Goal: Transaction & Acquisition: Book appointment/travel/reservation

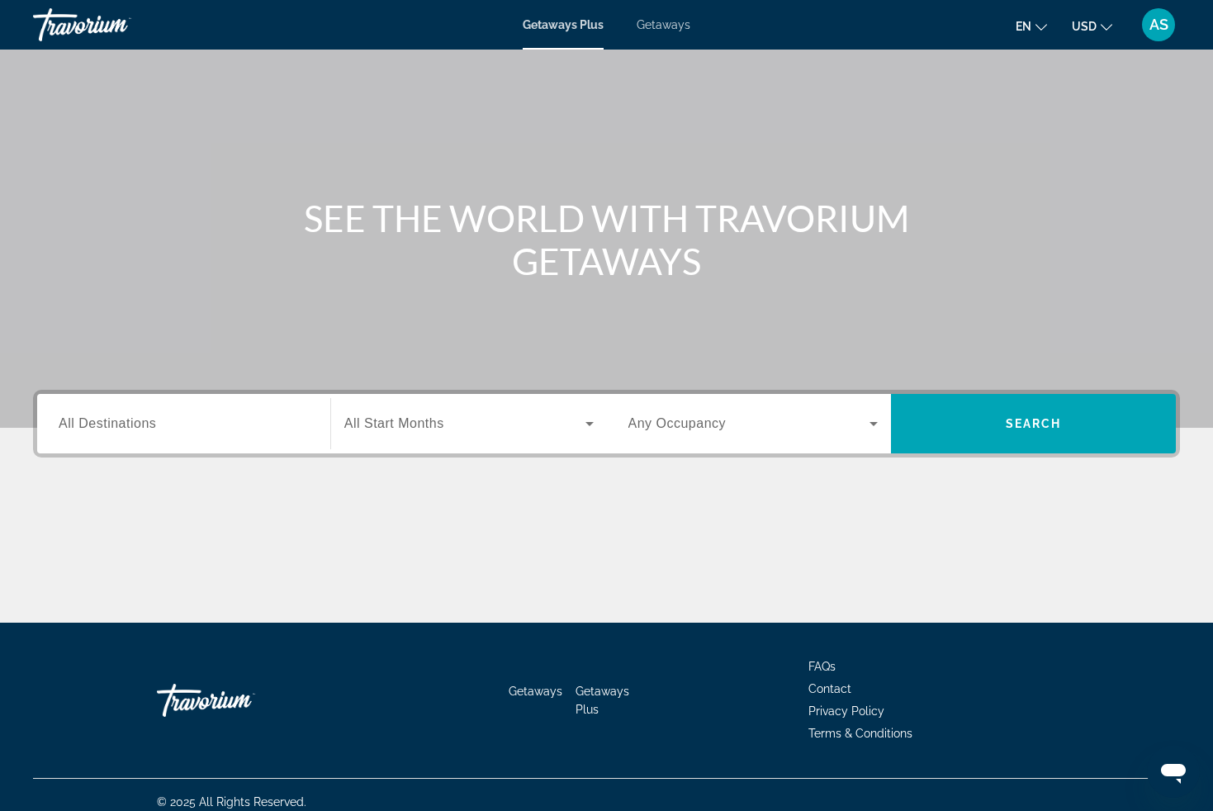
scroll to position [69, 0]
click at [211, 430] on input "Destination All Destinations" at bounding box center [184, 424] width 250 height 20
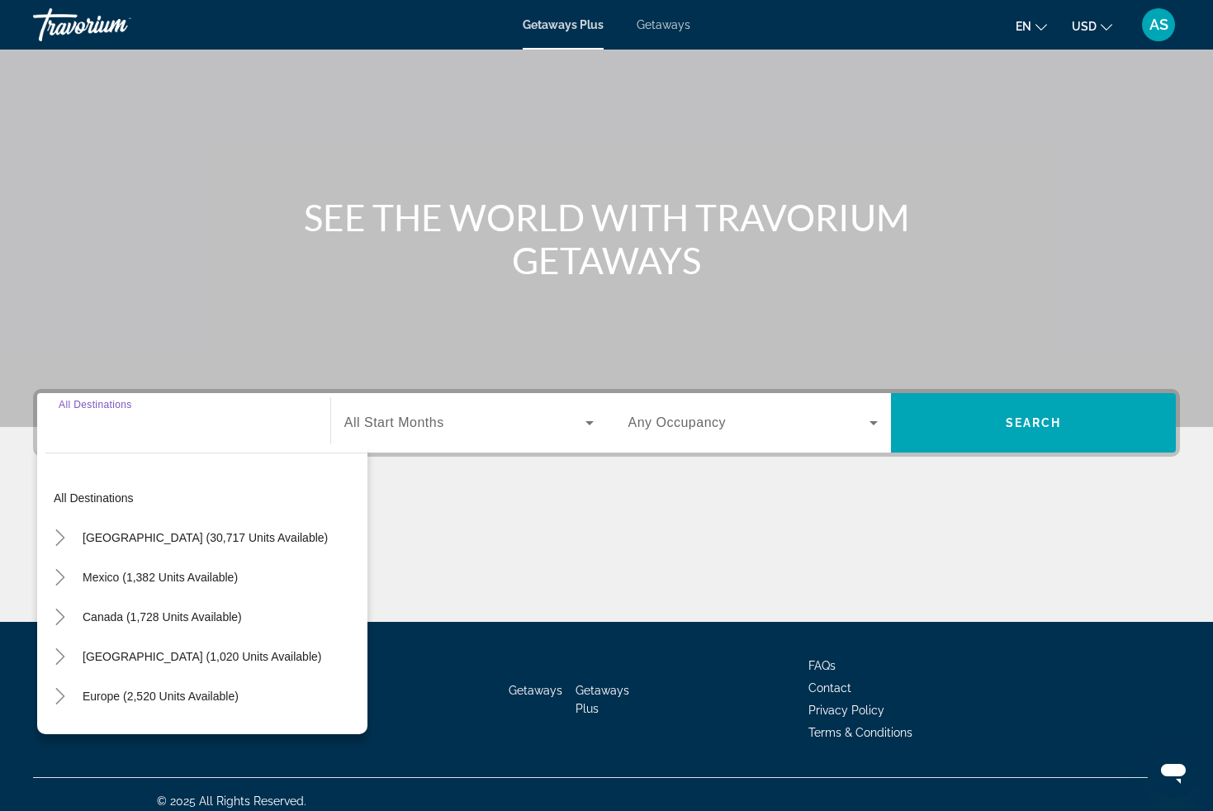
scroll to position [82, 0]
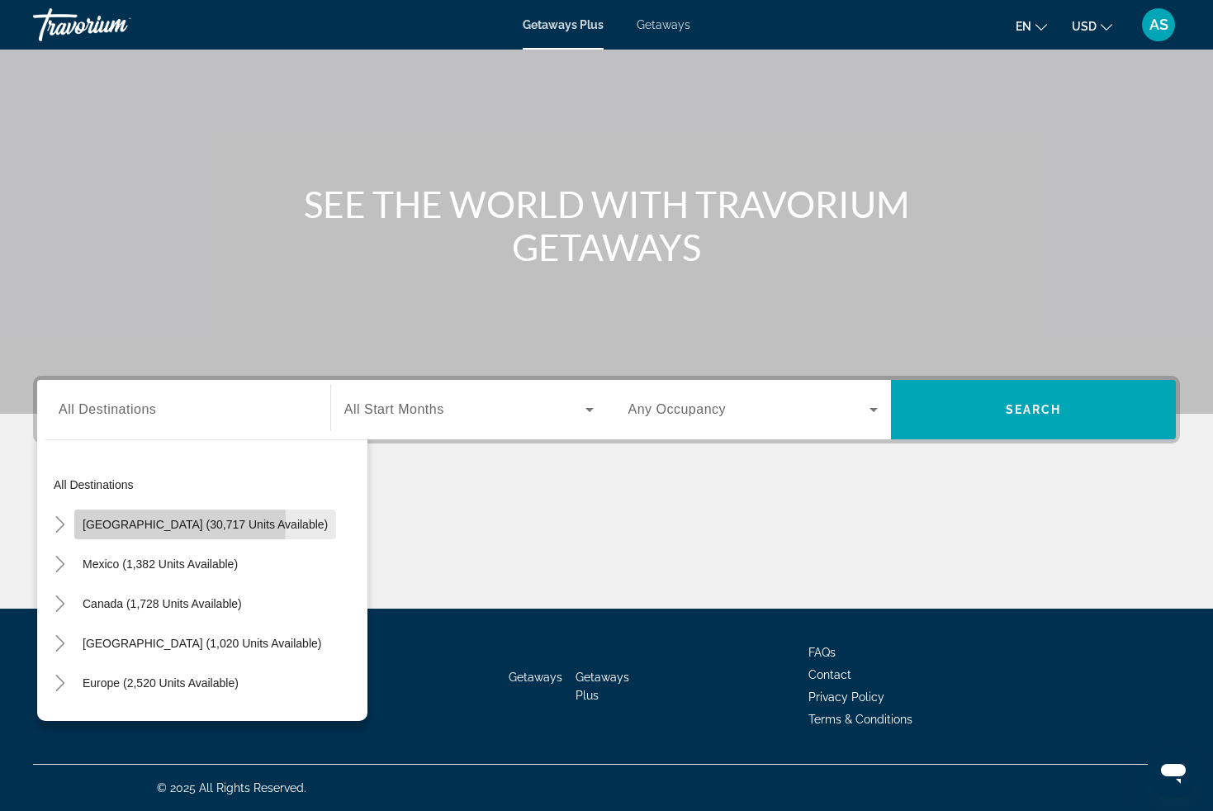
click at [93, 524] on span "[GEOGRAPHIC_DATA] (30,717 units available)" at bounding box center [205, 524] width 245 height 13
type input "**********"
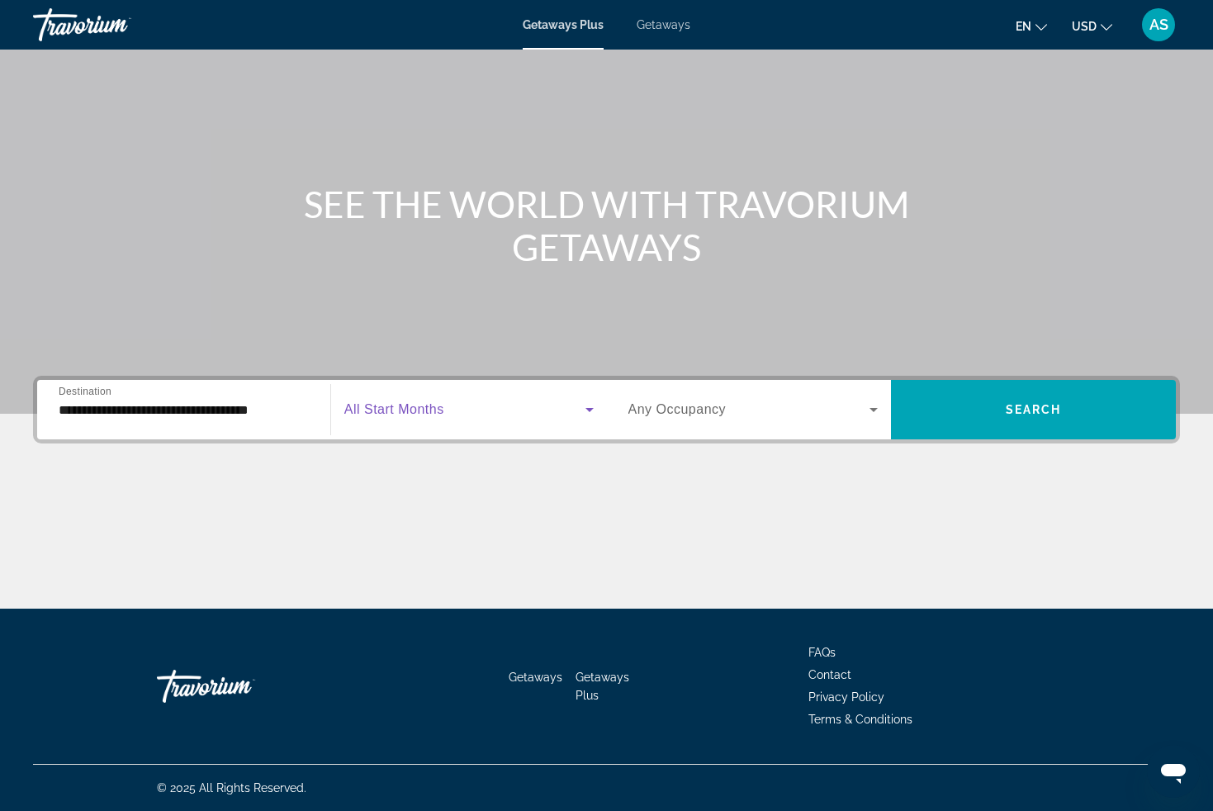
click at [587, 408] on icon "Search widget" at bounding box center [590, 410] width 8 height 4
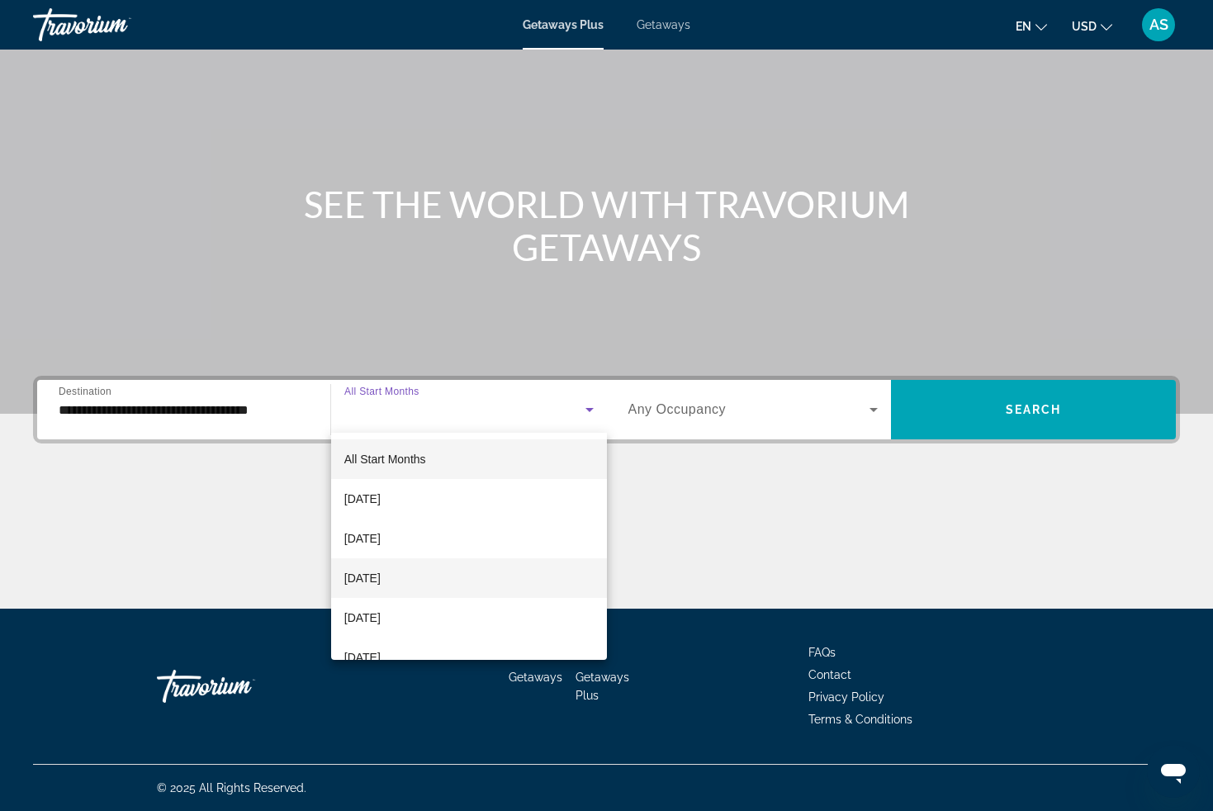
click at [477, 581] on mat-option "[DATE]" at bounding box center [469, 578] width 276 height 40
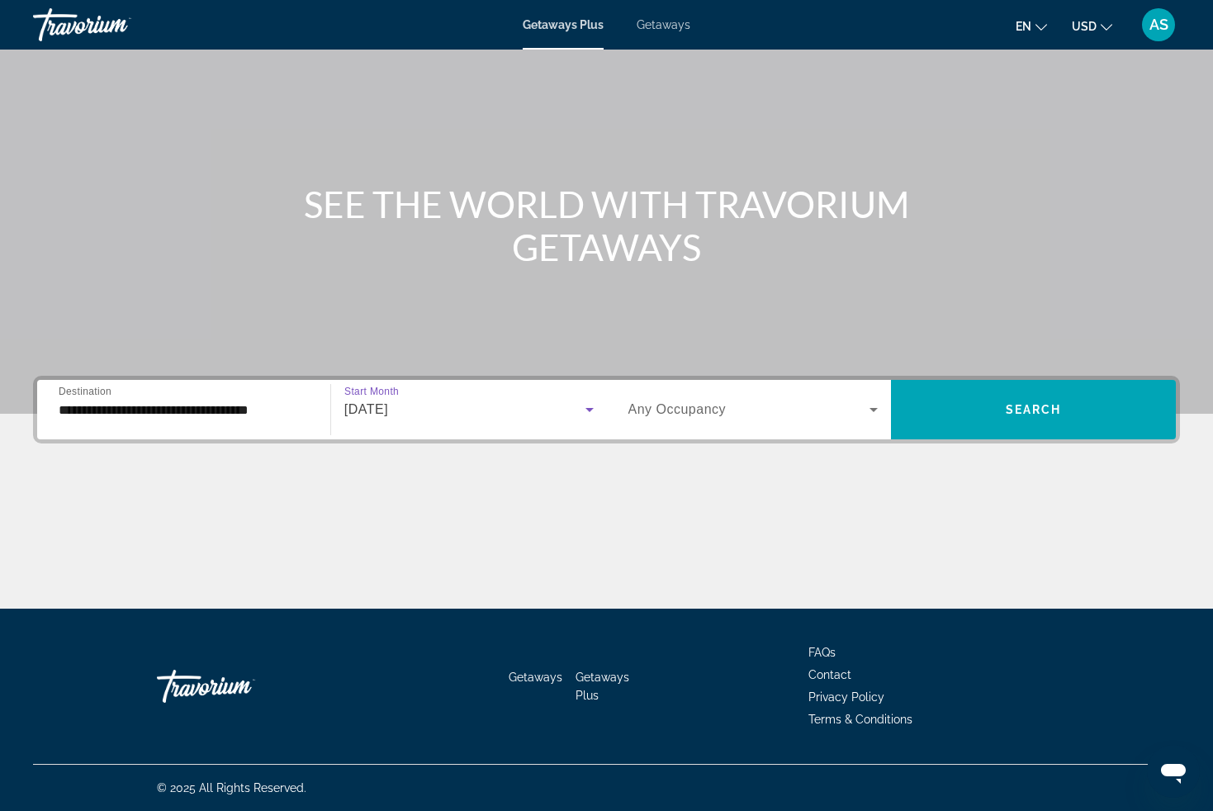
click at [591, 410] on icon "Search widget" at bounding box center [590, 410] width 20 height 20
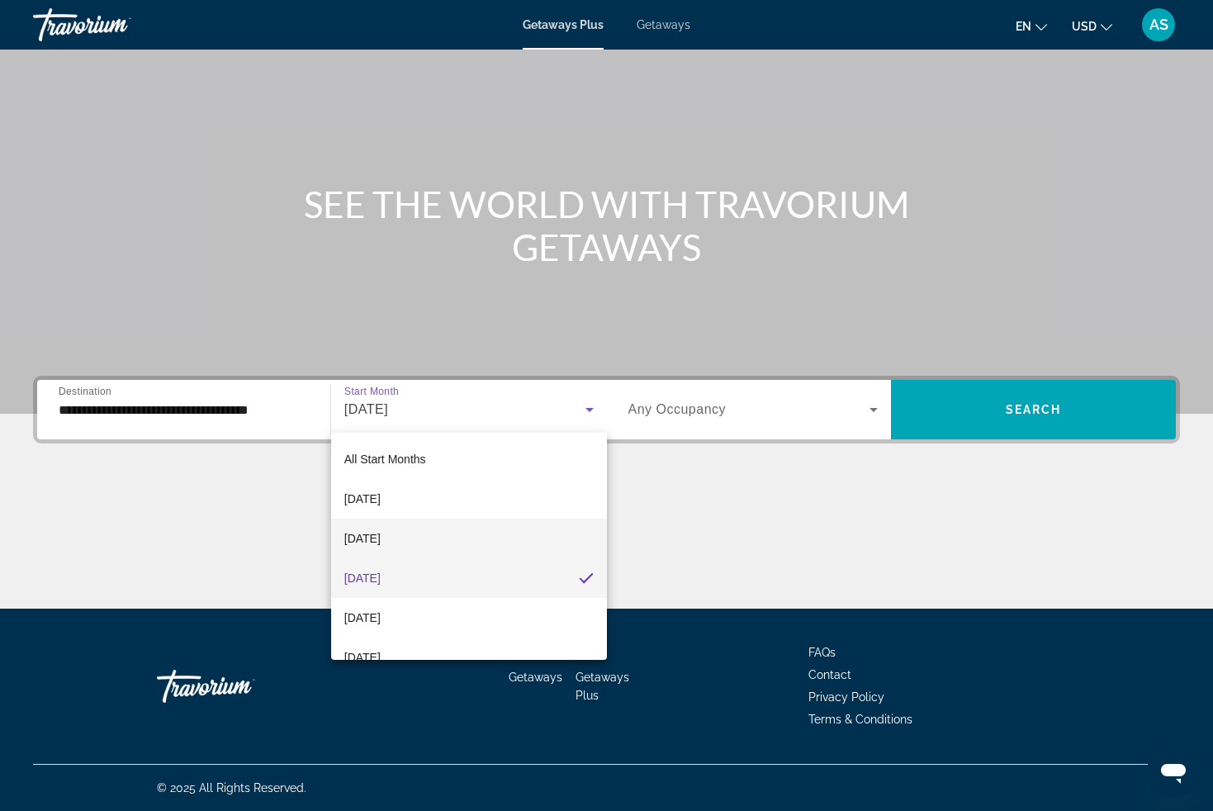
click at [454, 532] on mat-option "[DATE]" at bounding box center [469, 539] width 276 height 40
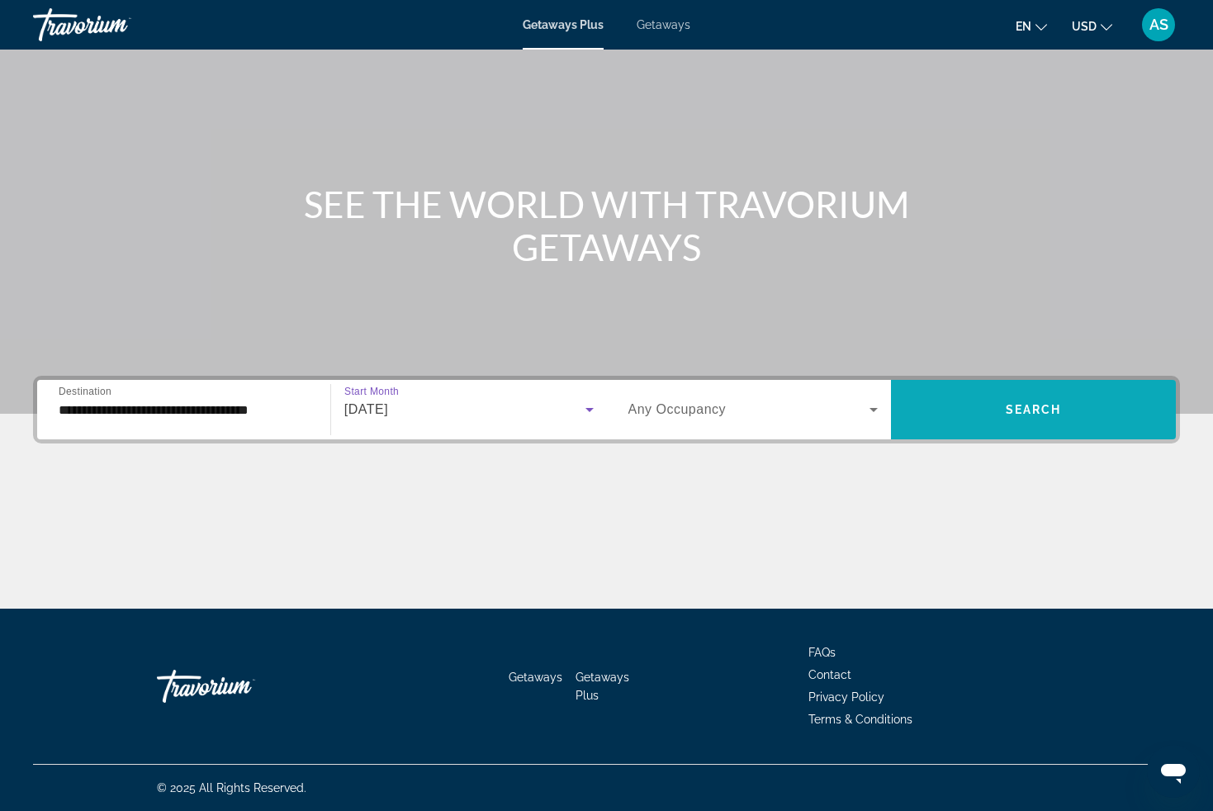
click at [989, 410] on span "Search widget" at bounding box center [1033, 410] width 285 height 40
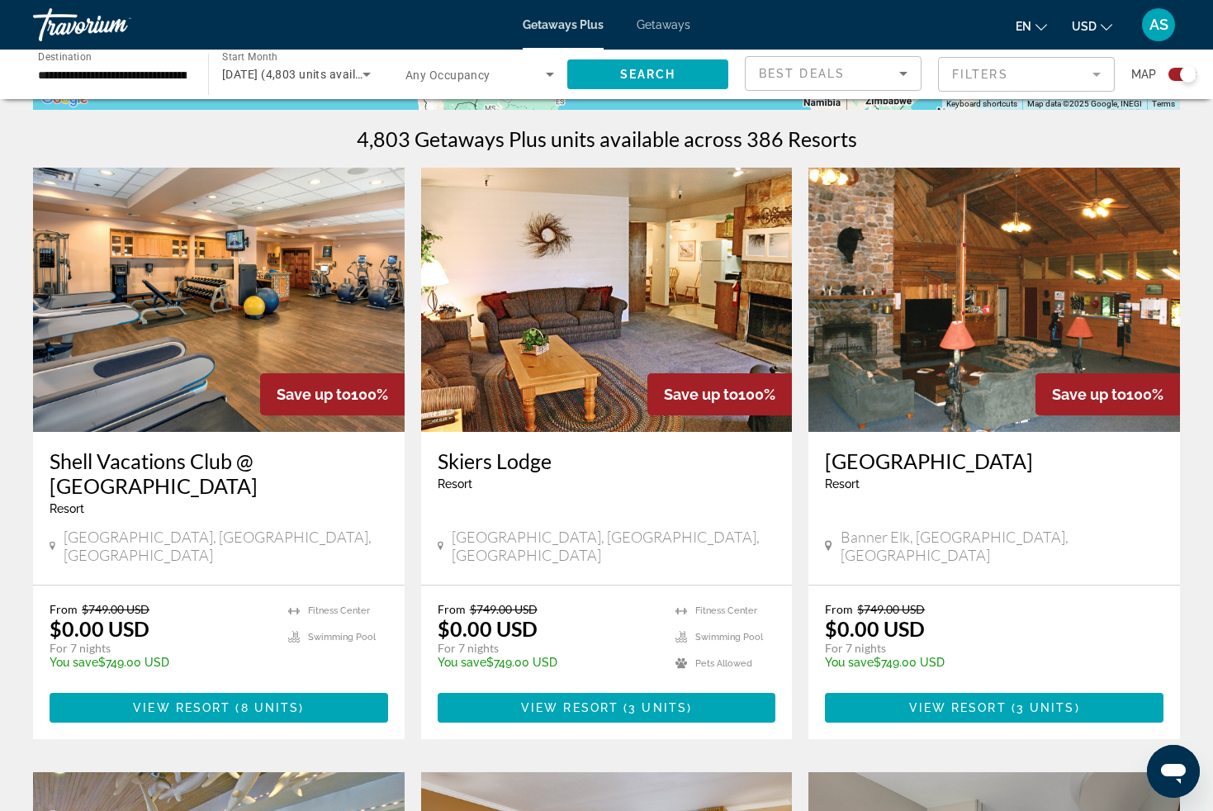
scroll to position [507, 0]
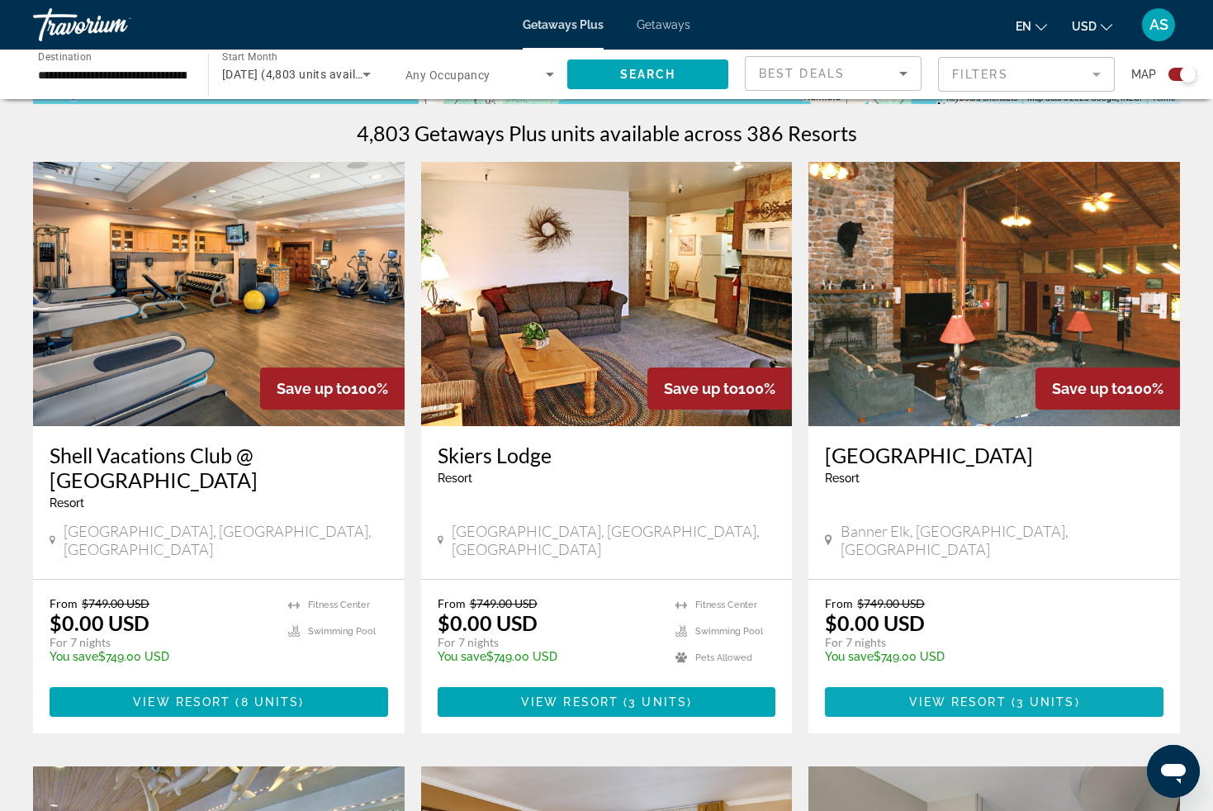
click at [947, 695] on span "View Resort" at bounding box center [957, 701] width 97 height 13
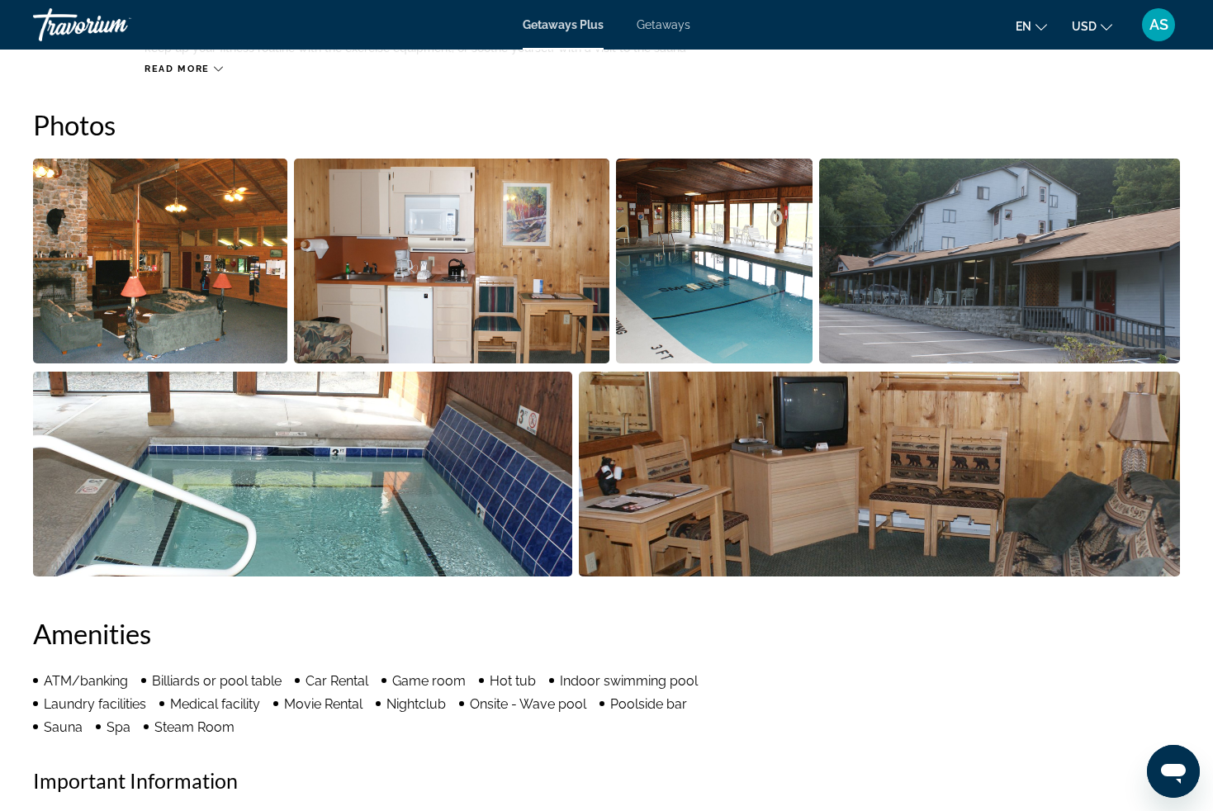
scroll to position [506, 0]
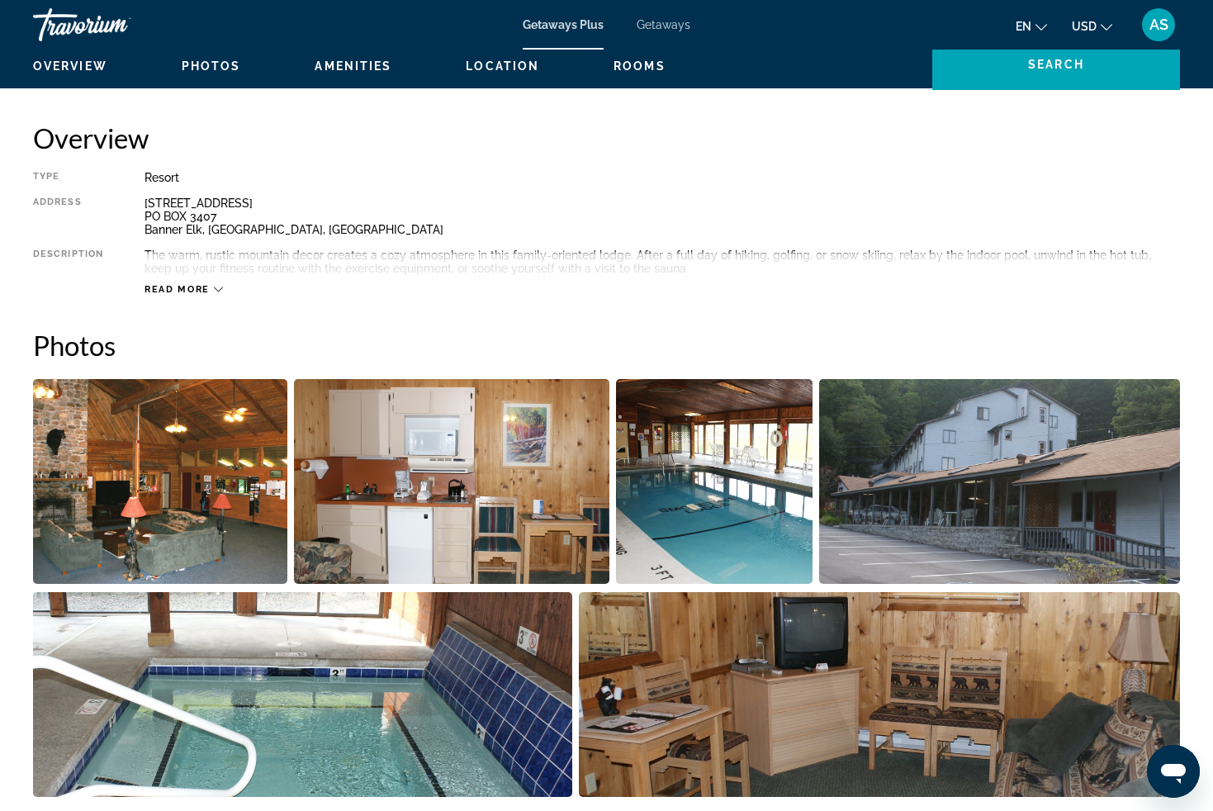
click at [183, 289] on span "Read more" at bounding box center [177, 289] width 65 height 11
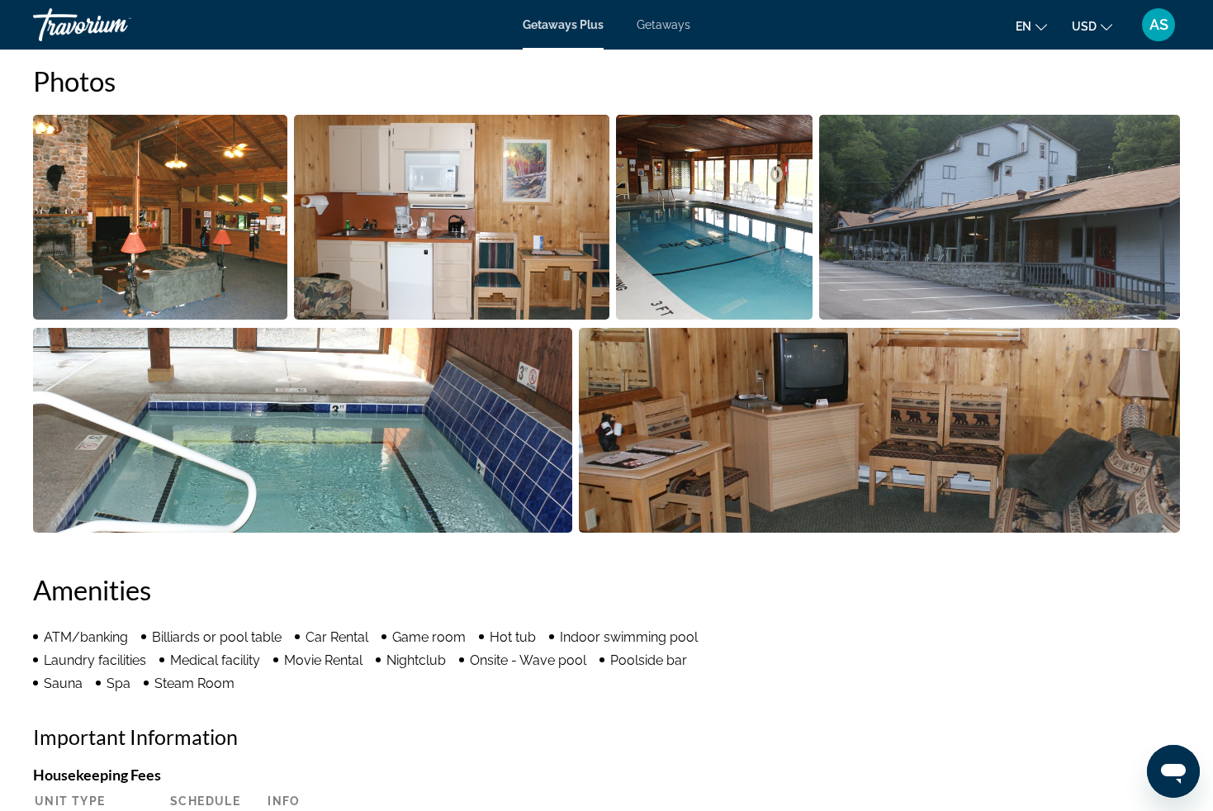
scroll to position [1023, 0]
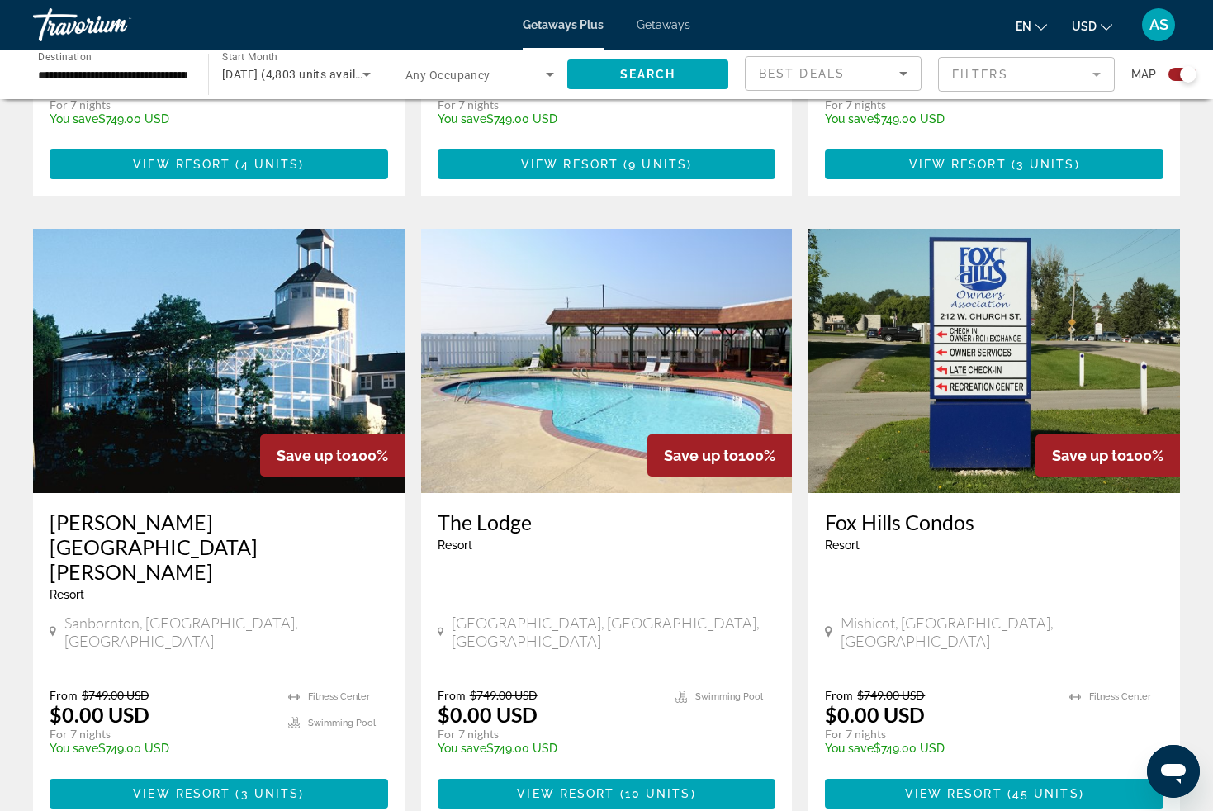
scroll to position [2255, 0]
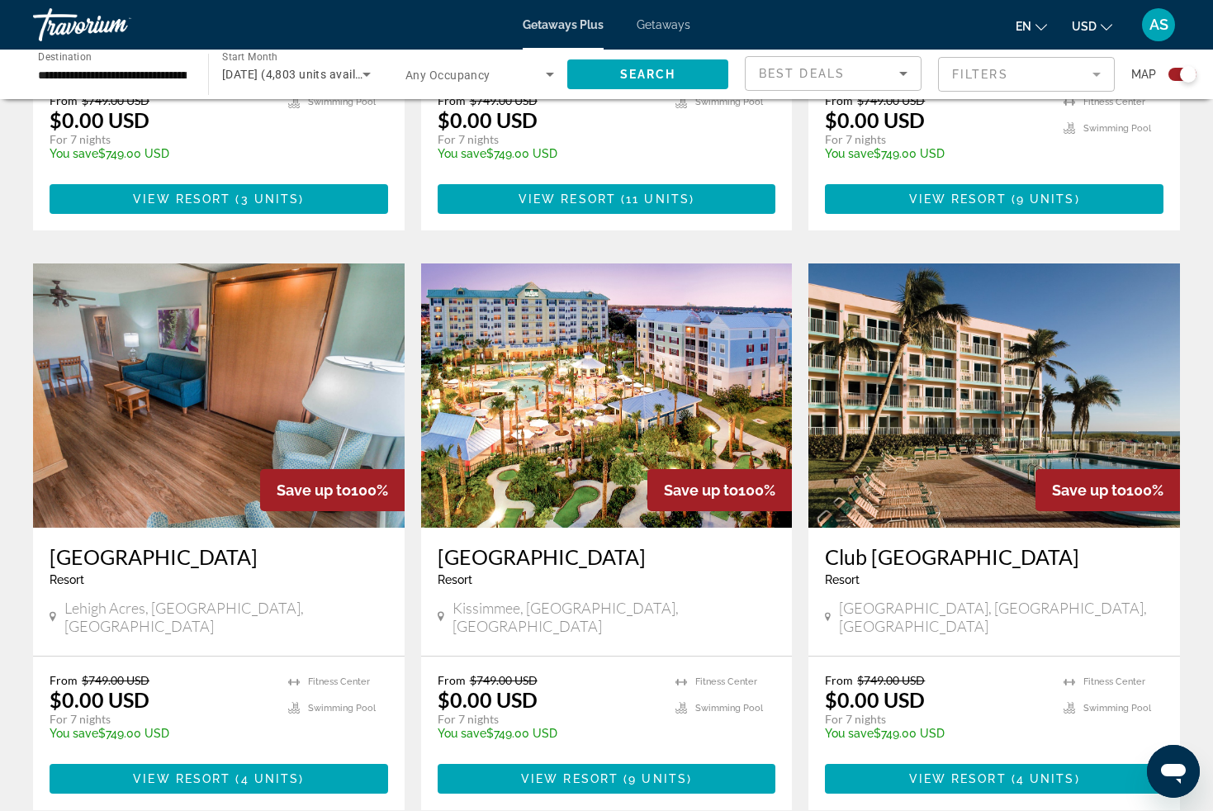
scroll to position [986, 0]
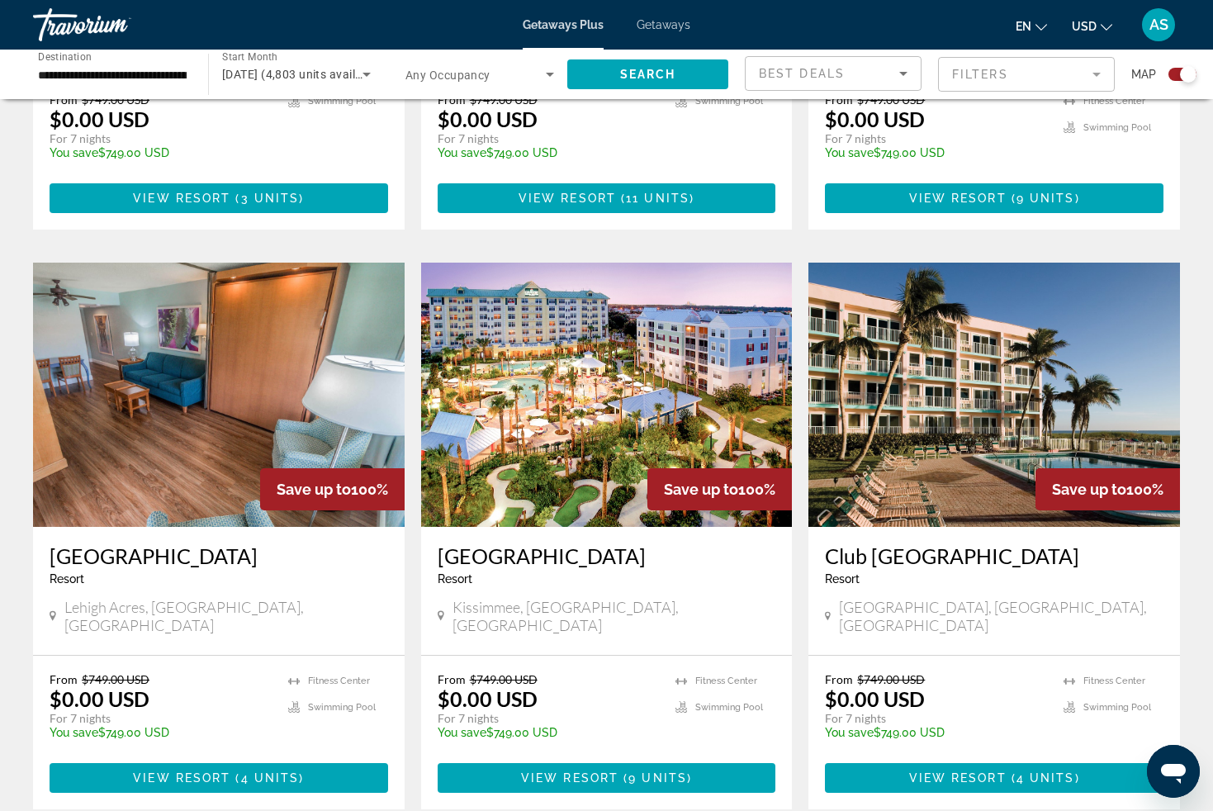
click at [970, 425] on img "Main content" at bounding box center [995, 395] width 372 height 264
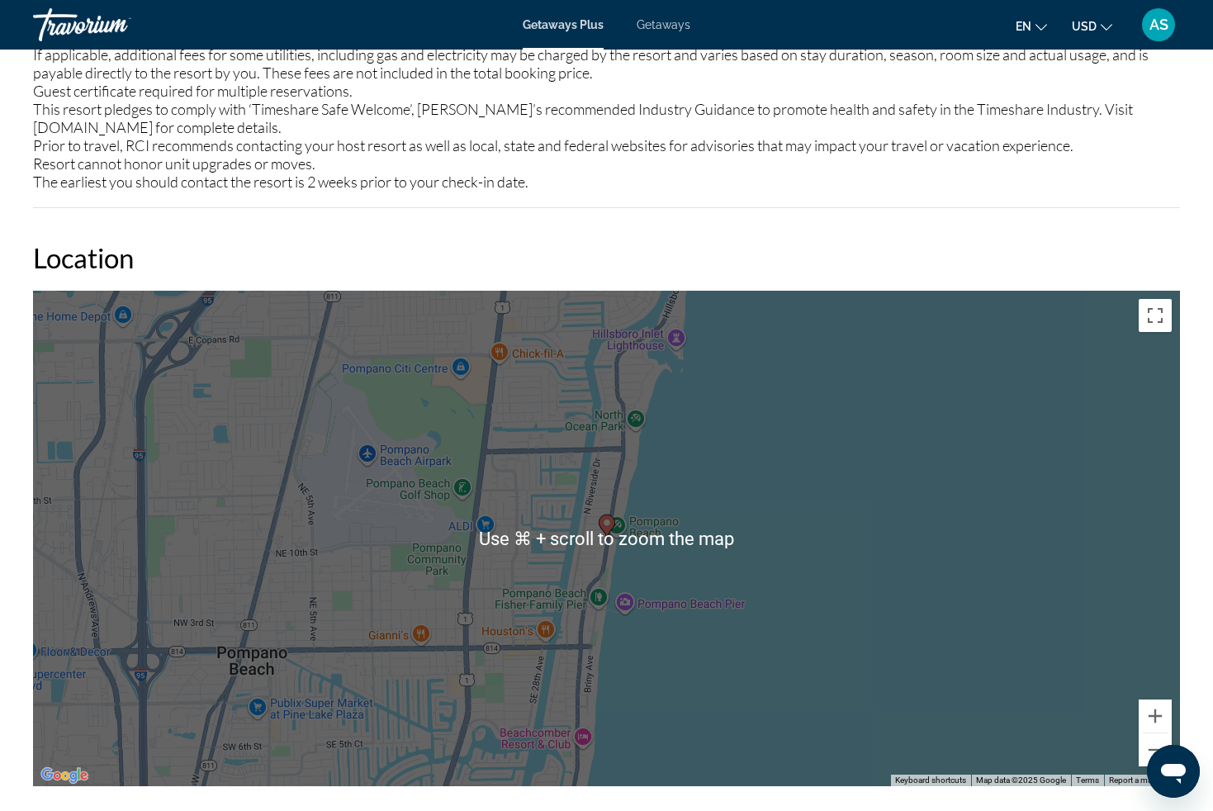
scroll to position [1903, 0]
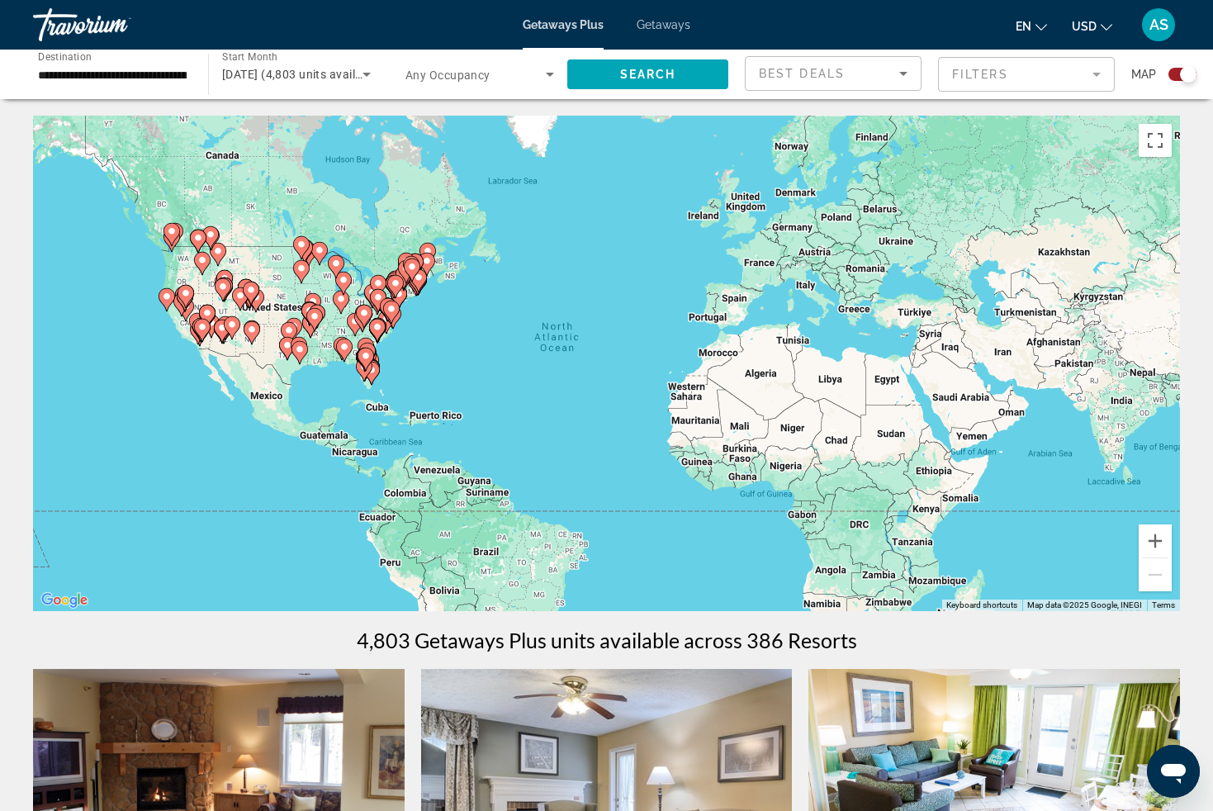
click at [372, 73] on icon "Search widget" at bounding box center [367, 74] width 20 height 20
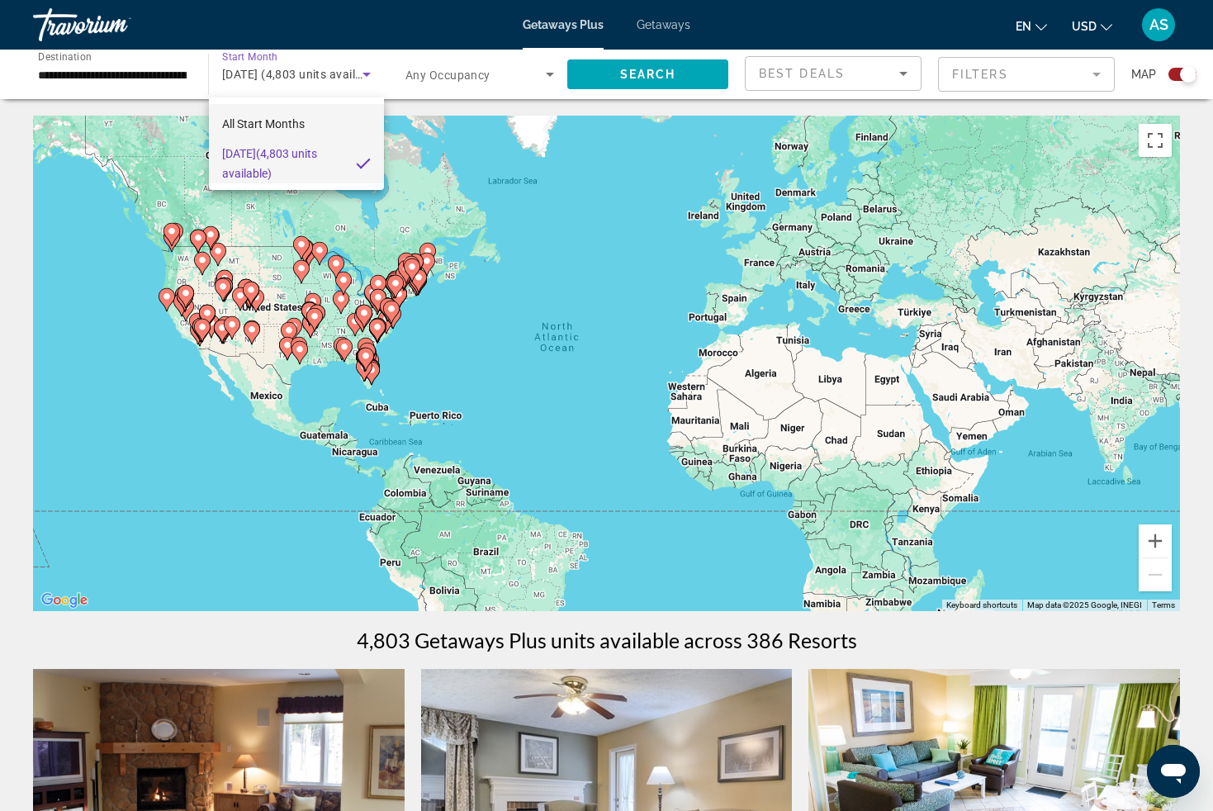
click at [308, 119] on mat-option "All Start Months" at bounding box center [296, 124] width 175 height 40
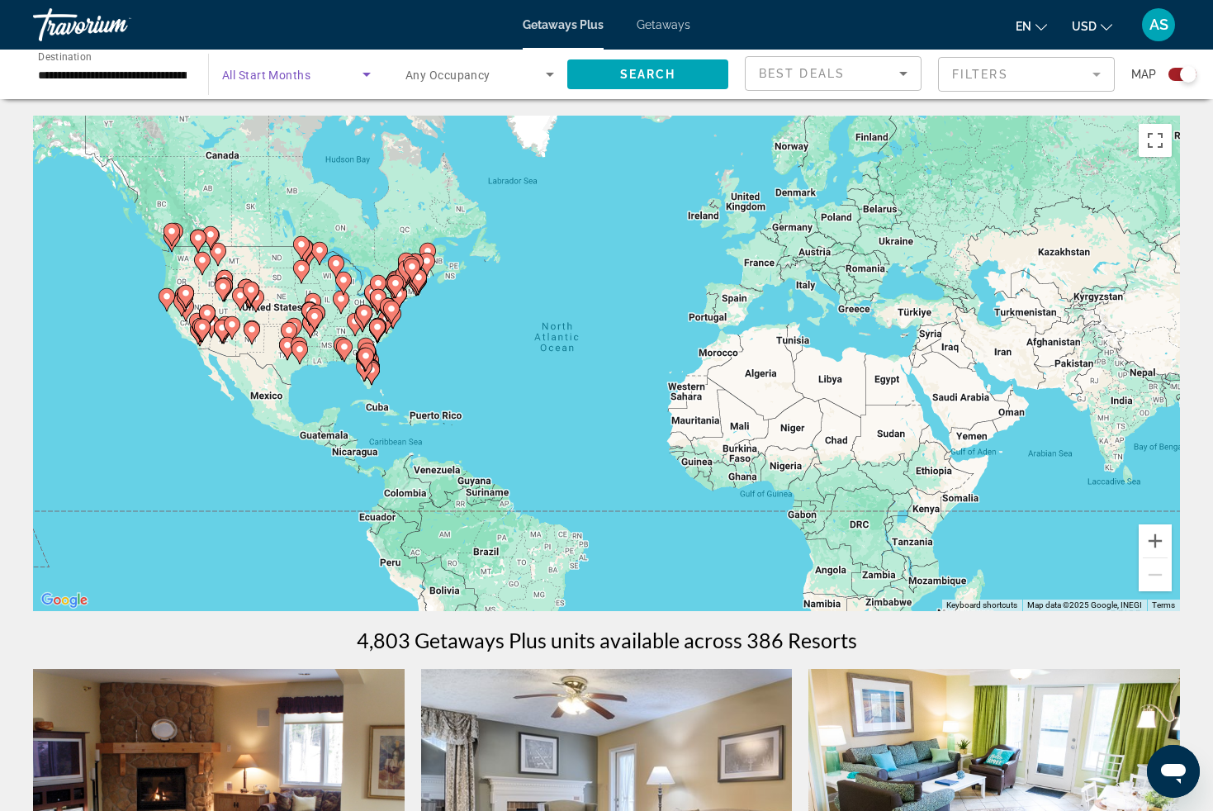
click at [165, 74] on input "**********" at bounding box center [112, 75] width 149 height 20
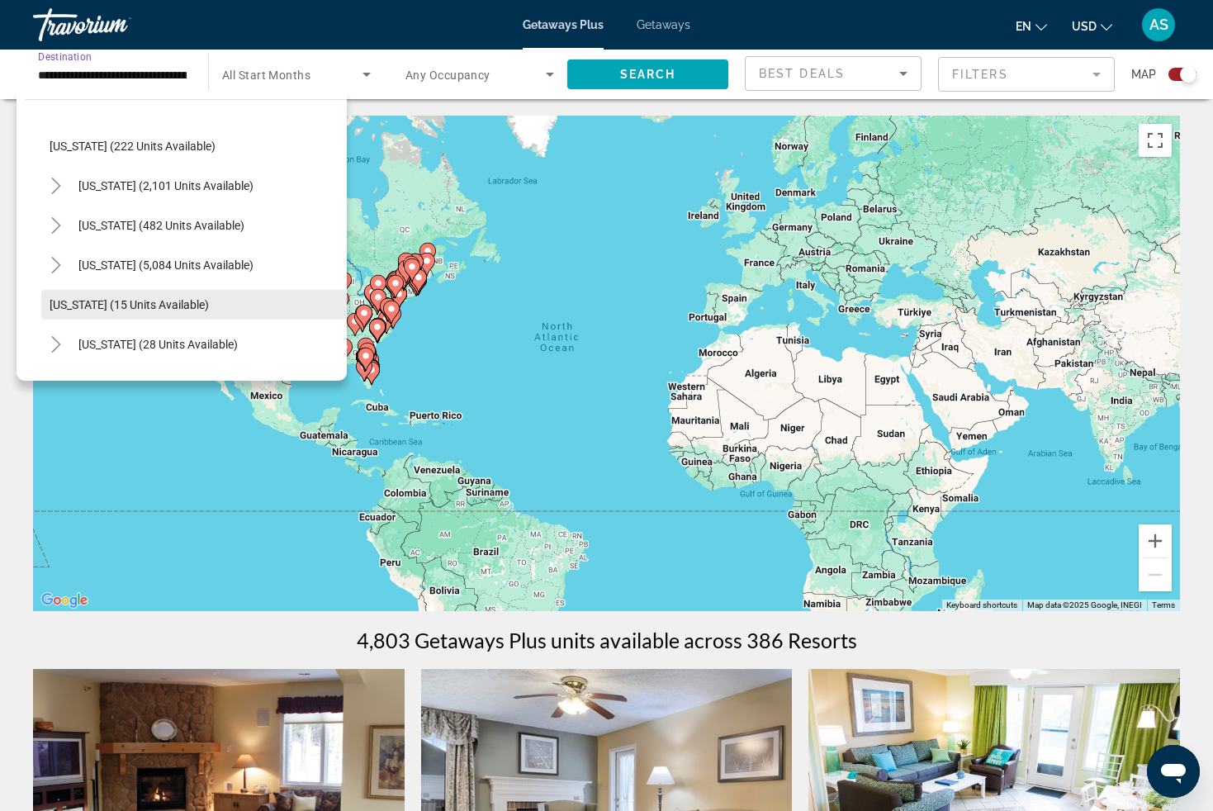
scroll to position [121, 0]
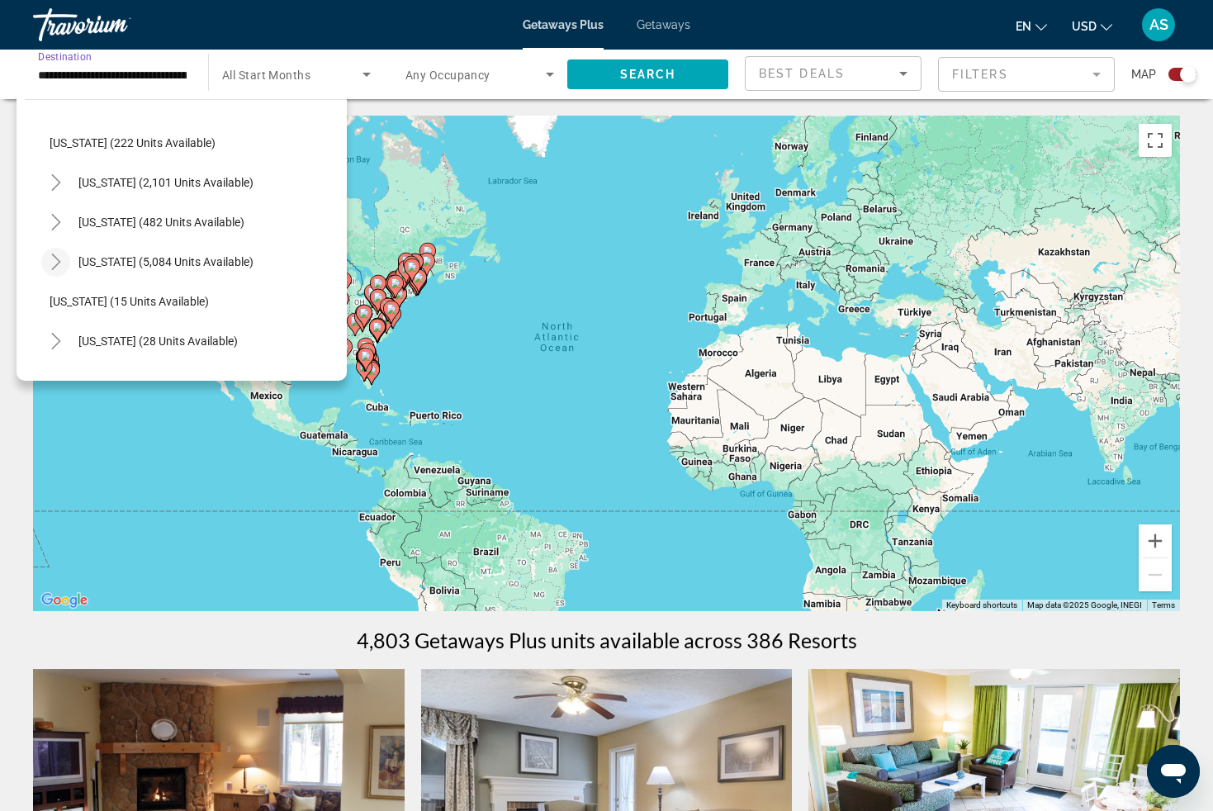
click at [59, 268] on icon "Toggle Florida (5,084 units available)" at bounding box center [56, 262] width 17 height 17
click at [96, 344] on span "[GEOGRAPHIC_DATA] (1,082 units available)" at bounding box center [180, 341] width 229 height 13
type input "**********"
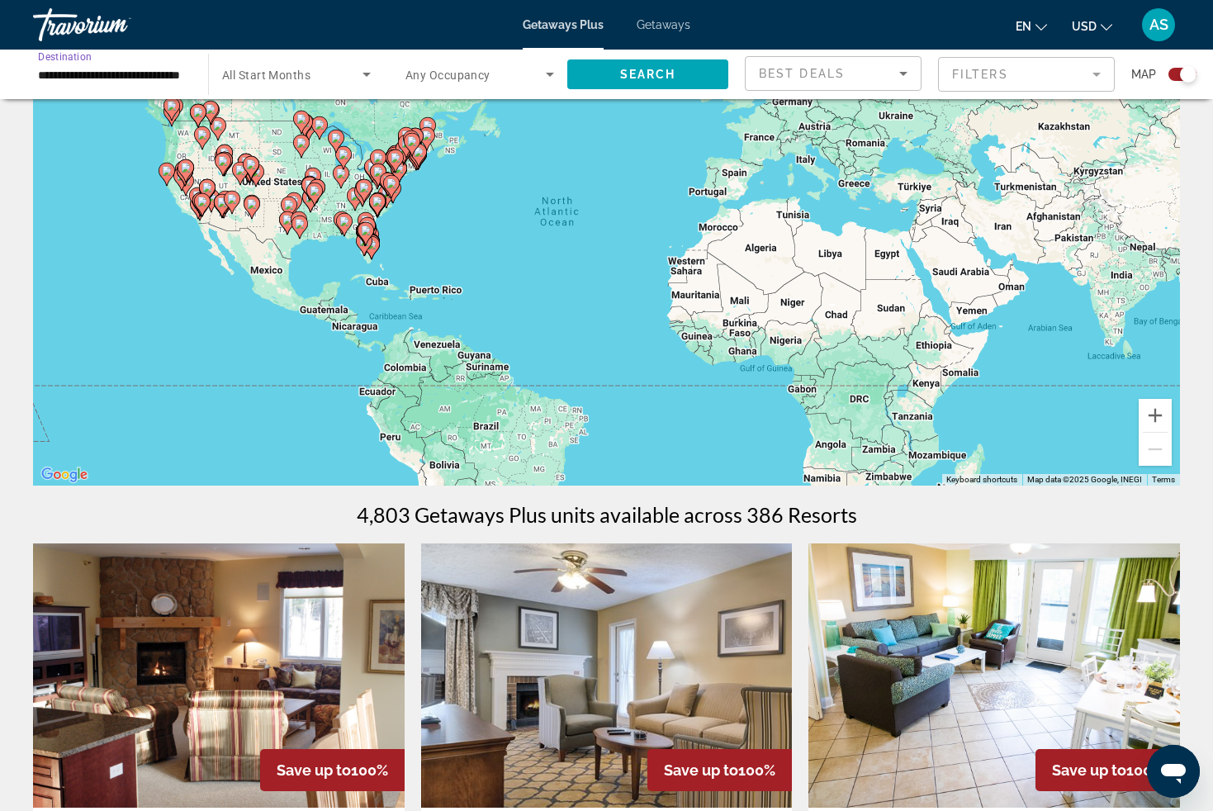
scroll to position [0, 0]
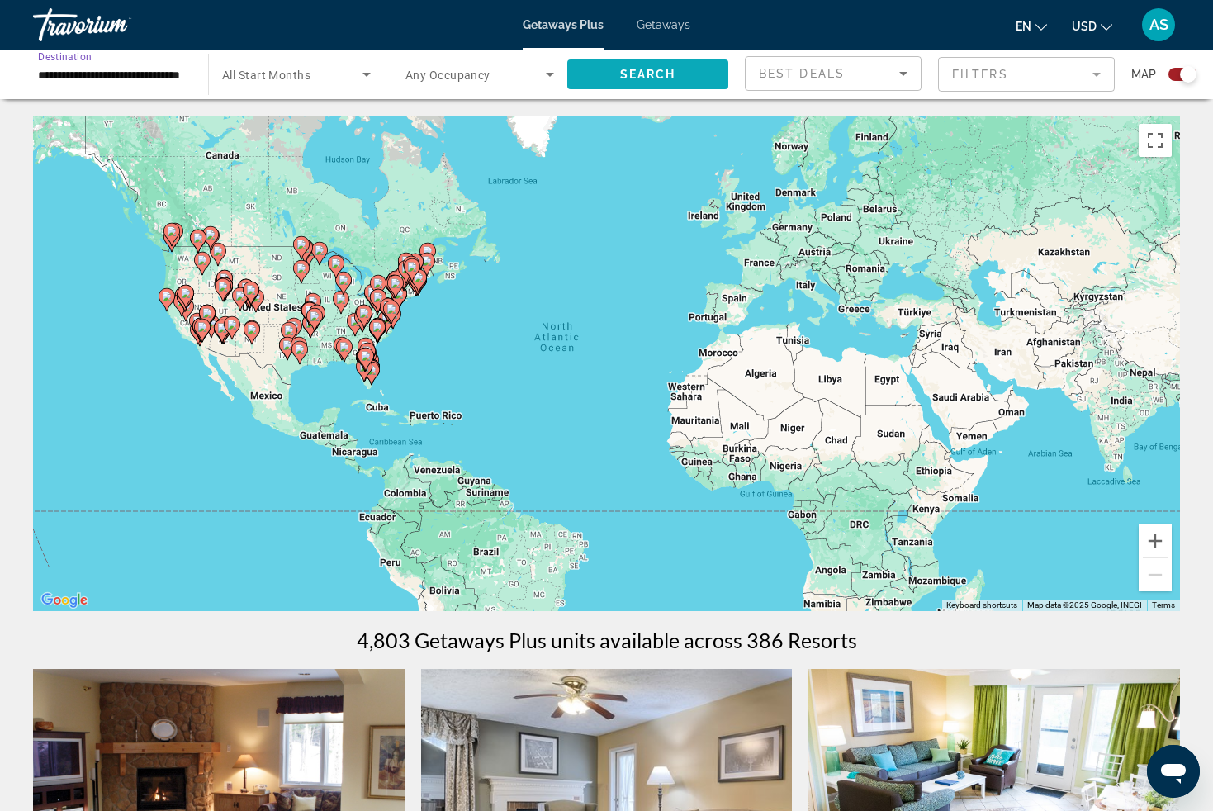
click at [655, 70] on span "Search" at bounding box center [648, 74] width 56 height 13
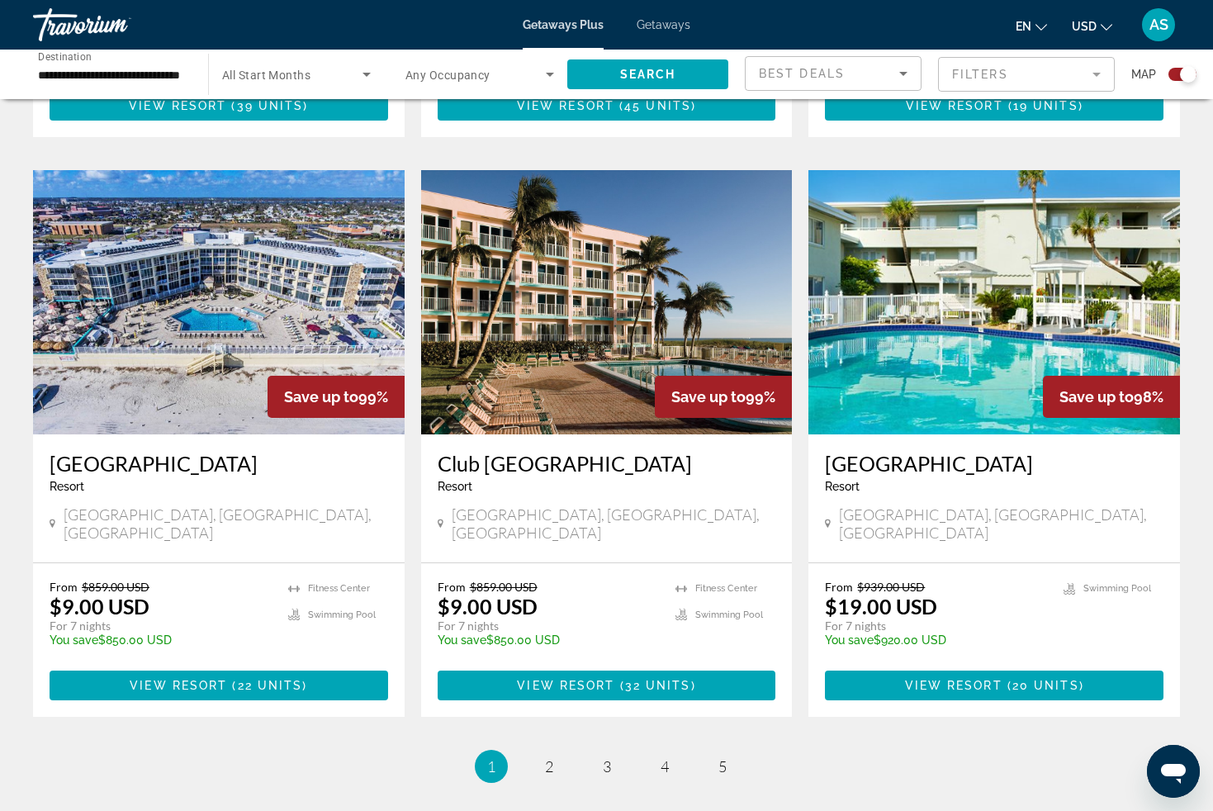
scroll to position [2303, 0]
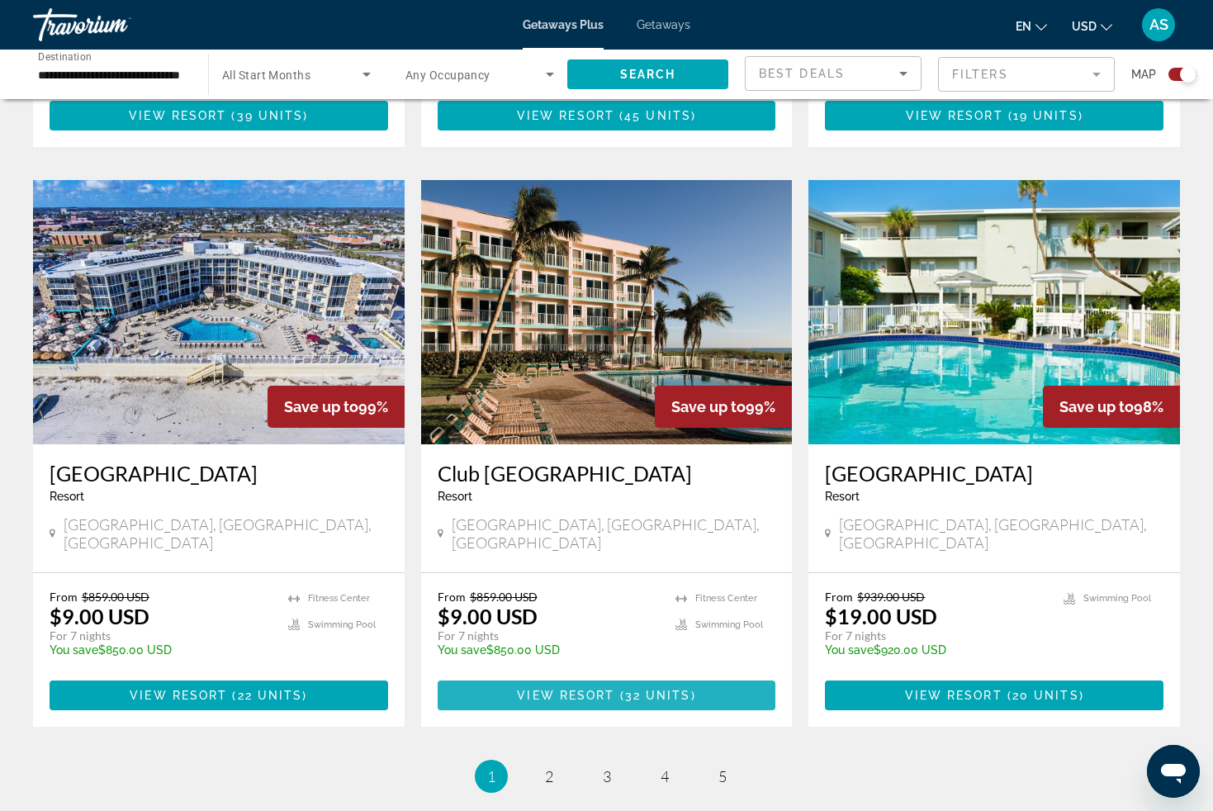
click at [568, 689] on span "View Resort" at bounding box center [565, 695] width 97 height 13
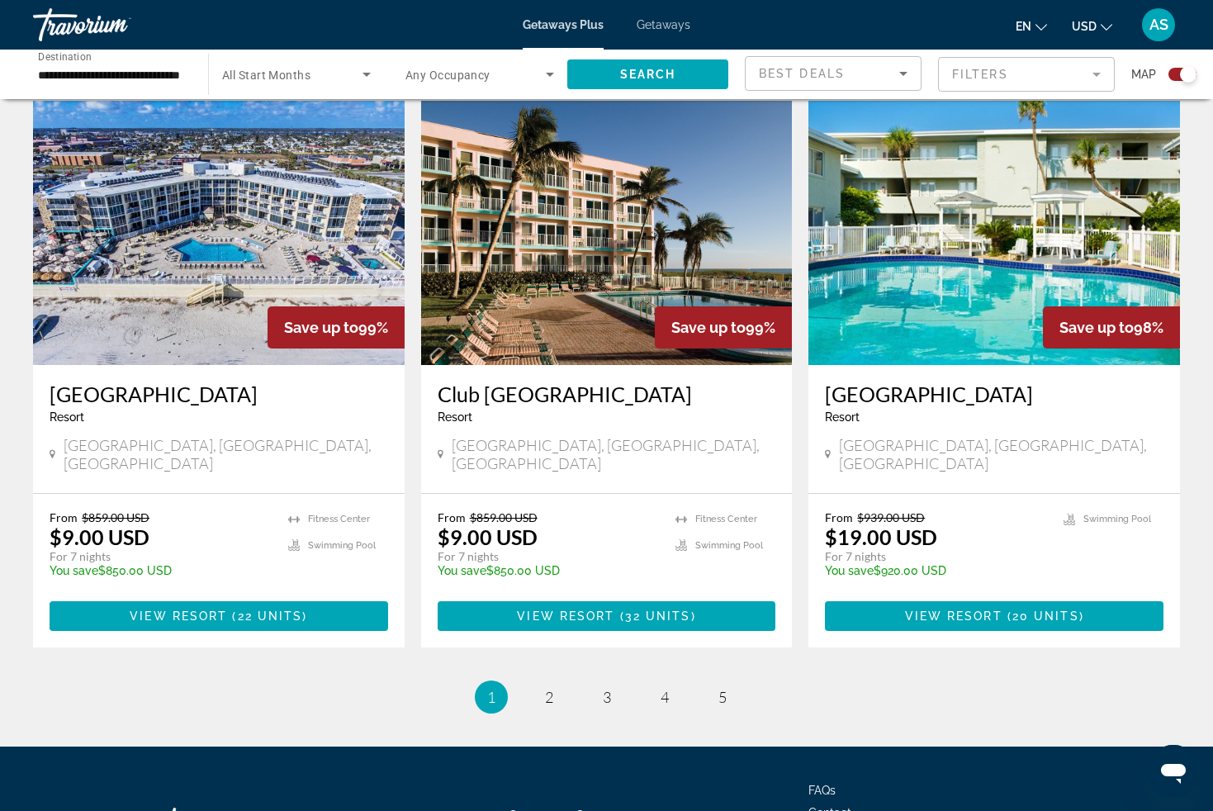
scroll to position [2384, 0]
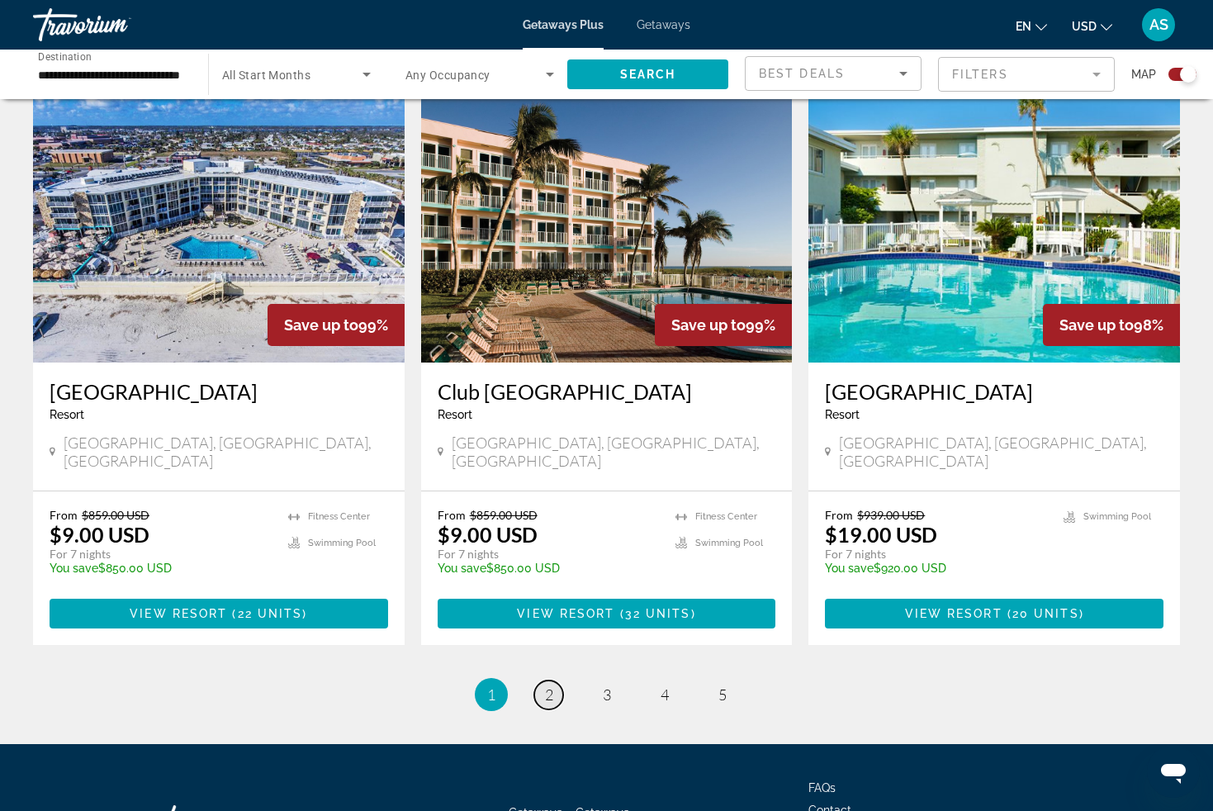
click at [548, 686] on span "2" at bounding box center [549, 695] width 8 height 18
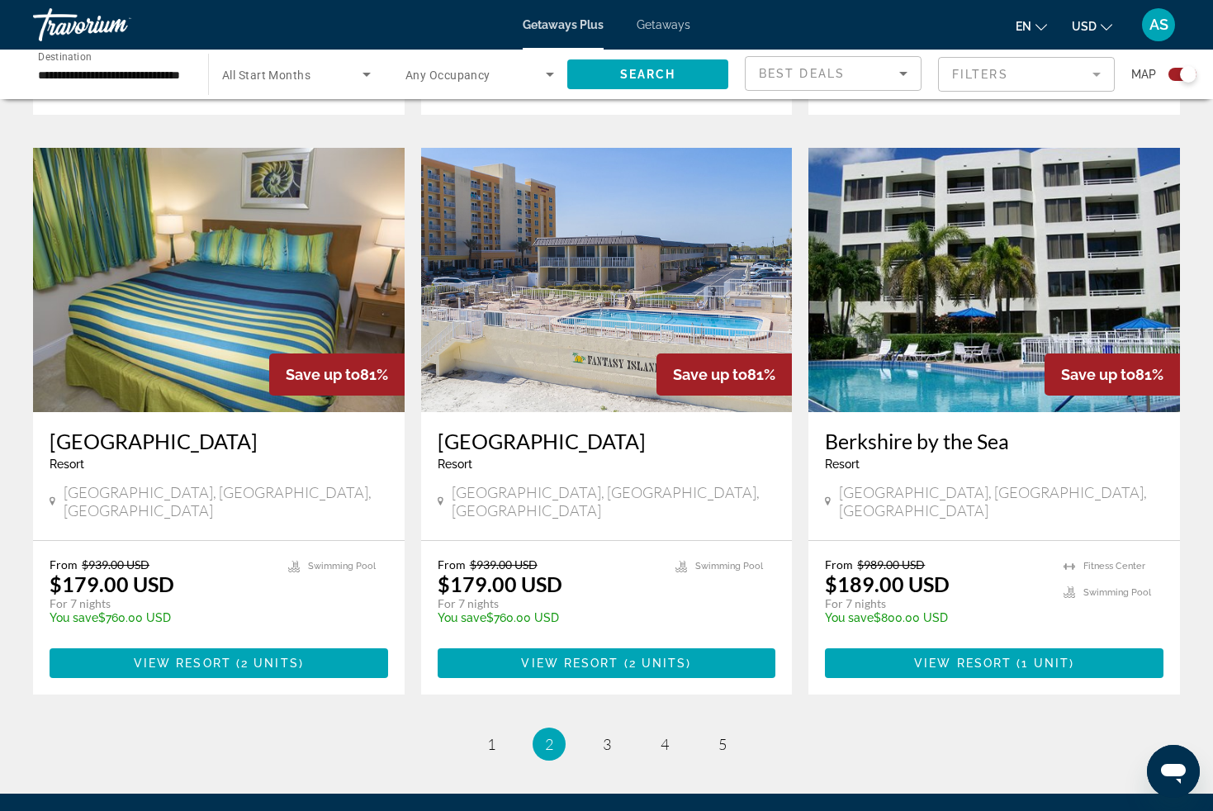
scroll to position [2370, 0]
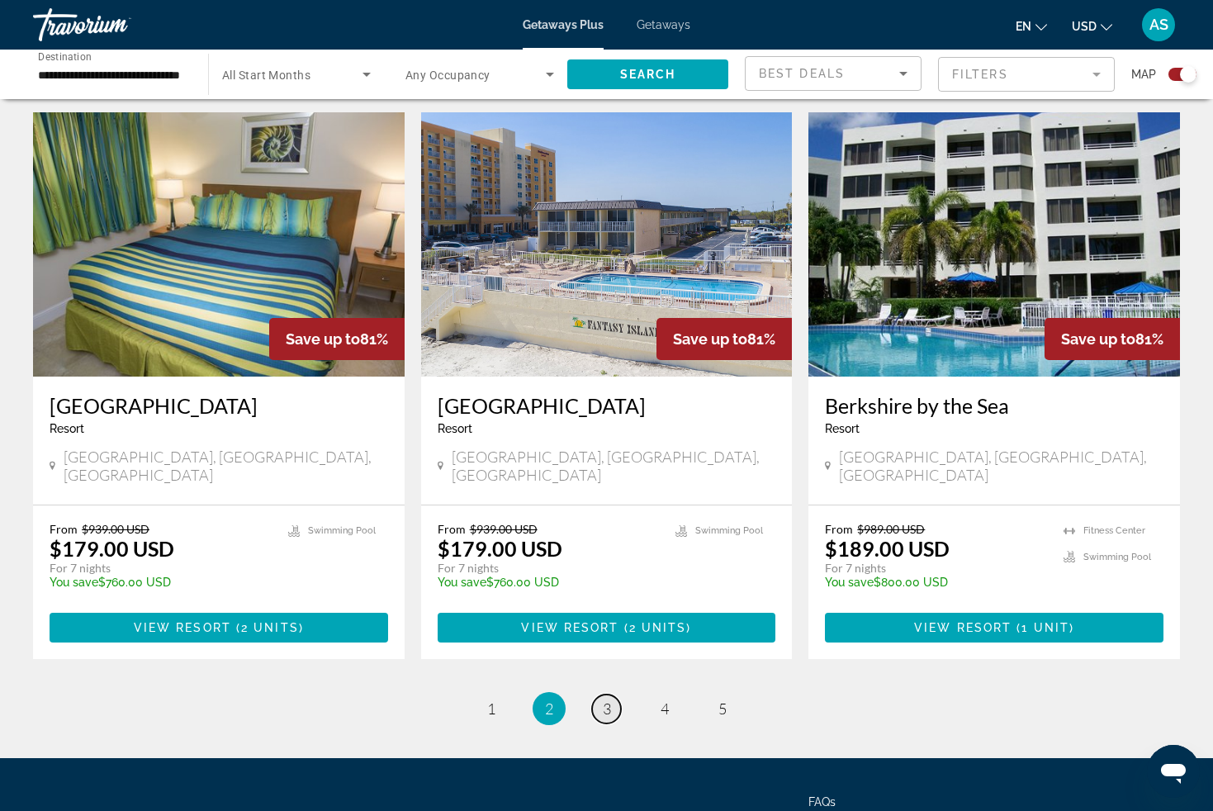
click at [607, 700] on span "3" at bounding box center [607, 709] width 8 height 18
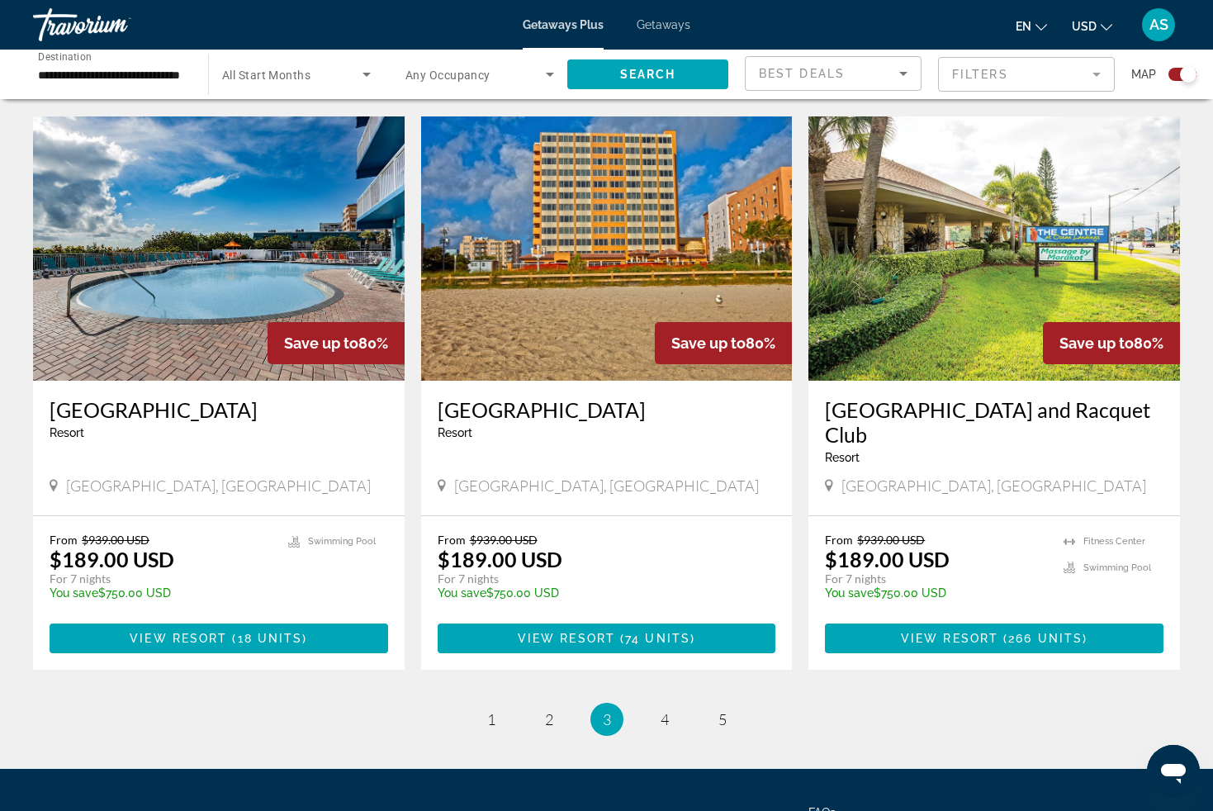
scroll to position [2318, 0]
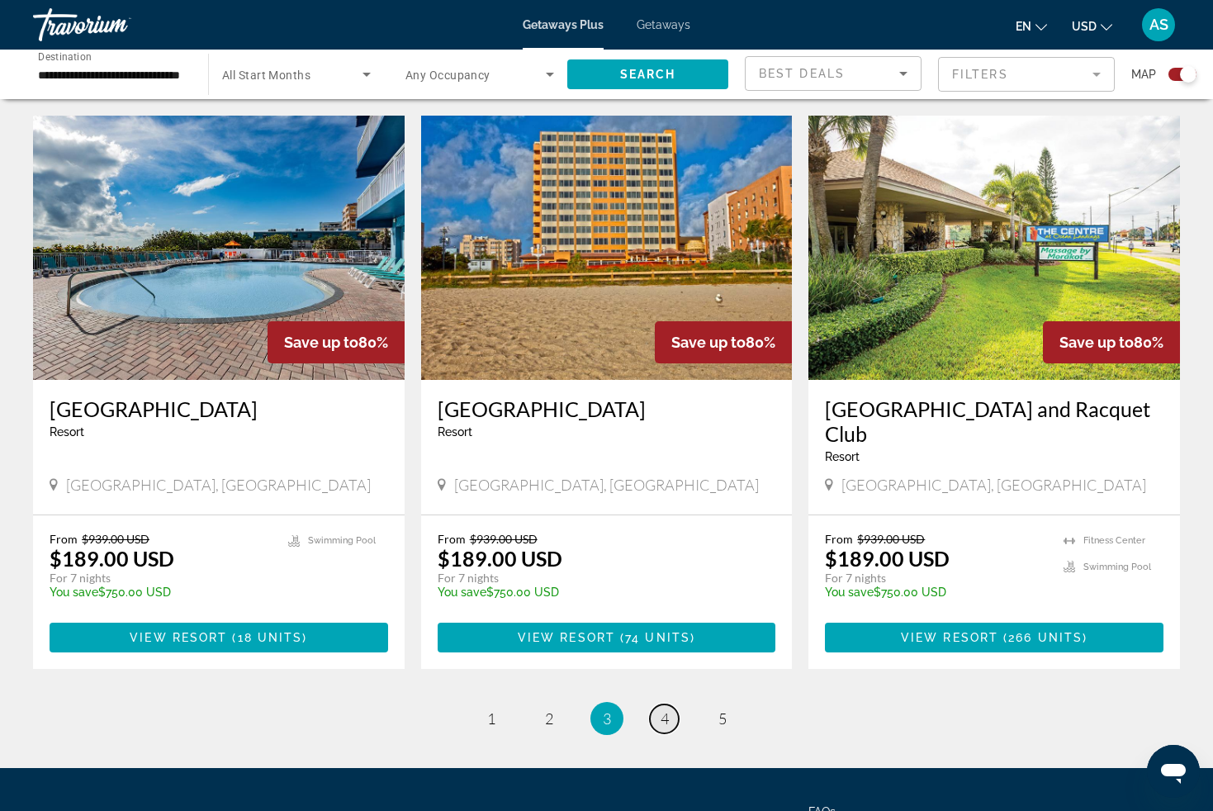
click at [669, 705] on link "page 4" at bounding box center [664, 719] width 29 height 29
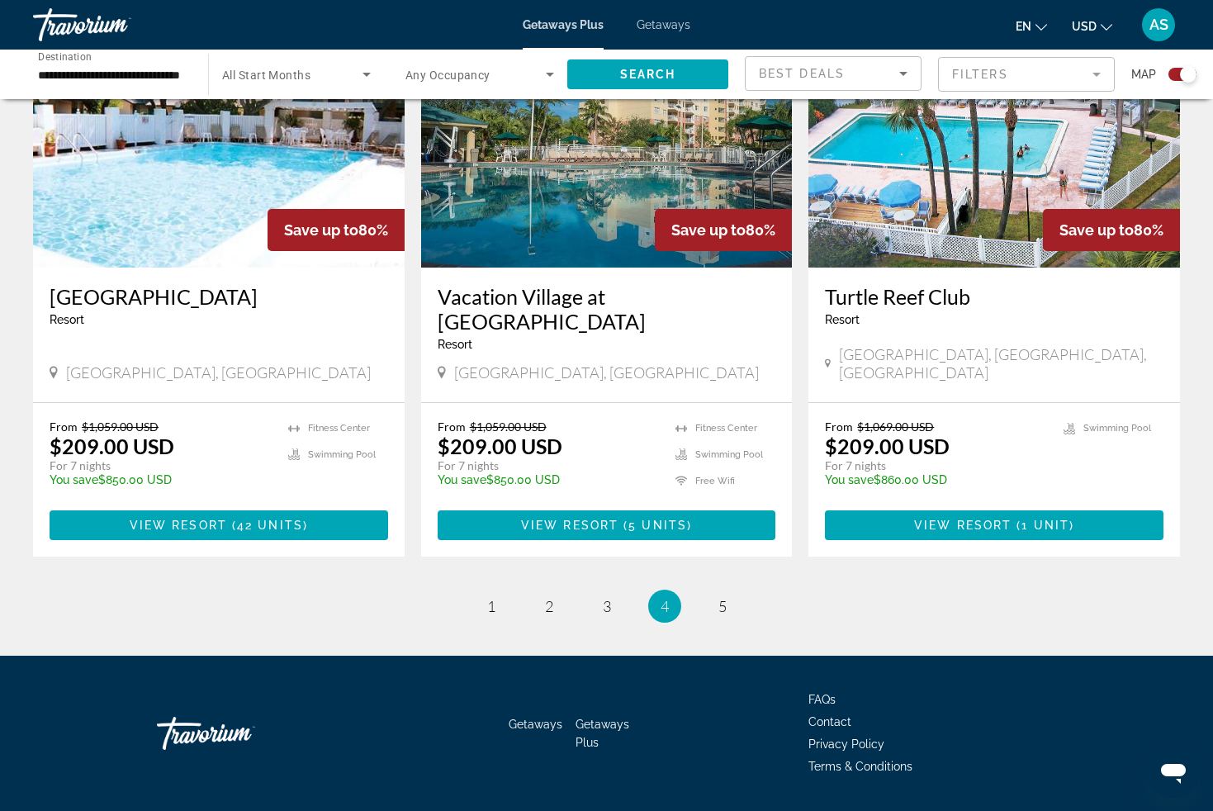
scroll to position [2422, 0]
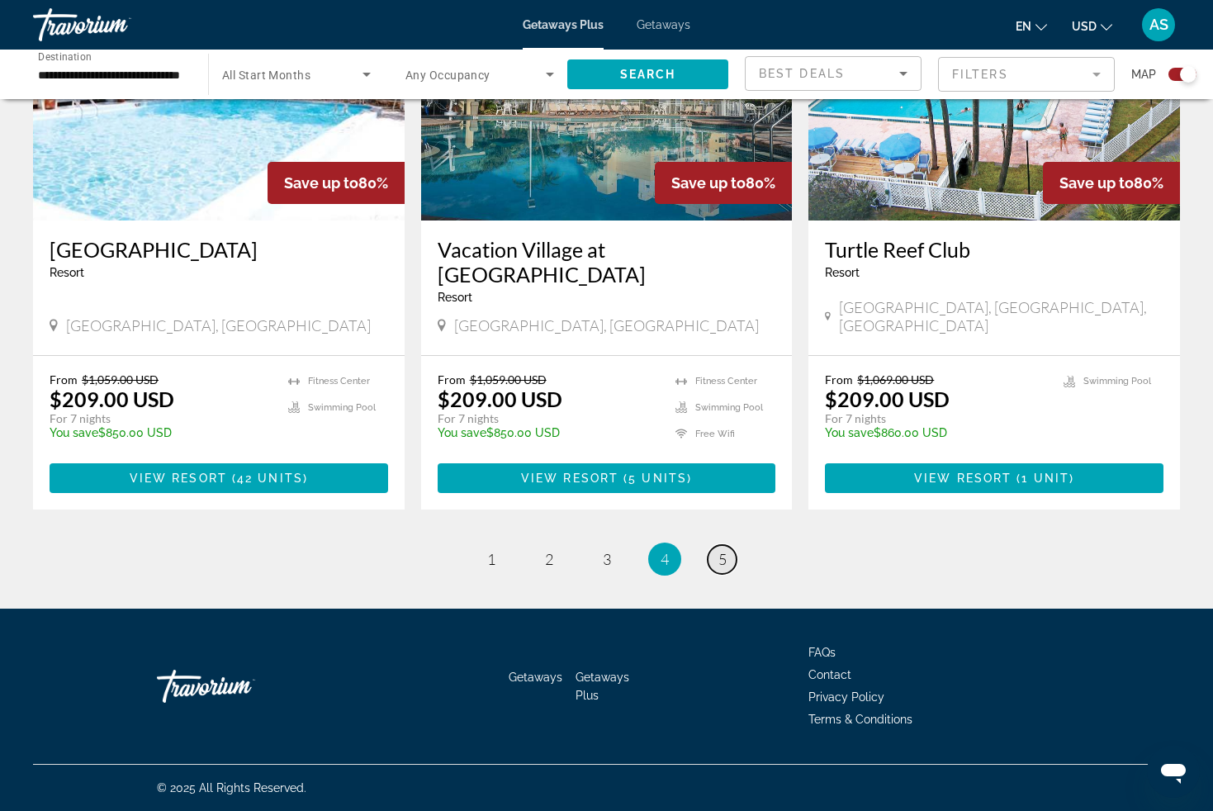
click at [720, 563] on span "5" at bounding box center [723, 559] width 8 height 18
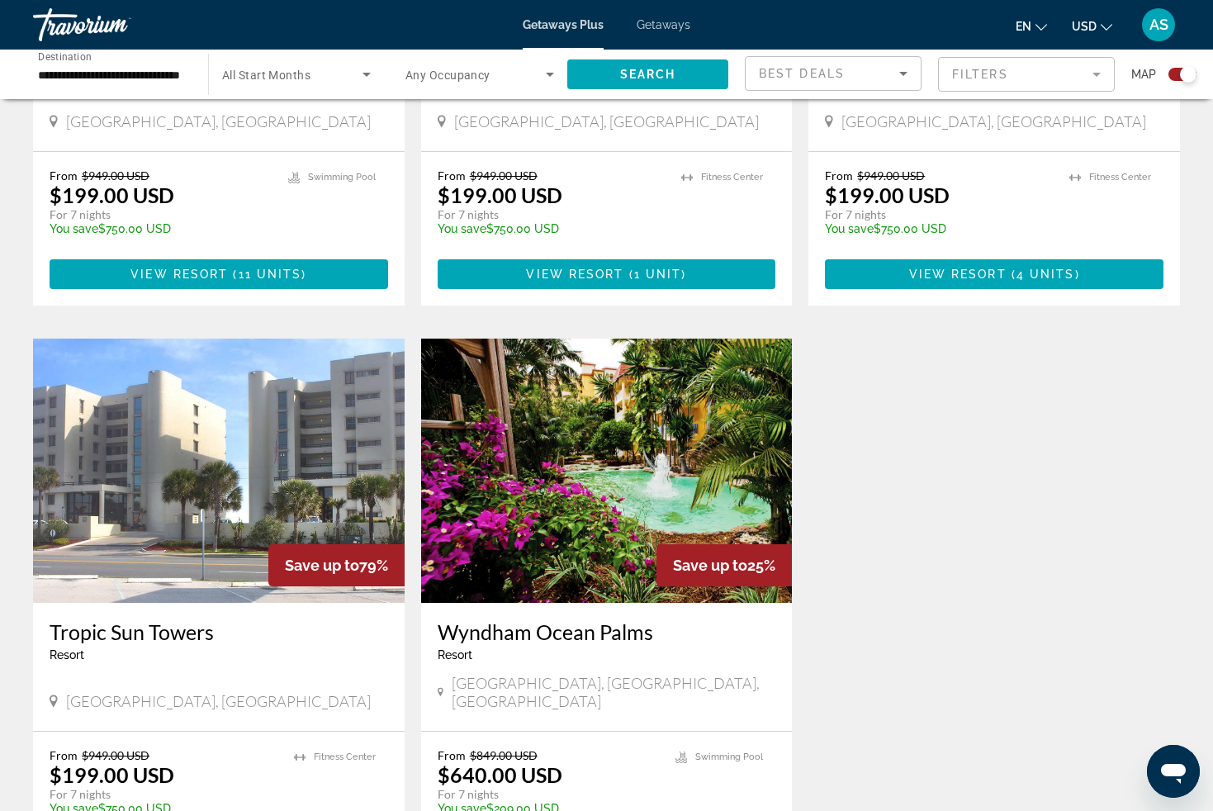
scroll to position [1582, 0]
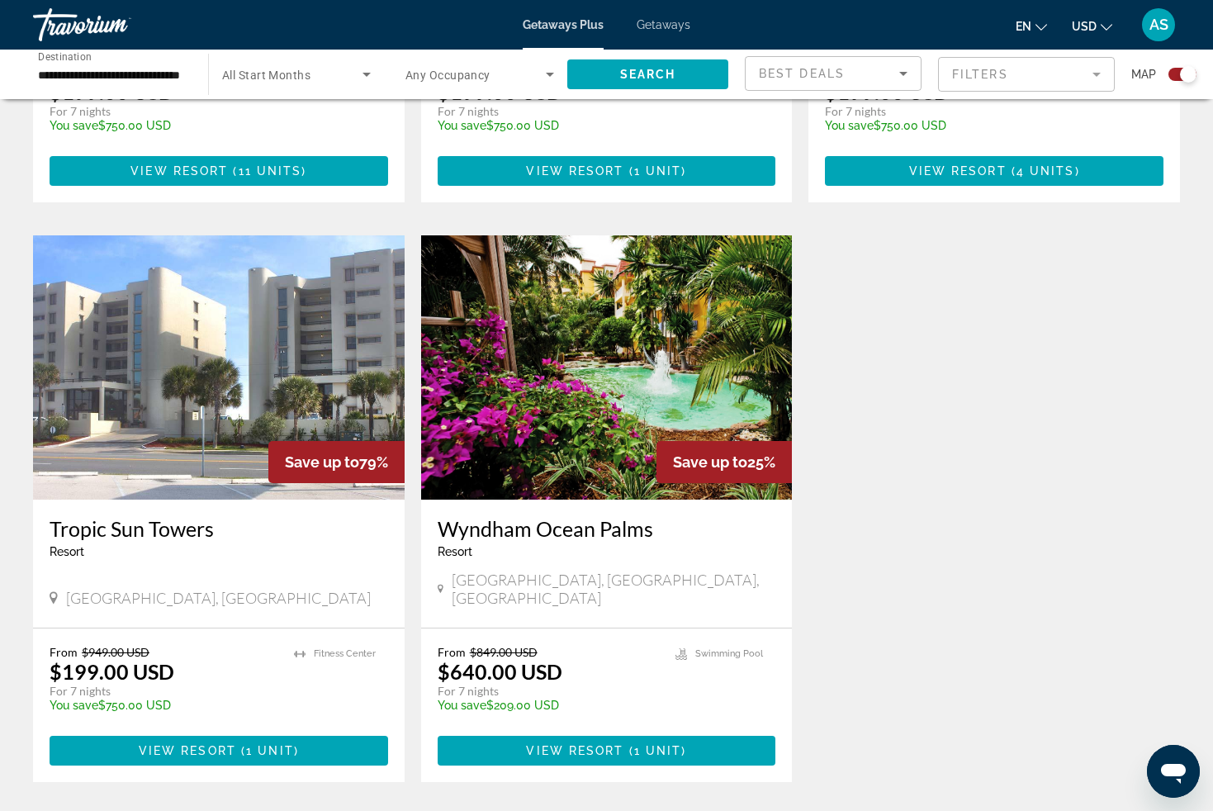
click at [584, 435] on img "Main content" at bounding box center [607, 367] width 372 height 264
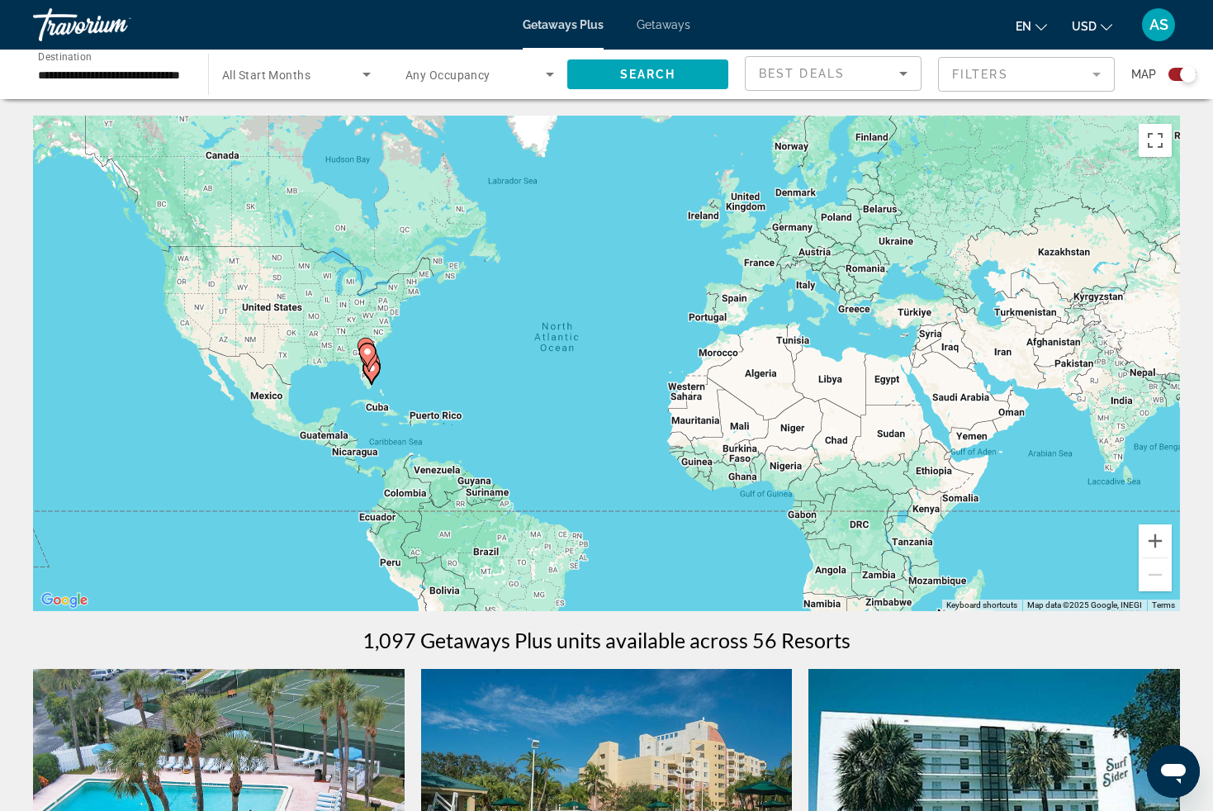
click at [136, 76] on input "**********" at bounding box center [112, 75] width 149 height 20
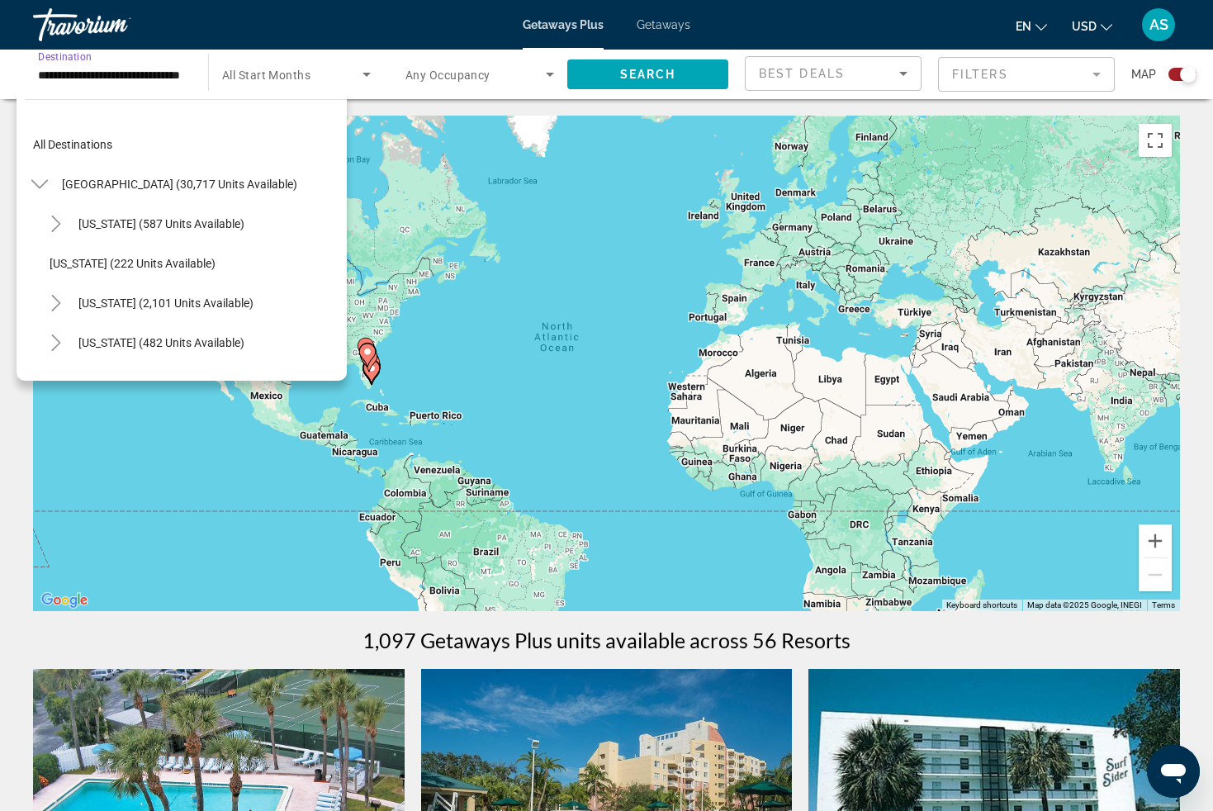
scroll to position [217, 0]
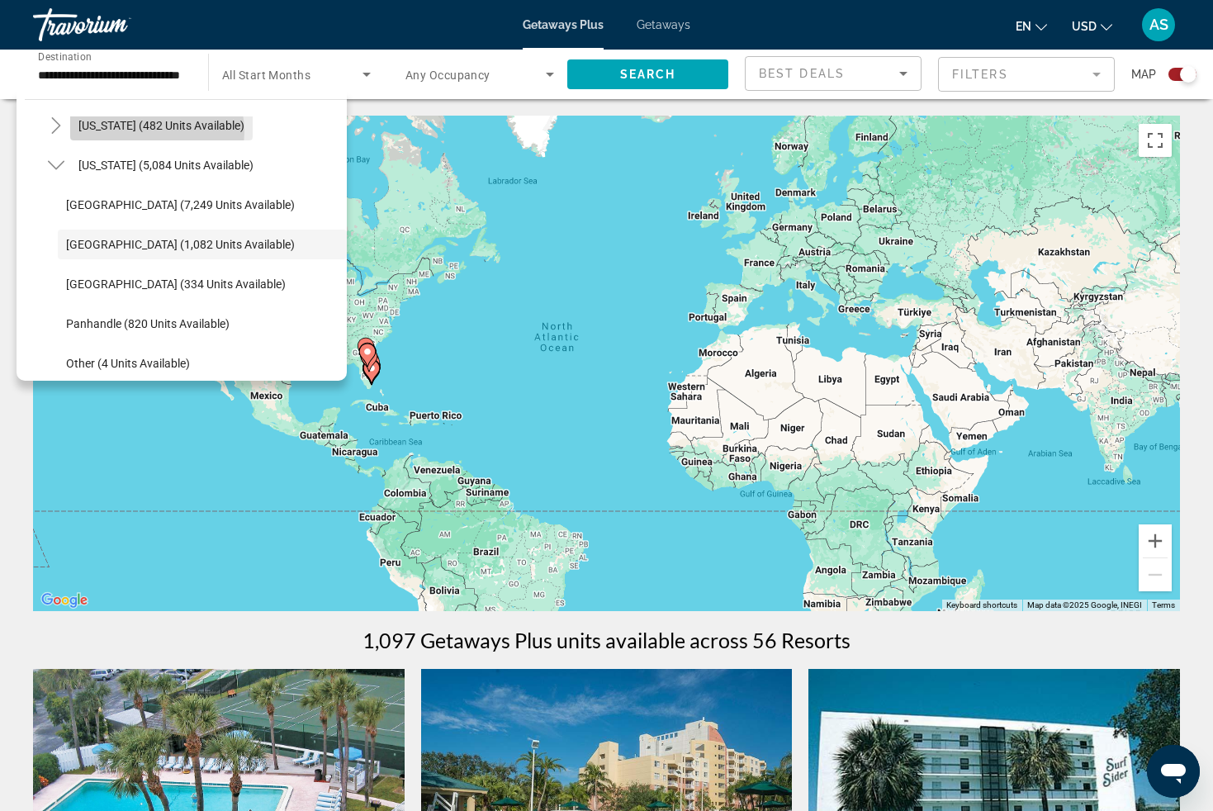
click at [149, 131] on span "[US_STATE] (482 units available)" at bounding box center [161, 125] width 166 height 13
type input "**********"
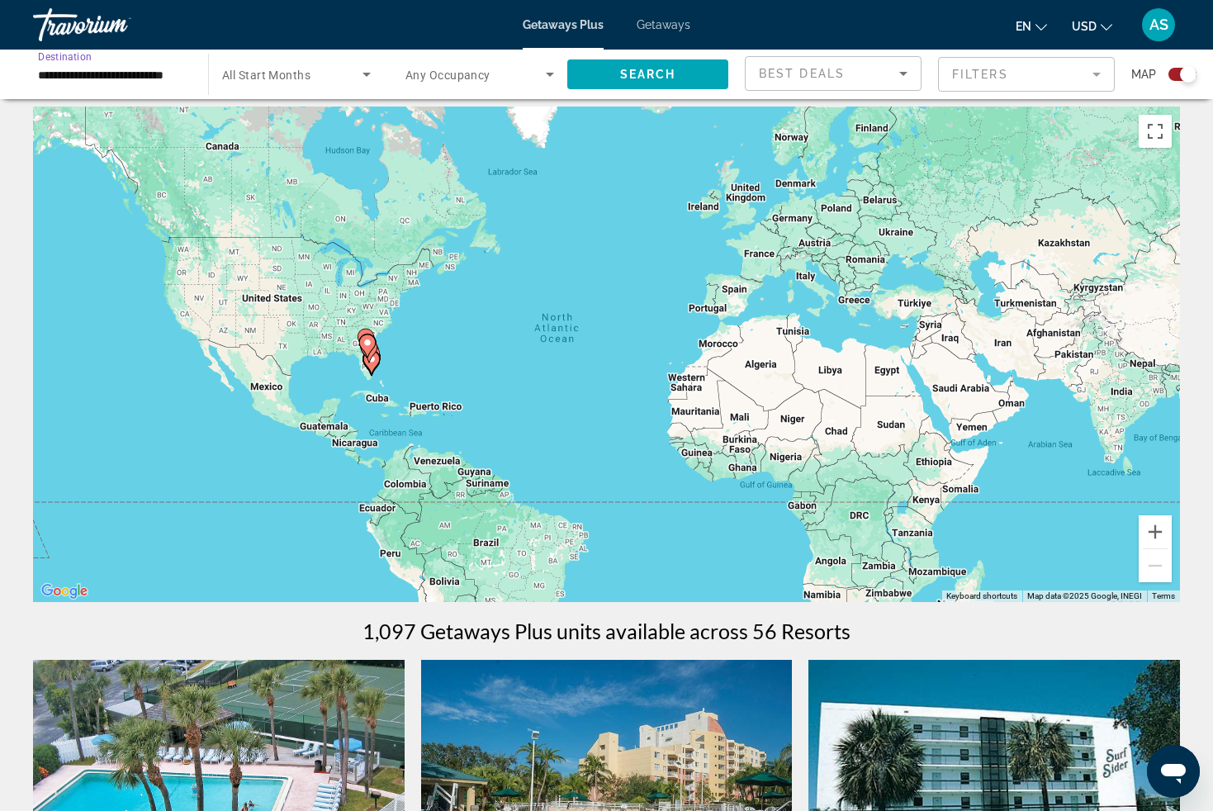
scroll to position [0, 0]
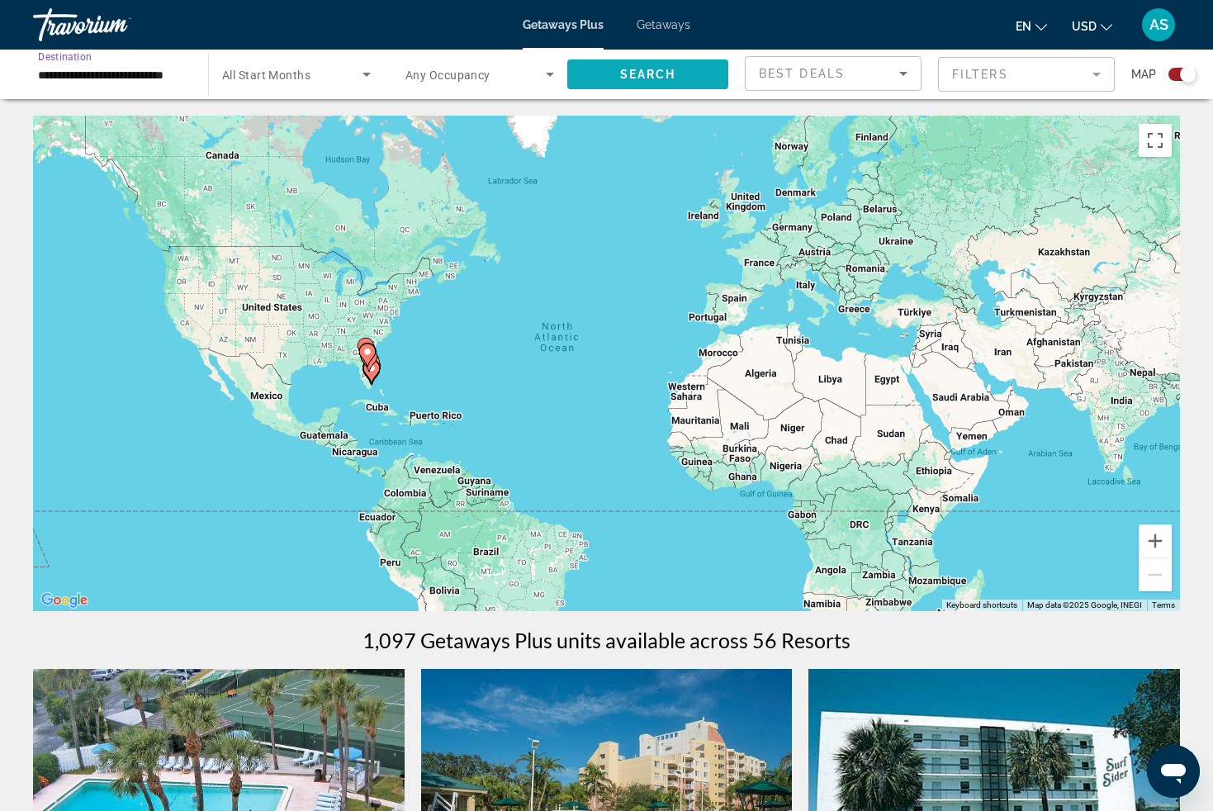
click at [596, 75] on span "Search widget" at bounding box center [647, 75] width 161 height 40
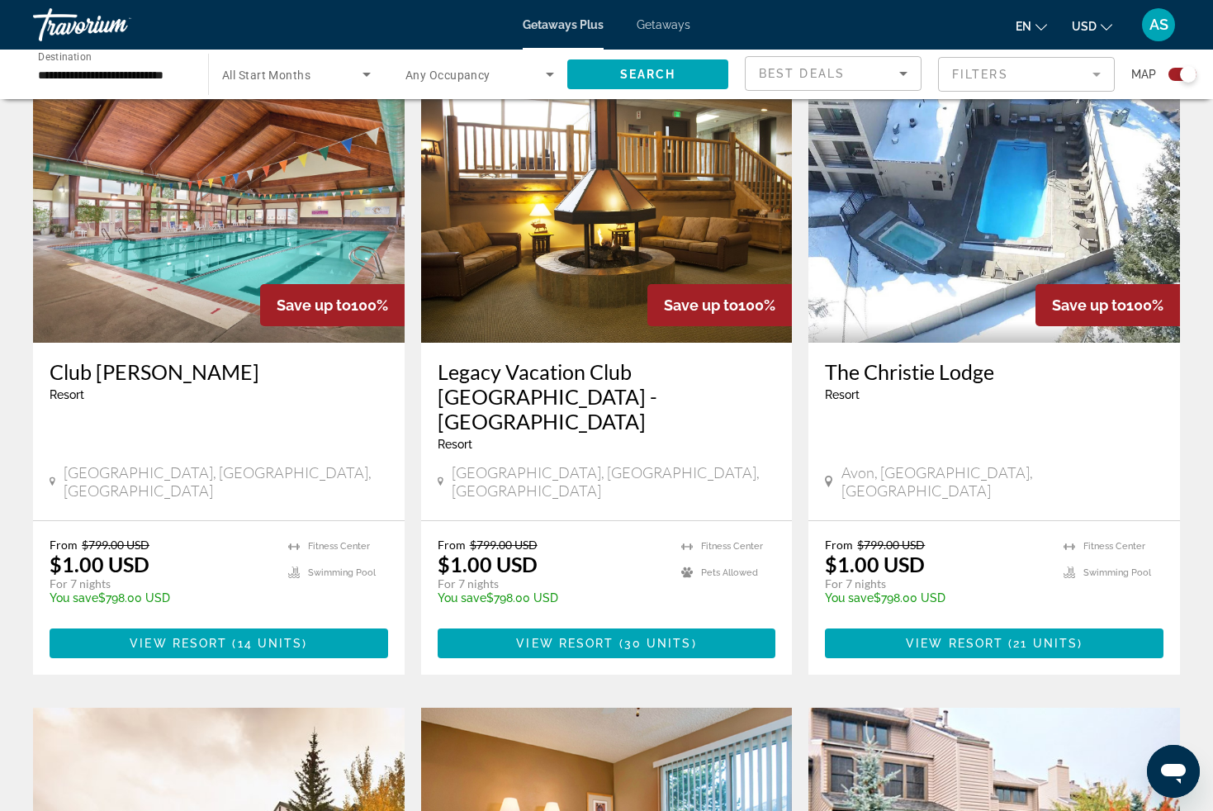
scroll to position [639, 0]
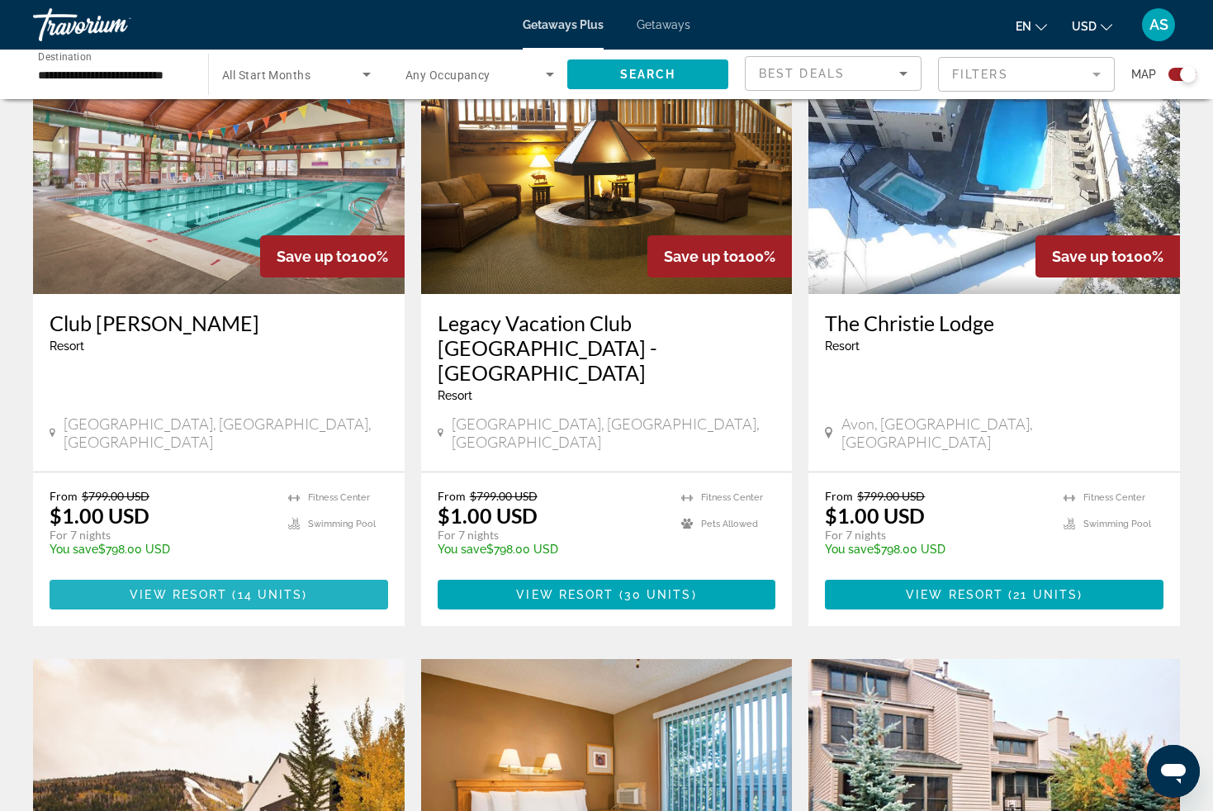
click at [221, 588] on span "View Resort" at bounding box center [178, 594] width 97 height 13
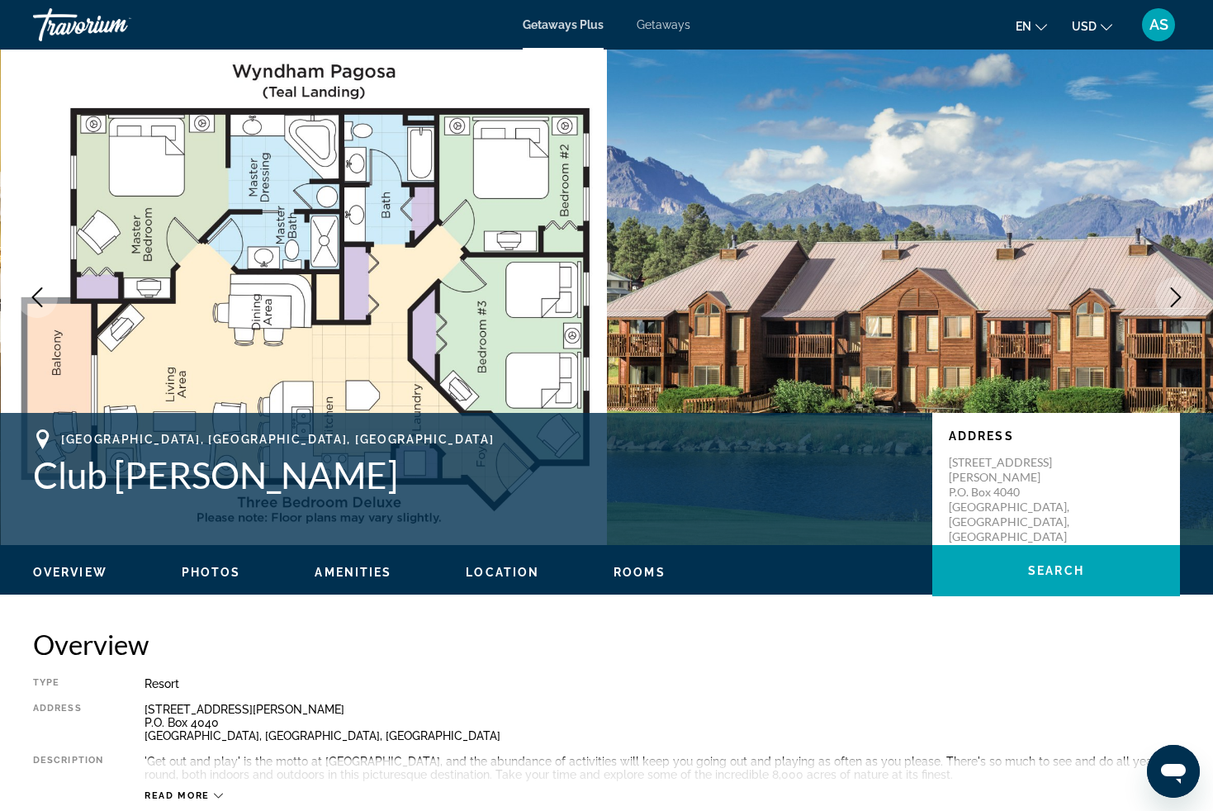
click at [1179, 299] on icon "Next image" at bounding box center [1176, 297] width 11 height 20
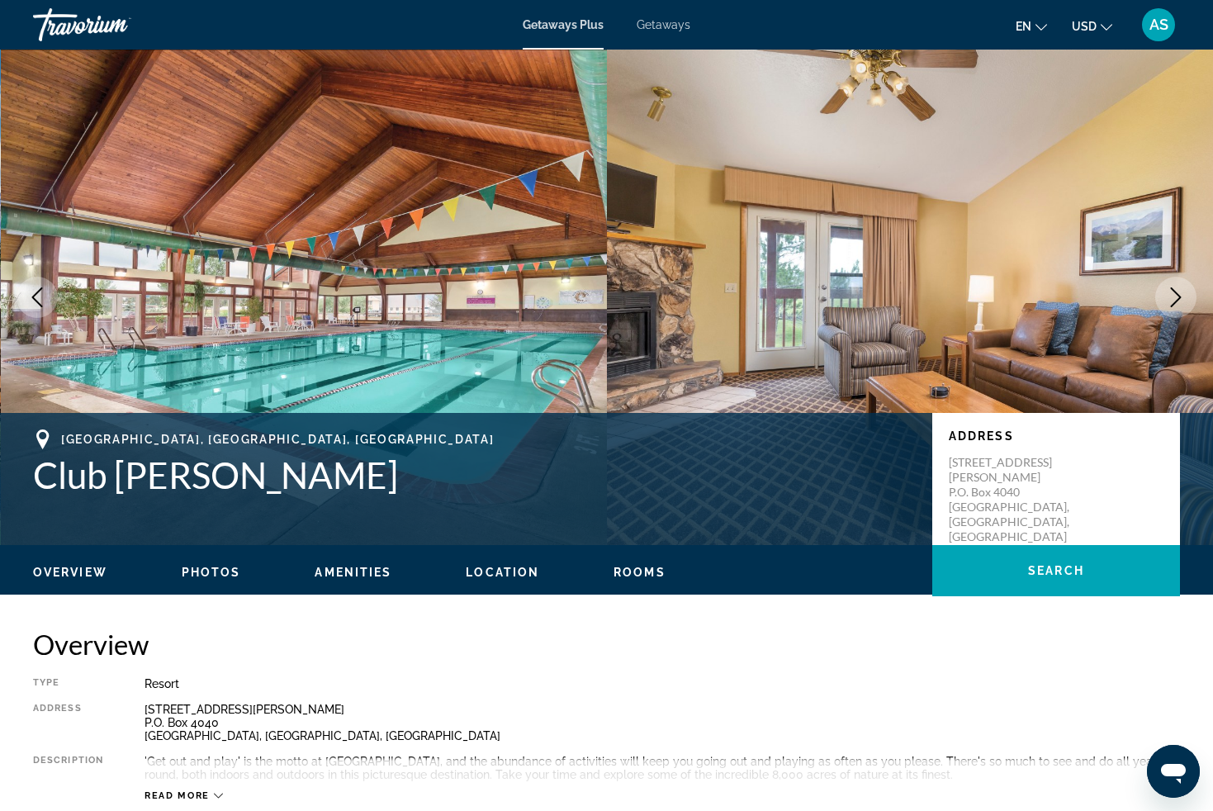
click at [1179, 299] on icon "Next image" at bounding box center [1176, 297] width 11 height 20
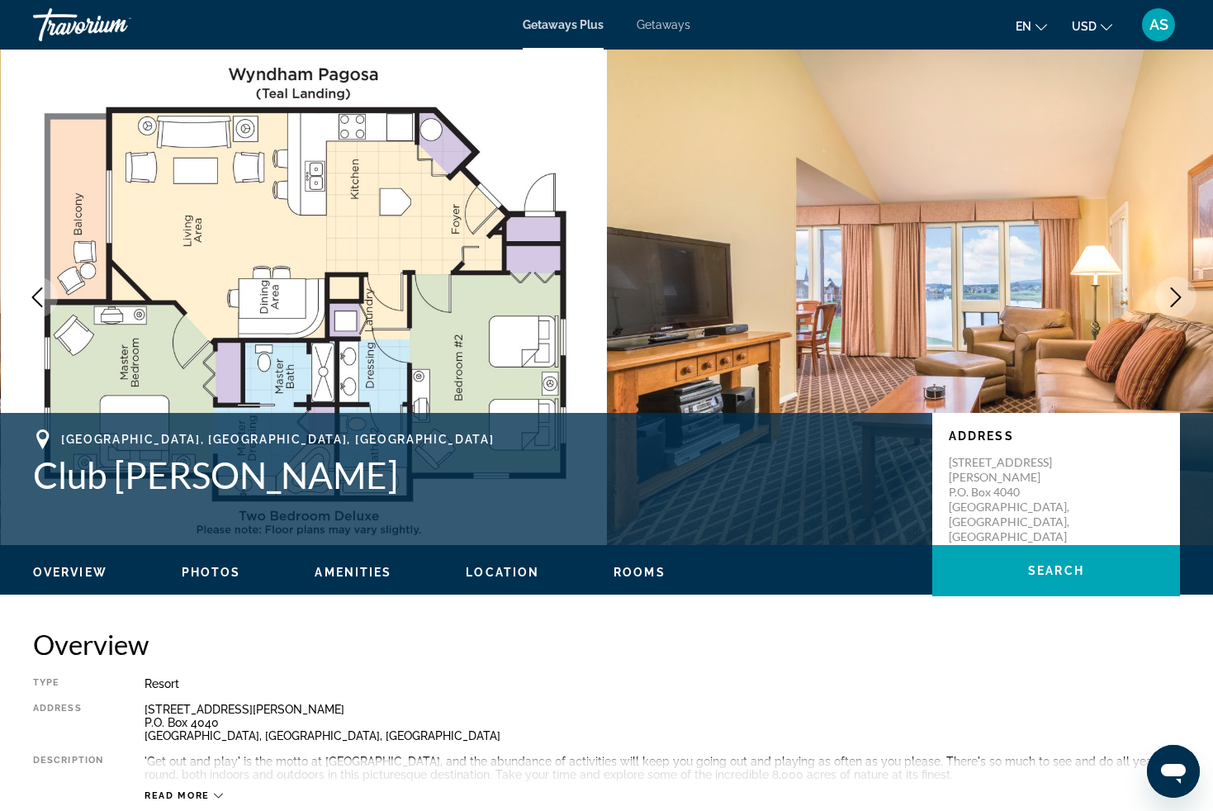
click at [1179, 299] on icon "Next image" at bounding box center [1176, 297] width 11 height 20
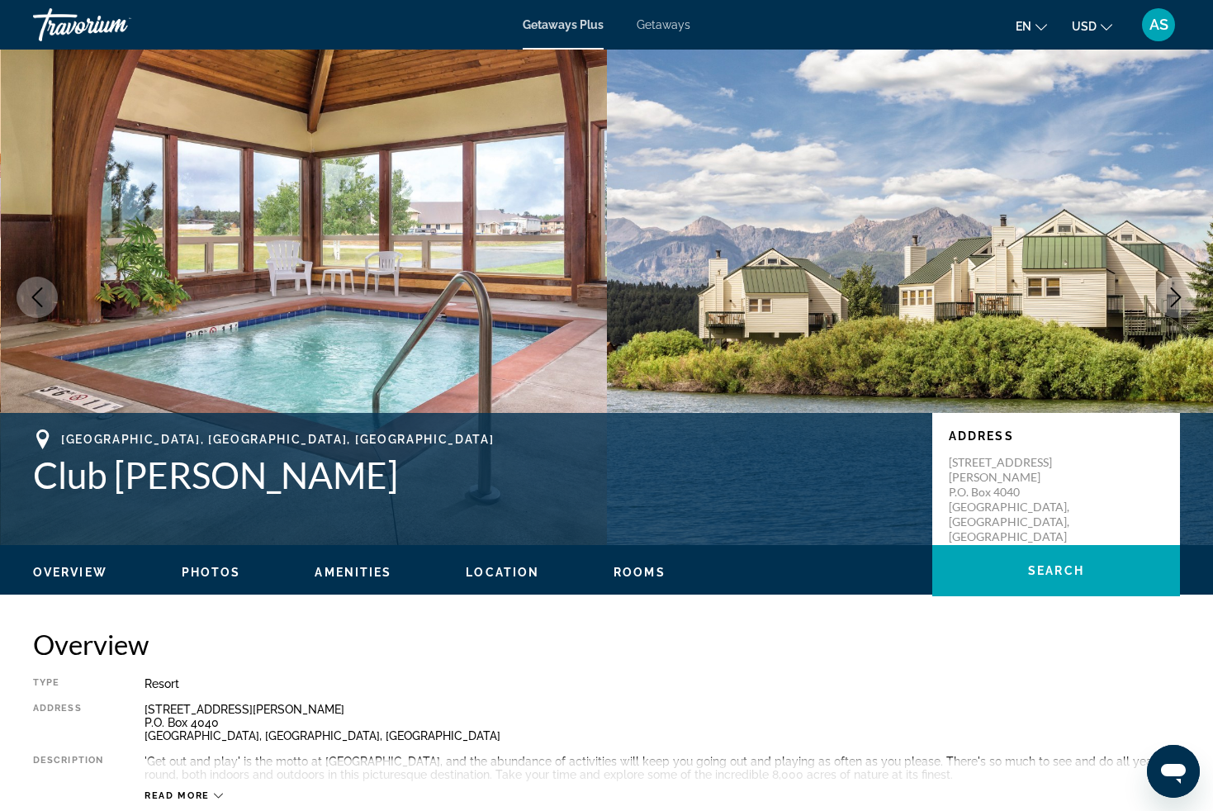
click at [1179, 299] on icon "Next image" at bounding box center [1176, 297] width 11 height 20
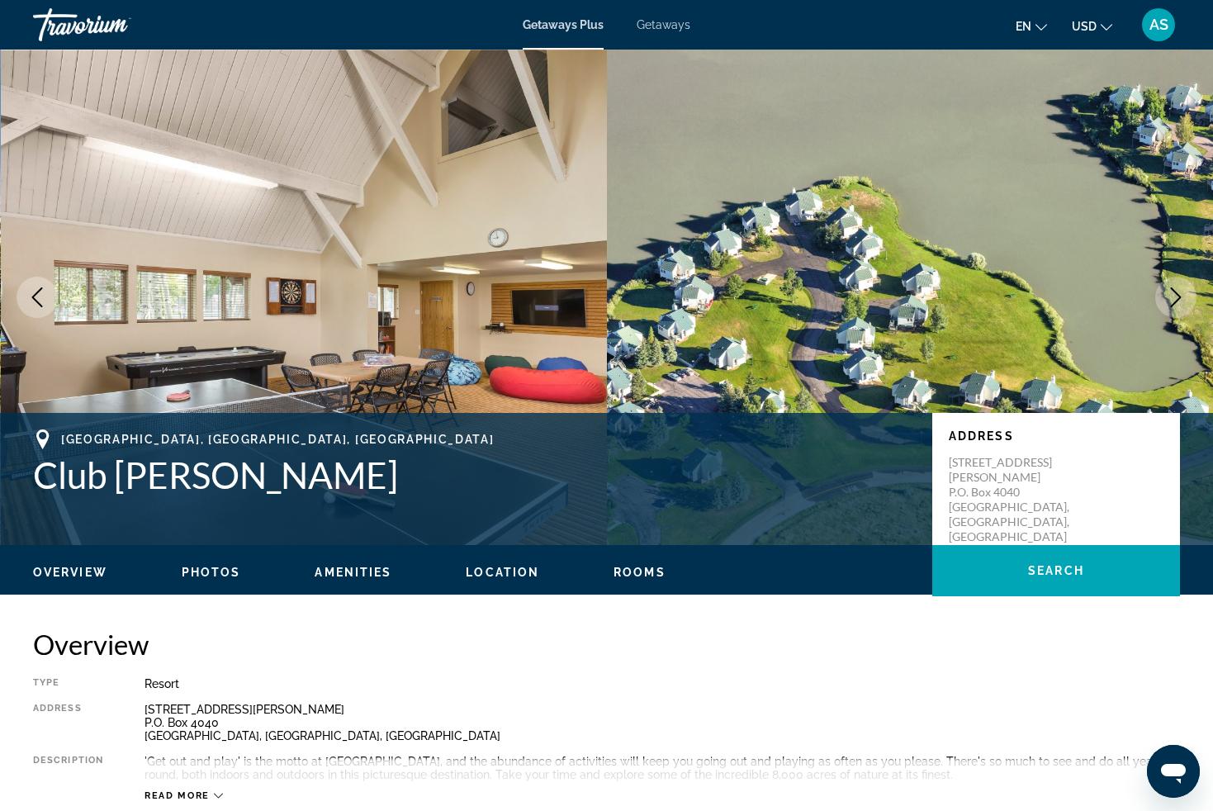
click at [1182, 295] on icon "Next image" at bounding box center [1176, 297] width 20 height 20
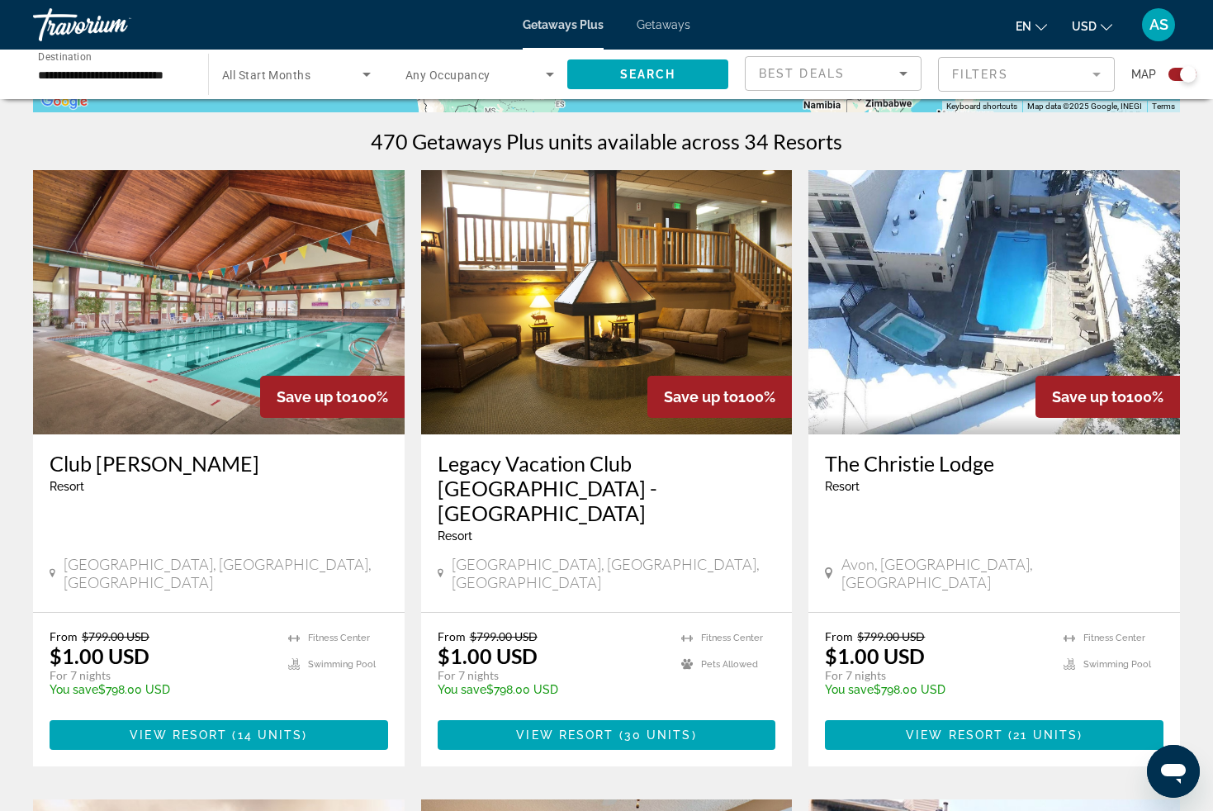
scroll to position [472, 0]
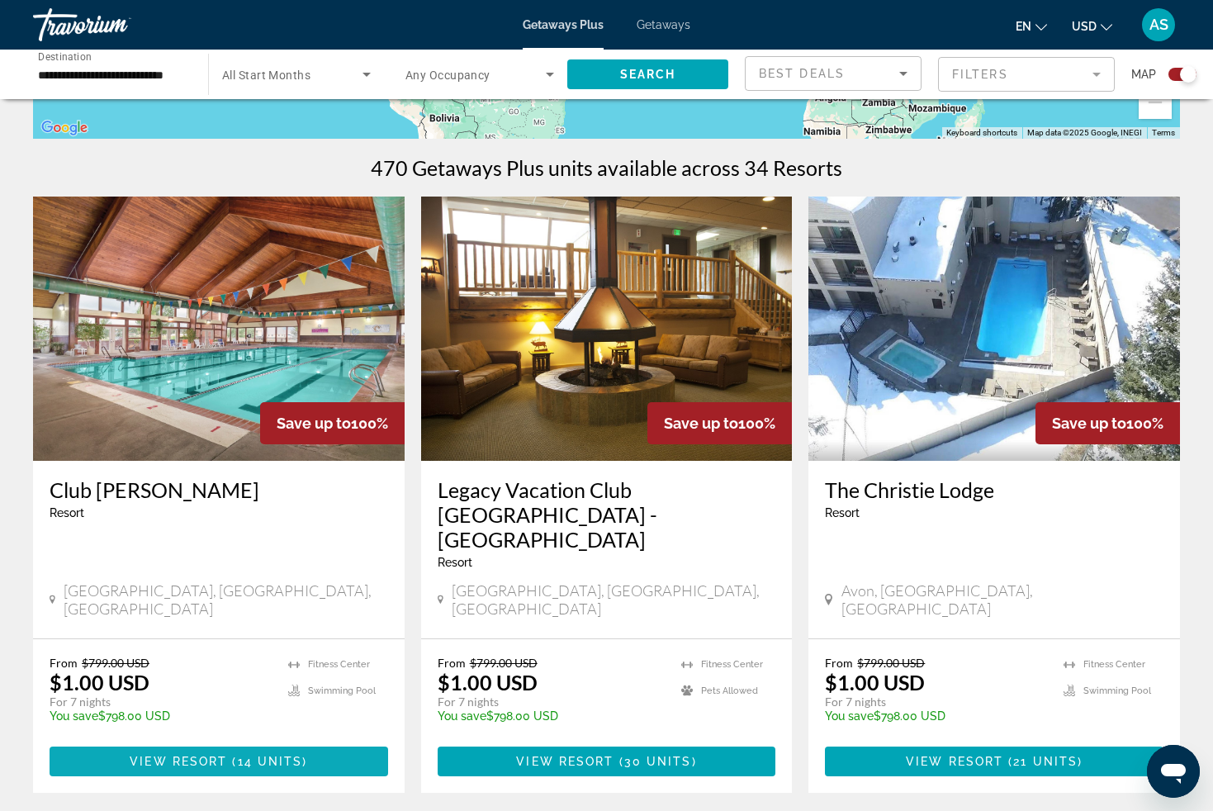
click at [244, 755] on span "14 units" at bounding box center [270, 761] width 65 height 13
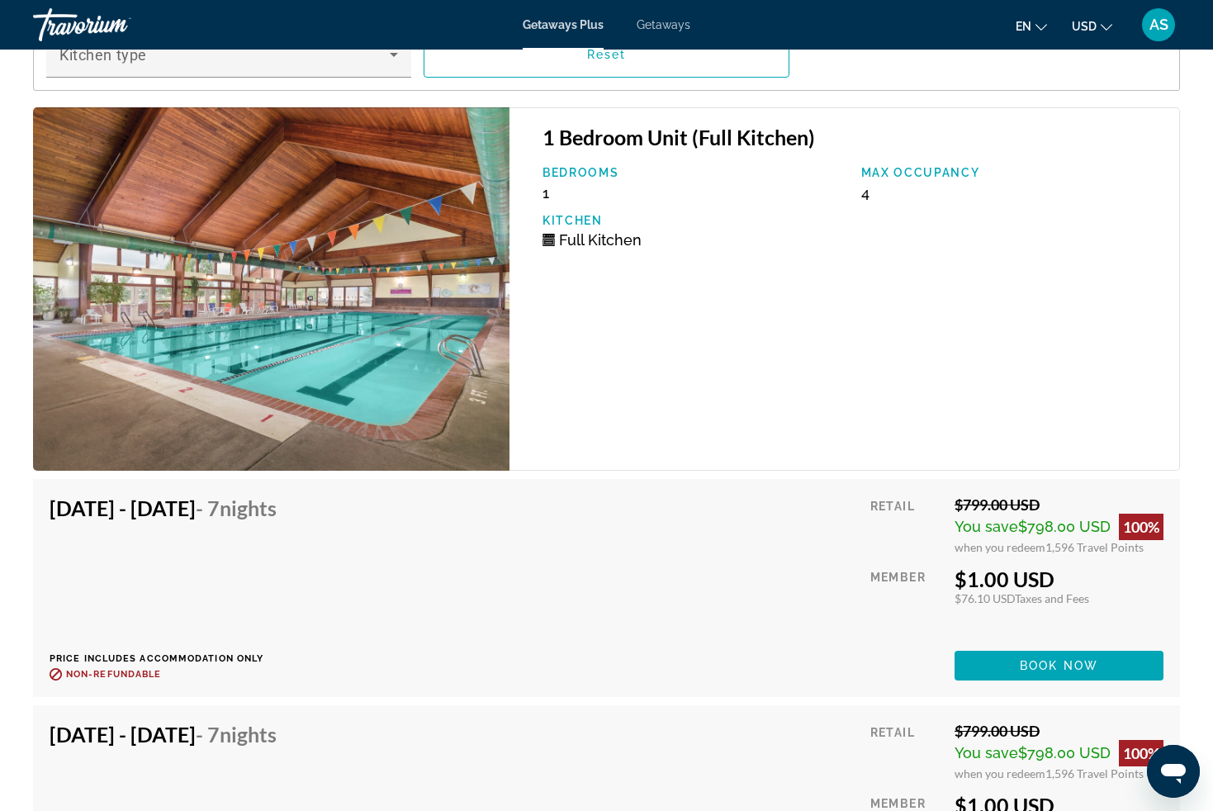
scroll to position [3276, 0]
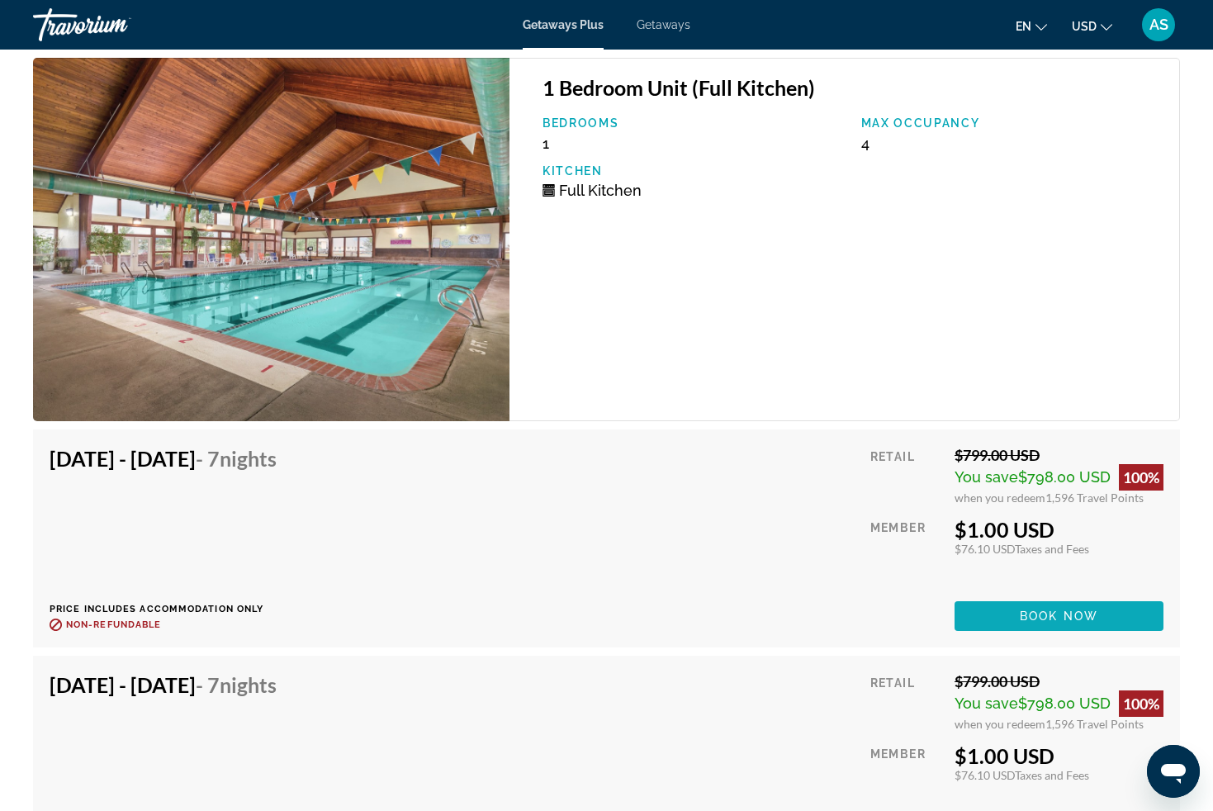
click at [1080, 616] on span "Book now" at bounding box center [1059, 616] width 78 height 13
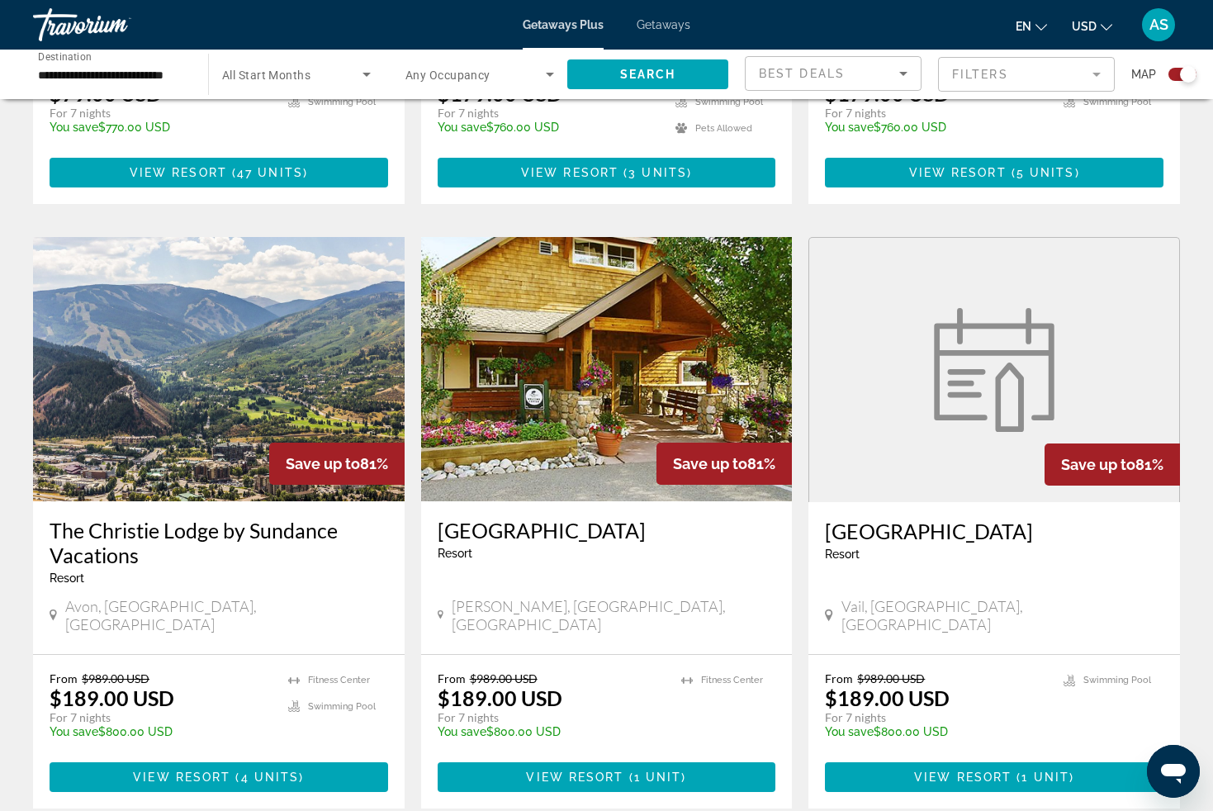
scroll to position [2358, 0]
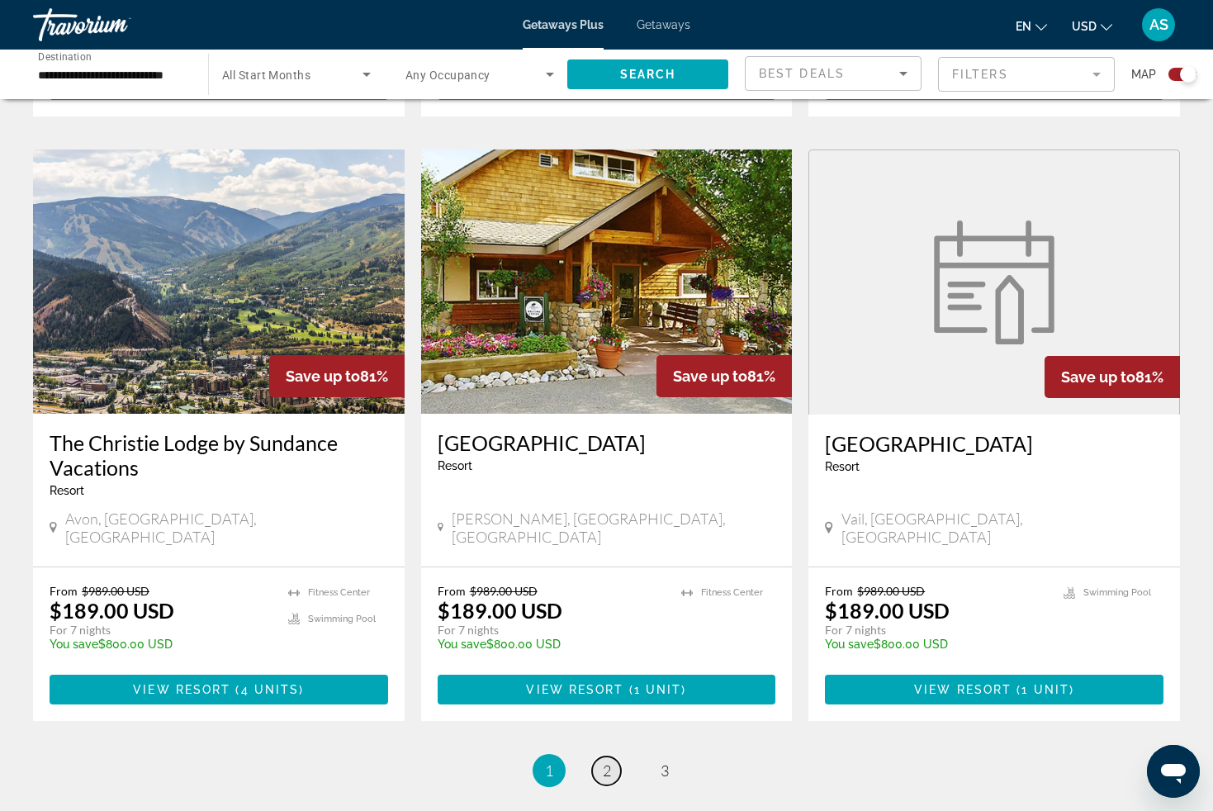
click at [611, 757] on link "page 2" at bounding box center [606, 771] width 29 height 29
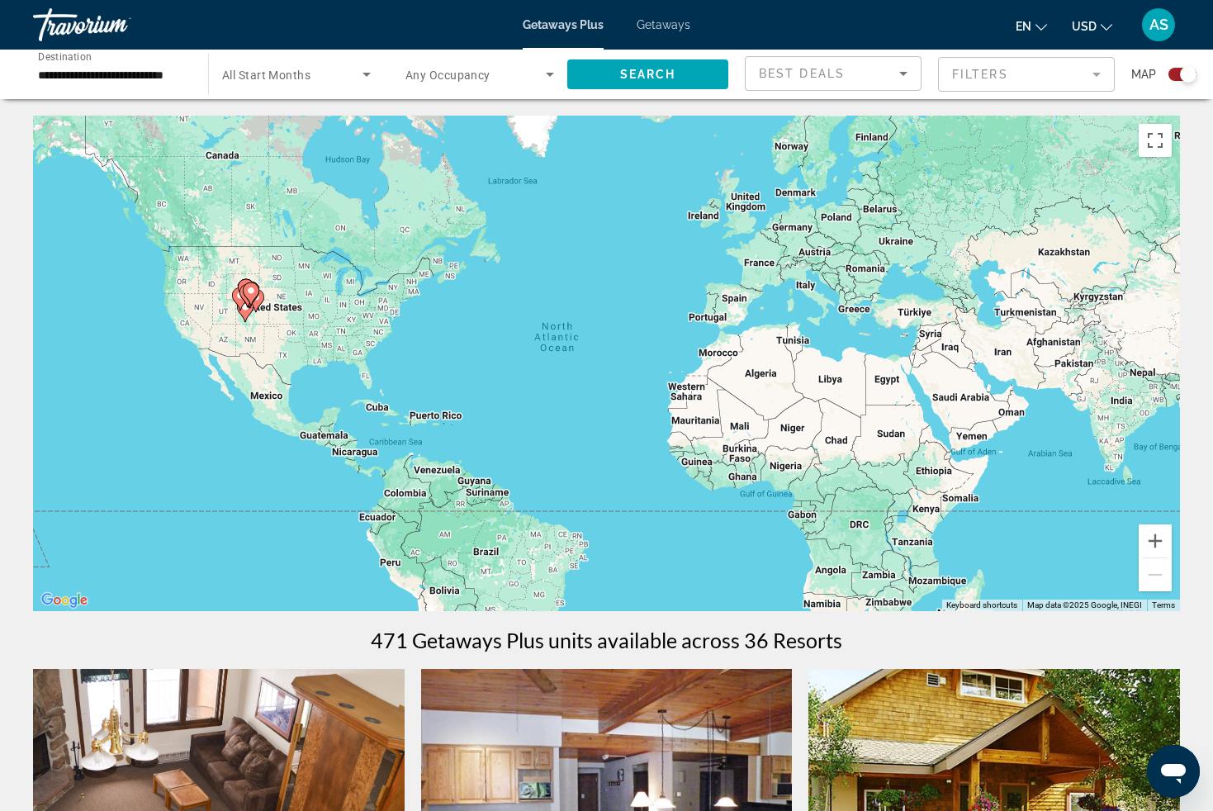
click at [154, 72] on input "**********" at bounding box center [112, 75] width 149 height 20
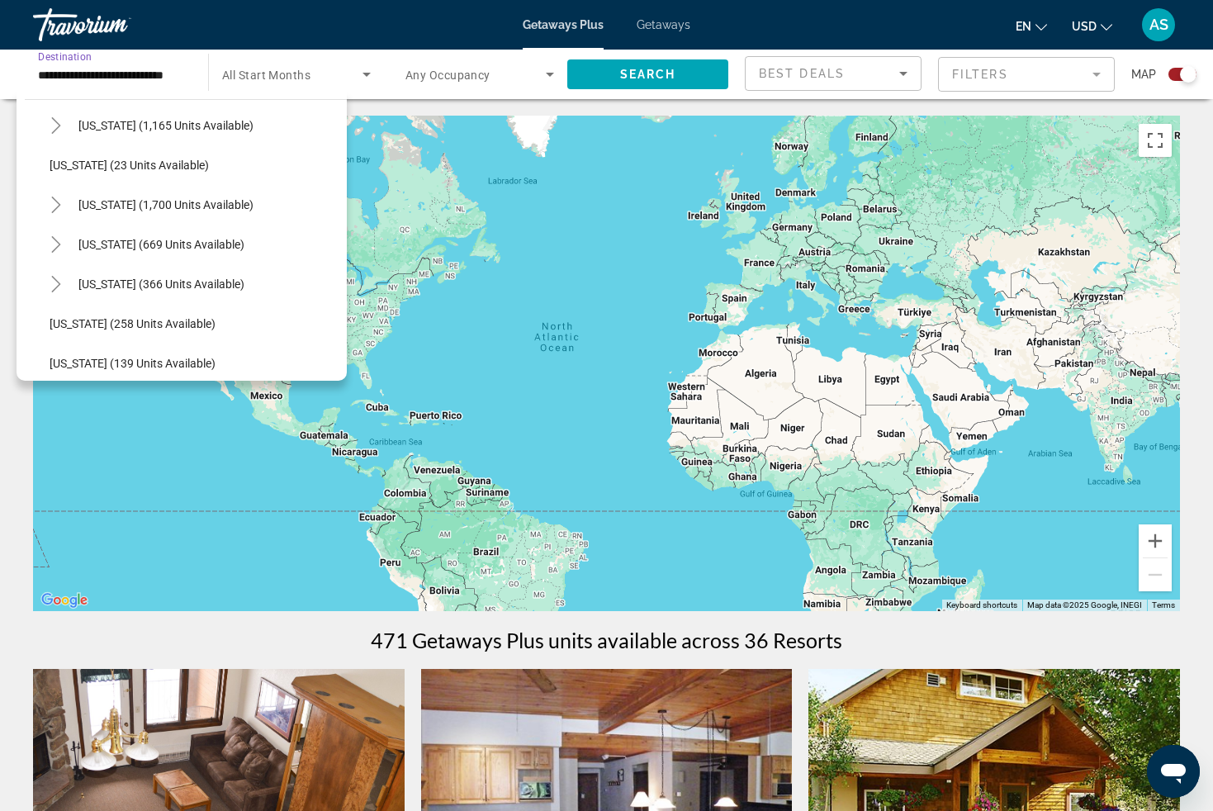
scroll to position [1319, 0]
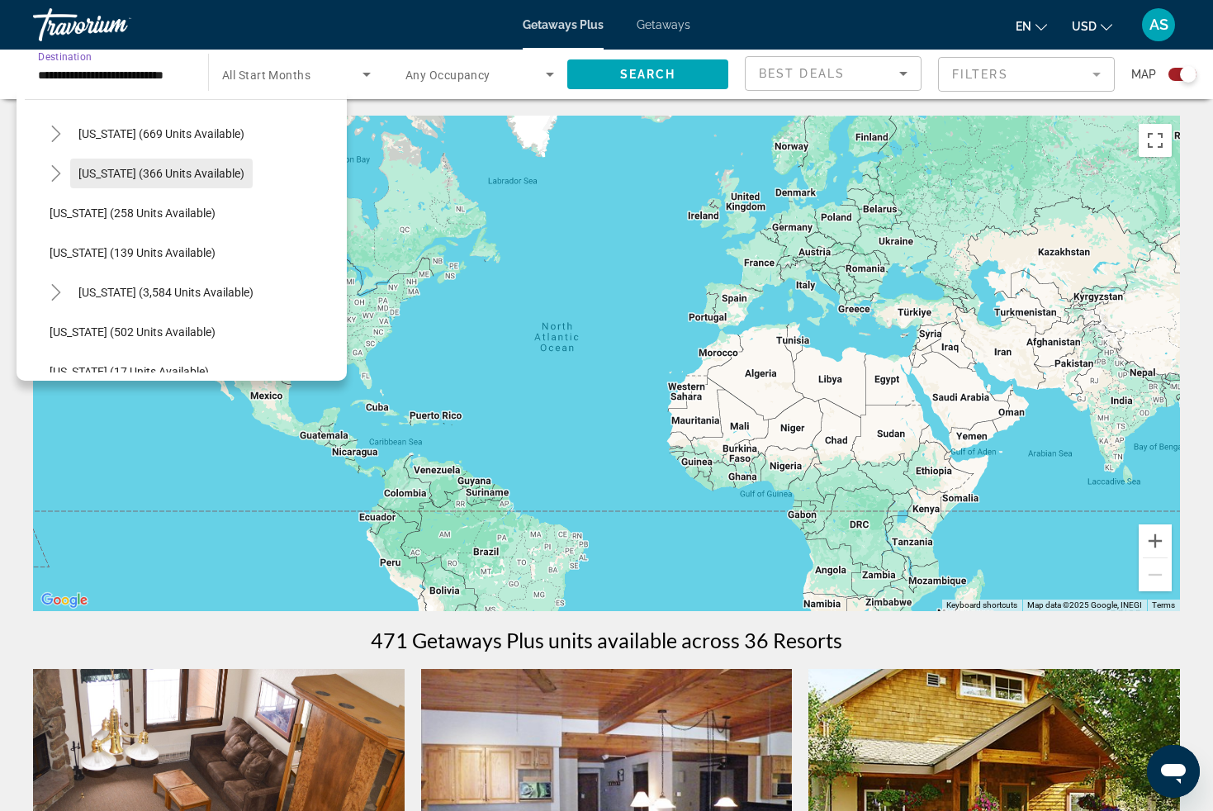
click at [140, 177] on span "[US_STATE] (366 units available)" at bounding box center [161, 173] width 166 height 13
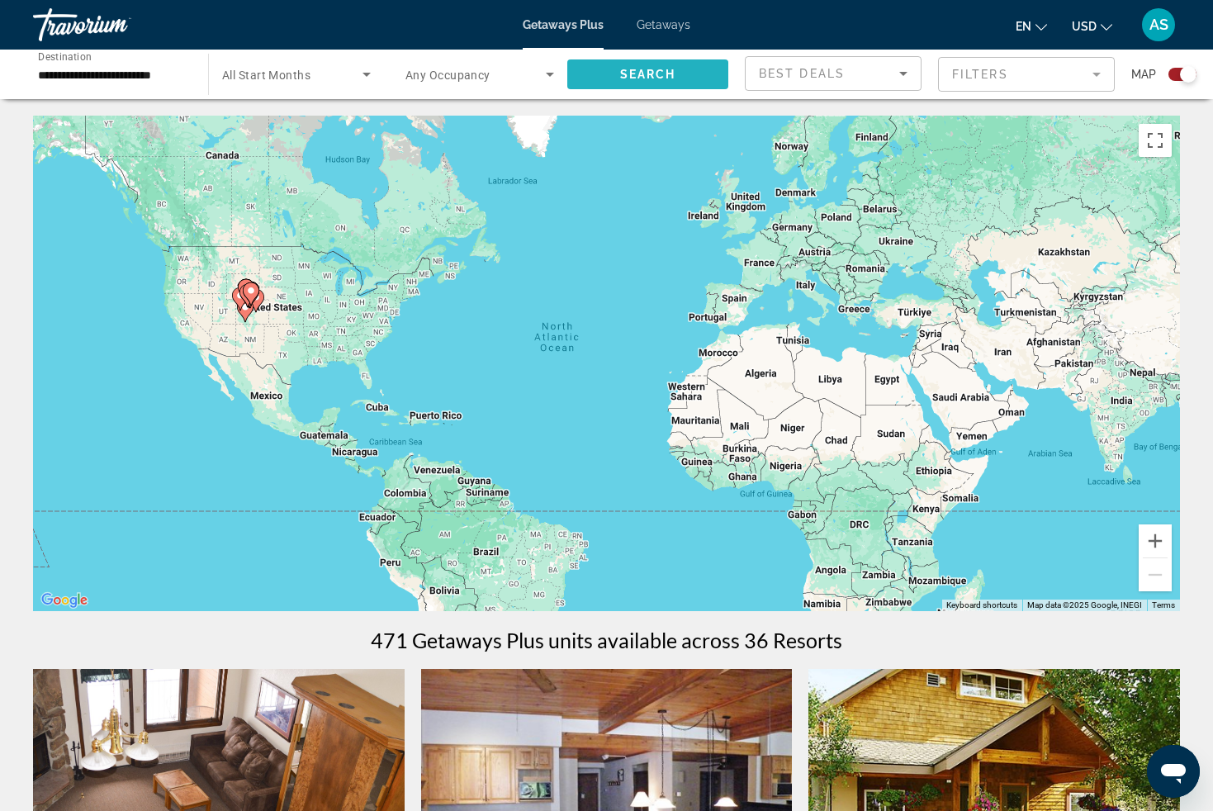
click at [620, 77] on span "Search" at bounding box center [648, 74] width 56 height 13
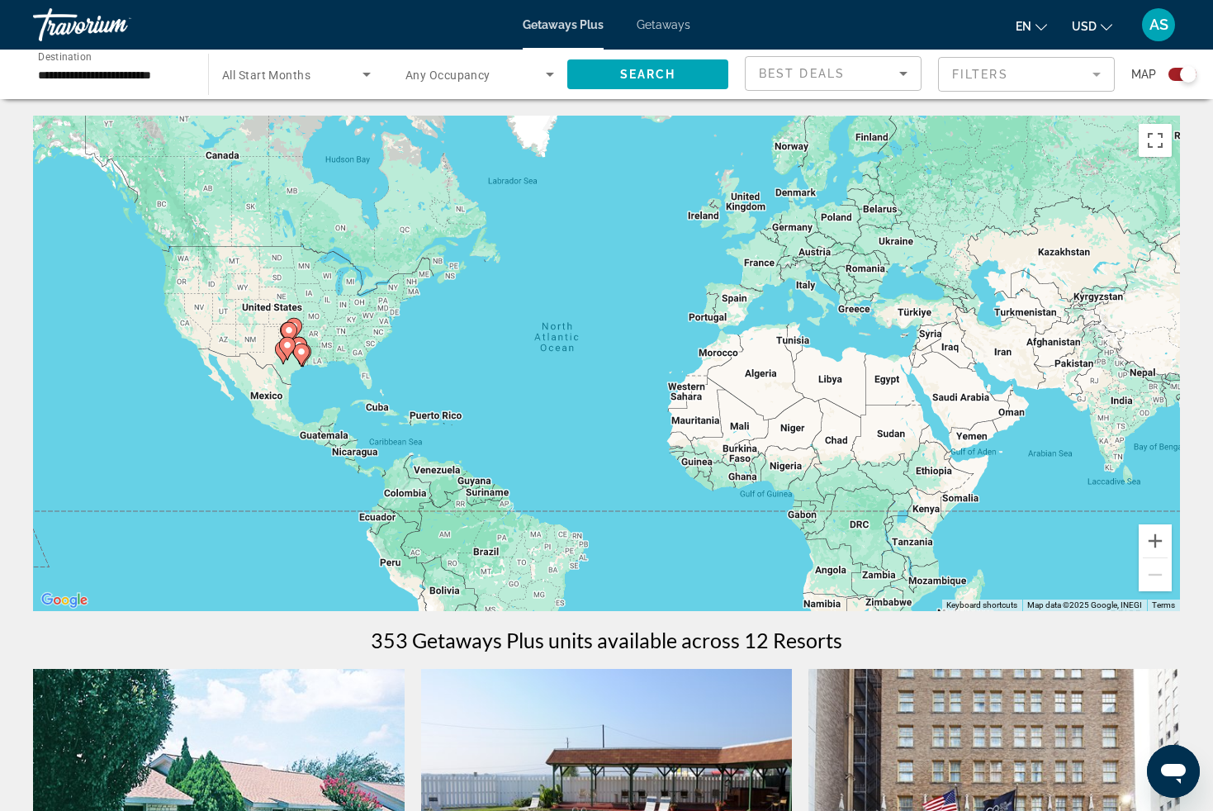
click at [83, 81] on input "**********" at bounding box center [112, 75] width 149 height 20
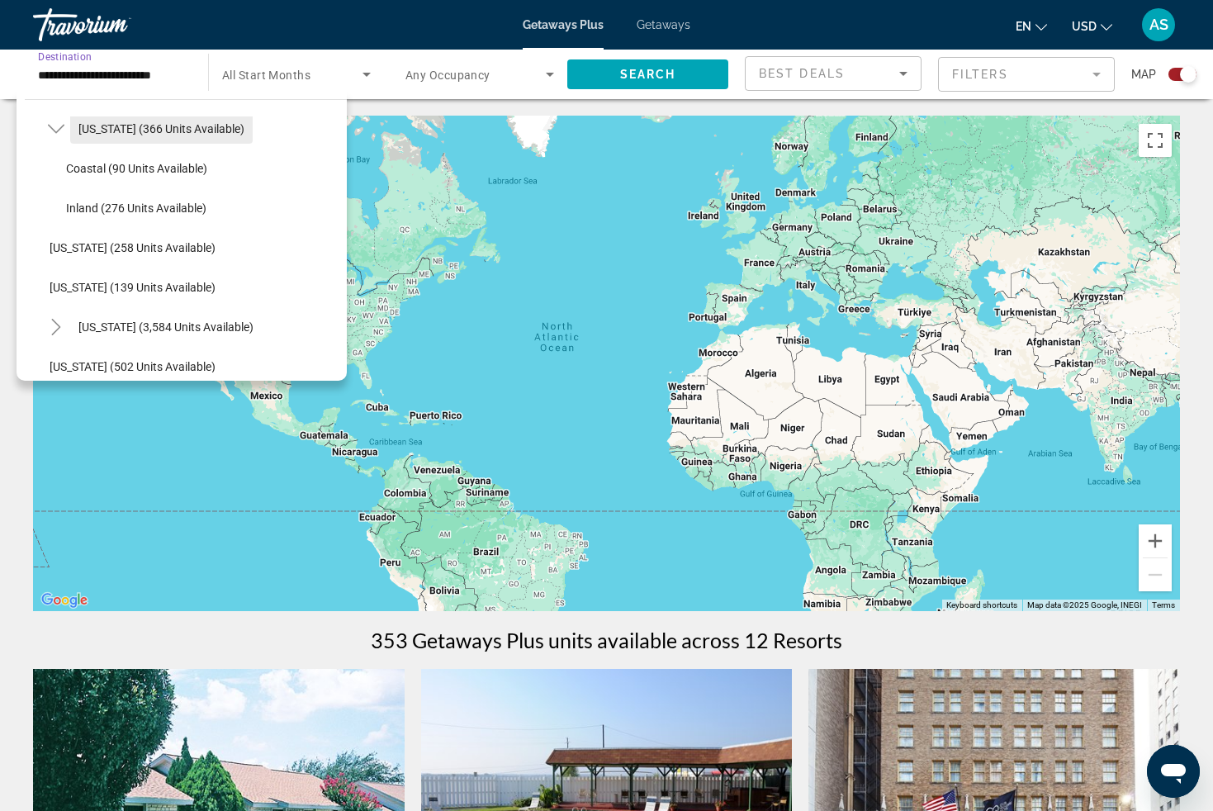
scroll to position [1369, 0]
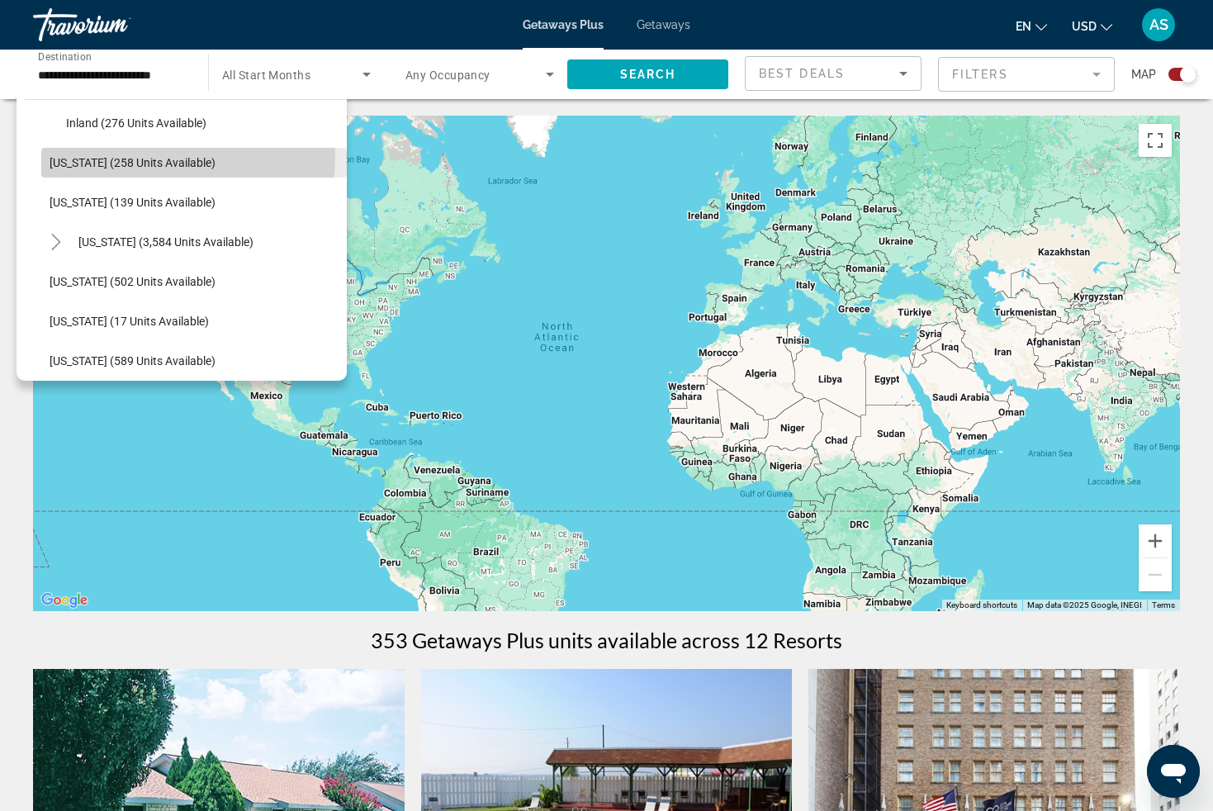
click at [111, 156] on span "[US_STATE] (258 units available)" at bounding box center [133, 162] width 166 height 13
type input "**********"
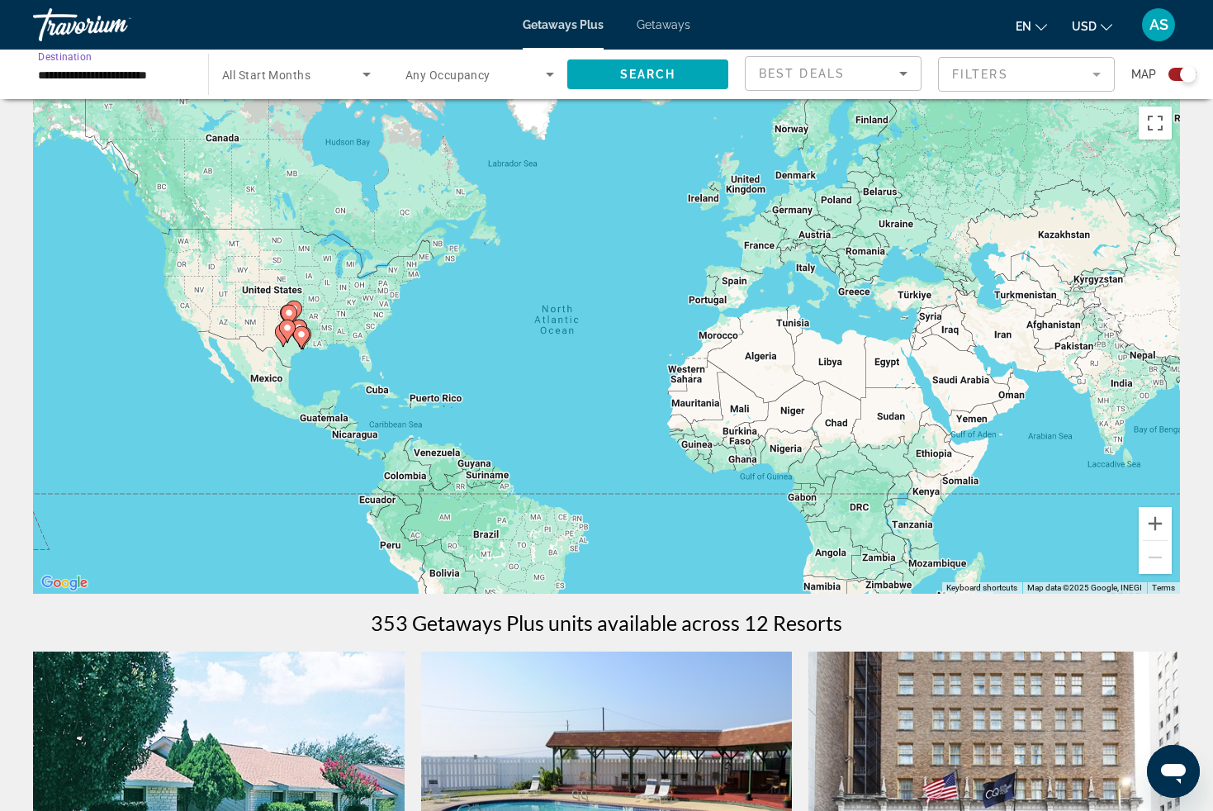
scroll to position [41, 0]
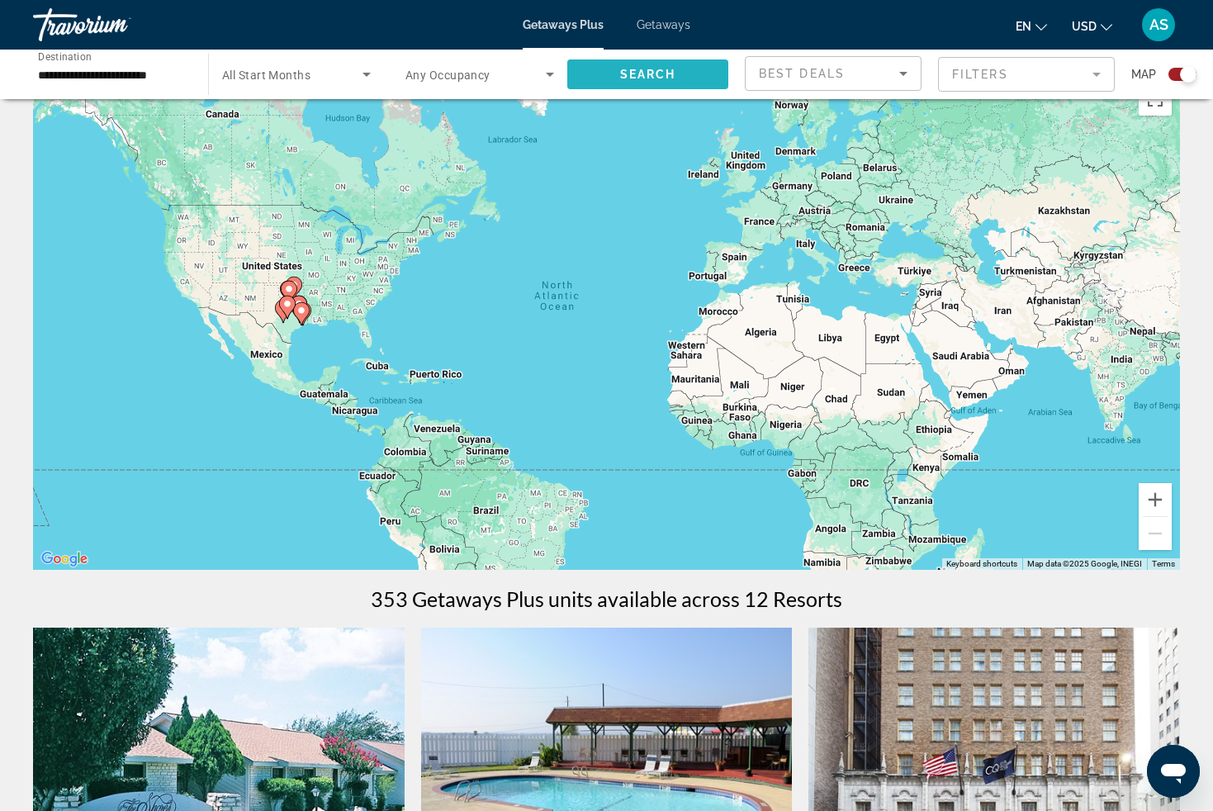
click at [656, 82] on span "Search widget" at bounding box center [647, 75] width 161 height 40
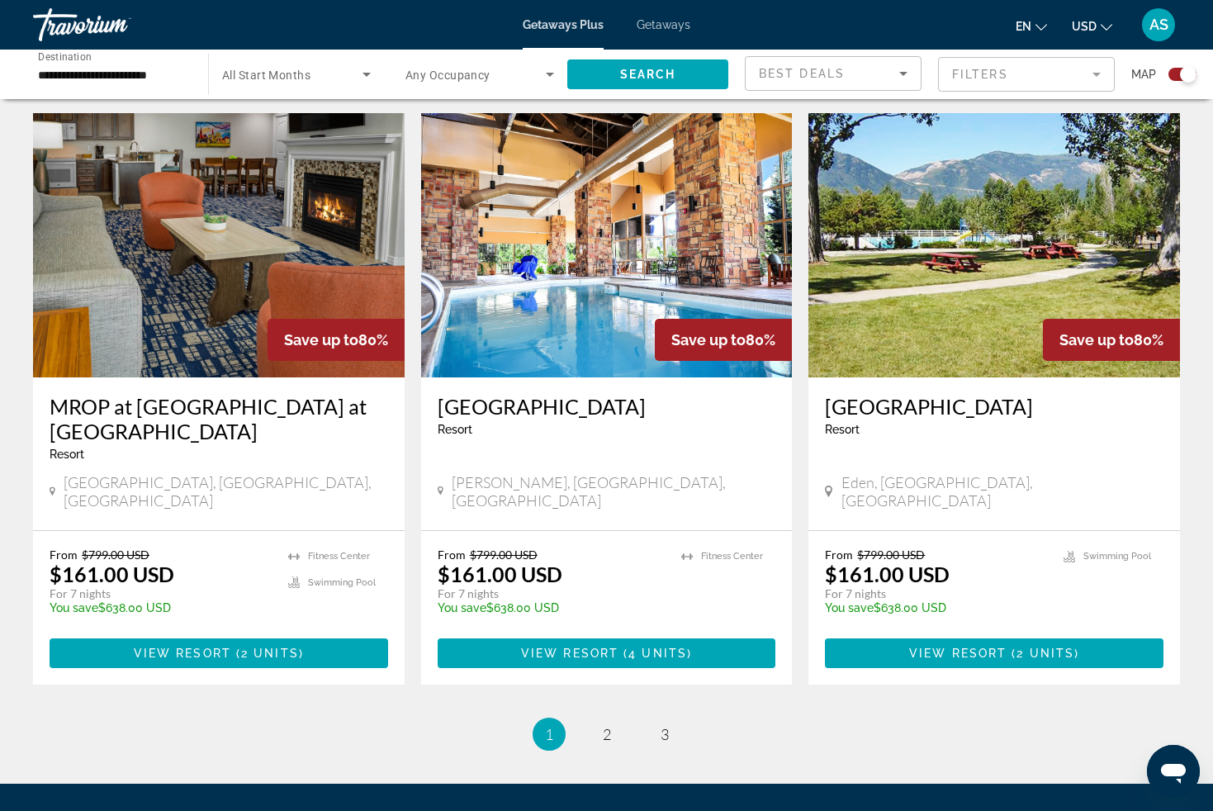
scroll to position [2244, 0]
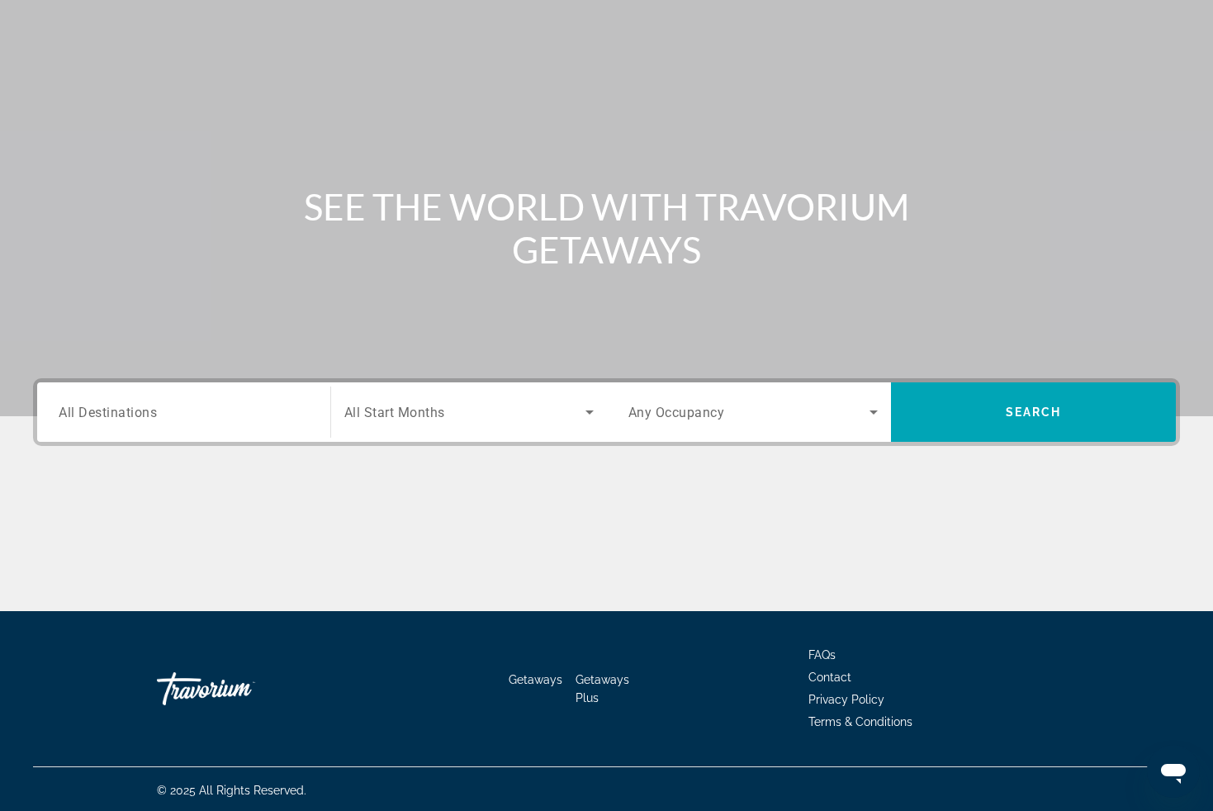
scroll to position [82, 0]
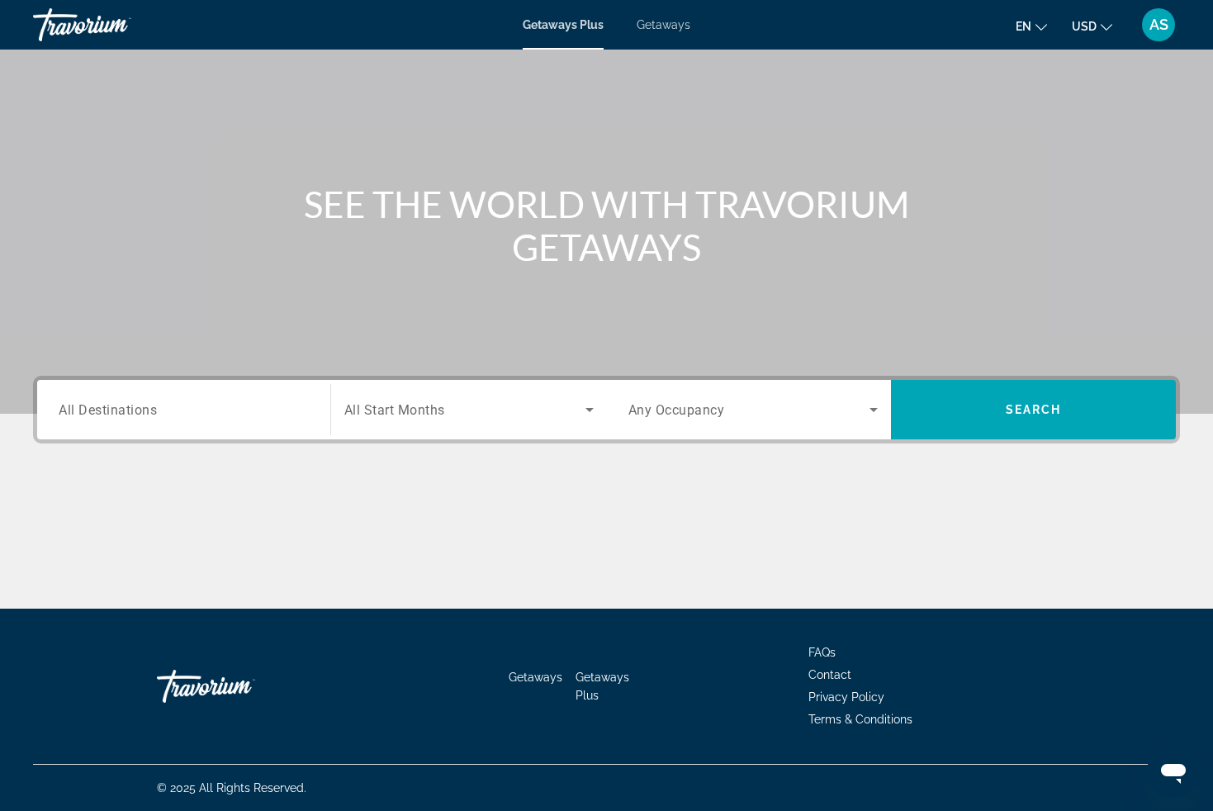
click at [225, 415] on input "Destination All Destinations" at bounding box center [184, 411] width 250 height 20
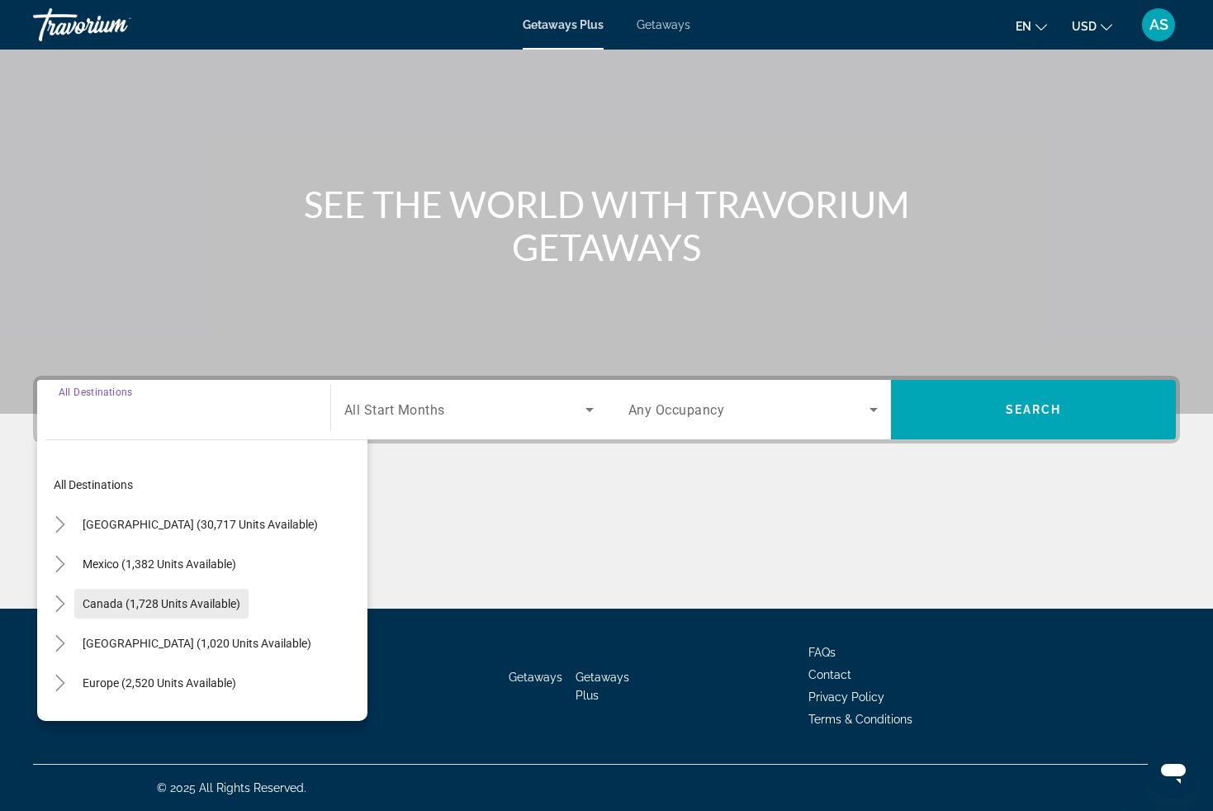
click at [91, 603] on span "Canada (1,728 units available)" at bounding box center [162, 603] width 158 height 13
type input "**********"
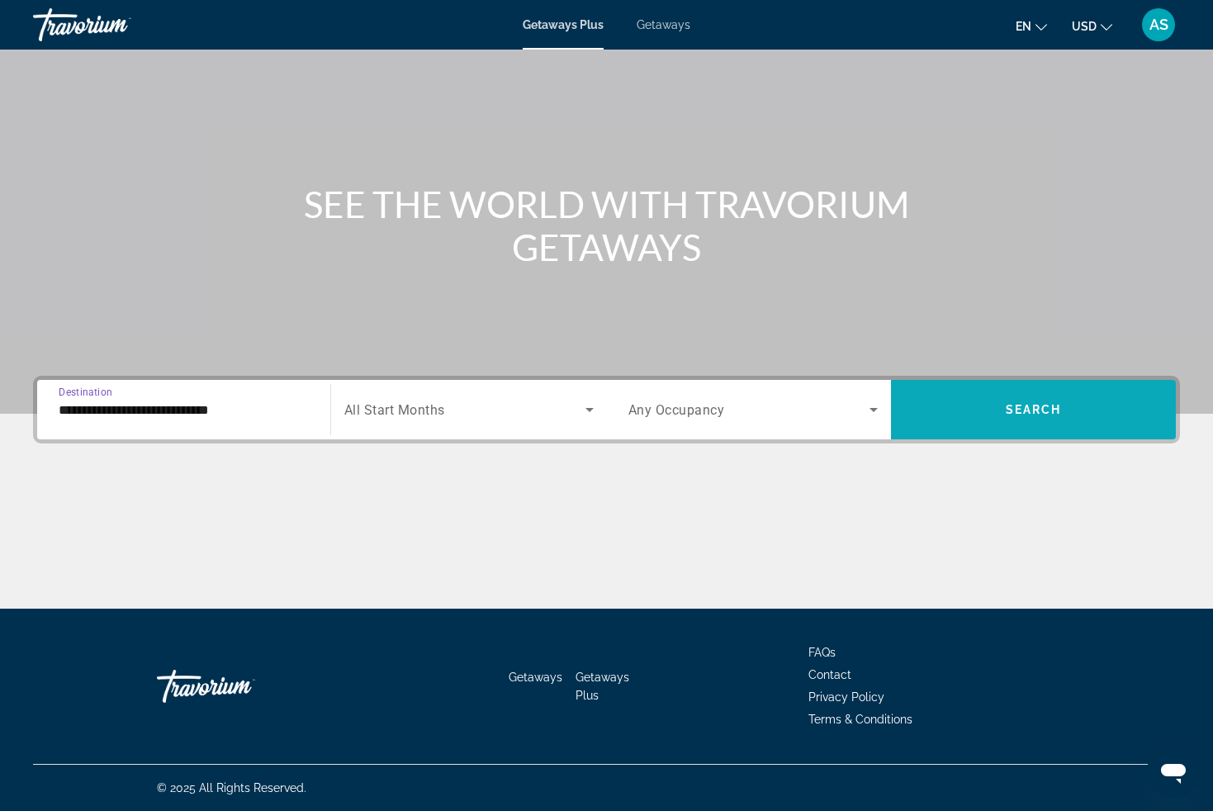
click at [991, 410] on span "Search widget" at bounding box center [1033, 410] width 285 height 40
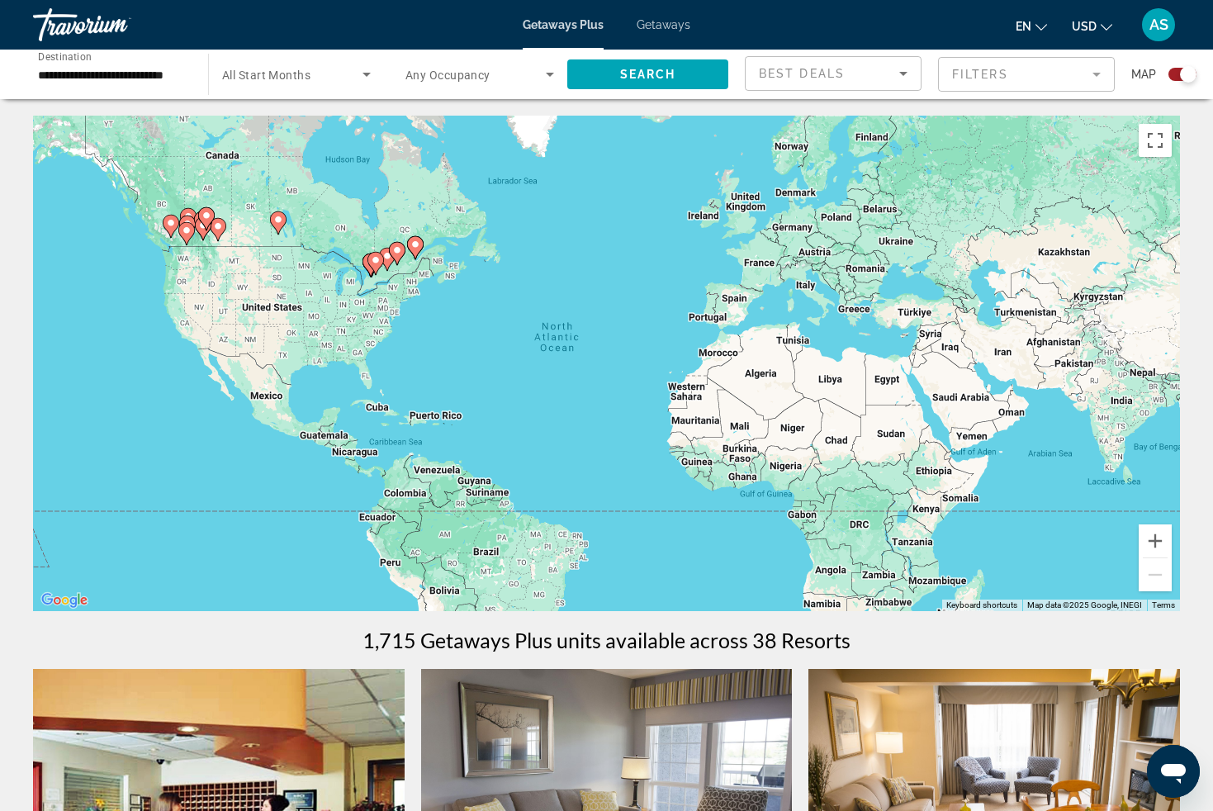
click at [145, 78] on input "**********" at bounding box center [112, 75] width 149 height 20
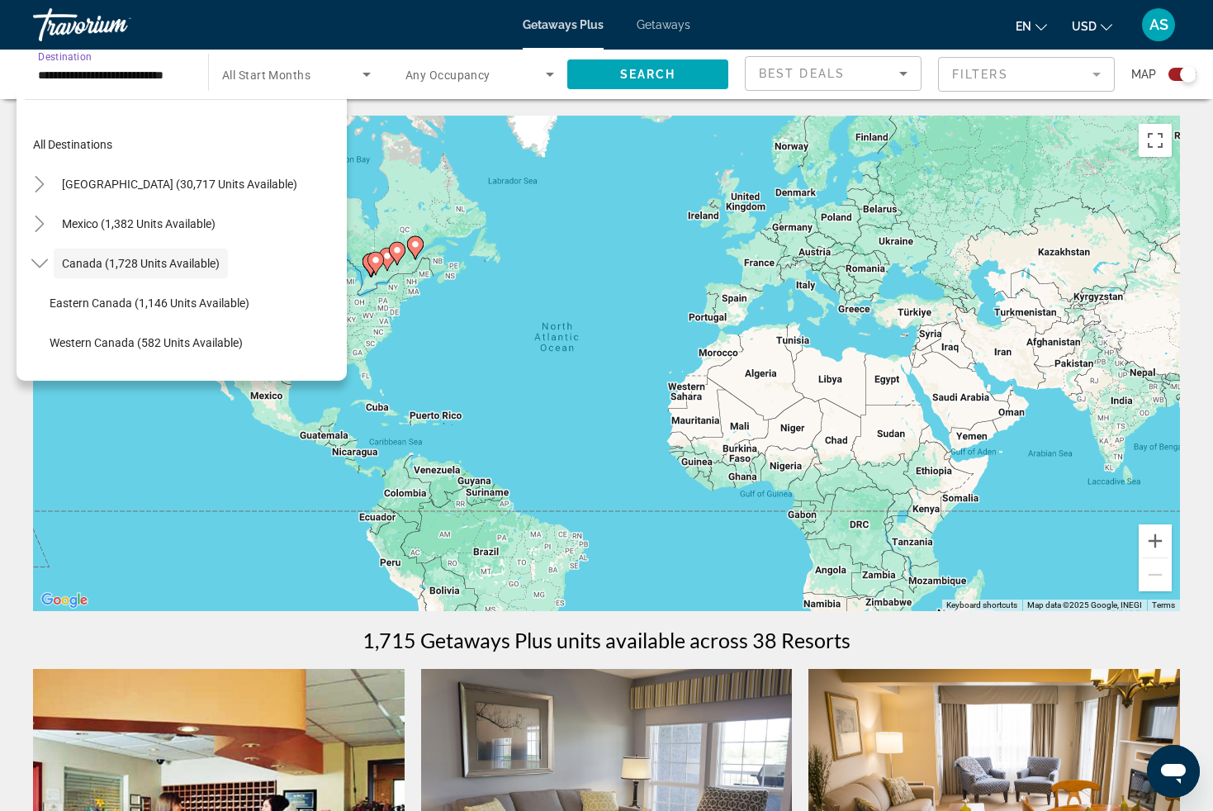
scroll to position [19, 0]
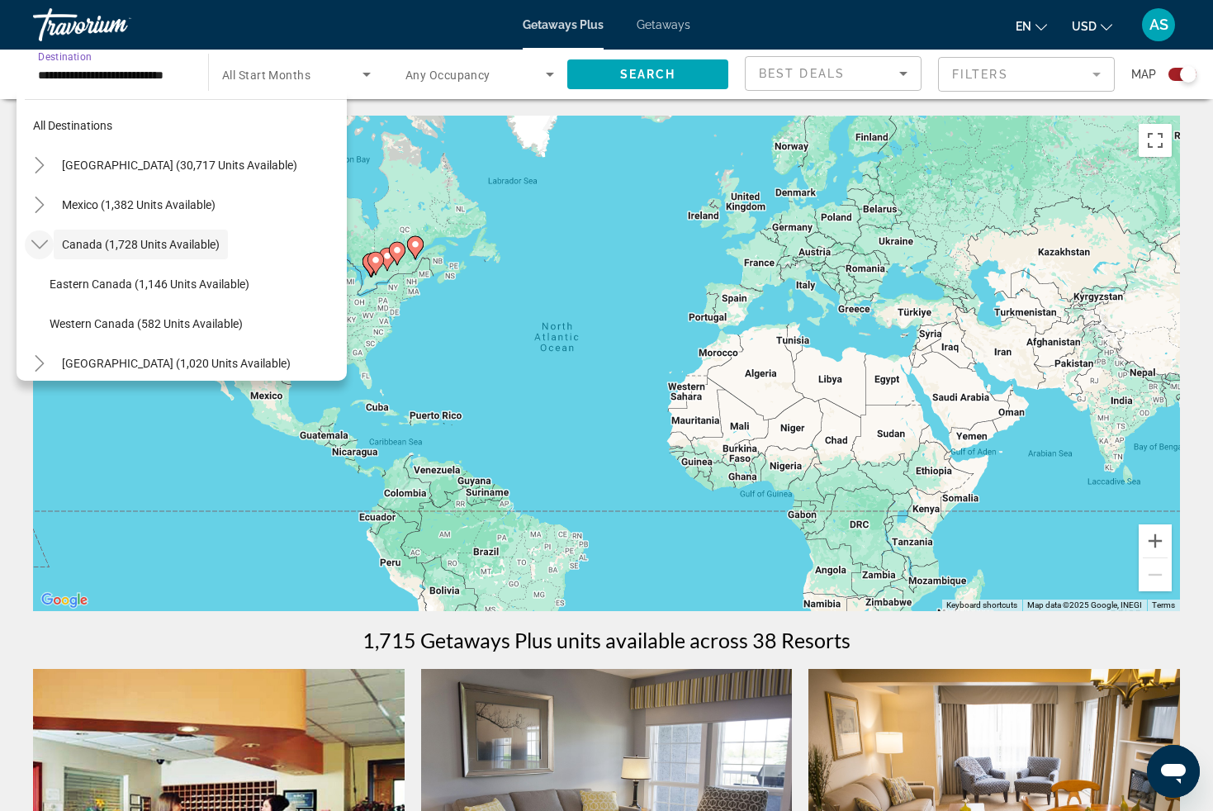
click at [43, 239] on icon "Toggle Canada (1,728 units available)" at bounding box center [39, 244] width 17 height 17
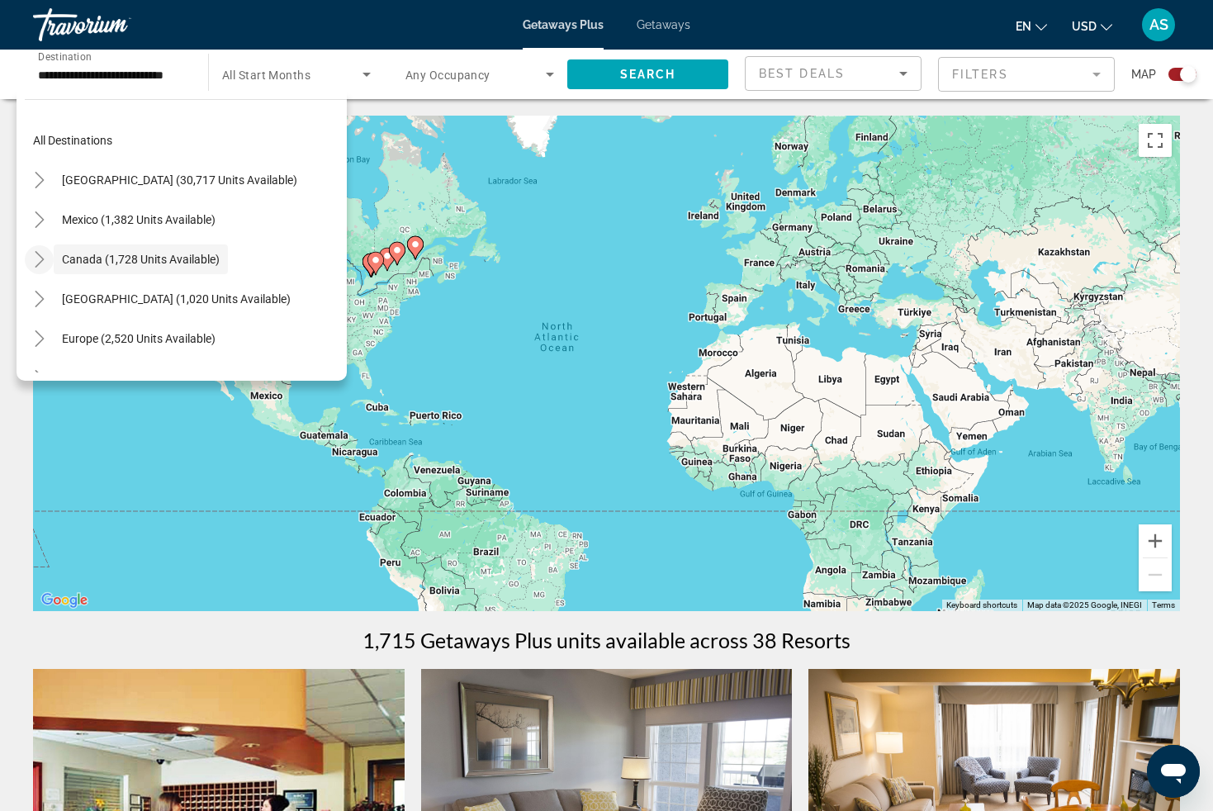
scroll to position [0, 0]
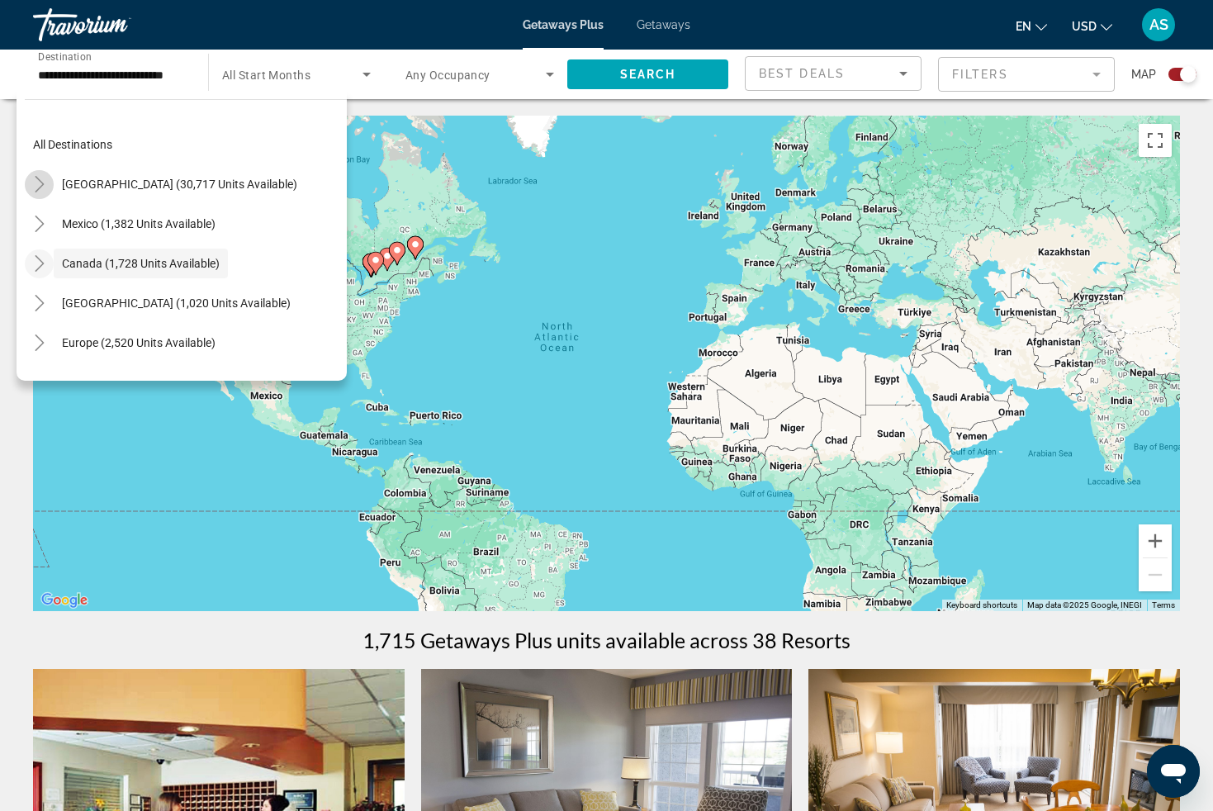
click at [40, 183] on icon "Toggle United States (30,717 units available)" at bounding box center [39, 184] width 9 height 17
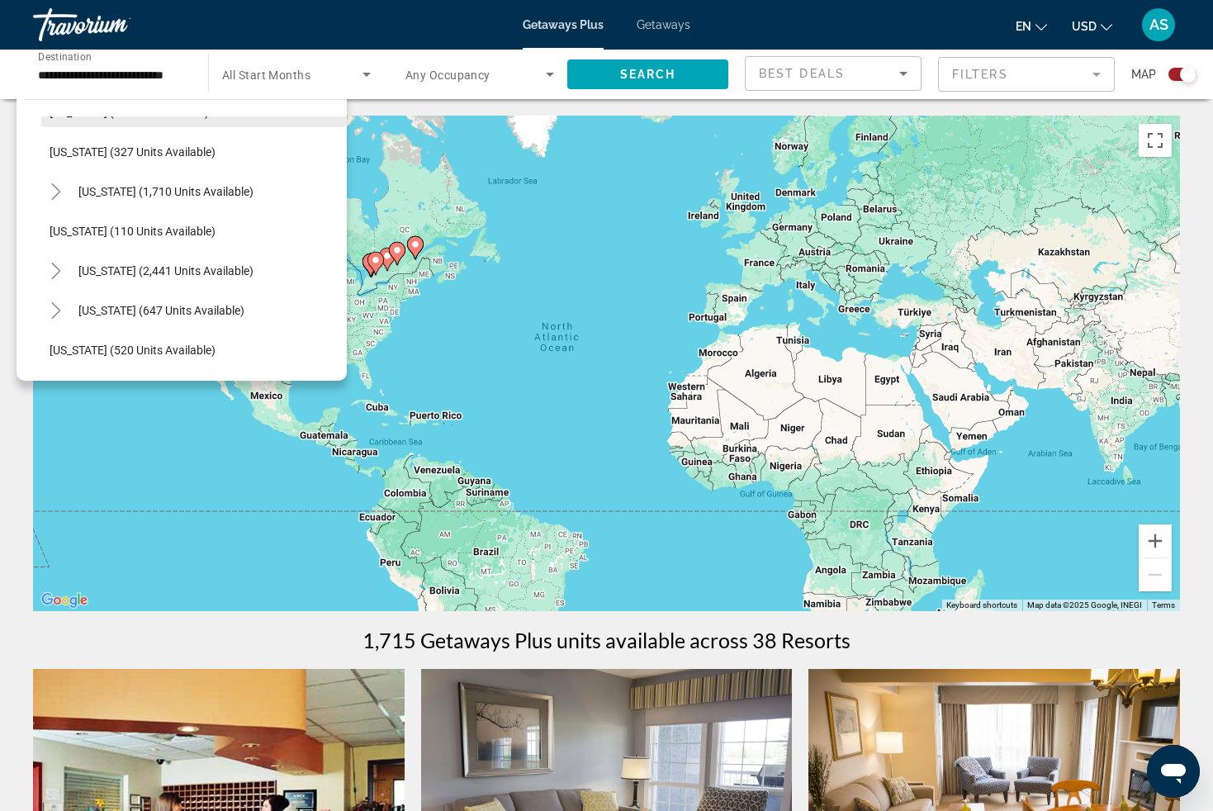
scroll to position [709, 0]
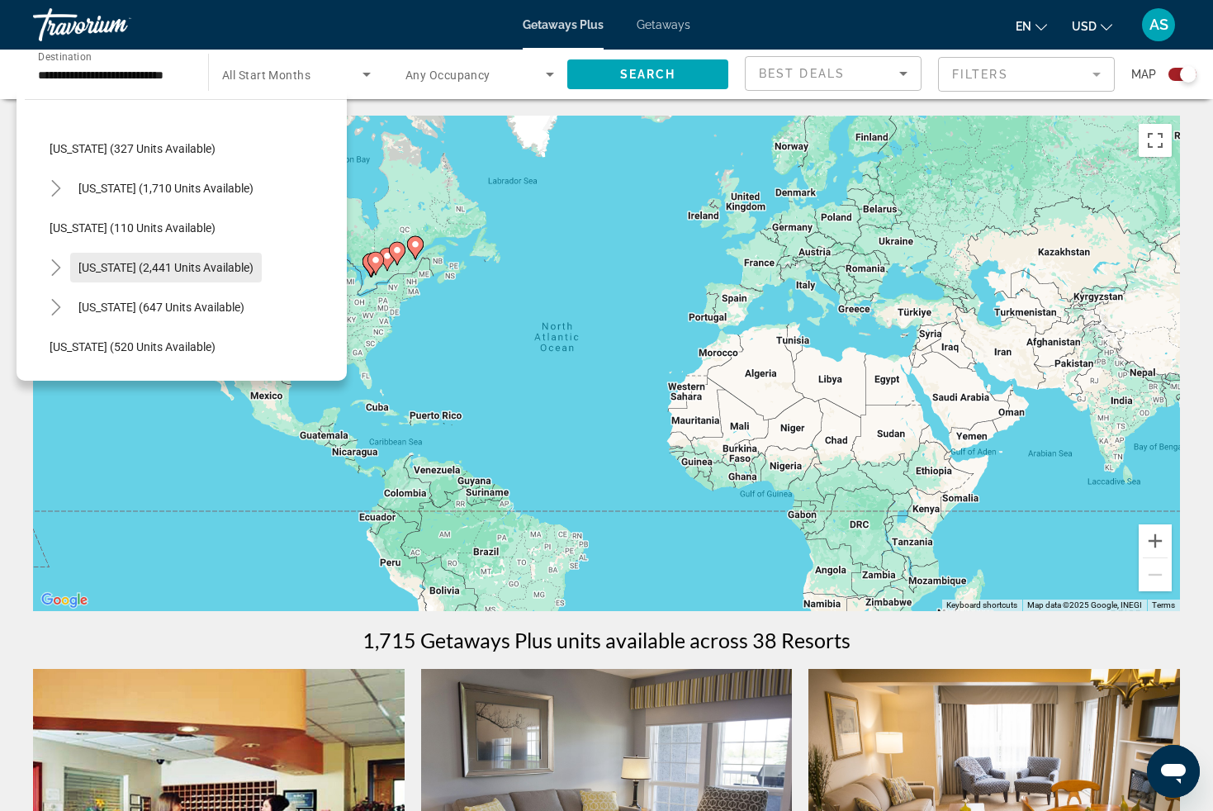
click at [124, 272] on span "[US_STATE] (2,441 units available)" at bounding box center [165, 267] width 175 height 13
type input "**********"
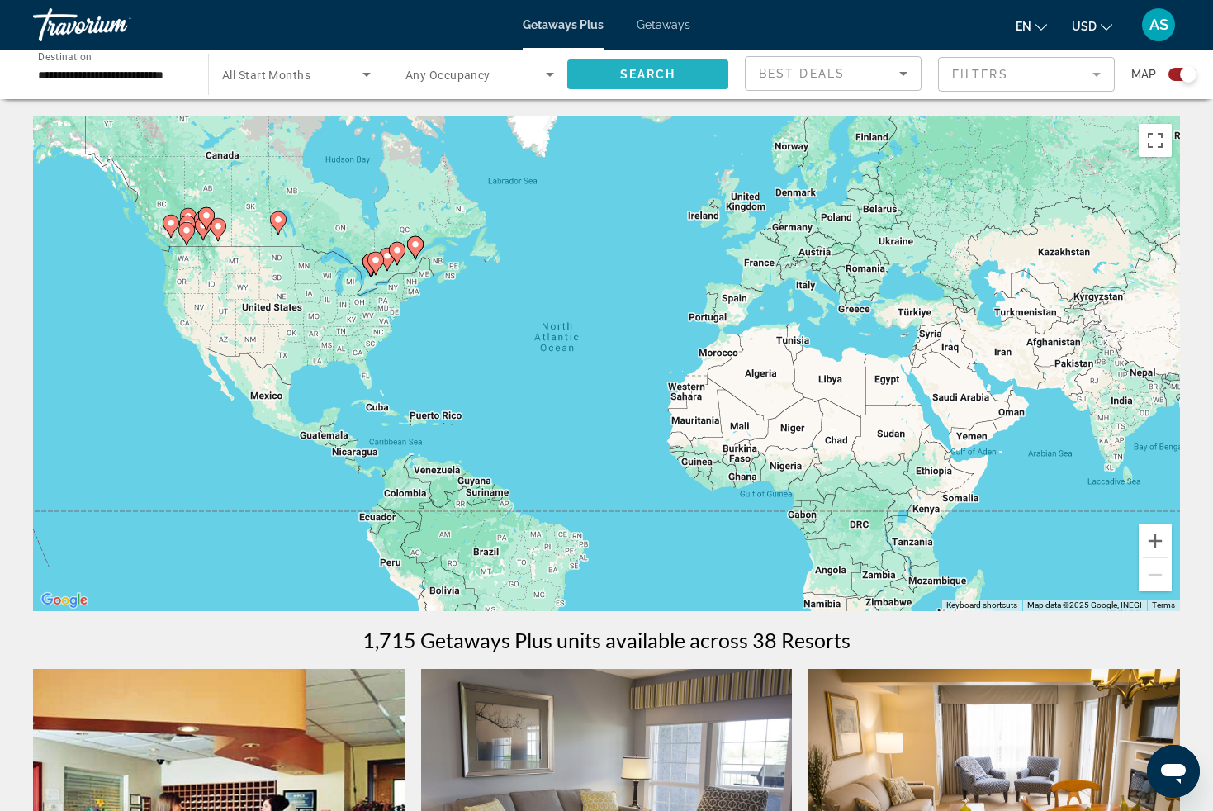
click at [633, 70] on span "Search" at bounding box center [648, 74] width 56 height 13
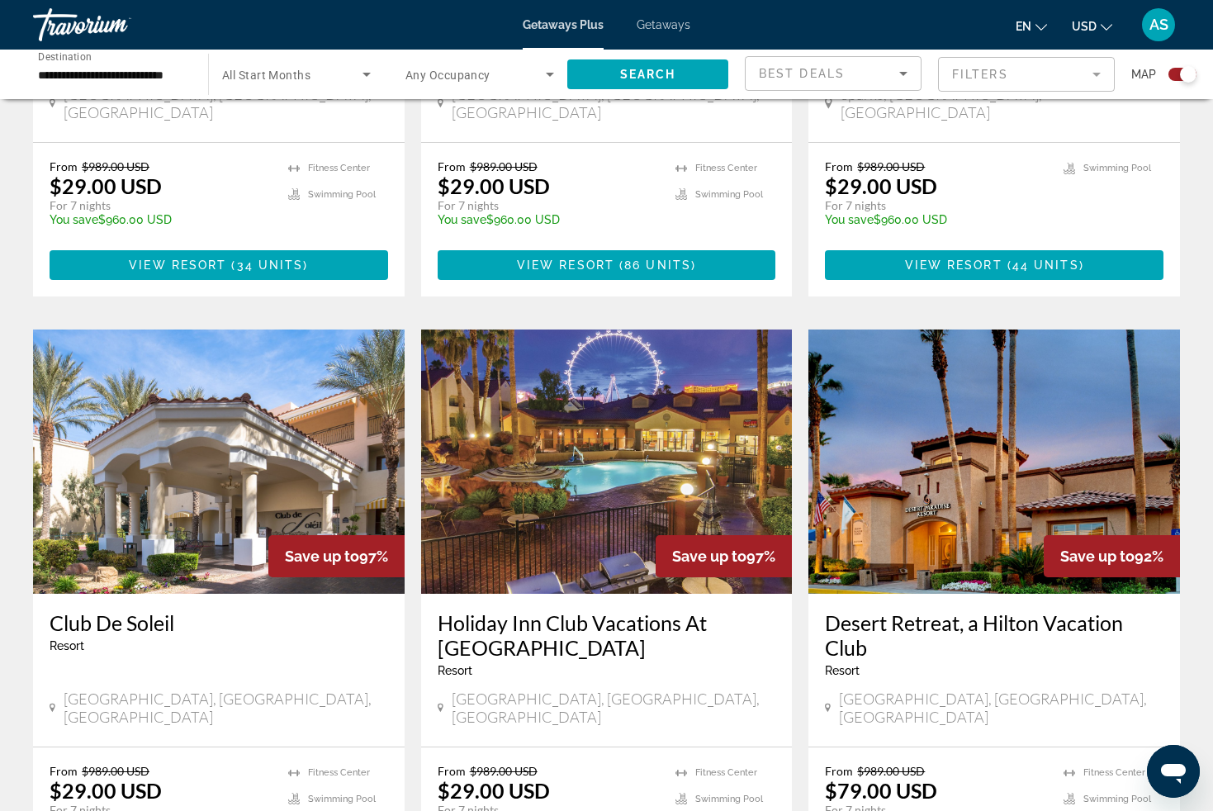
scroll to position [2180, 0]
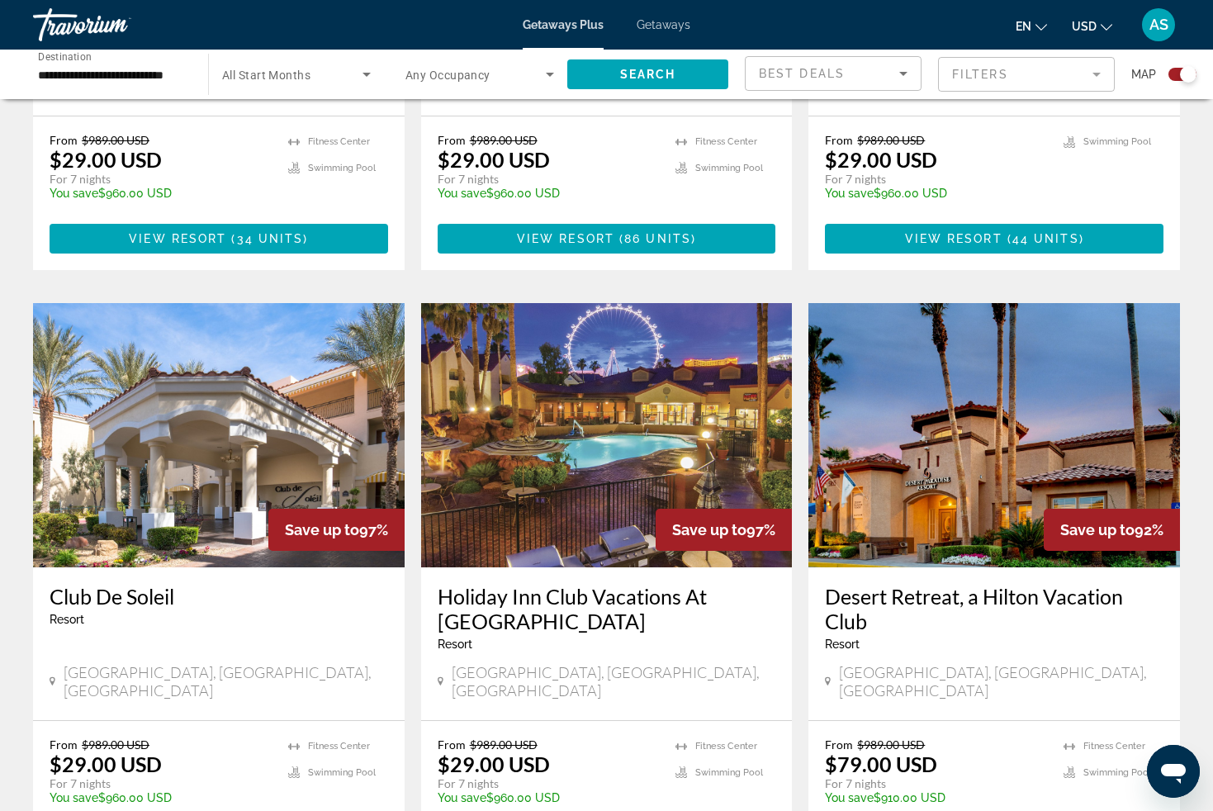
click at [317, 521] on span "Save up to" at bounding box center [322, 529] width 74 height 17
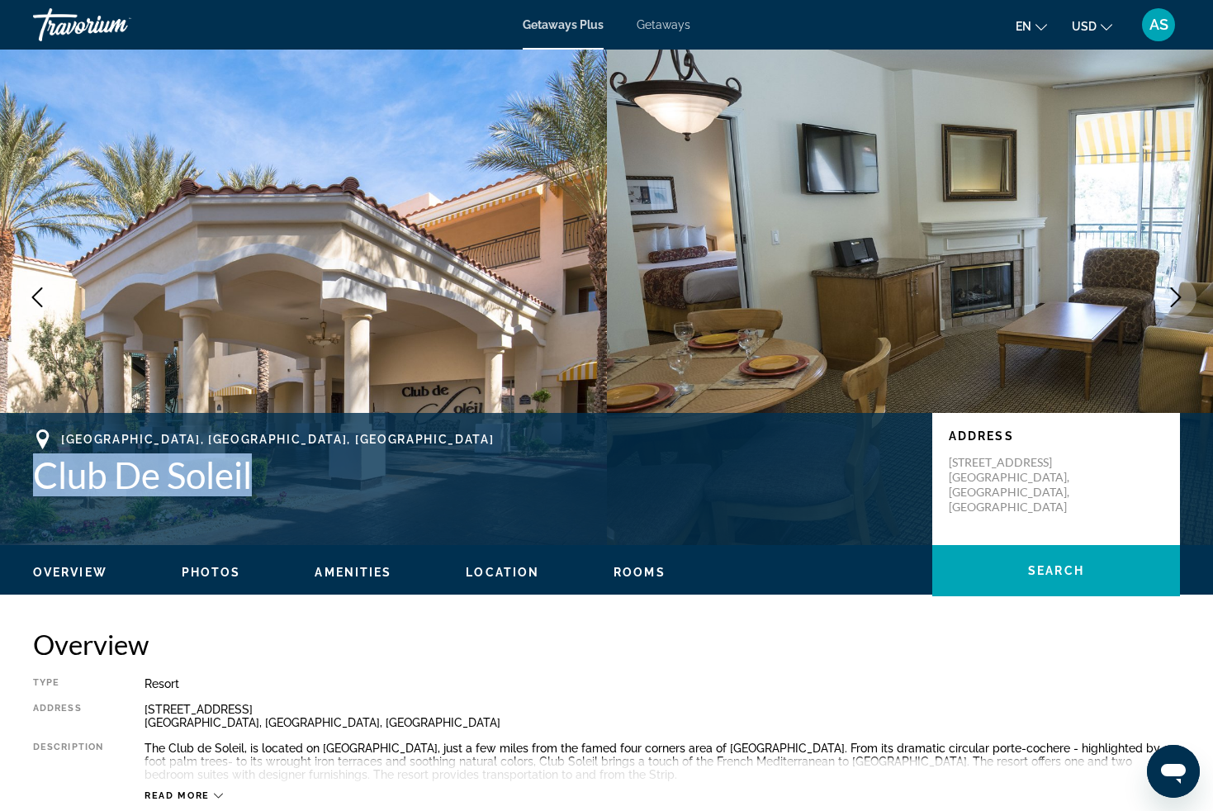
drag, startPoint x: 256, startPoint y: 478, endPoint x: 42, endPoint y: 486, distance: 214.1
click at [42, 486] on h1 "Club De Soleil" at bounding box center [474, 474] width 883 height 43
copy h1 "Club De Soleil"
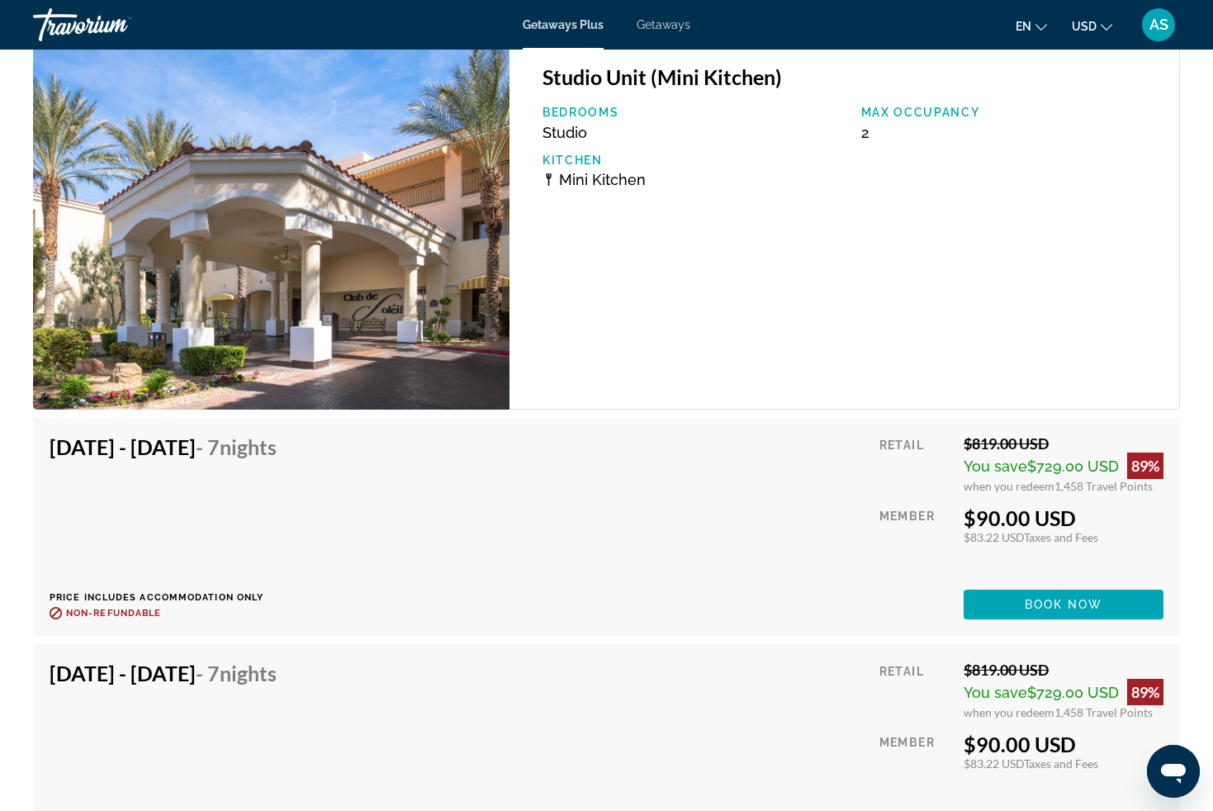
scroll to position [3057, 0]
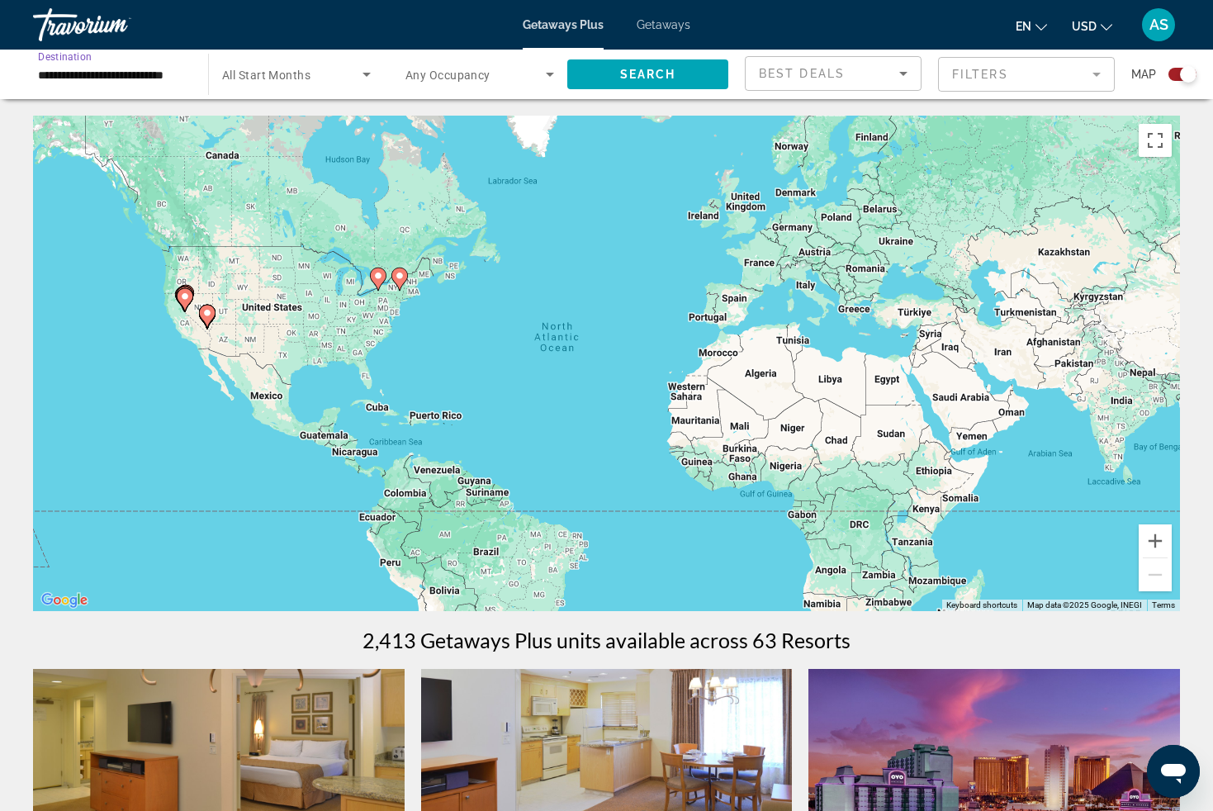
click at [168, 78] on input "**********" at bounding box center [112, 75] width 149 height 20
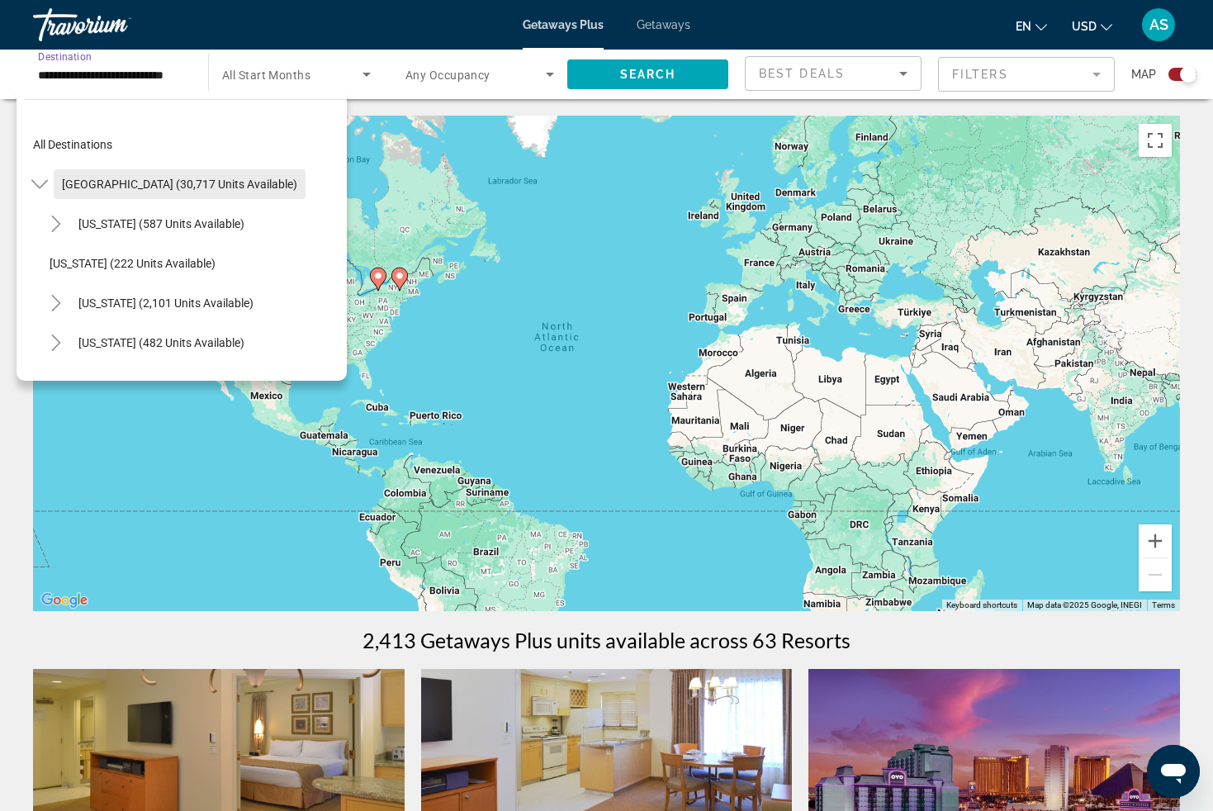
click at [158, 184] on span "[GEOGRAPHIC_DATA] (30,717 units available)" at bounding box center [179, 184] width 235 height 13
type input "**********"
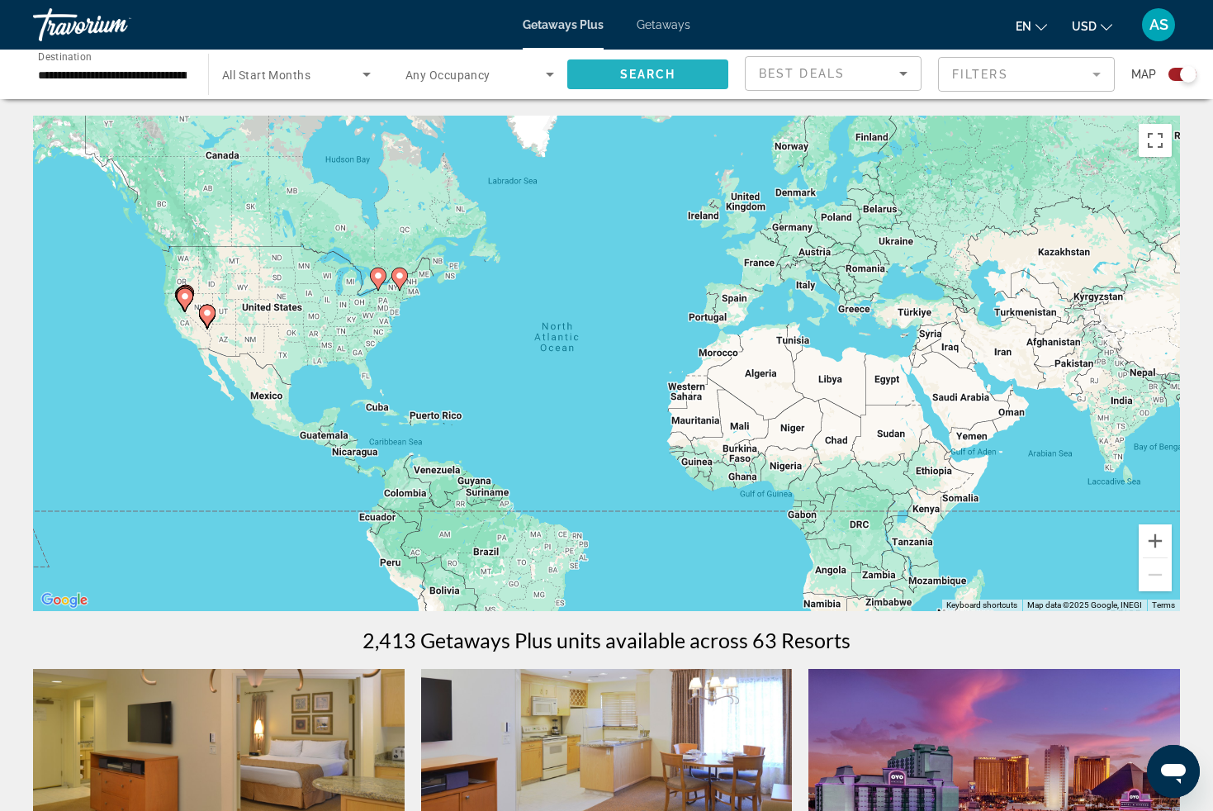
click at [622, 69] on span "Search" at bounding box center [648, 74] width 56 height 13
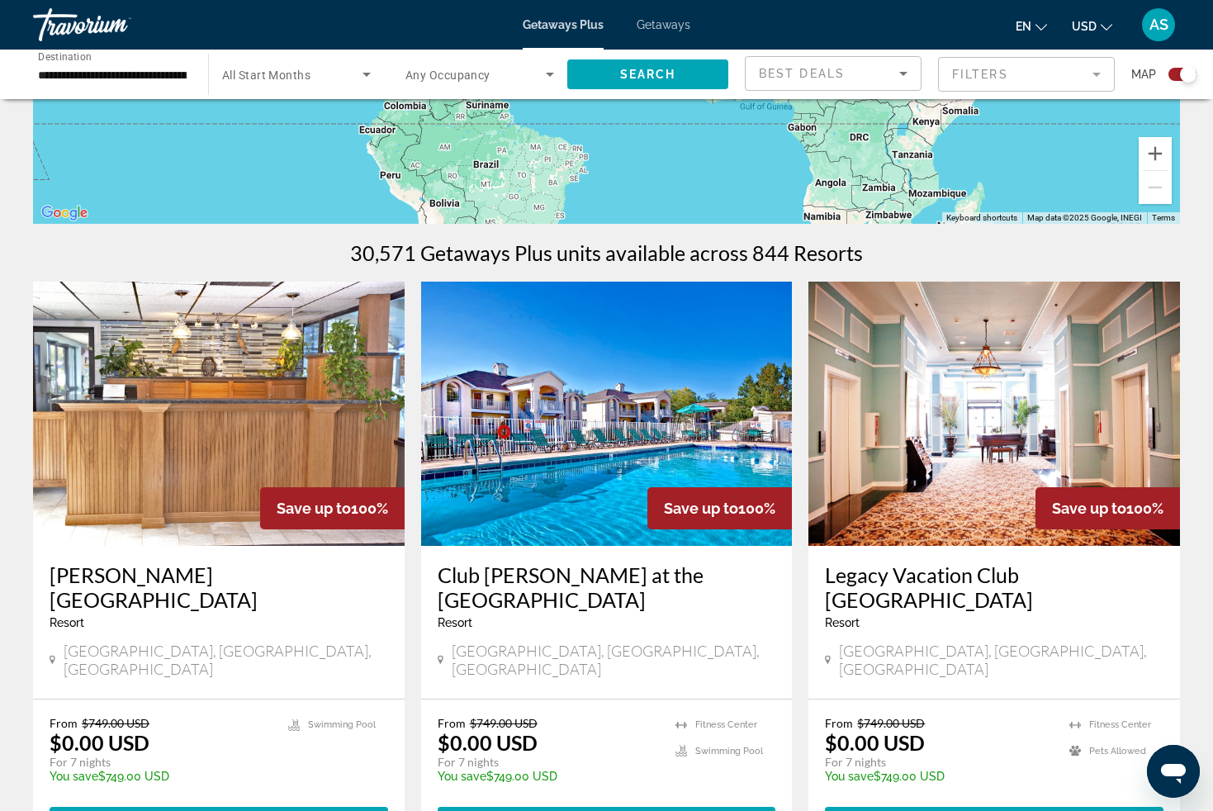
scroll to position [447, 0]
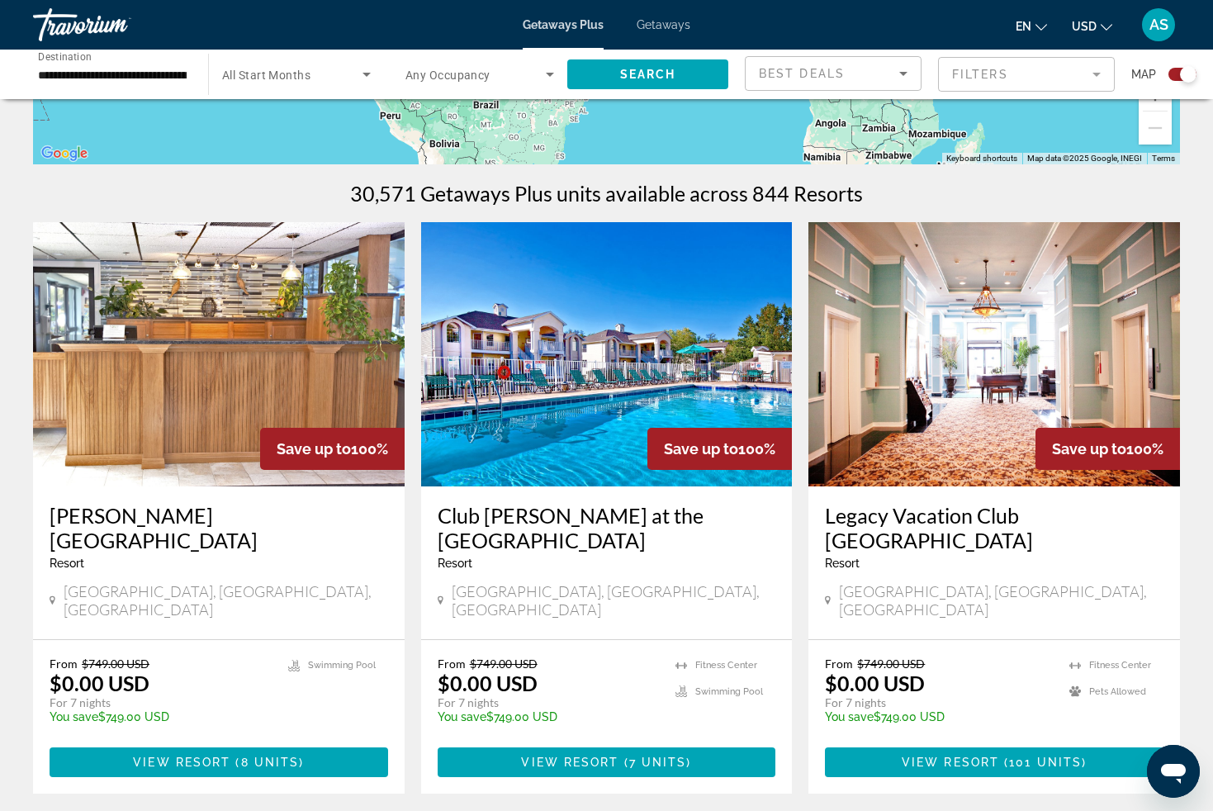
click at [704, 446] on span "Save up to" at bounding box center [701, 448] width 74 height 17
click at [601, 756] on span "View Resort" at bounding box center [569, 762] width 97 height 13
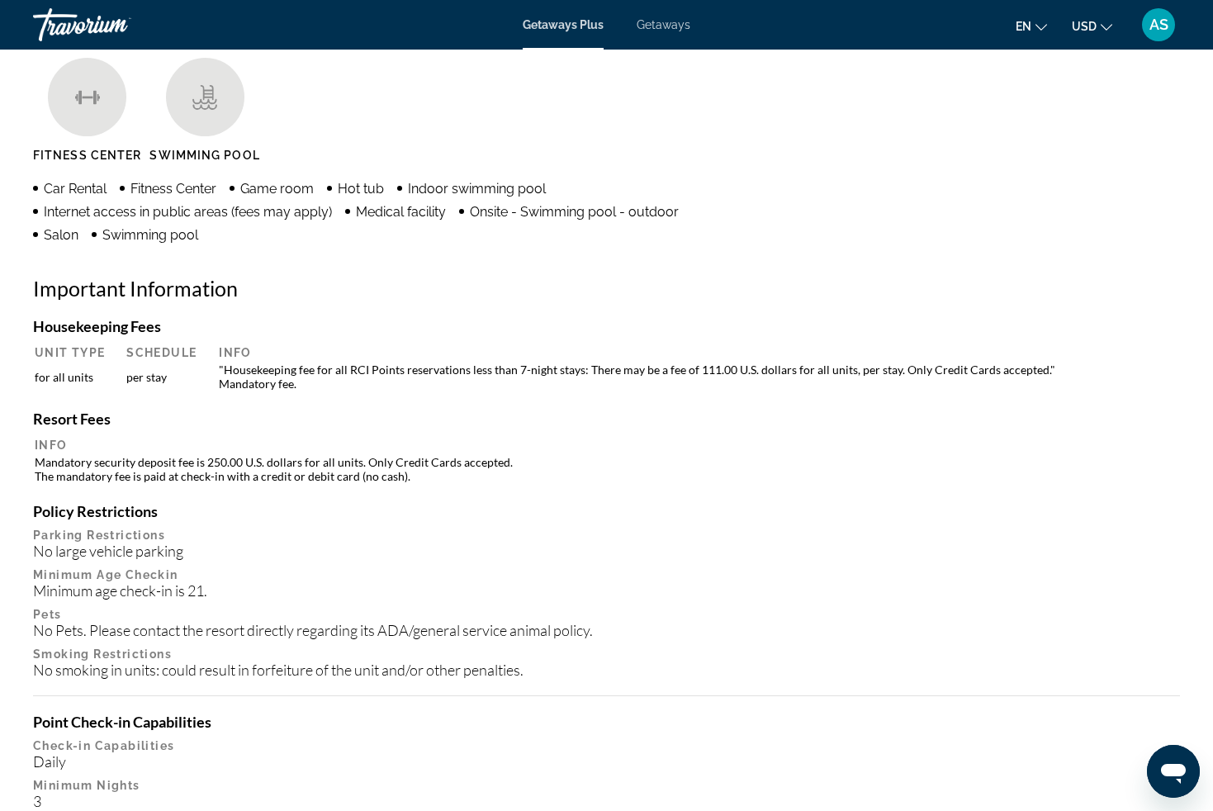
scroll to position [1137, 0]
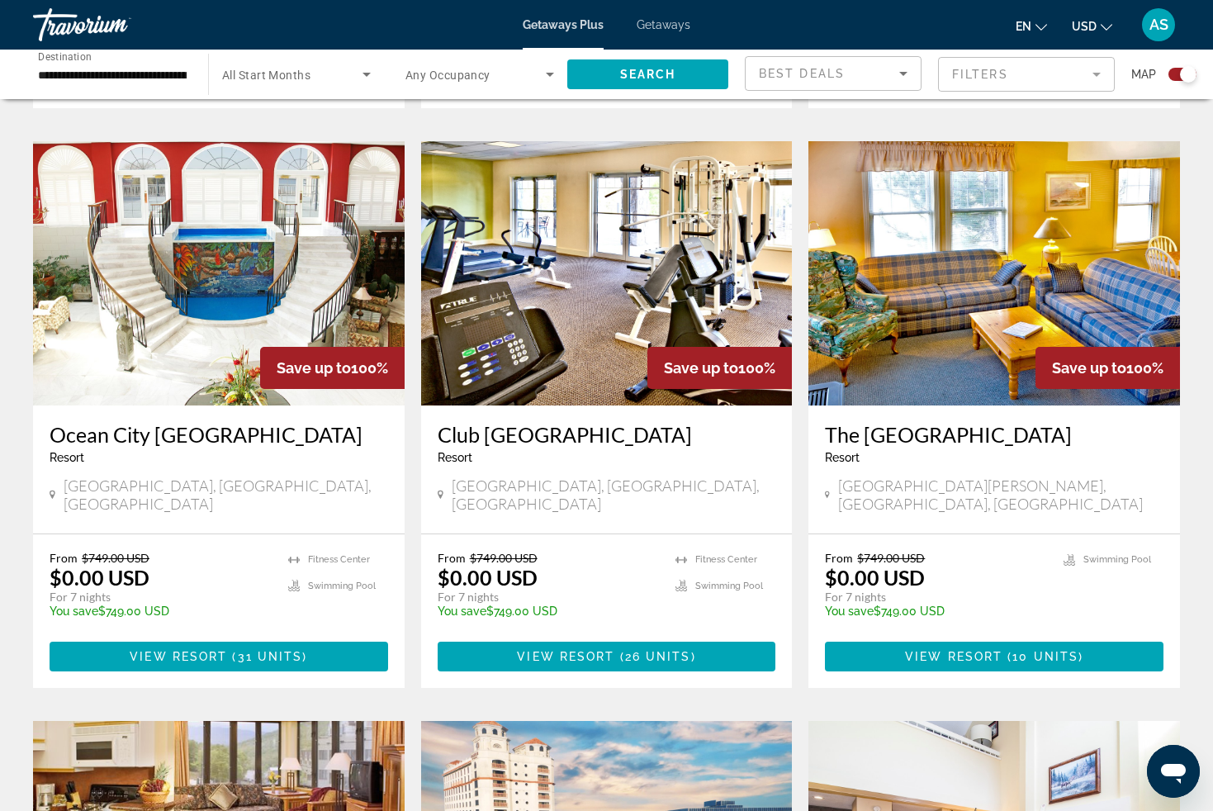
scroll to position [1734, 0]
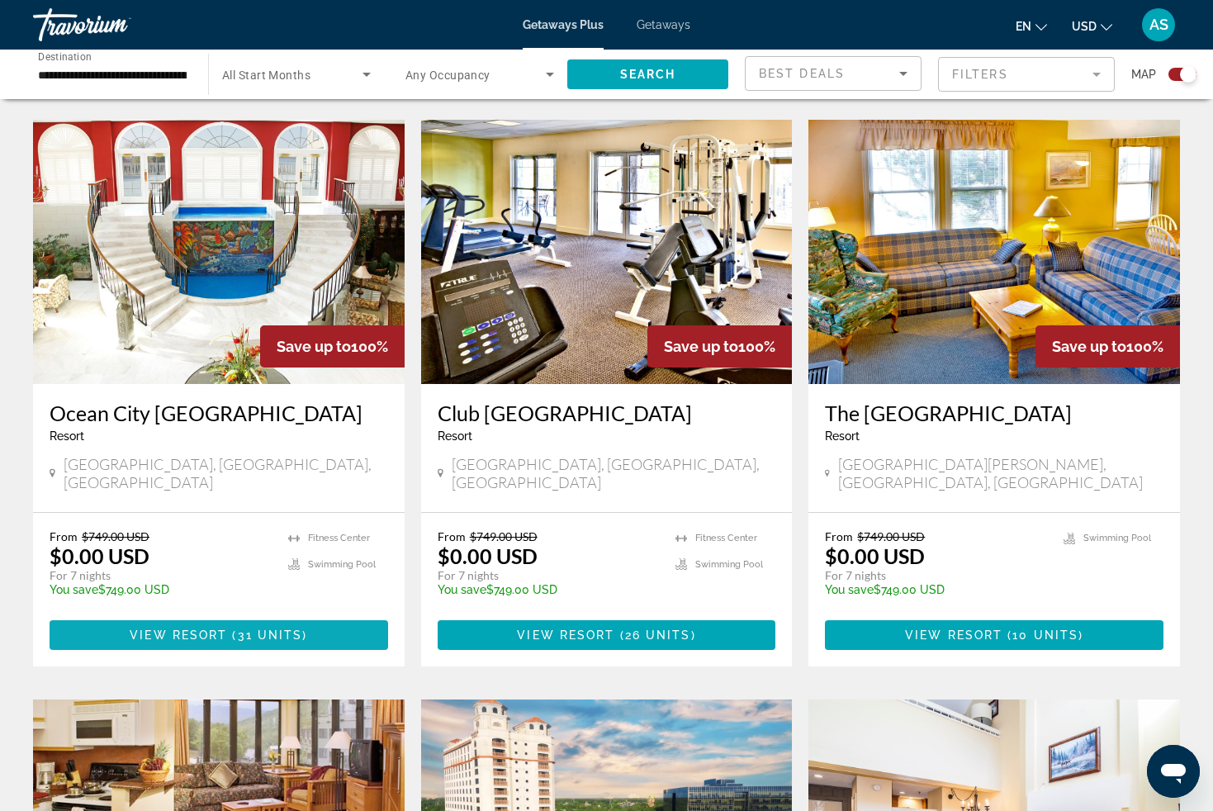
click at [205, 629] on span "View Resort" at bounding box center [178, 635] width 97 height 13
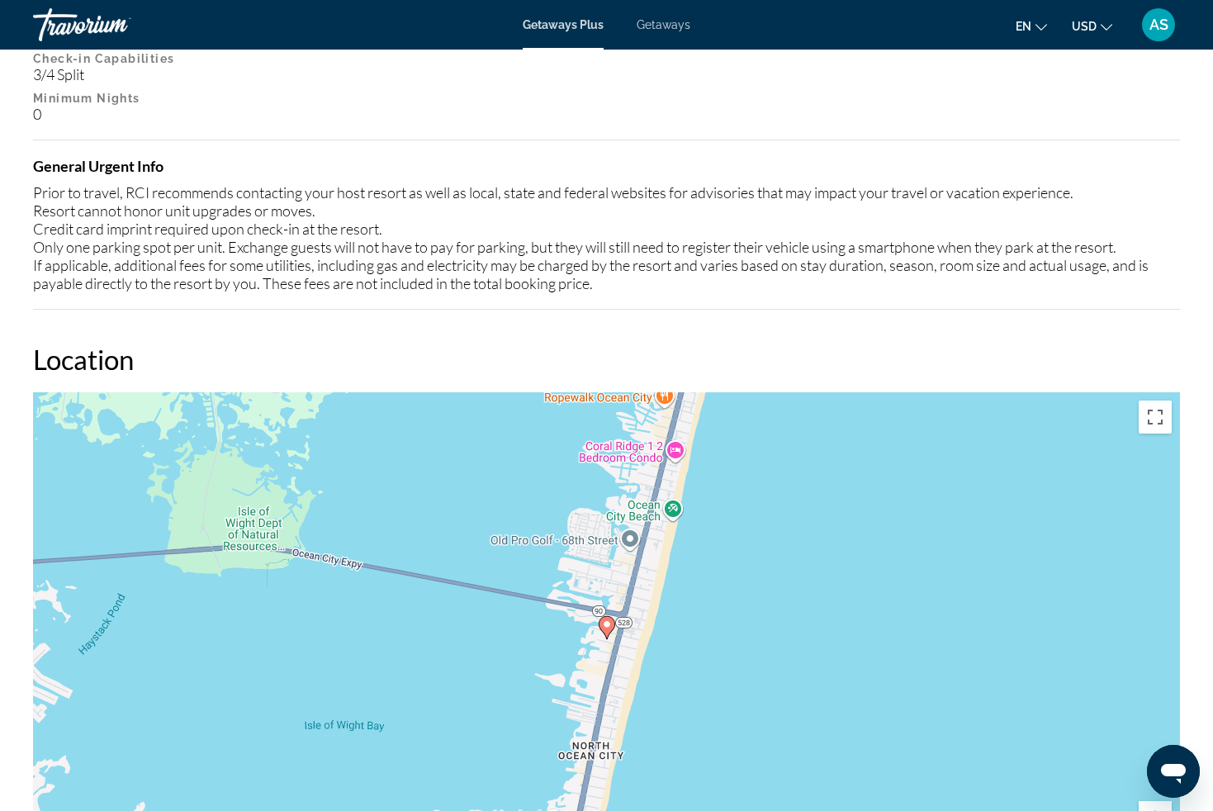
scroll to position [2235, 0]
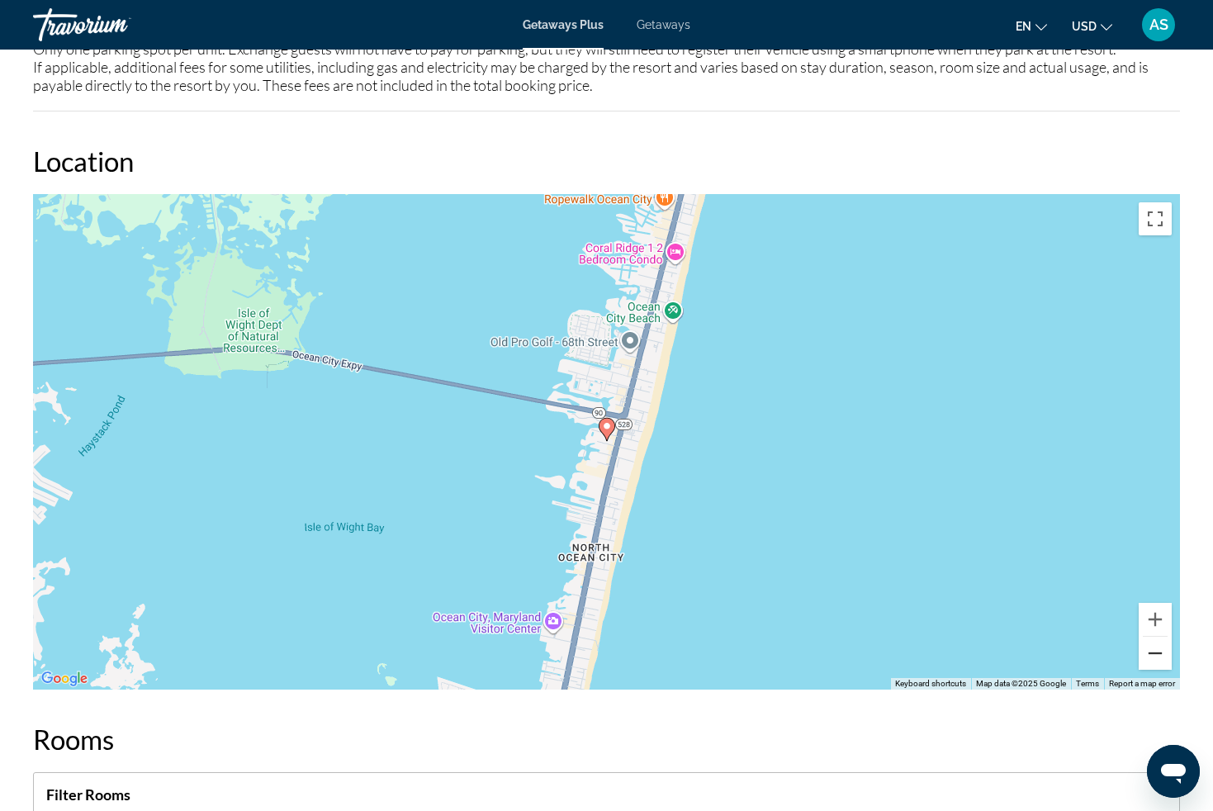
click at [1160, 654] on button "Zoom out" at bounding box center [1155, 653] width 33 height 33
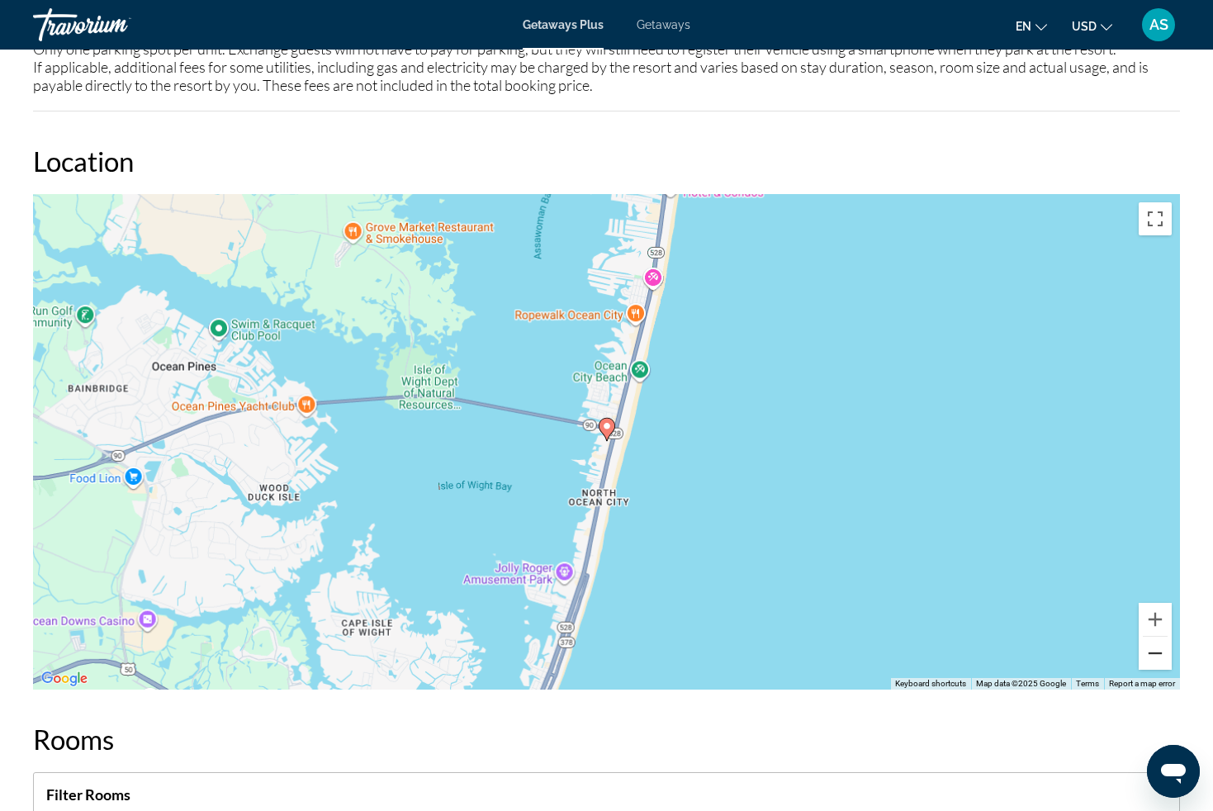
click at [1160, 654] on button "Zoom out" at bounding box center [1155, 653] width 33 height 33
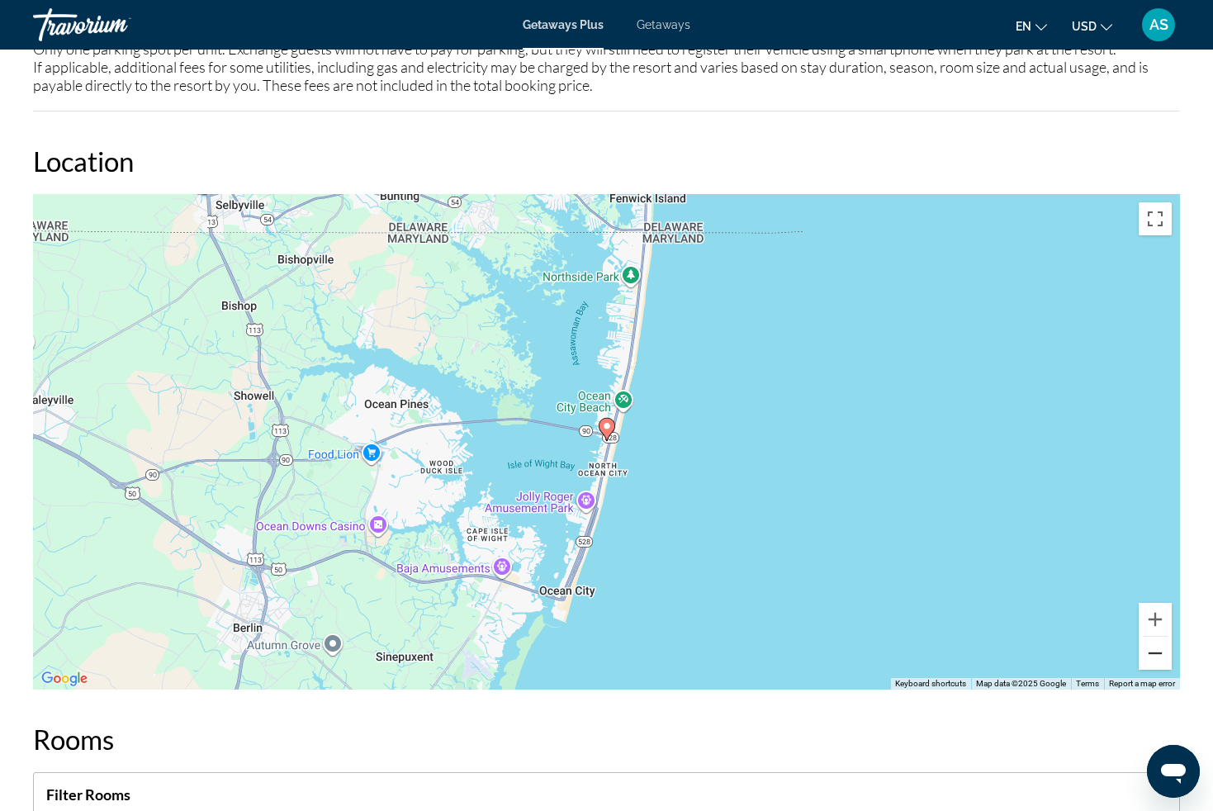
click at [1160, 654] on button "Zoom out" at bounding box center [1155, 653] width 33 height 33
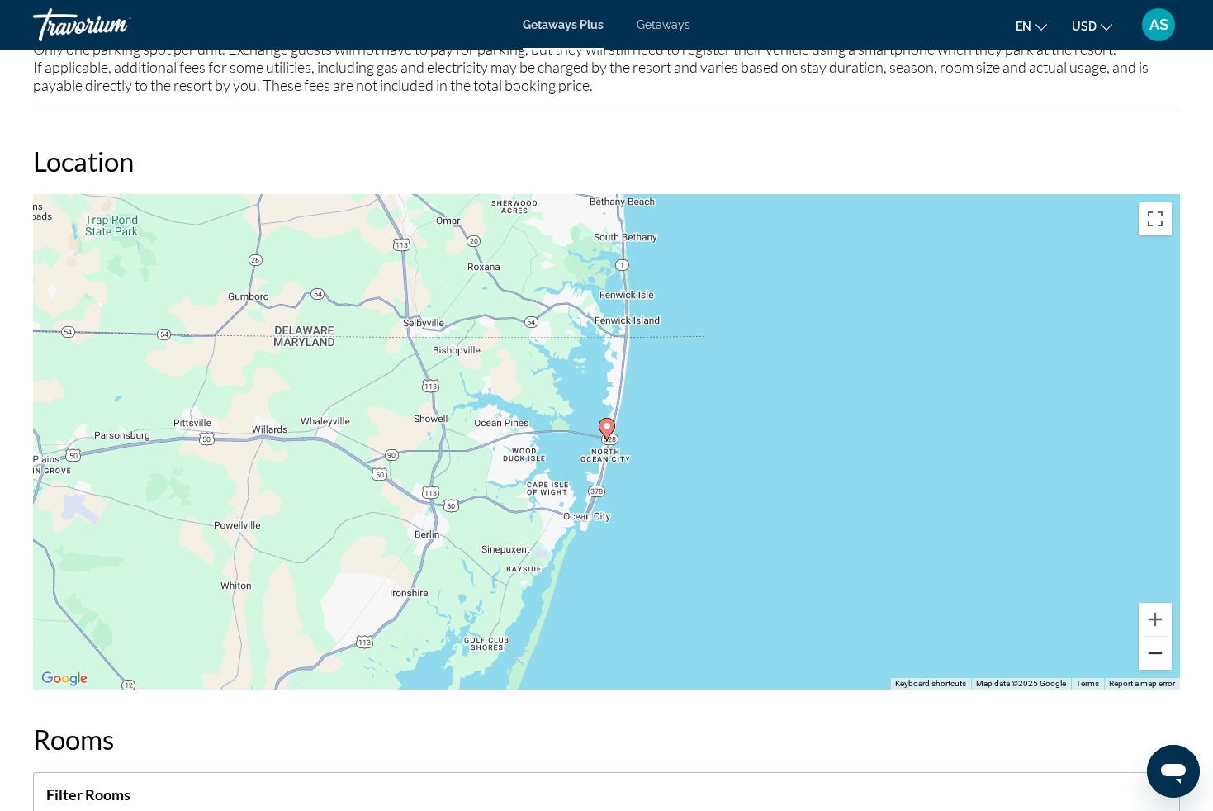
click at [1160, 654] on button "Zoom out" at bounding box center [1155, 653] width 33 height 33
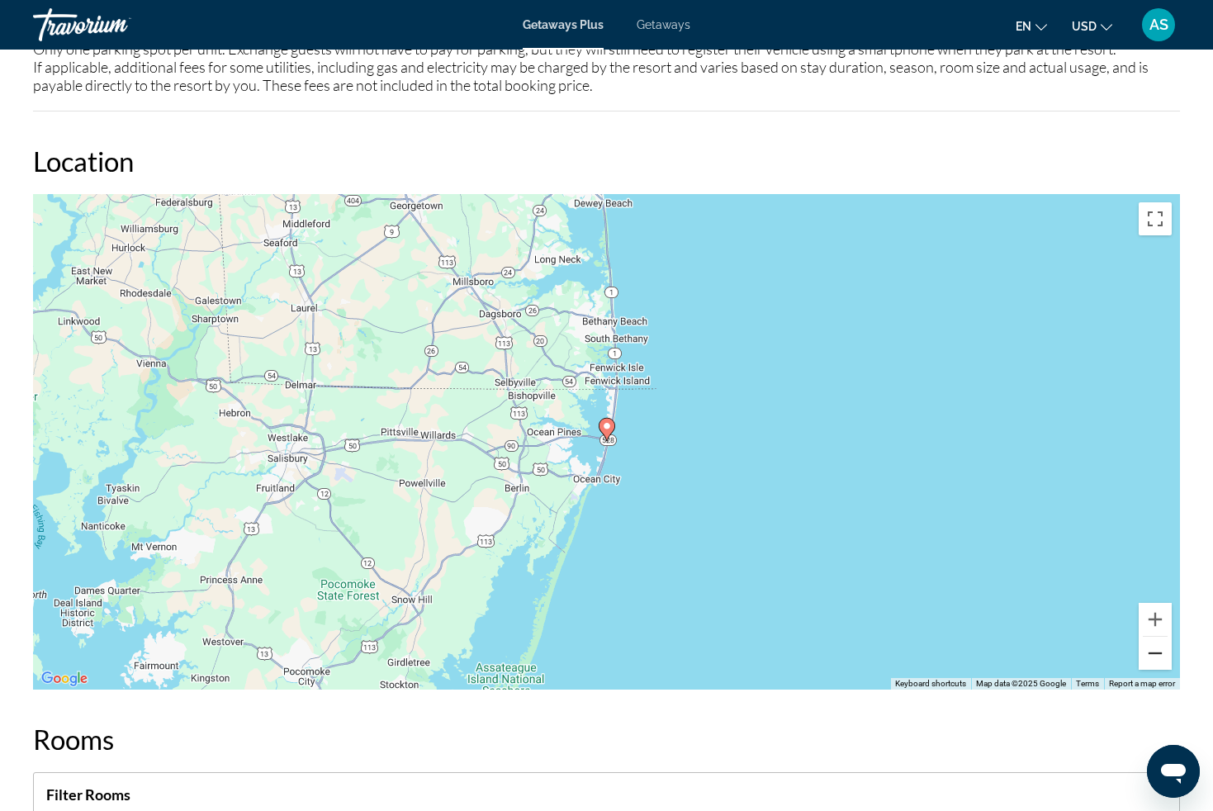
click at [1160, 654] on button "Zoom out" at bounding box center [1155, 653] width 33 height 33
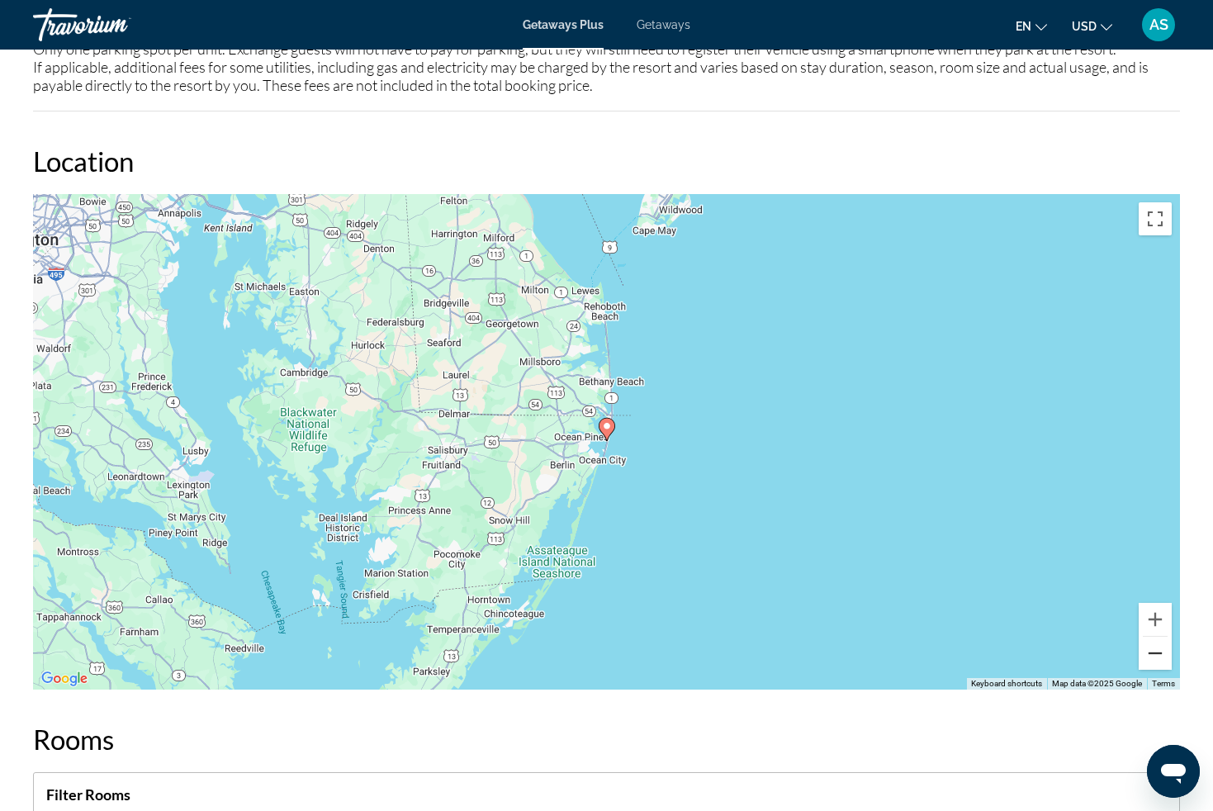
click at [1160, 654] on button "Zoom out" at bounding box center [1155, 653] width 33 height 33
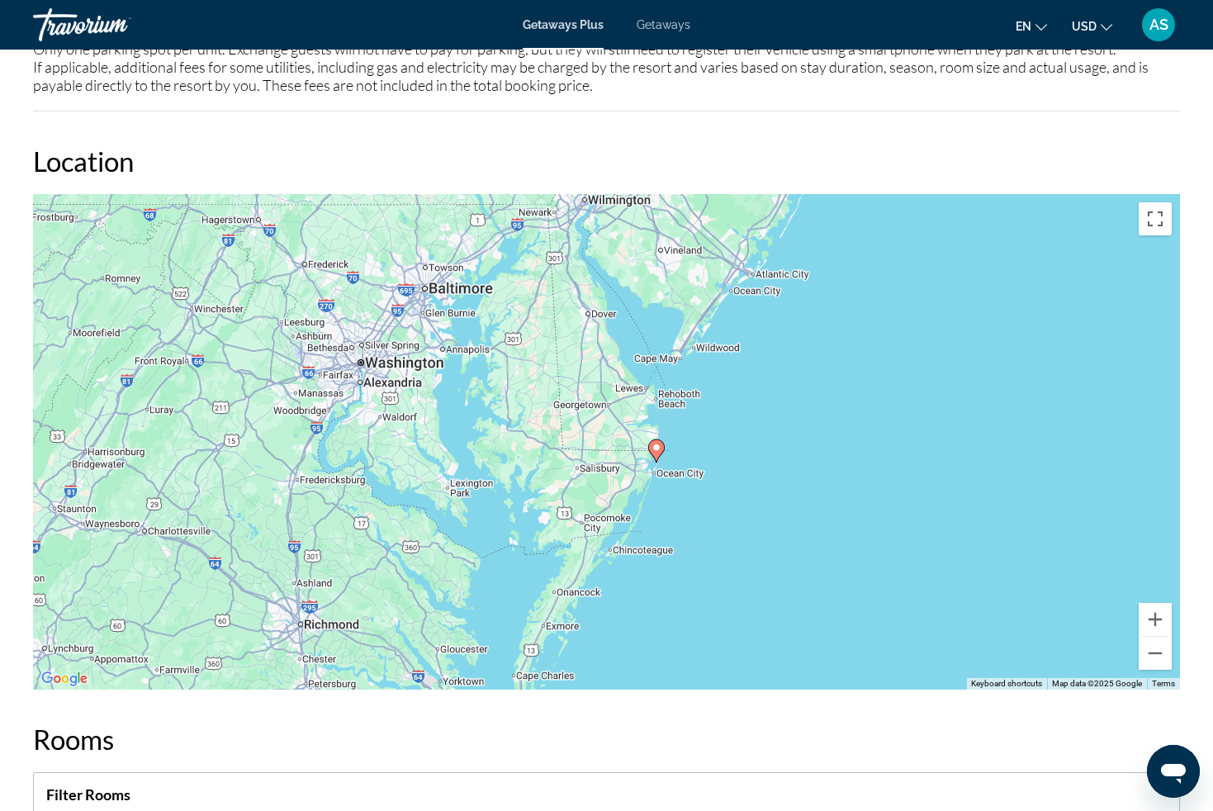
drag, startPoint x: 625, startPoint y: 309, endPoint x: 673, endPoint y: 336, distance: 55.1
click at [673, 336] on div "To activate drag with keyboard, press Alt + Enter. Once in keyboard drag state,…" at bounding box center [606, 442] width 1147 height 496
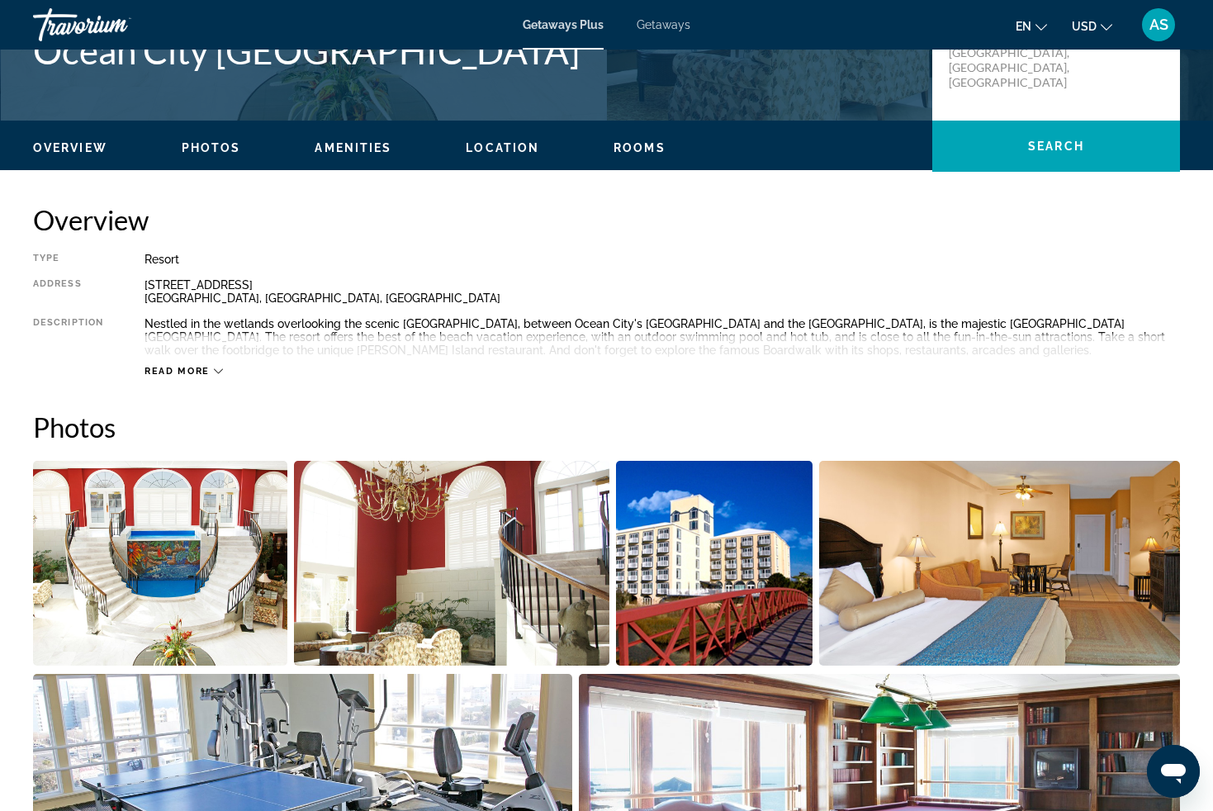
scroll to position [0, 0]
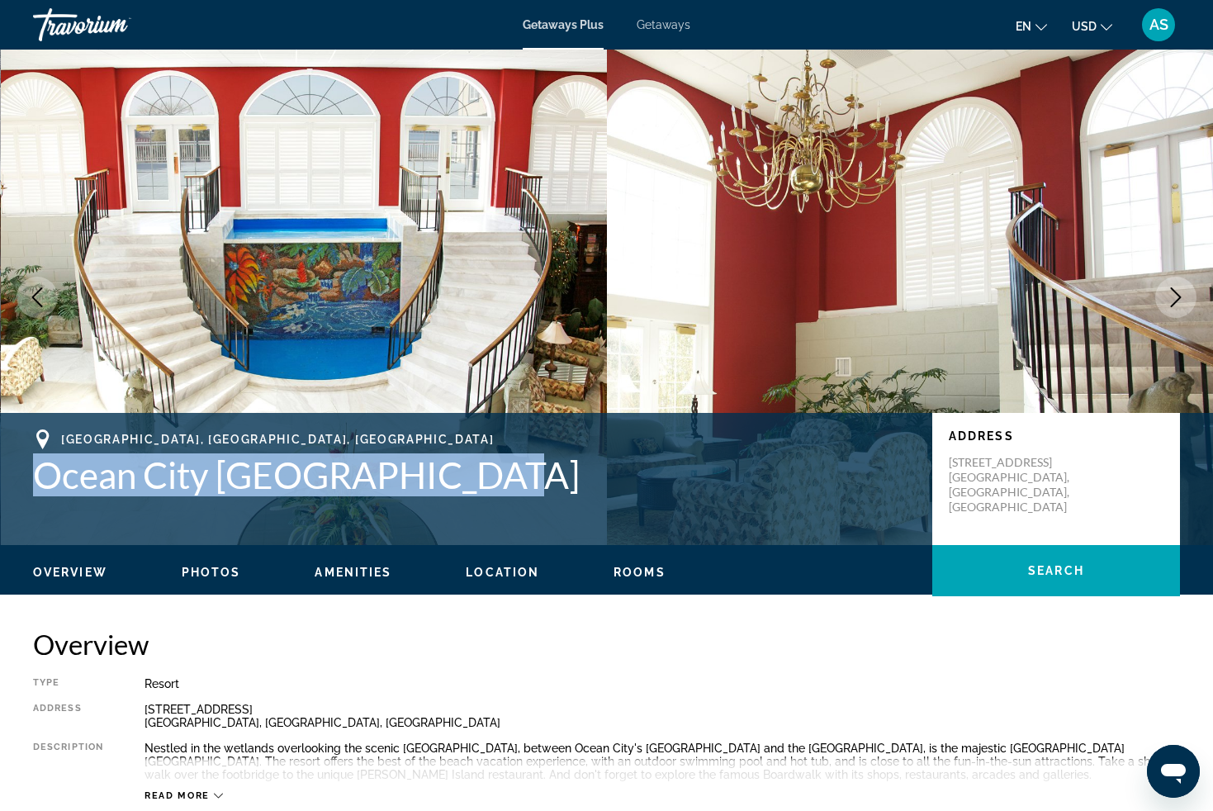
drag, startPoint x: 503, startPoint y: 477, endPoint x: 14, endPoint y: 472, distance: 489.0
click at [14, 472] on div "[GEOGRAPHIC_DATA], [GEOGRAPHIC_DATA] [GEOGRAPHIC_DATA] [GEOGRAPHIC_DATA] Addres…" at bounding box center [606, 478] width 1213 height 99
copy h1 "Ocean City [GEOGRAPHIC_DATA]"
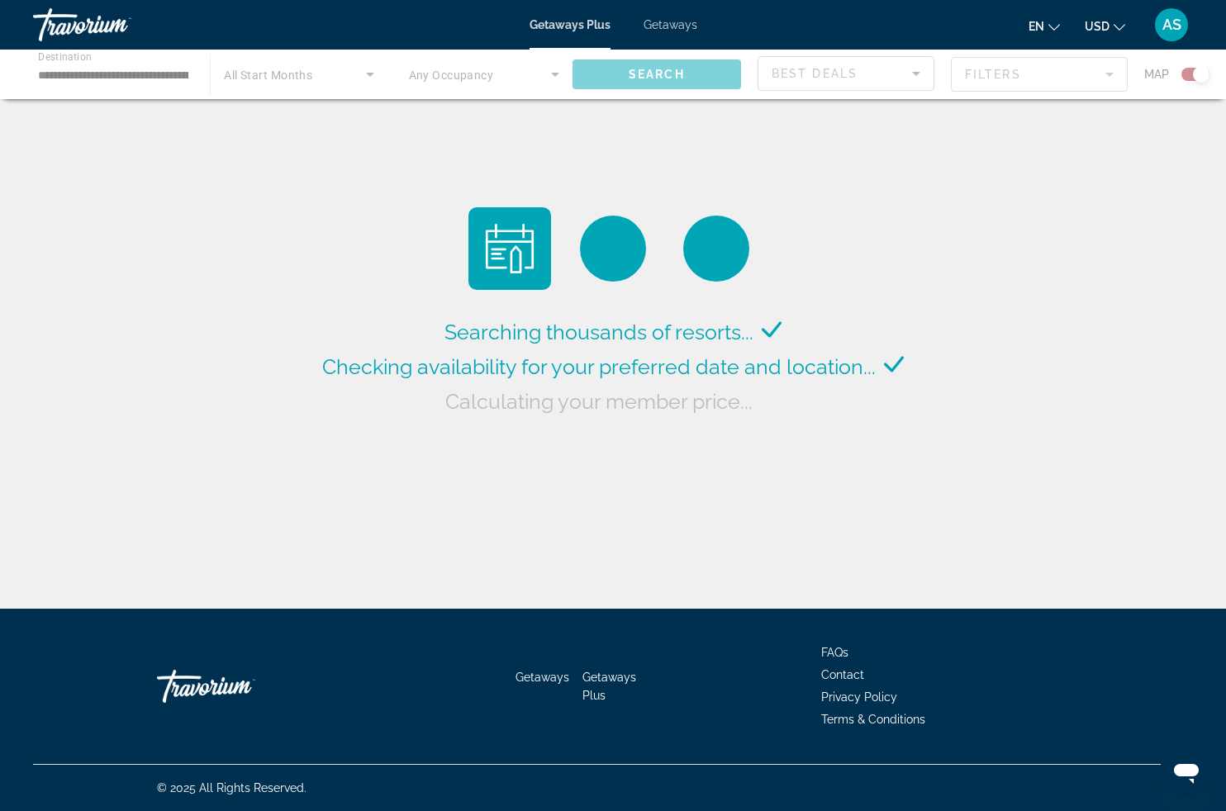
click at [128, 74] on div "Main content" at bounding box center [613, 75] width 1226 height 50
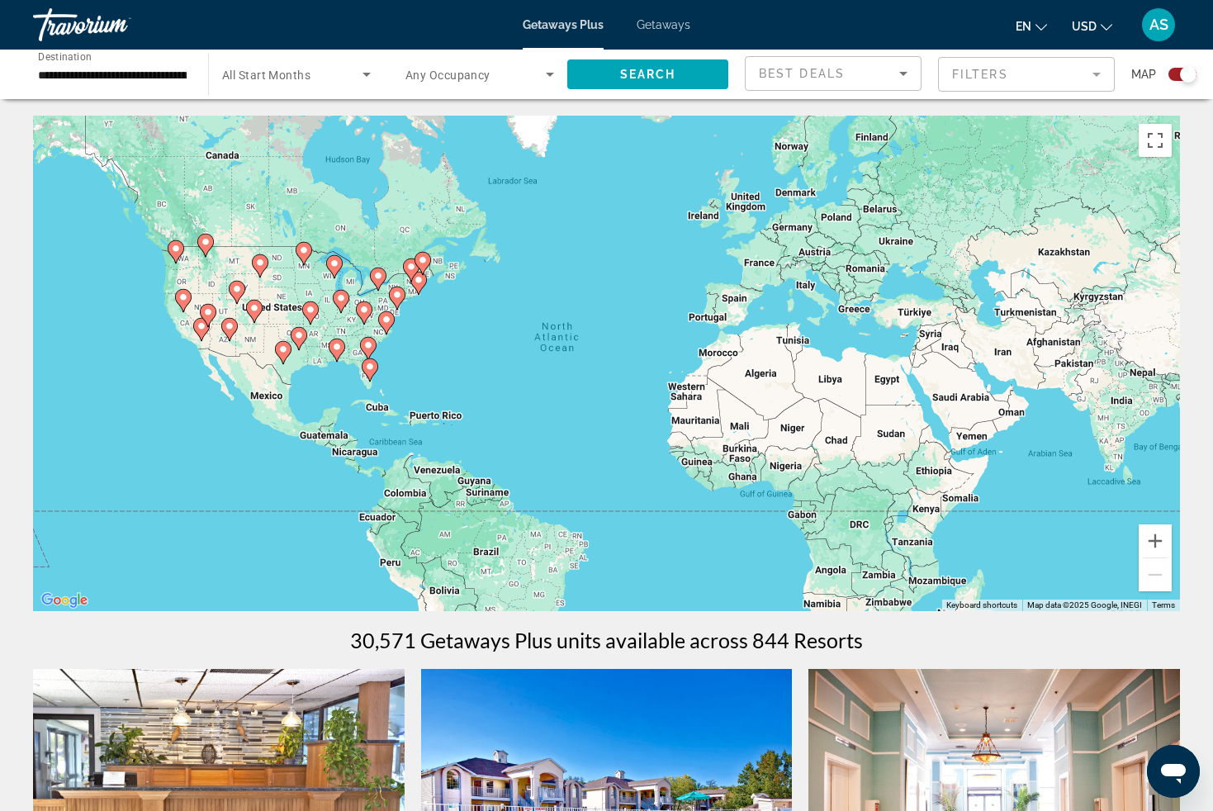
scroll to position [3, 0]
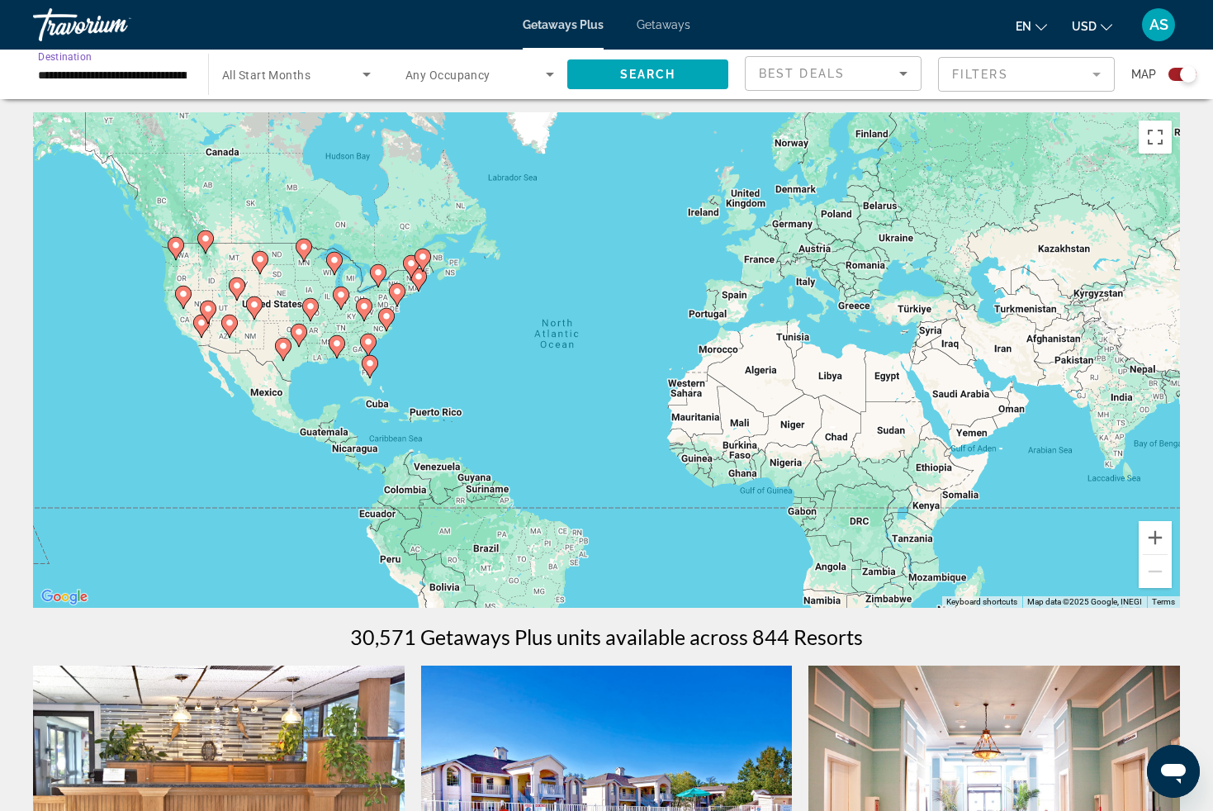
click at [170, 75] on input "**********" at bounding box center [112, 75] width 149 height 20
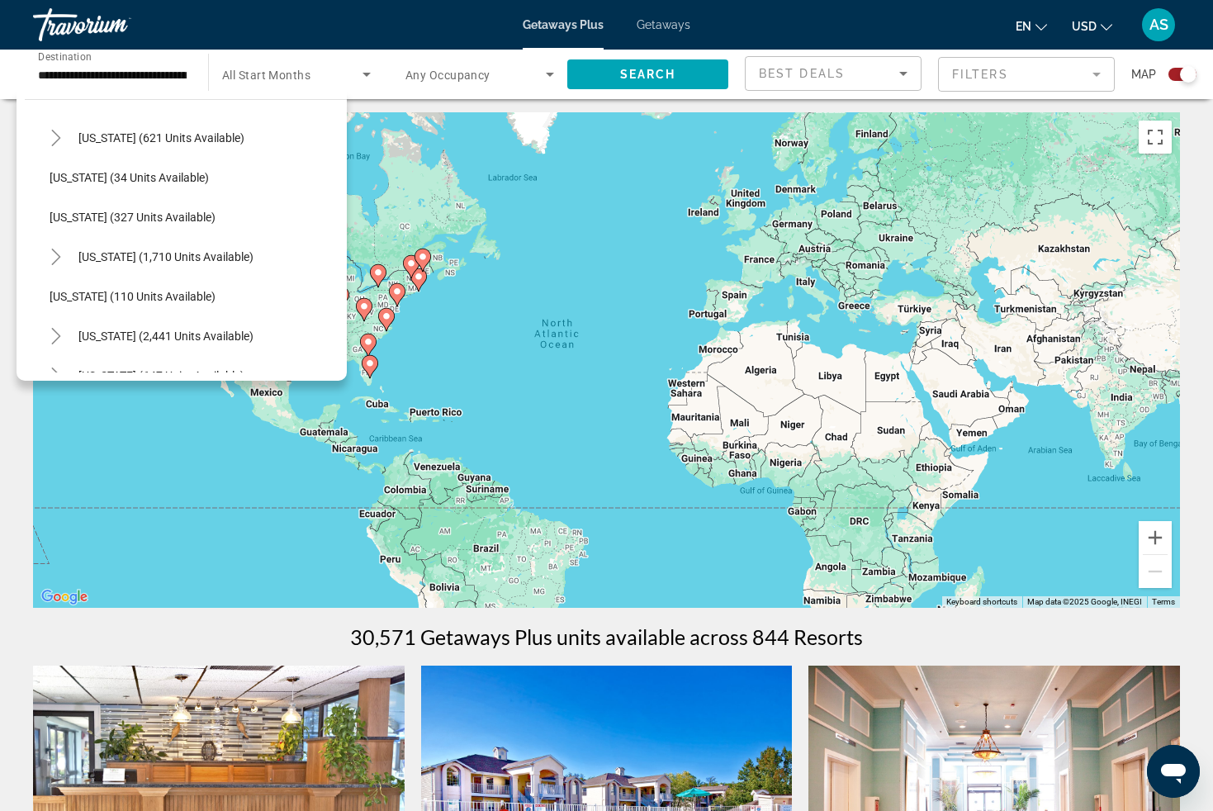
scroll to position [629, 0]
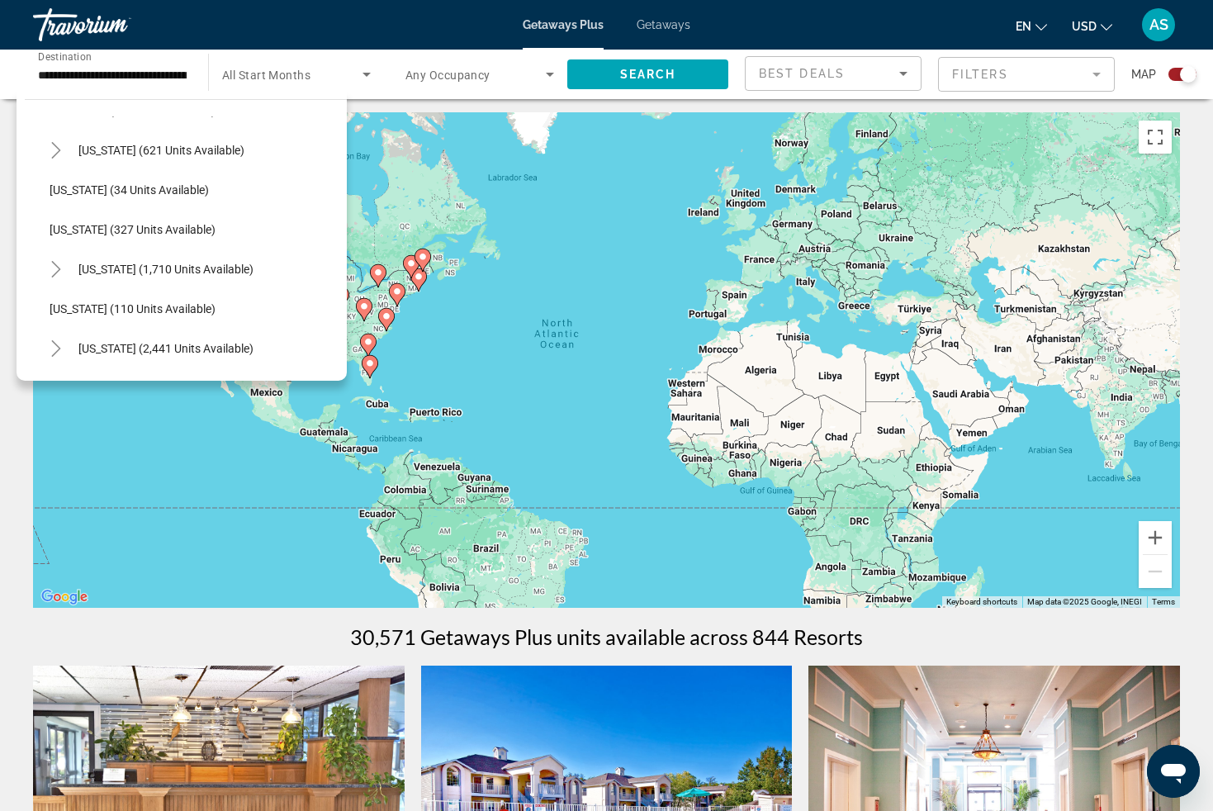
click at [355, 222] on div "To activate drag with keyboard, press Alt + Enter. Once in keyboard drag state,…" at bounding box center [606, 360] width 1147 height 496
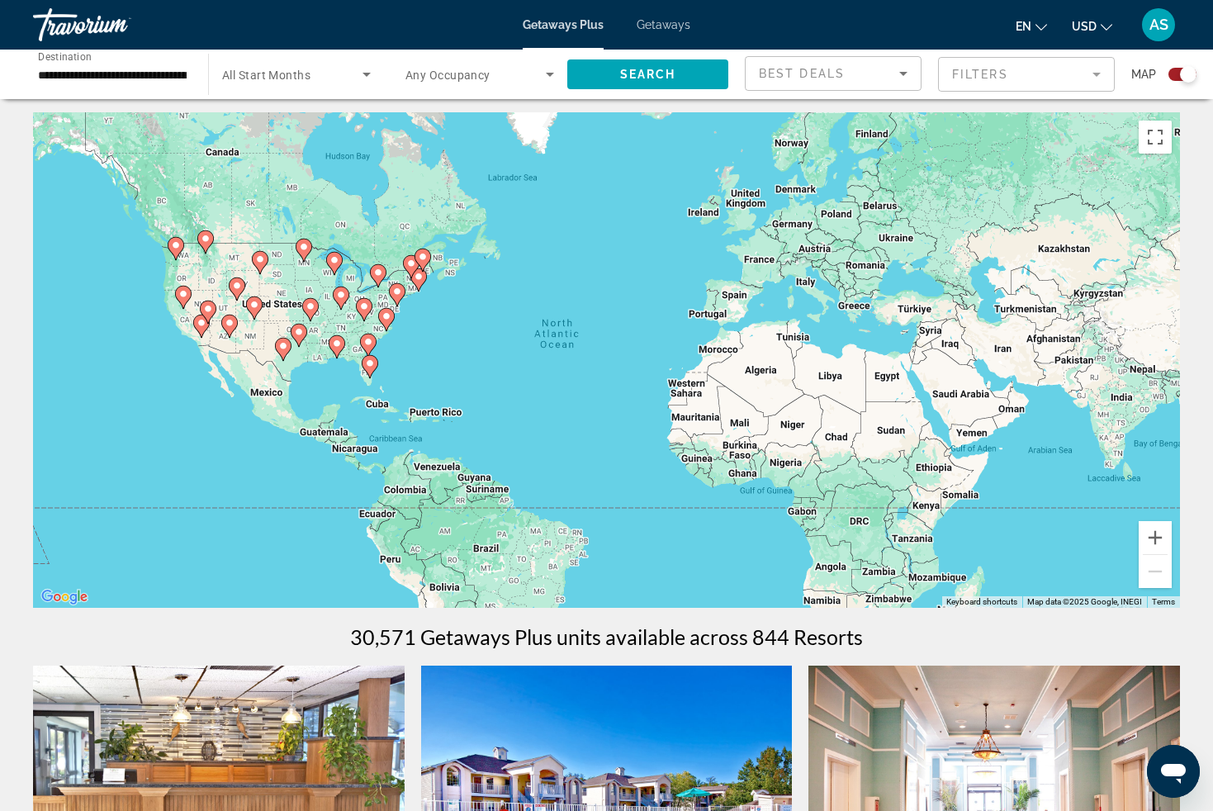
click at [168, 62] on div "**********" at bounding box center [112, 74] width 149 height 47
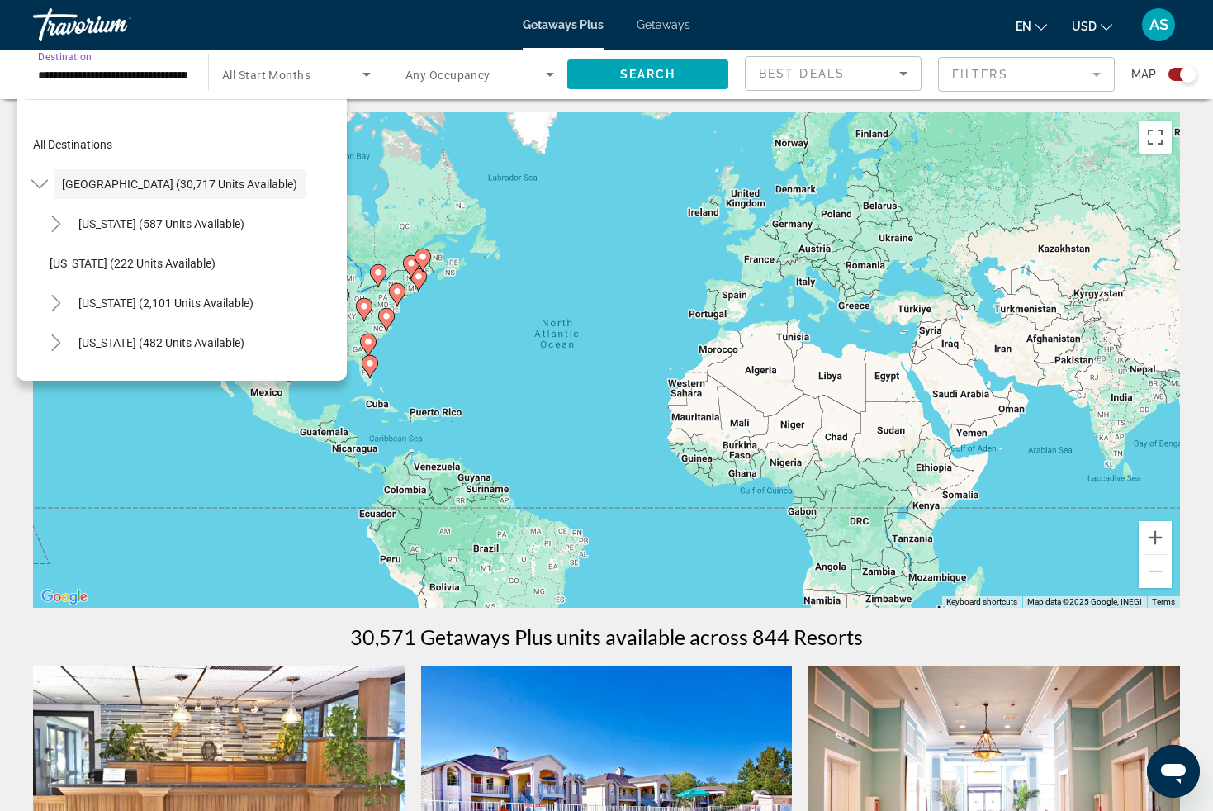
click at [392, 72] on div "Occupancy Any Occupancy" at bounding box center [479, 74] width 175 height 46
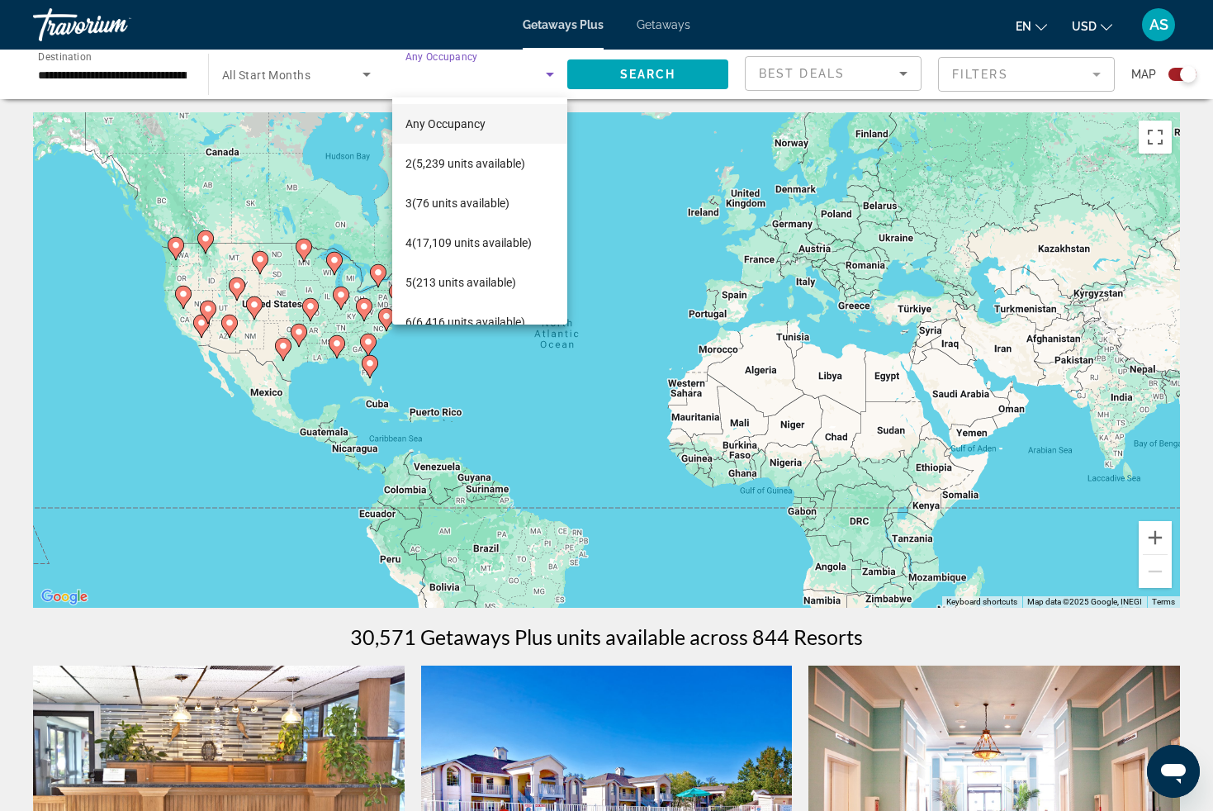
click at [332, 84] on div at bounding box center [606, 405] width 1213 height 811
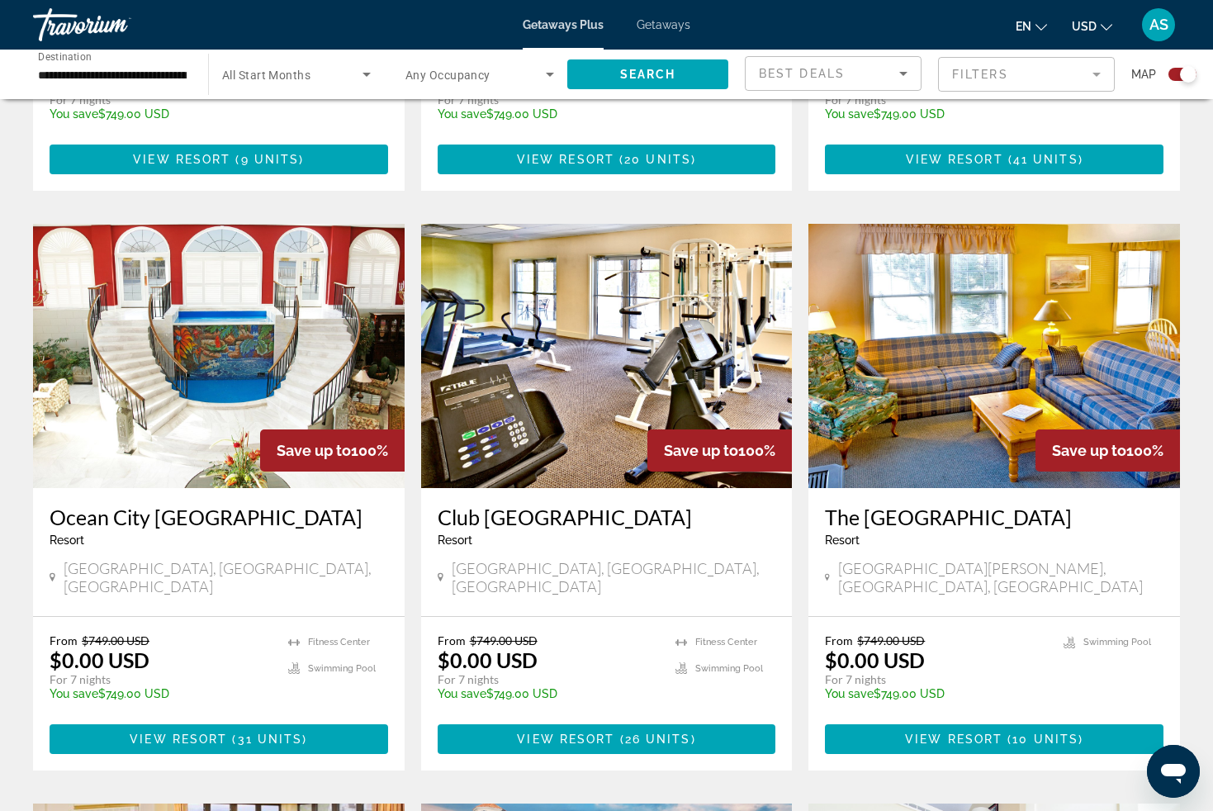
scroll to position [1630, 0]
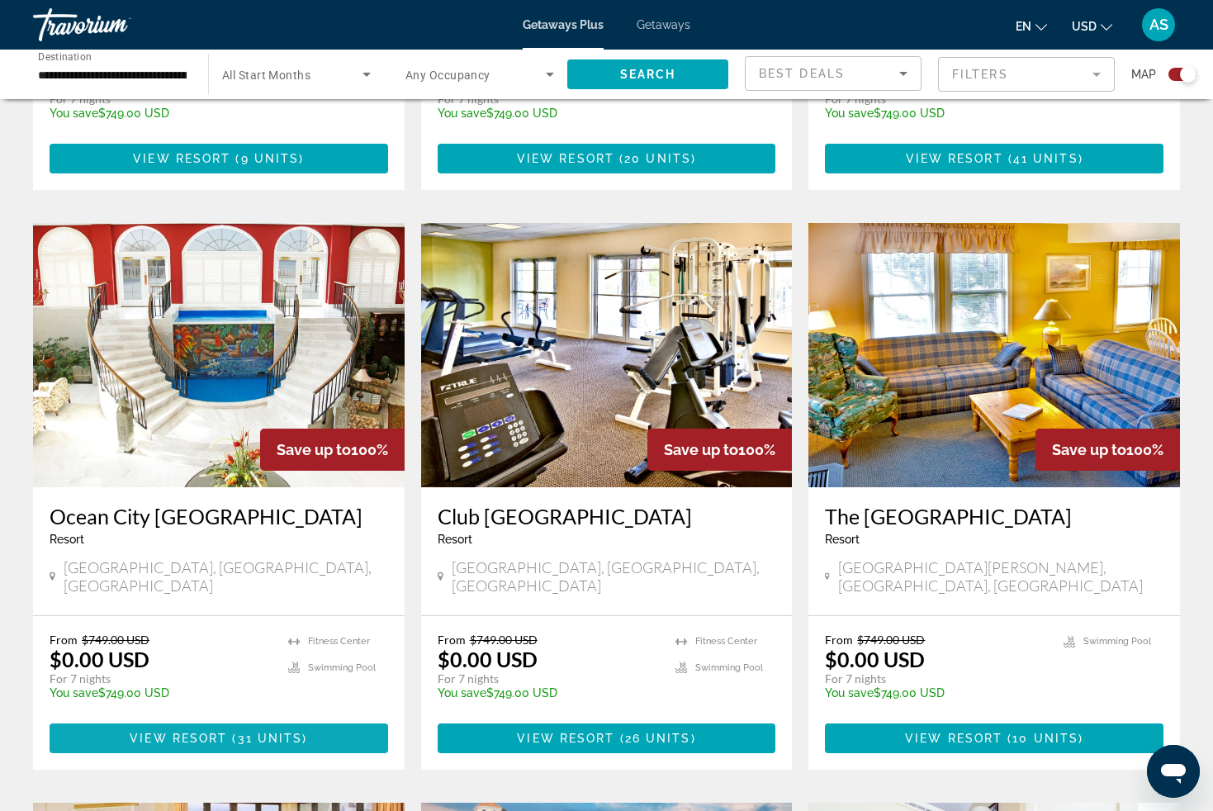
click at [270, 732] on span "31 units" at bounding box center [270, 738] width 65 height 13
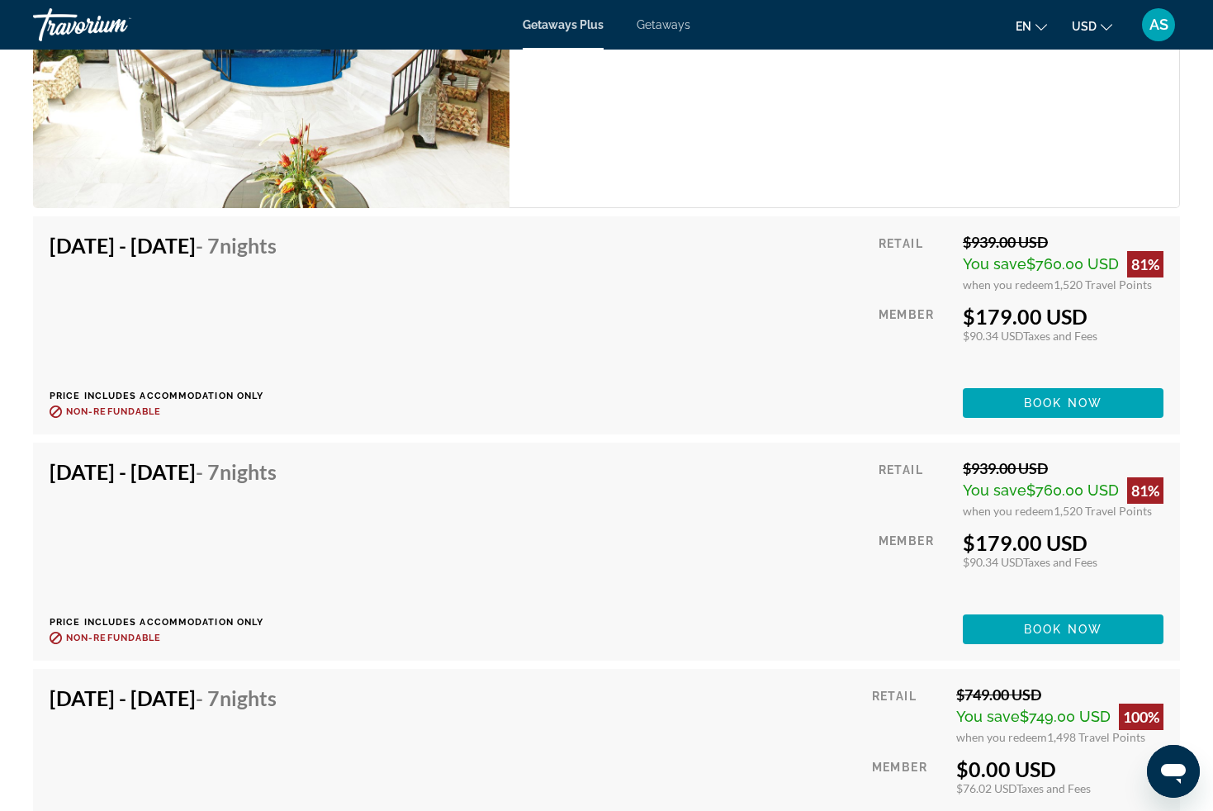
scroll to position [3360, 0]
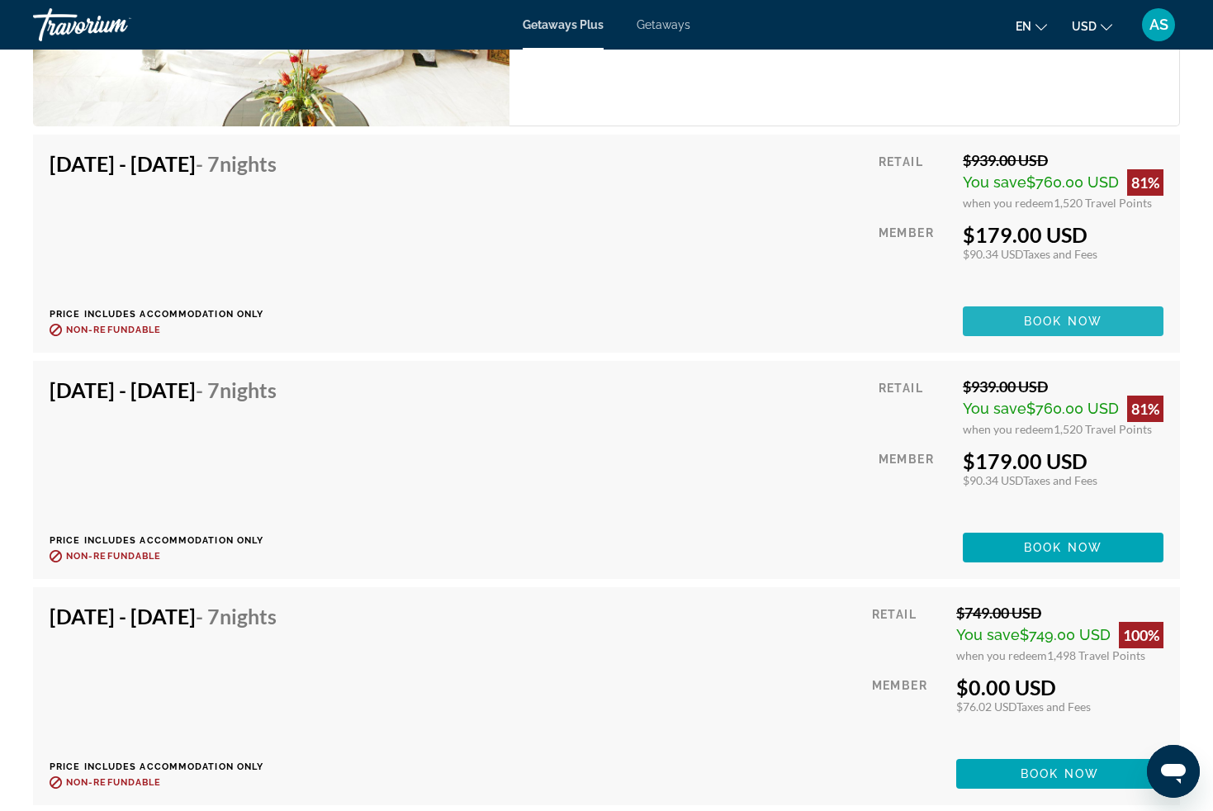
click at [1033, 320] on span "Book now" at bounding box center [1063, 321] width 78 height 13
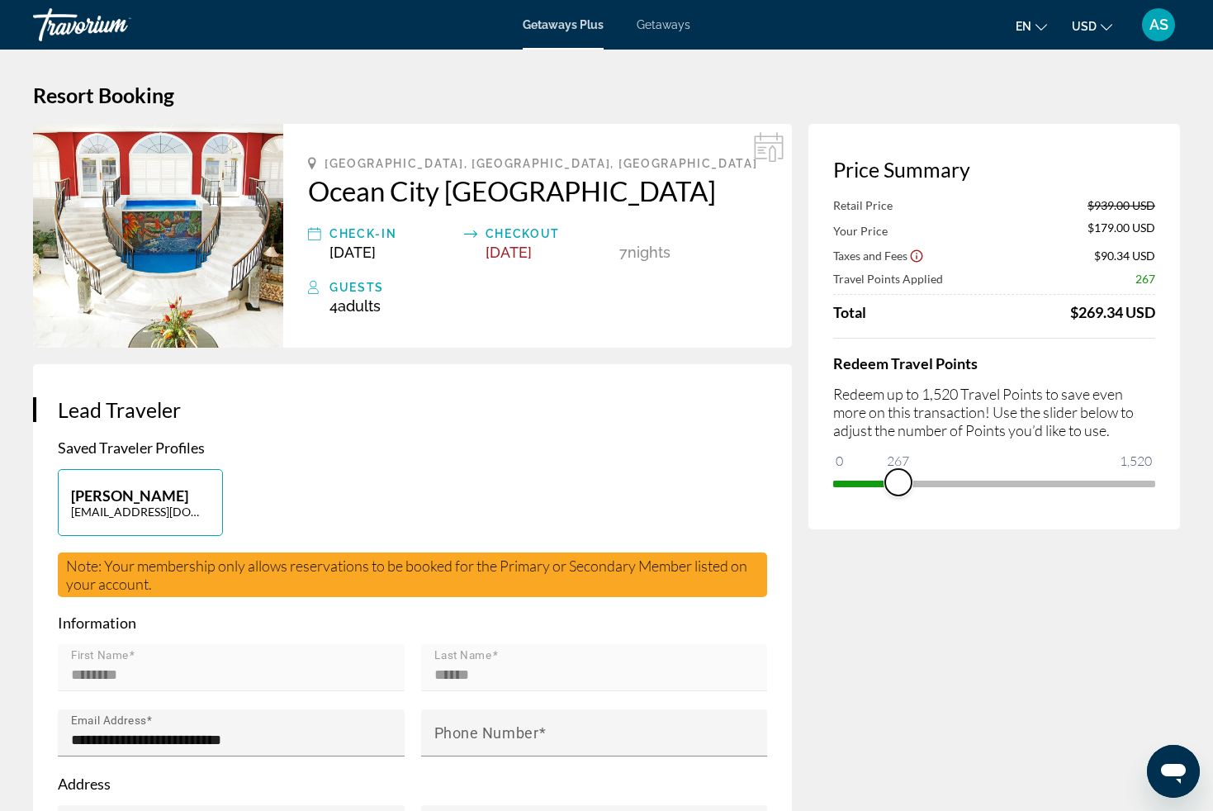
drag, startPoint x: 1136, startPoint y: 481, endPoint x: 899, endPoint y: 498, distance: 237.7
click at [899, 498] on div "Price Summary Retail Price $939.00 USD Your Price $179.00 USD Taxes and Fees $9…" at bounding box center [995, 327] width 372 height 406
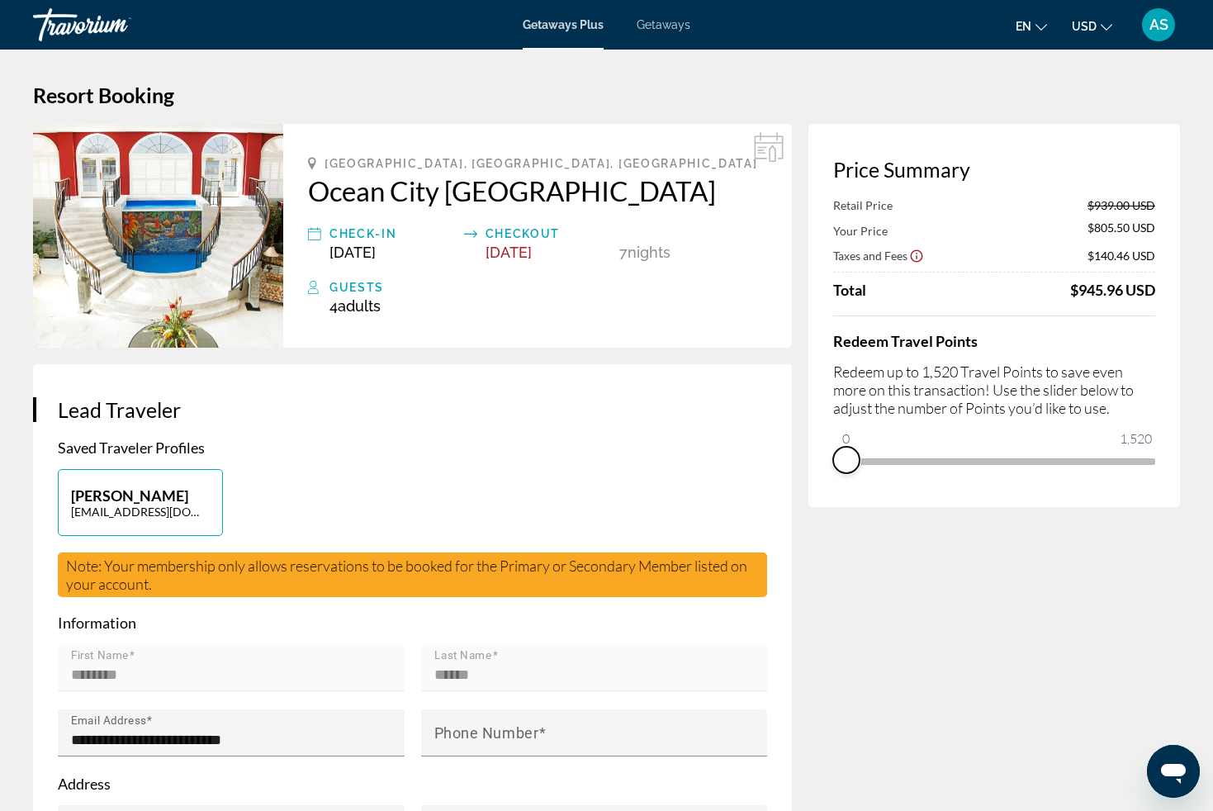
drag, startPoint x: 903, startPoint y: 482, endPoint x: 784, endPoint y: 492, distance: 119.4
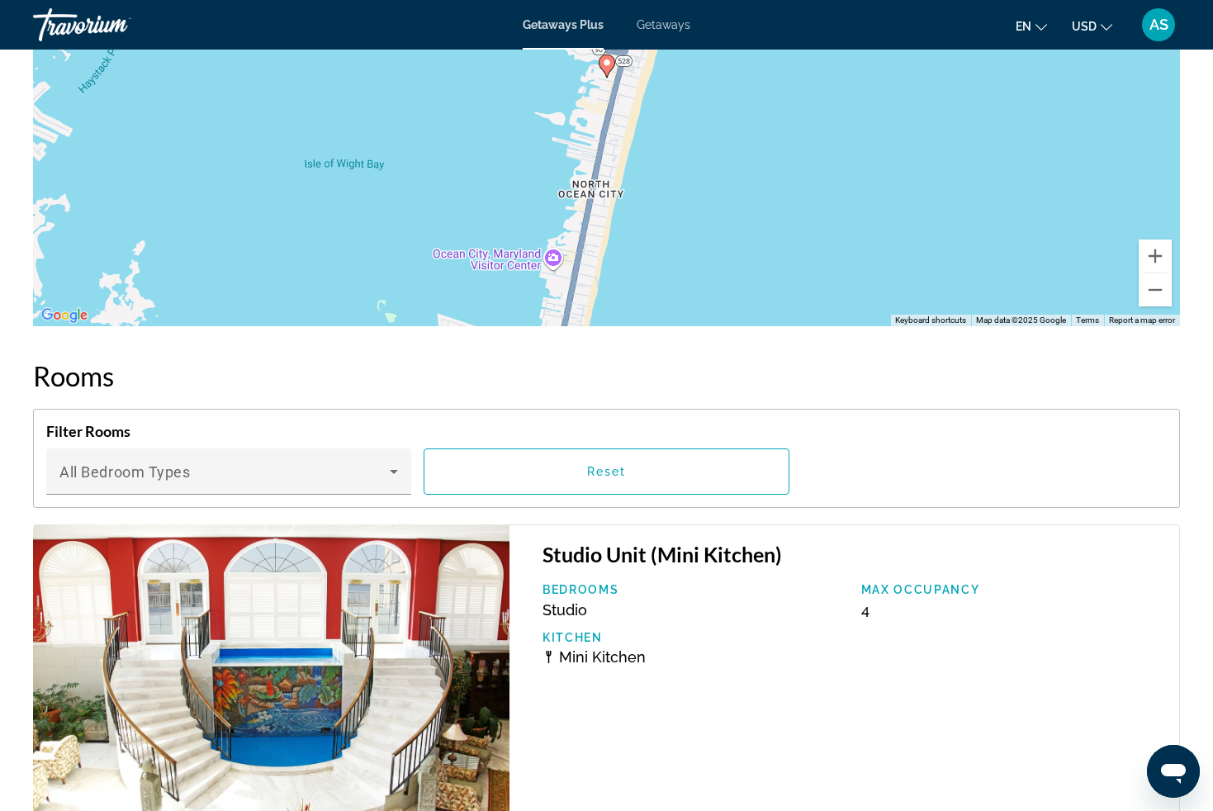
scroll to position [2386, 0]
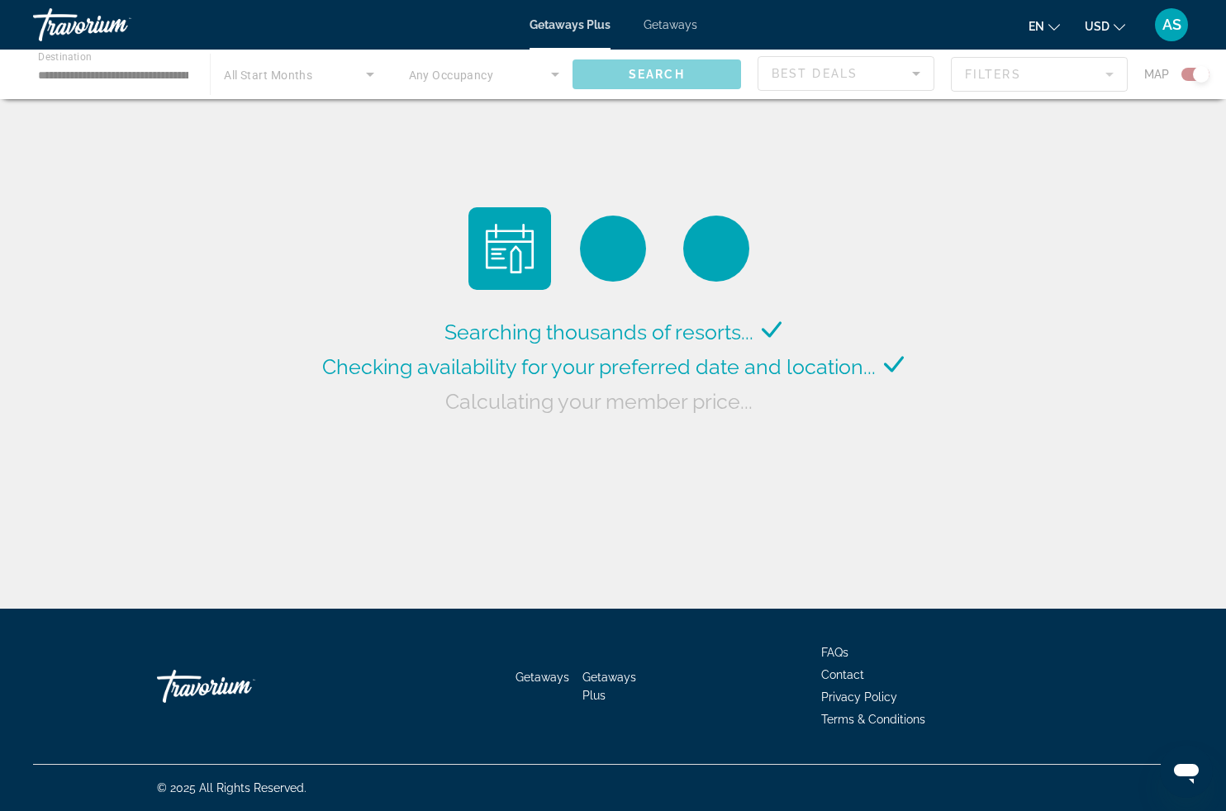
click at [920, 80] on div "Main content" at bounding box center [613, 75] width 1226 height 50
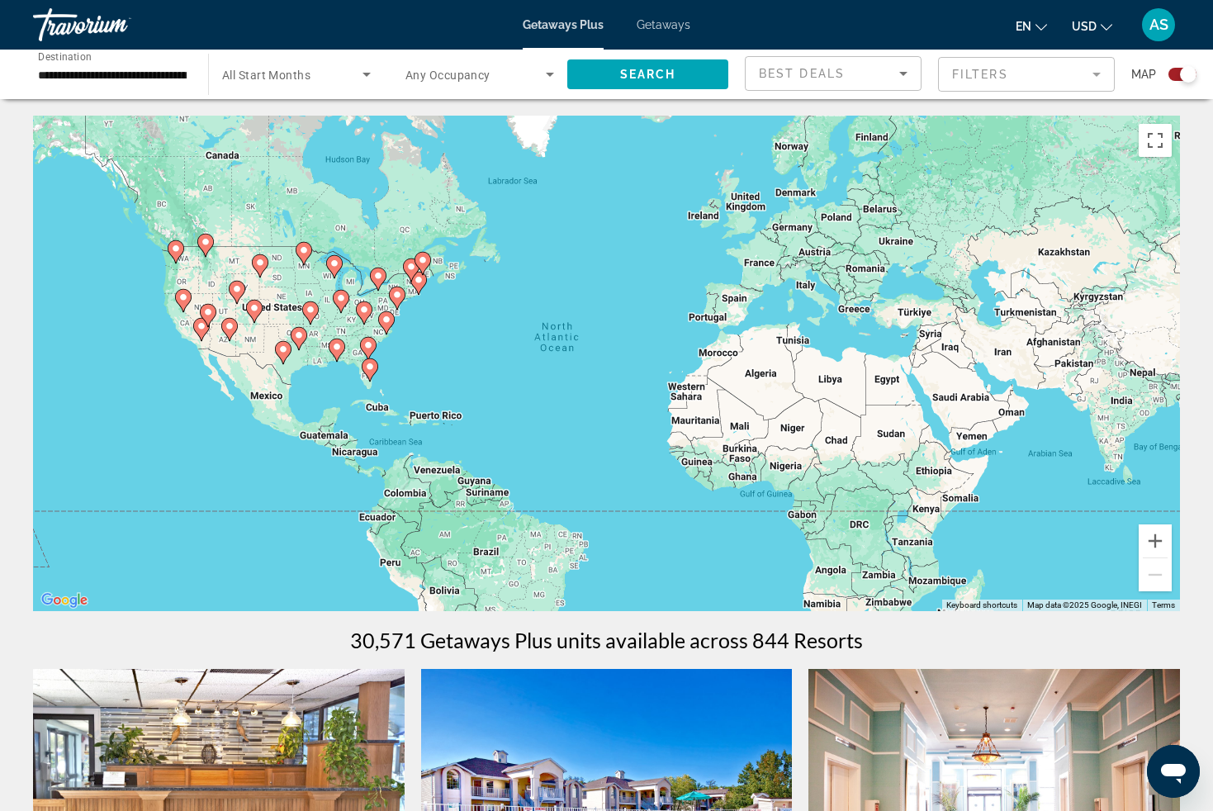
click at [1095, 73] on mat-form-field "Filters" at bounding box center [1026, 74] width 177 height 35
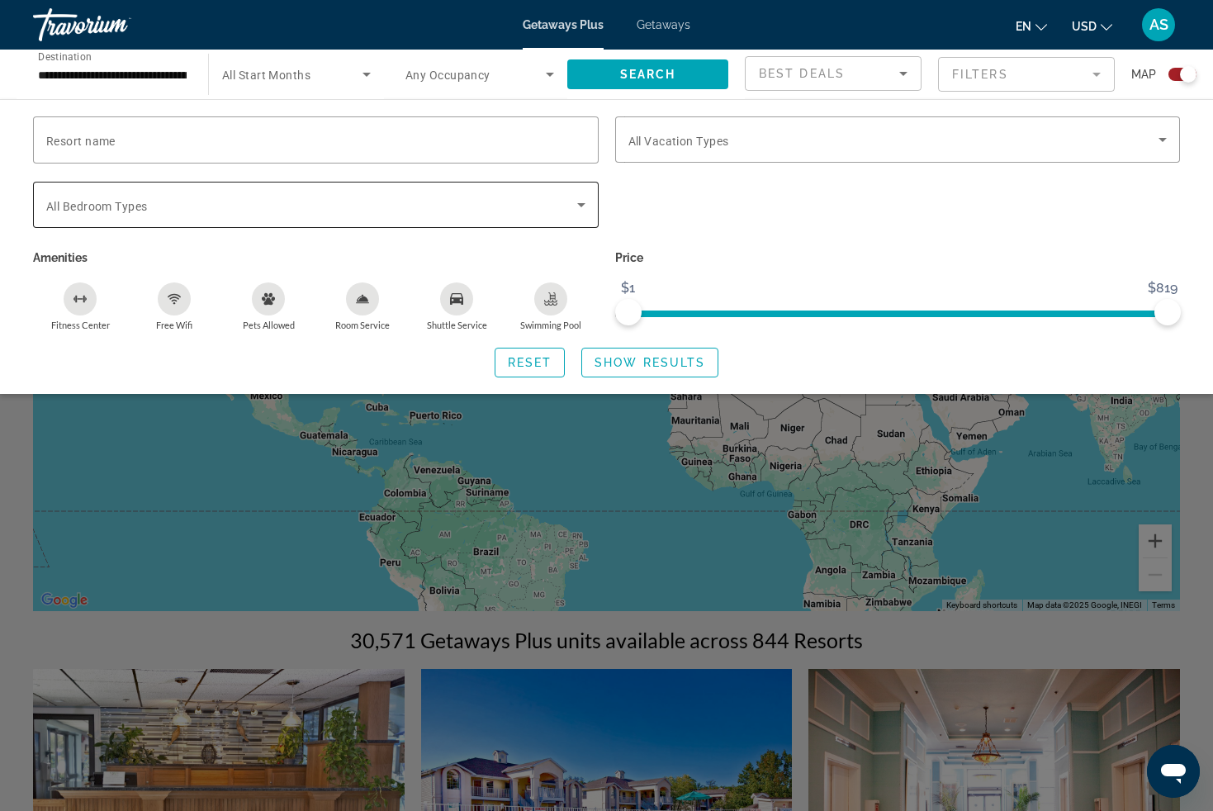
click at [577, 202] on icon "Search widget" at bounding box center [582, 205] width 20 height 20
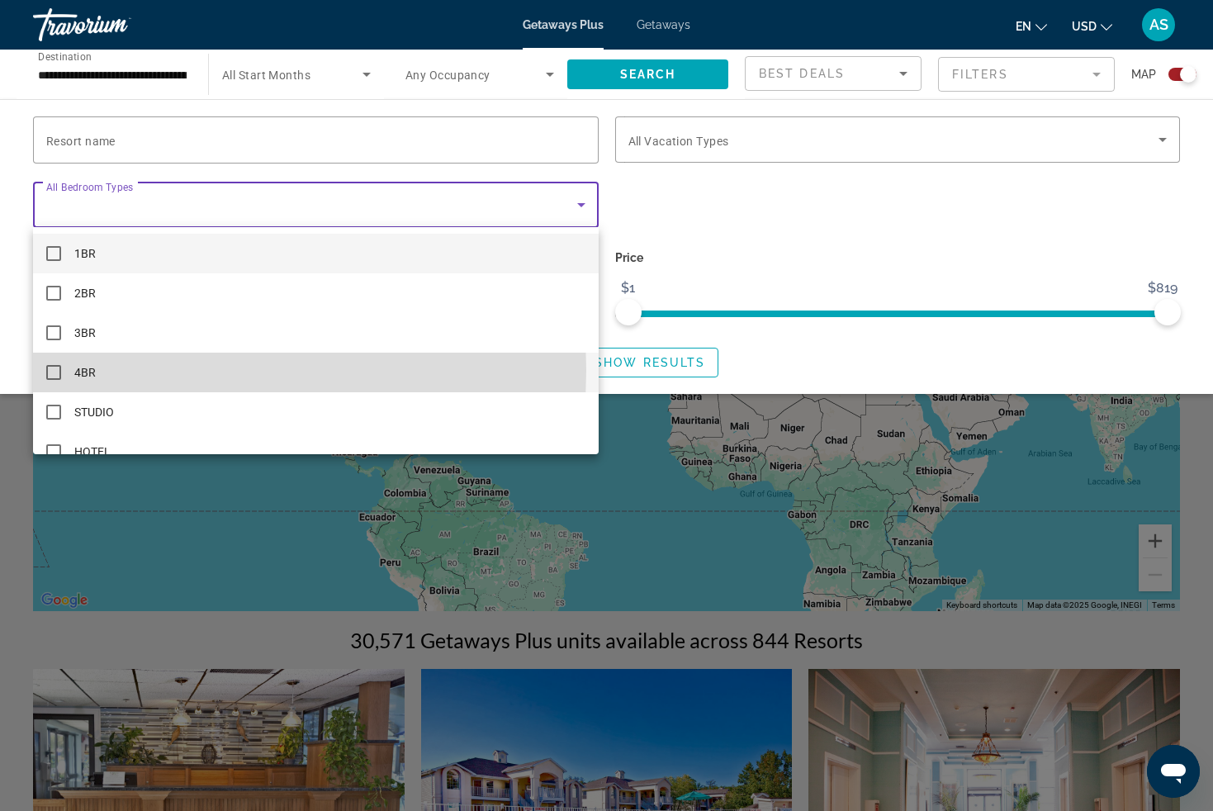
click at [48, 370] on mat-pseudo-checkbox at bounding box center [53, 372] width 15 height 15
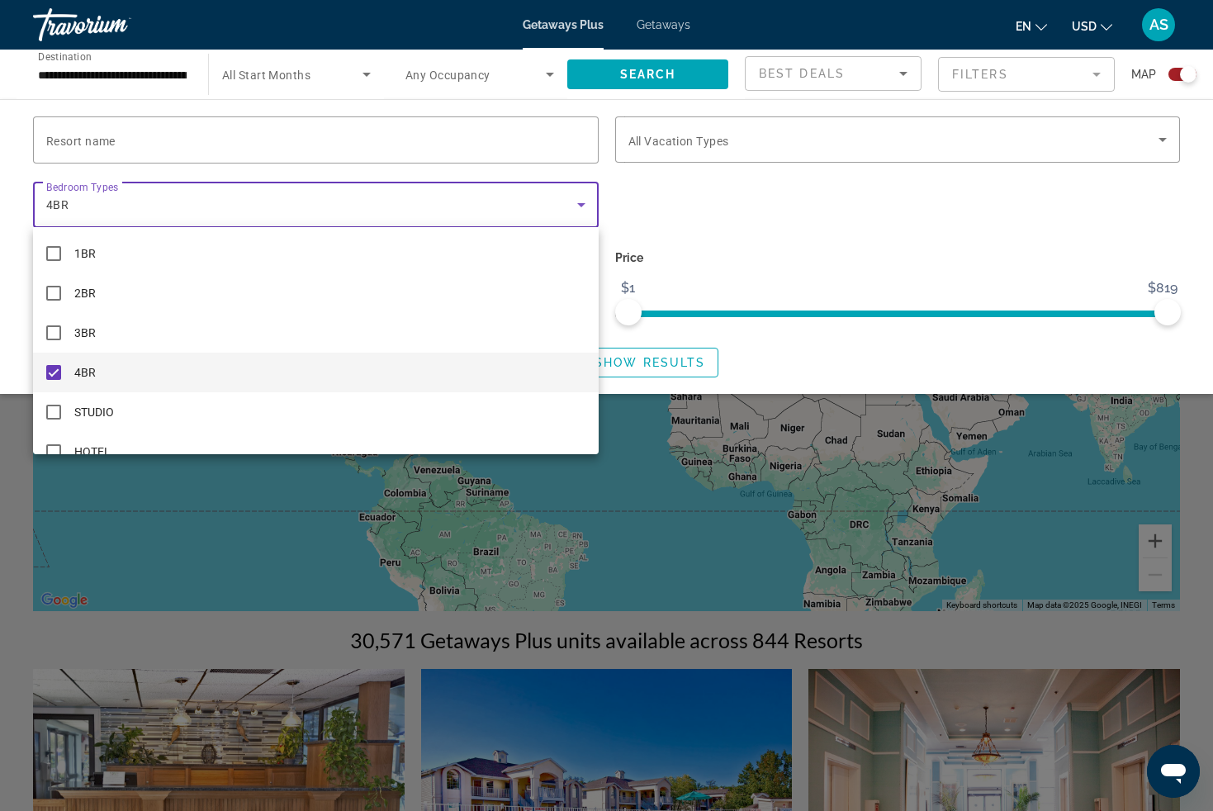
click at [155, 149] on div at bounding box center [606, 405] width 1213 height 811
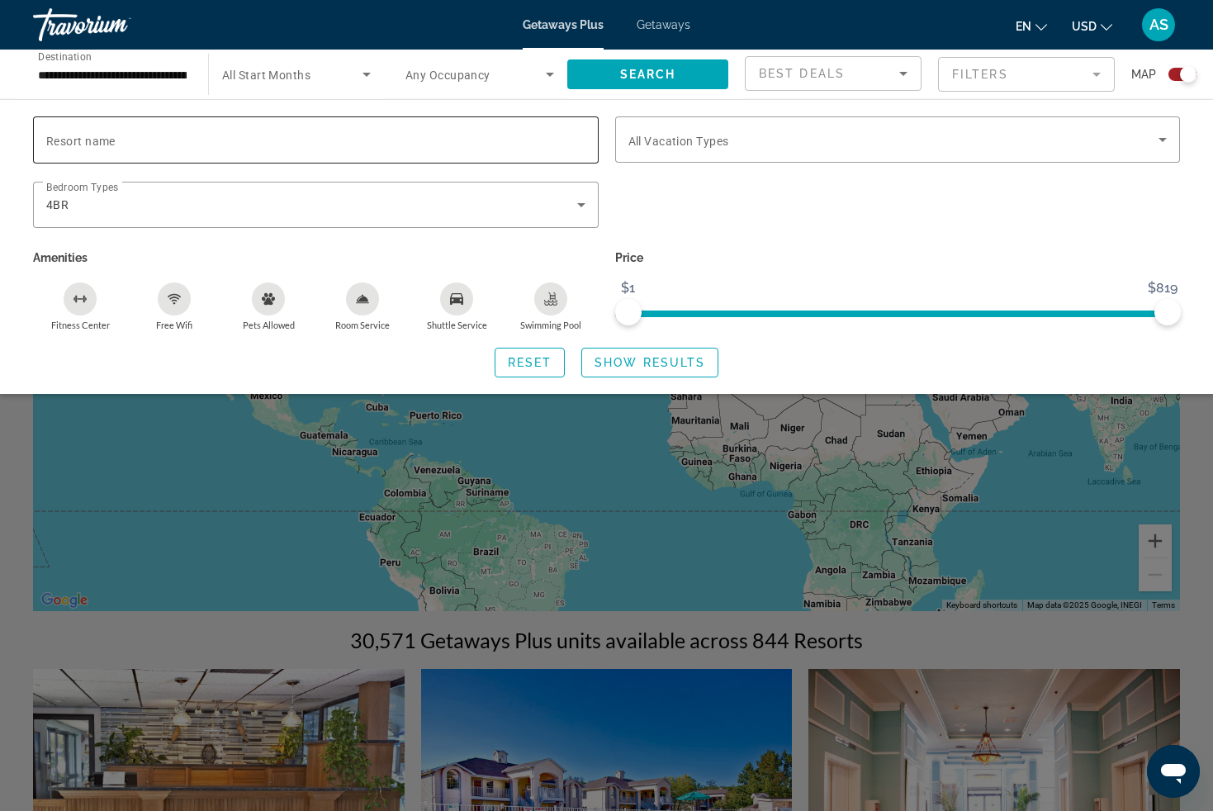
click at [155, 145] on input "Resort name" at bounding box center [315, 140] width 539 height 20
type input "*******"
click at [638, 356] on span "Show Results" at bounding box center [650, 362] width 111 height 13
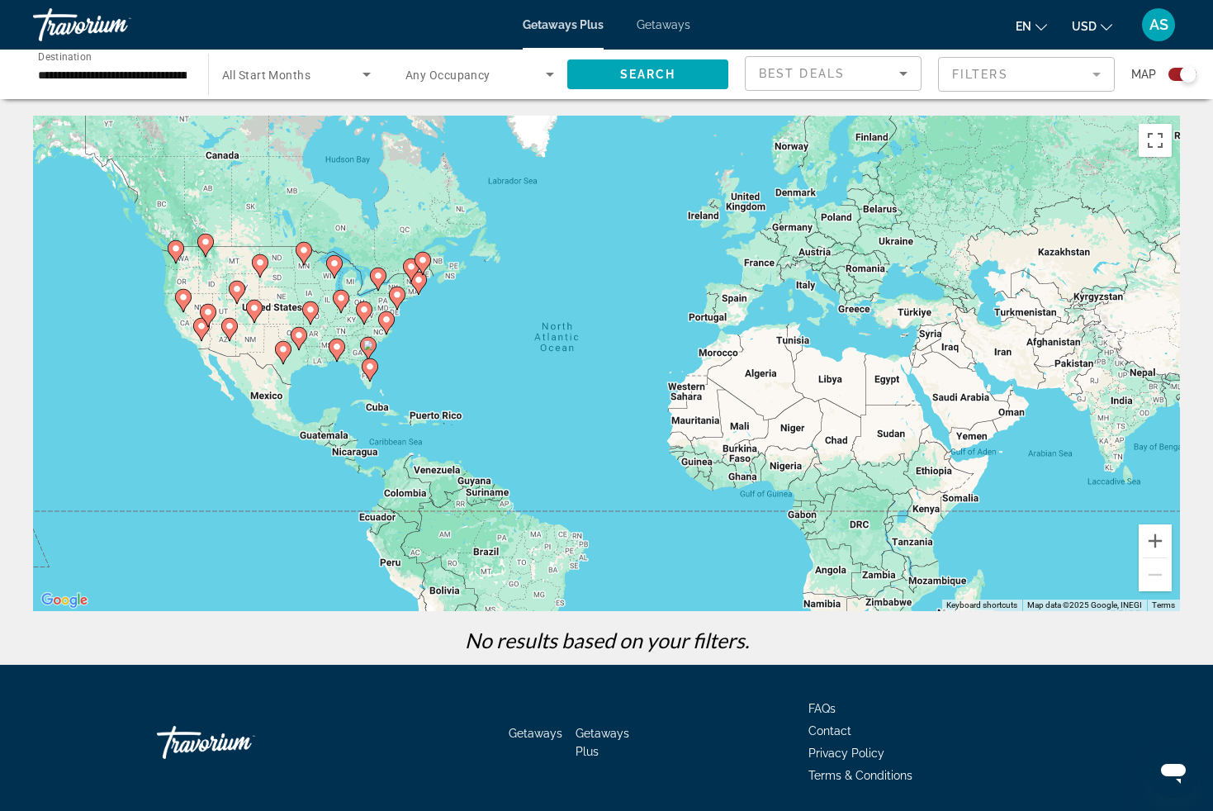
click at [958, 81] on mat-form-field "Filters" at bounding box center [1026, 74] width 177 height 35
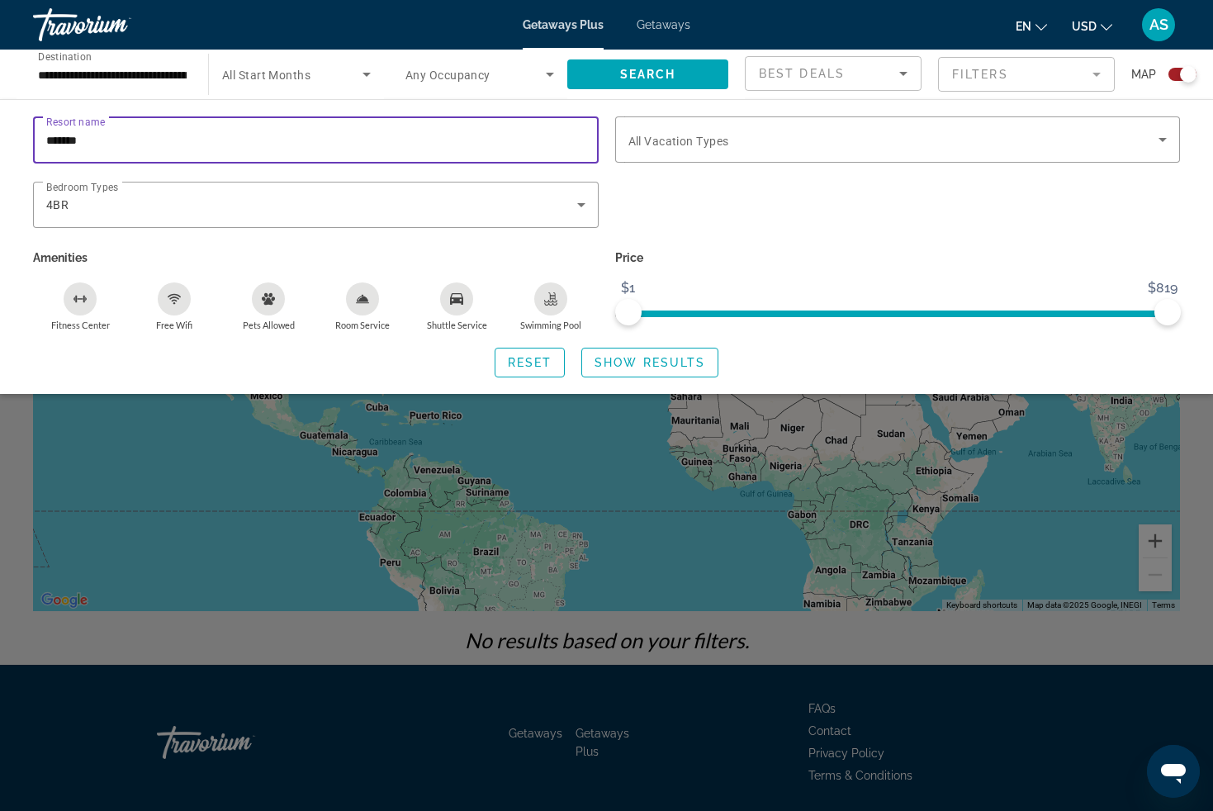
drag, startPoint x: 107, startPoint y: 136, endPoint x: -3, endPoint y: 131, distance: 110.8
click at [0, 131] on html "**********" at bounding box center [606, 405] width 1213 height 811
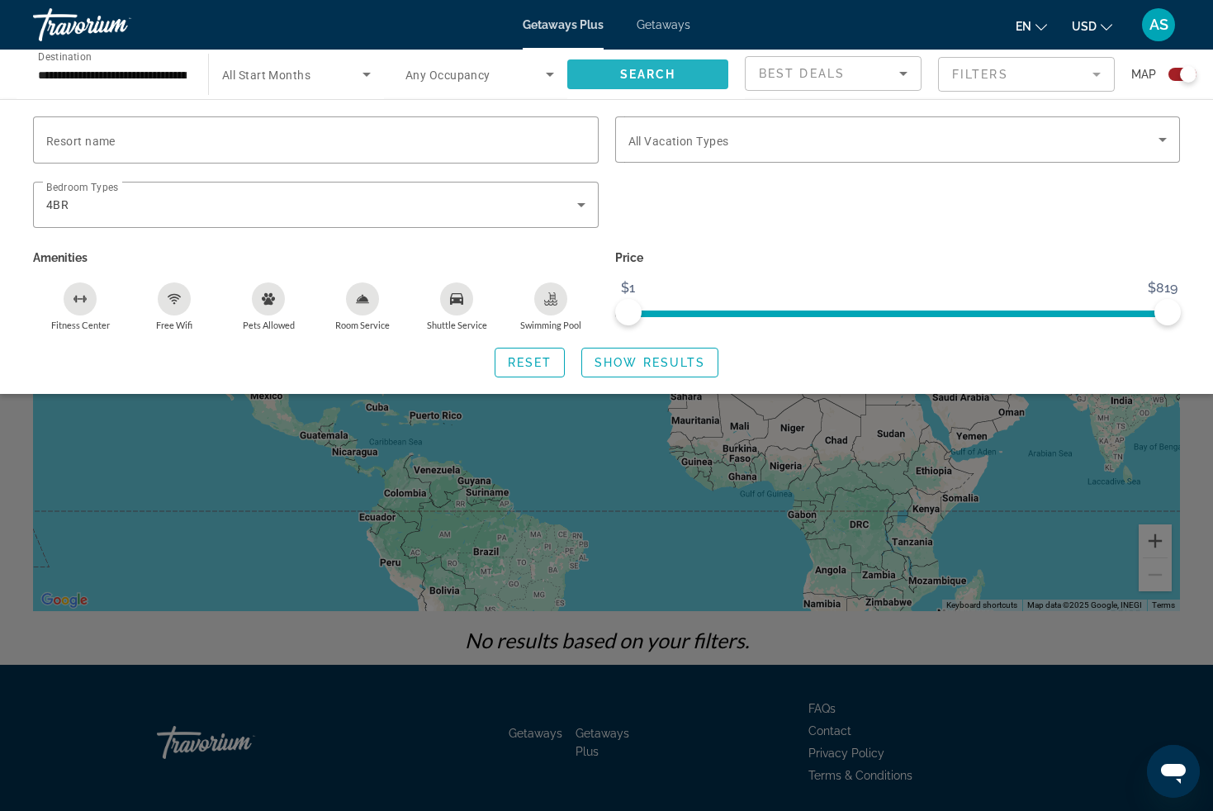
click at [667, 82] on span "Search widget" at bounding box center [647, 75] width 161 height 40
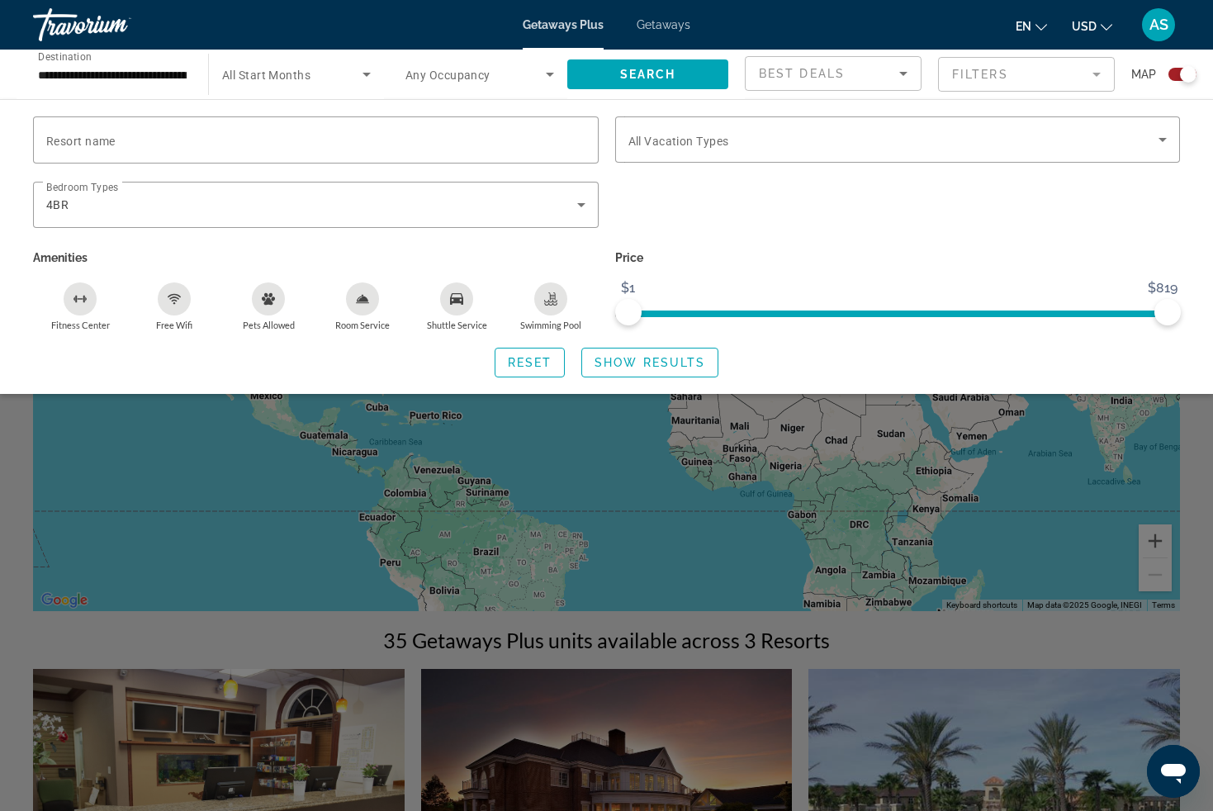
click at [602, 486] on div "Search widget" at bounding box center [606, 529] width 1213 height 563
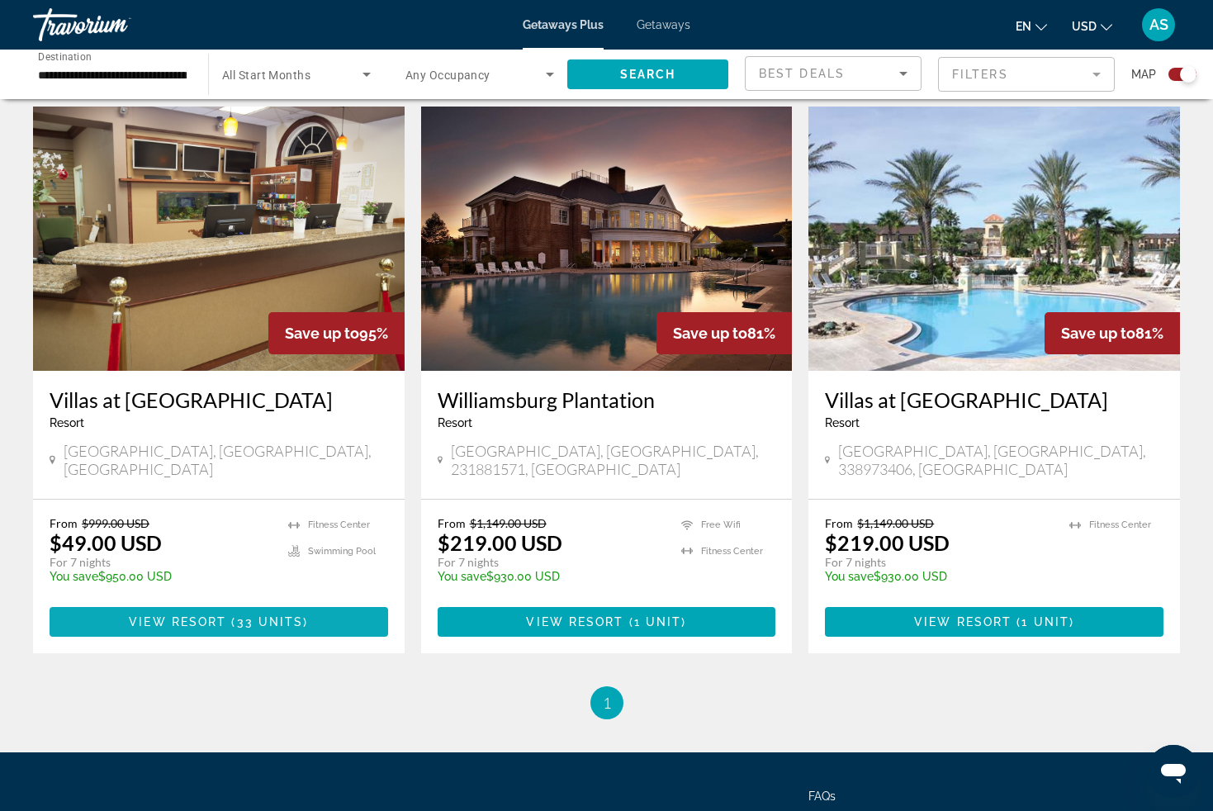
scroll to position [688, 0]
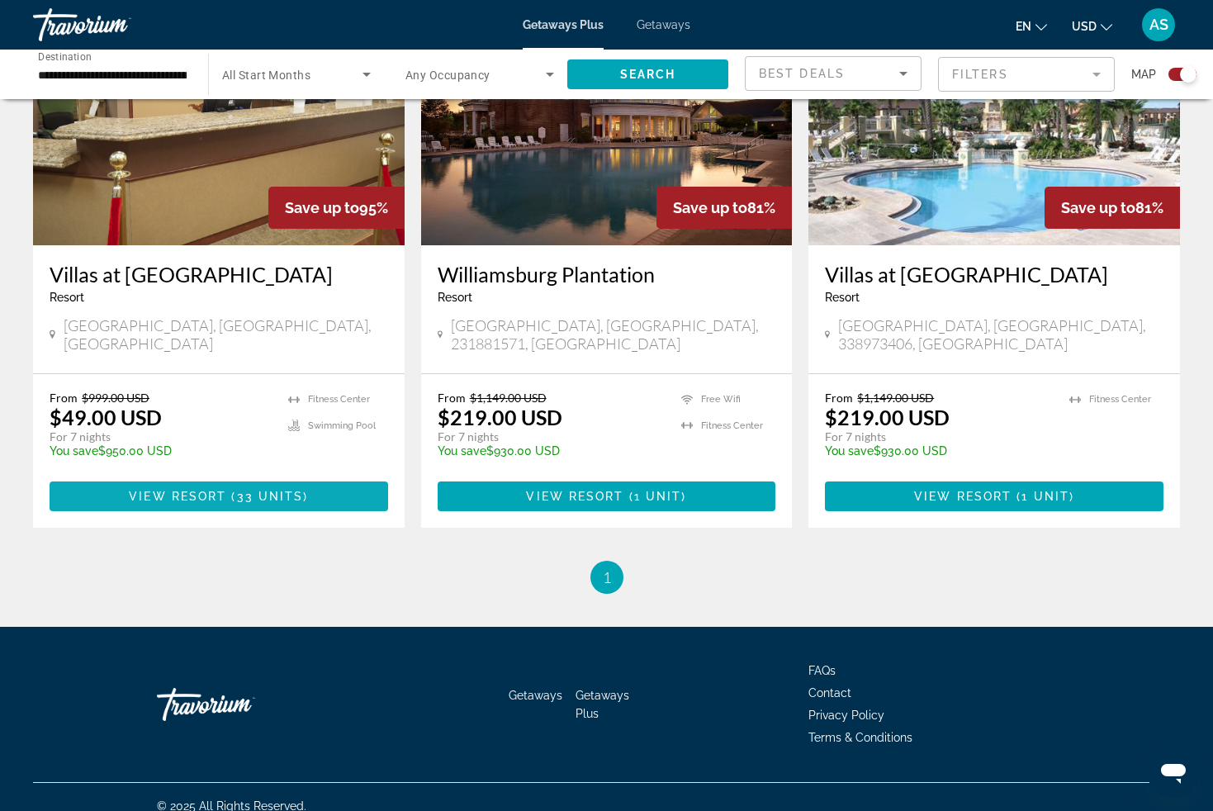
click at [254, 490] on span "33 units" at bounding box center [270, 496] width 67 height 13
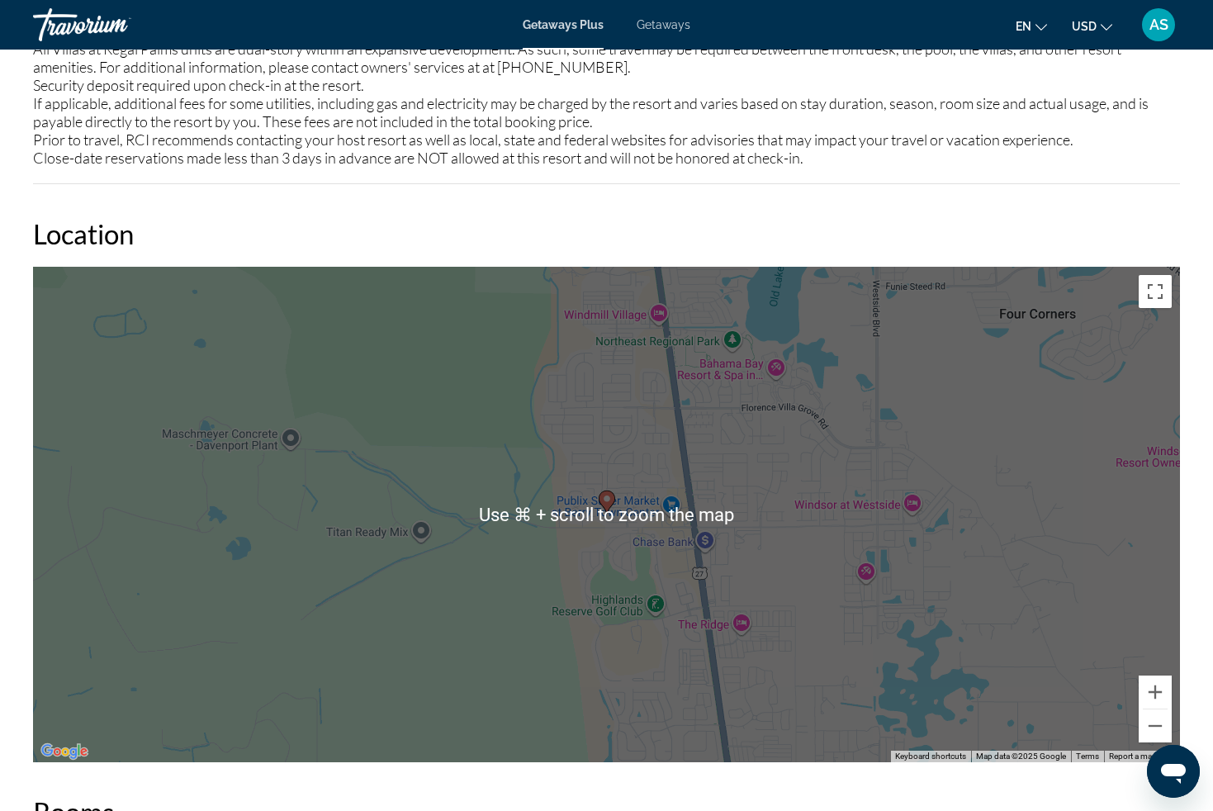
scroll to position [2111, 0]
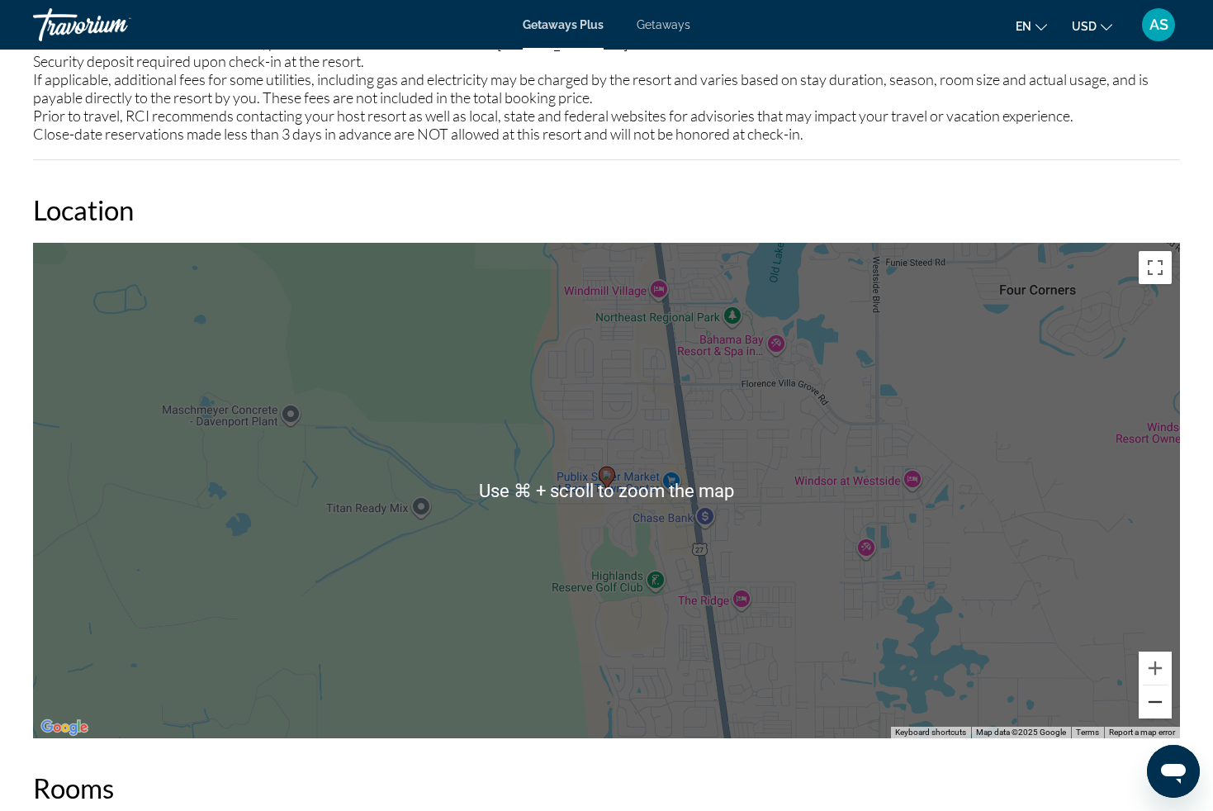
click at [1156, 698] on button "Zoom out" at bounding box center [1155, 702] width 33 height 33
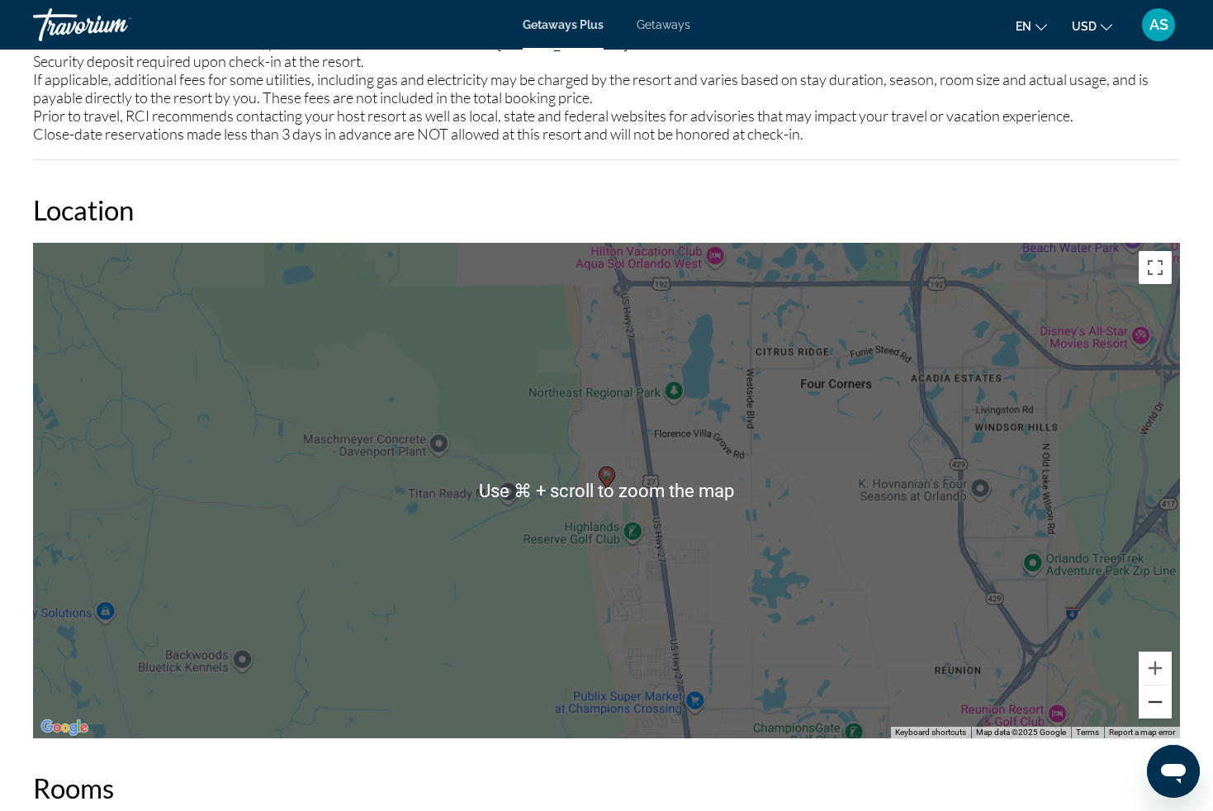
click at [1156, 698] on button "Zoom out" at bounding box center [1155, 702] width 33 height 33
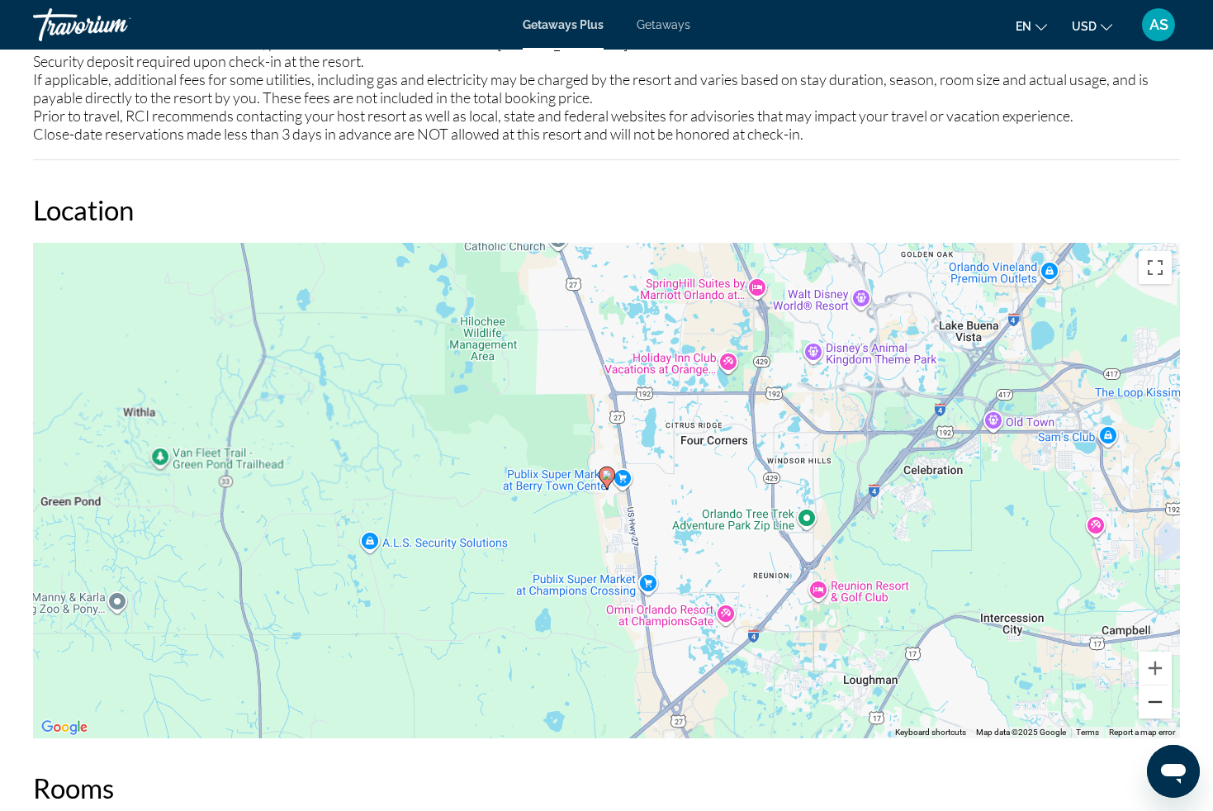
click at [1156, 698] on button "Zoom out" at bounding box center [1155, 702] width 33 height 33
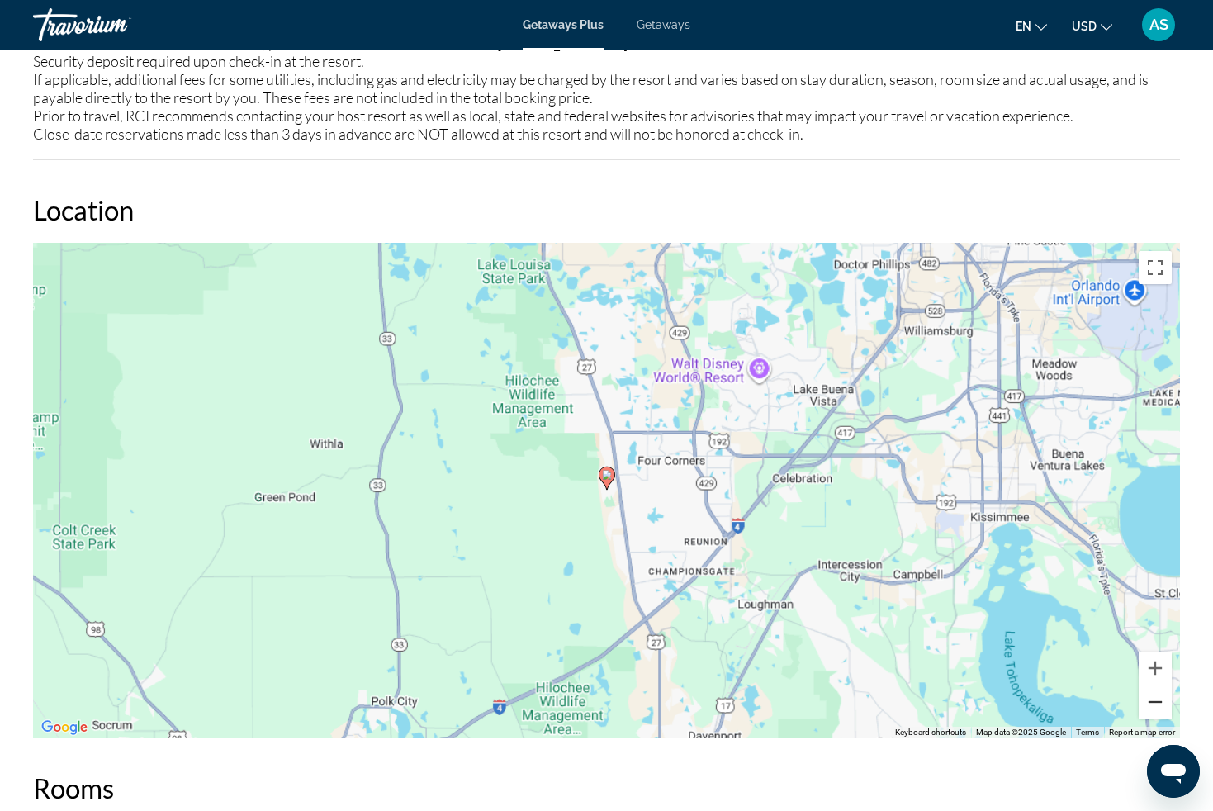
click at [1156, 698] on button "Zoom out" at bounding box center [1155, 702] width 33 height 33
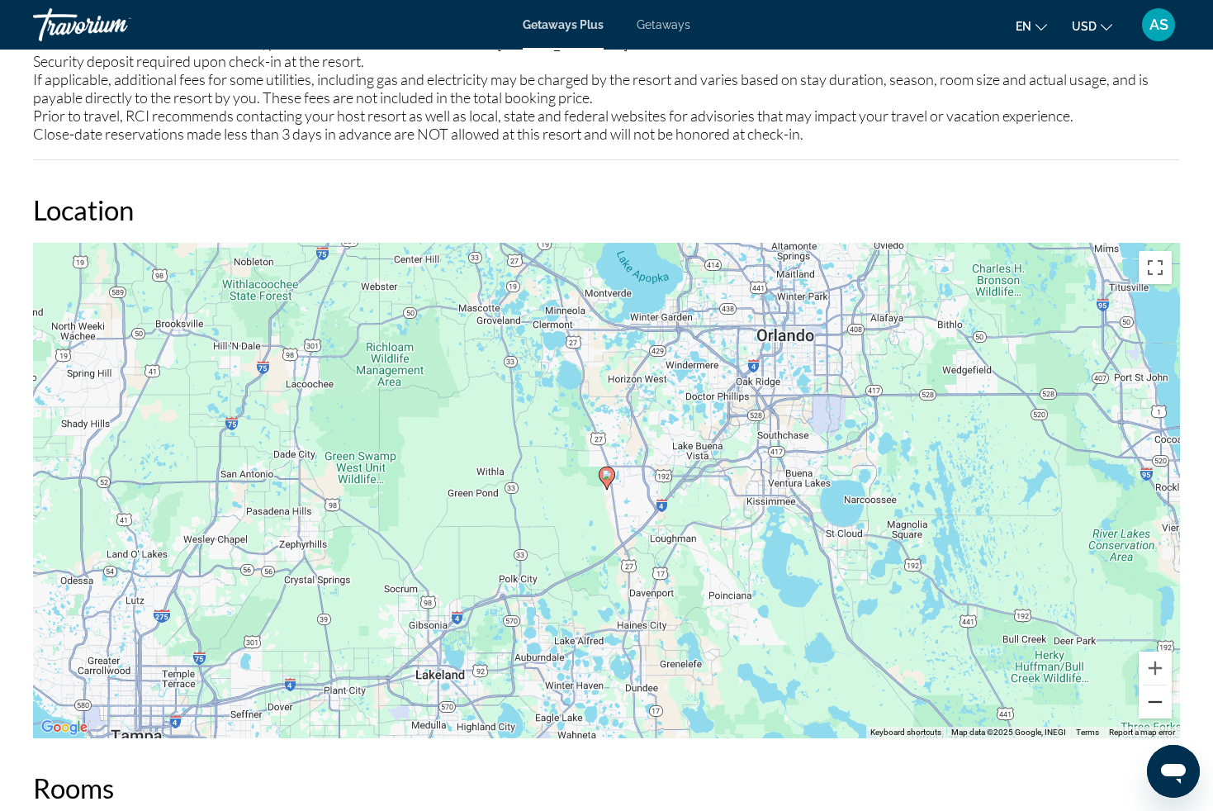
click at [1156, 698] on button "Zoom out" at bounding box center [1155, 702] width 33 height 33
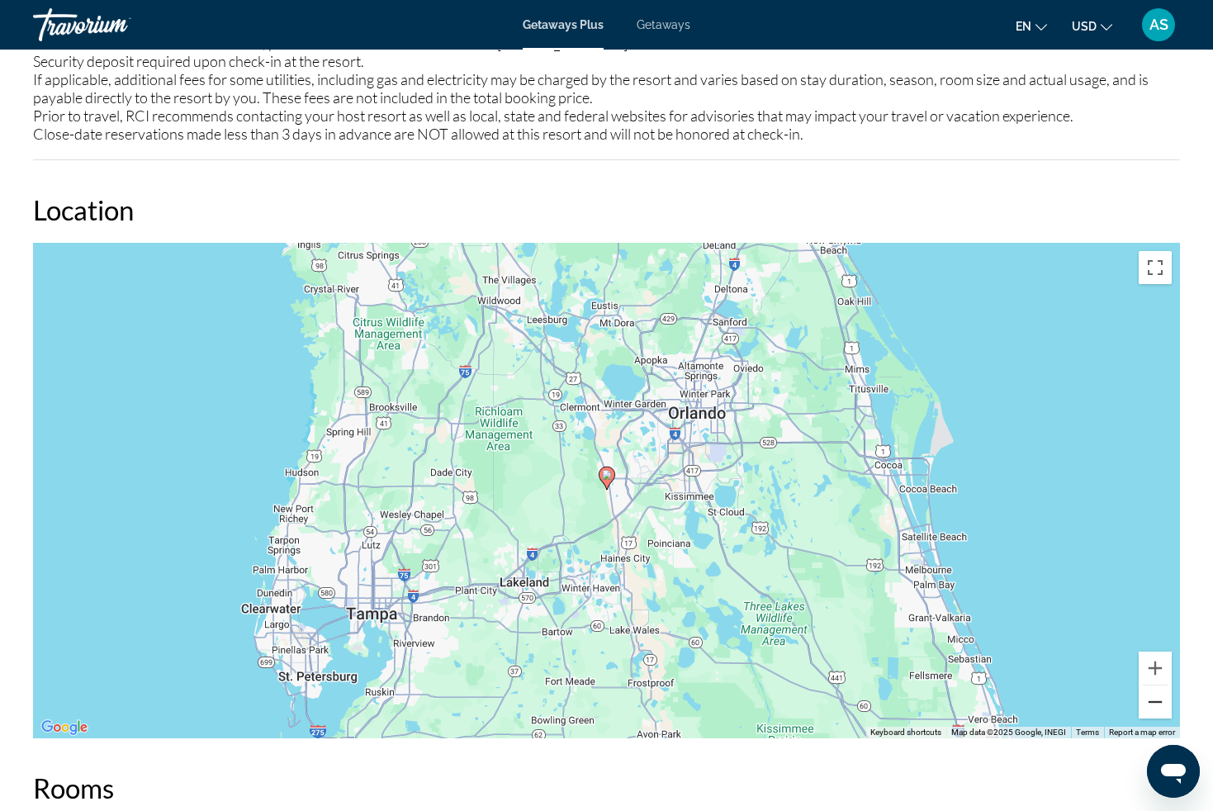
click at [1156, 698] on button "Zoom out" at bounding box center [1155, 702] width 33 height 33
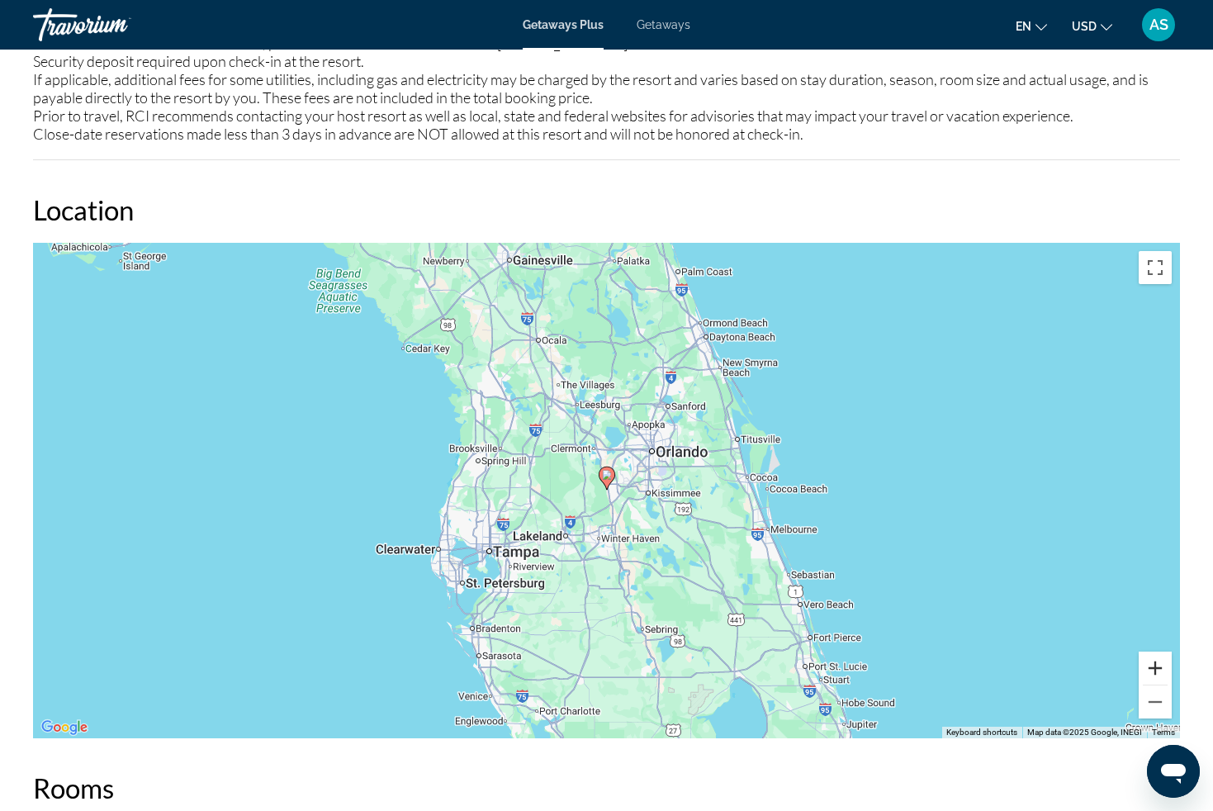
click at [1159, 667] on button "Zoom in" at bounding box center [1155, 668] width 33 height 33
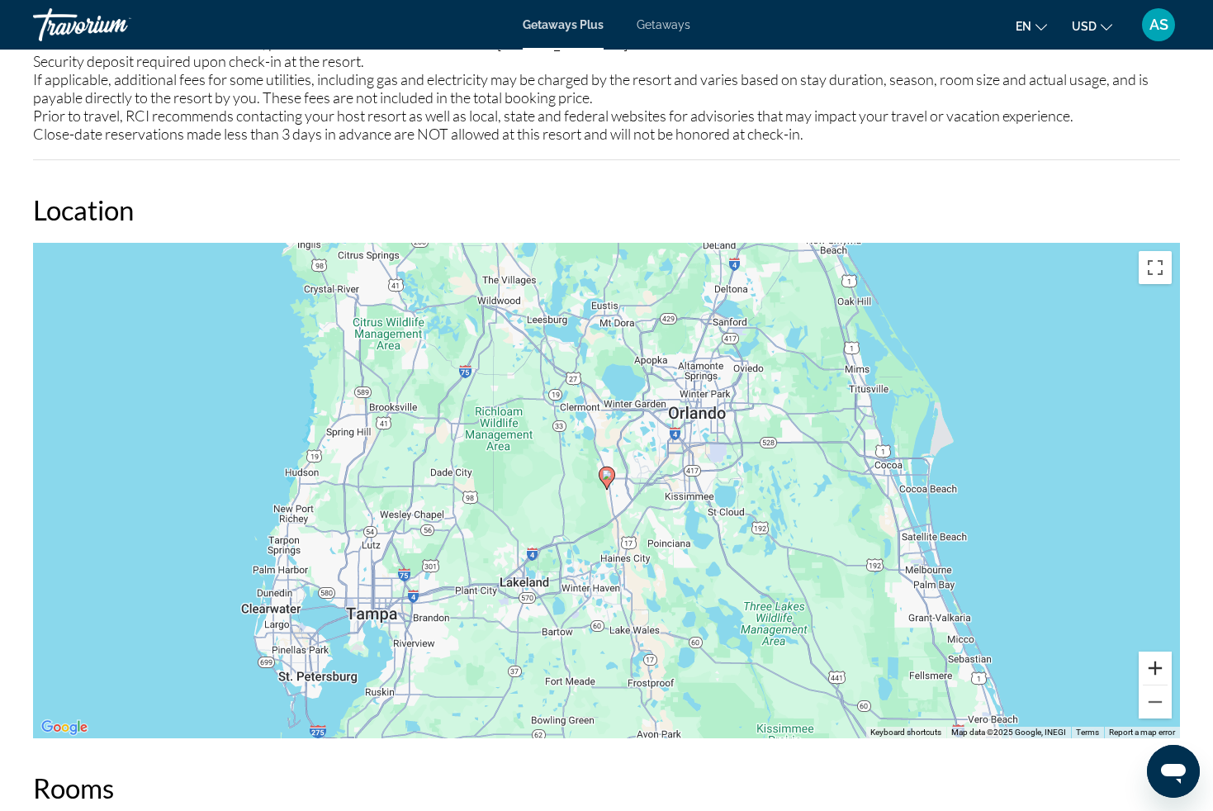
click at [1159, 667] on button "Zoom in" at bounding box center [1155, 668] width 33 height 33
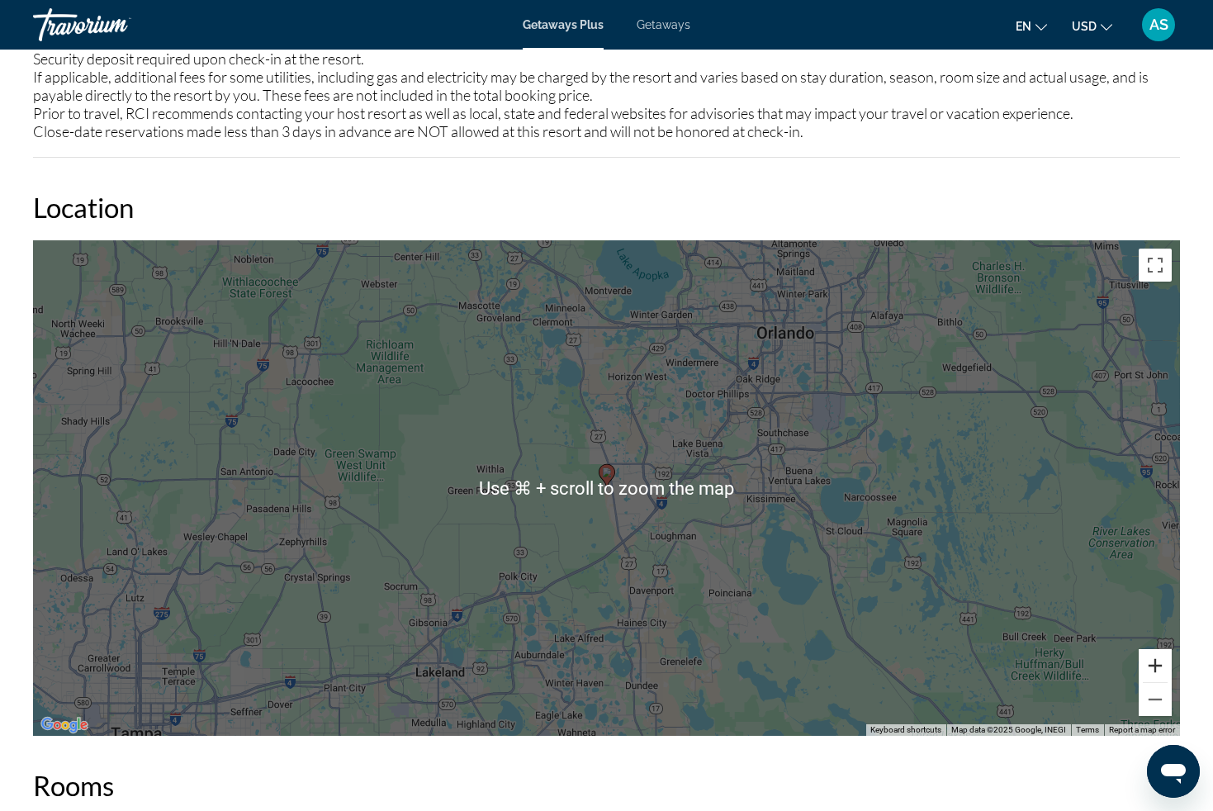
scroll to position [2114, 0]
click at [1154, 705] on button "Zoom out" at bounding box center [1155, 698] width 33 height 33
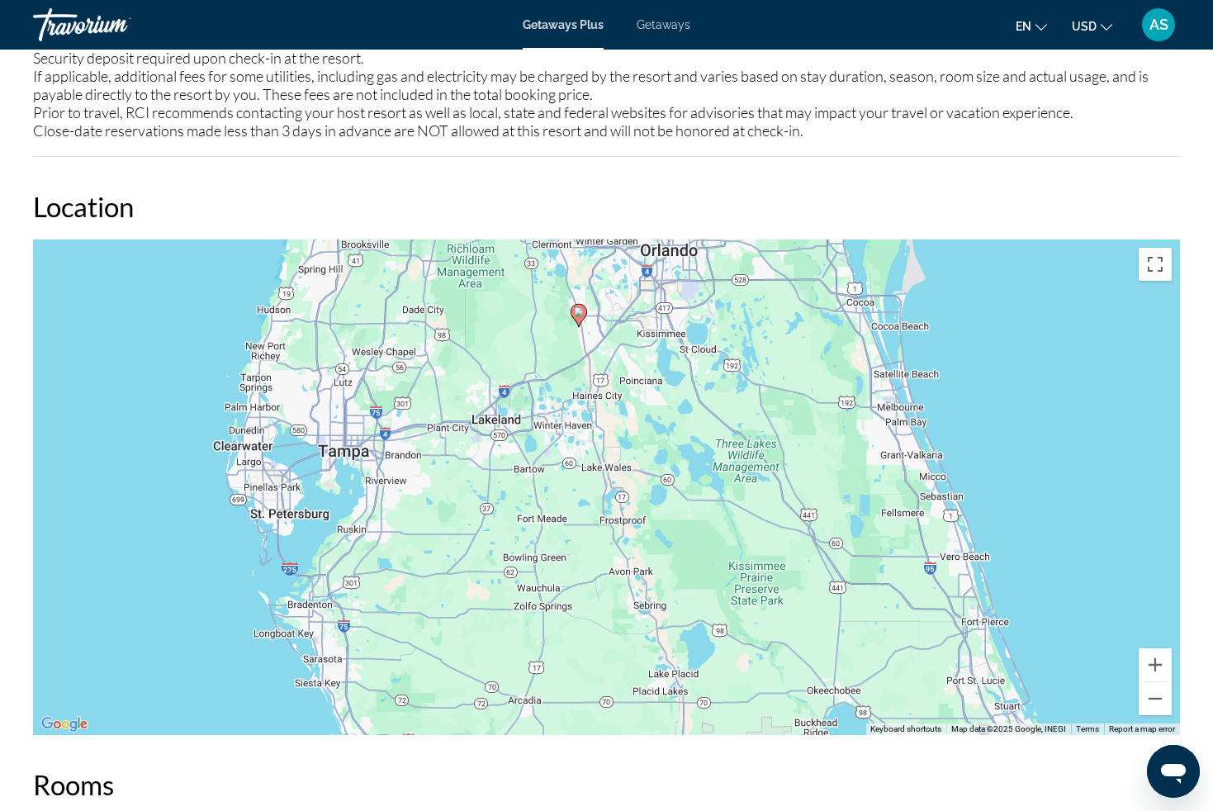
drag, startPoint x: 586, startPoint y: 615, endPoint x: 558, endPoint y: 453, distance: 163.5
click at [558, 453] on div "To activate drag with keyboard, press Alt + Enter. Once in keyboard drag state,…" at bounding box center [606, 488] width 1147 height 496
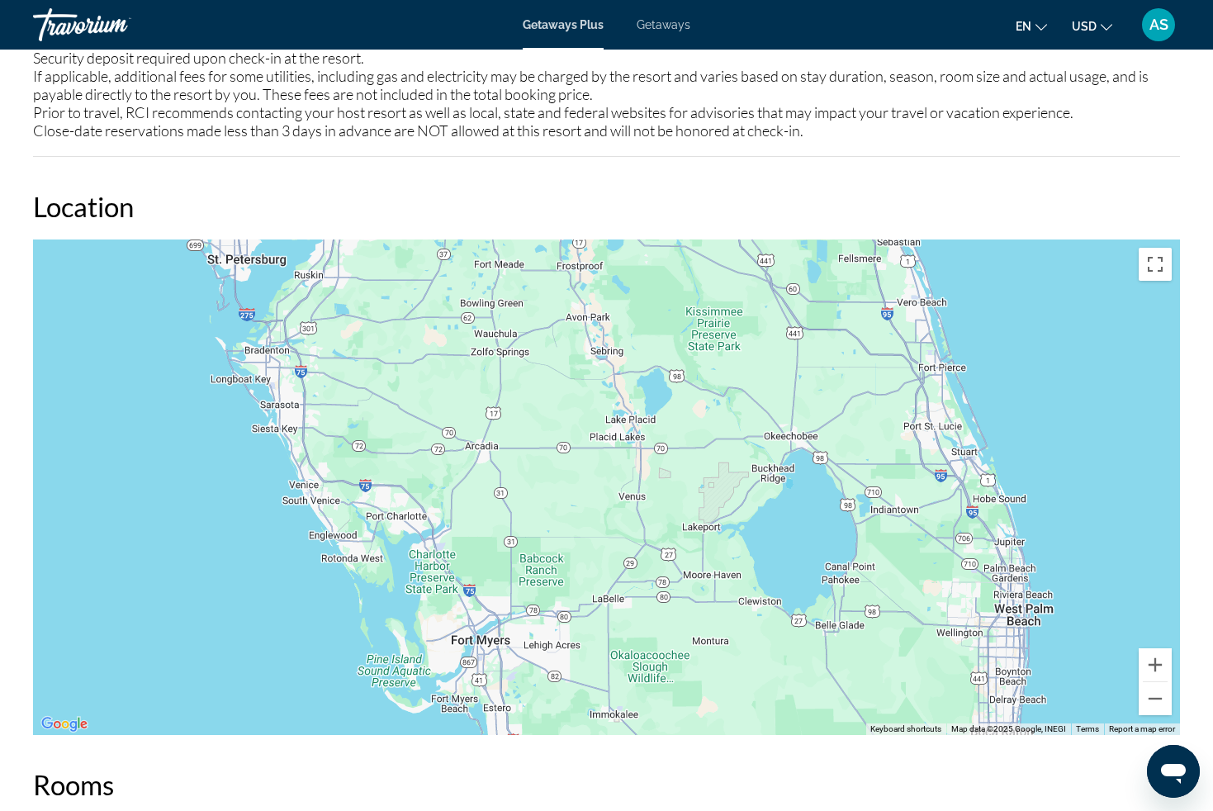
drag, startPoint x: 452, startPoint y: 614, endPoint x: 409, endPoint y: 357, distance: 260.4
click at [409, 357] on div "To activate drag with keyboard, press Alt + Enter. Once in keyboard drag state,…" at bounding box center [606, 488] width 1147 height 496
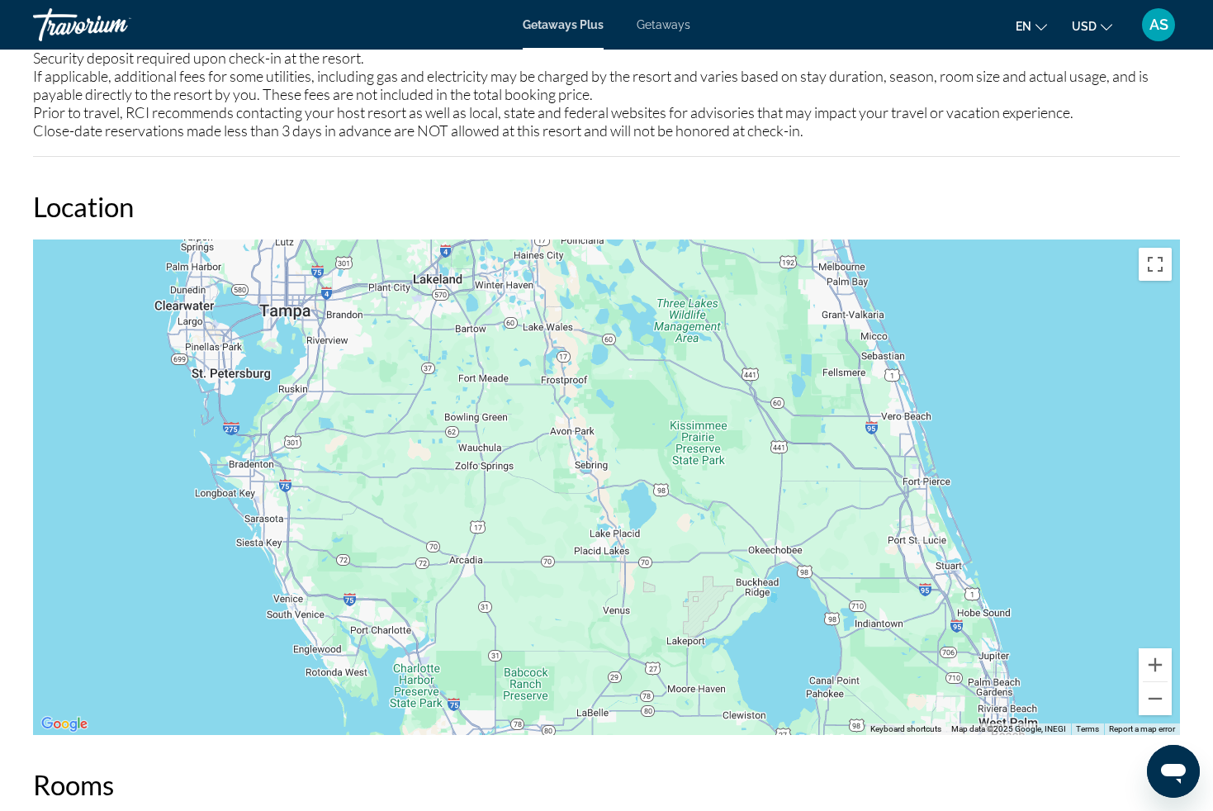
drag, startPoint x: 556, startPoint y: 521, endPoint x: 539, endPoint y: 638, distance: 117.7
click at [539, 638] on div "Main content" at bounding box center [606, 488] width 1147 height 496
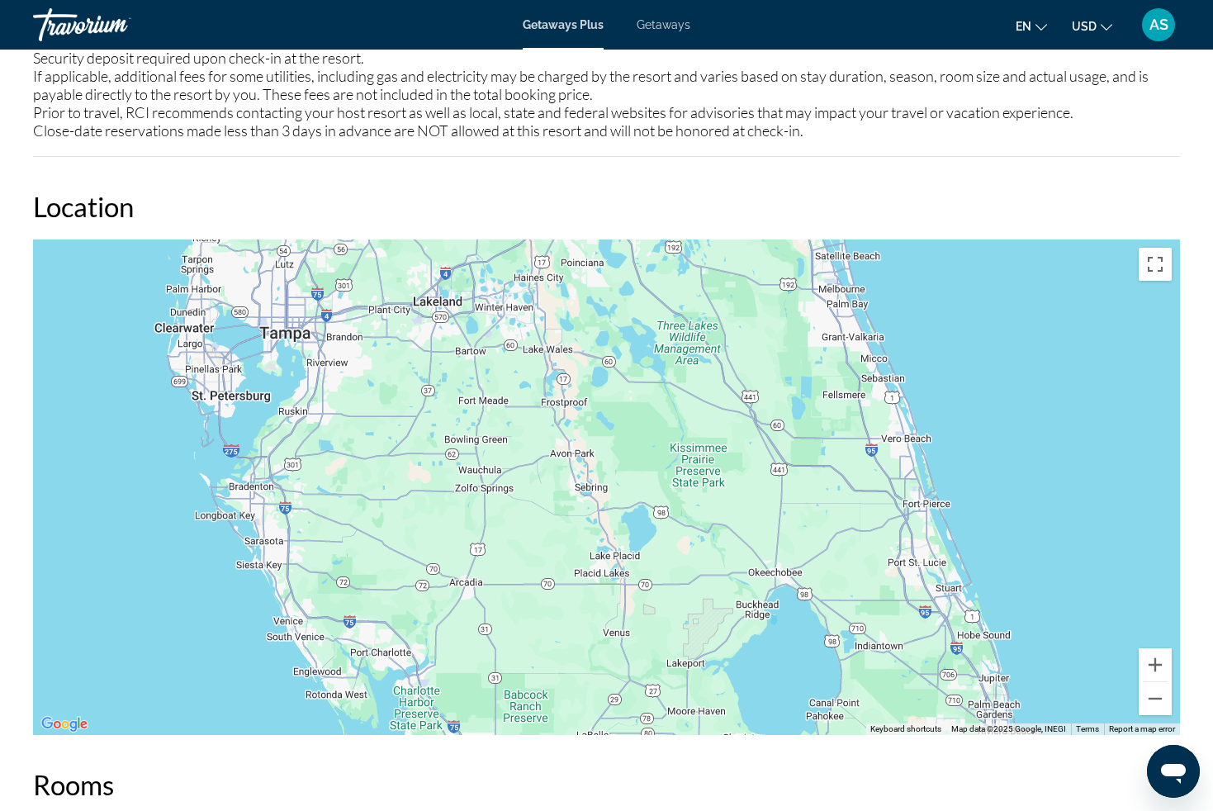
drag, startPoint x: 526, startPoint y: 492, endPoint x: 523, endPoint y: 609, distance: 116.5
click at [524, 610] on div "Main content" at bounding box center [606, 488] width 1147 height 496
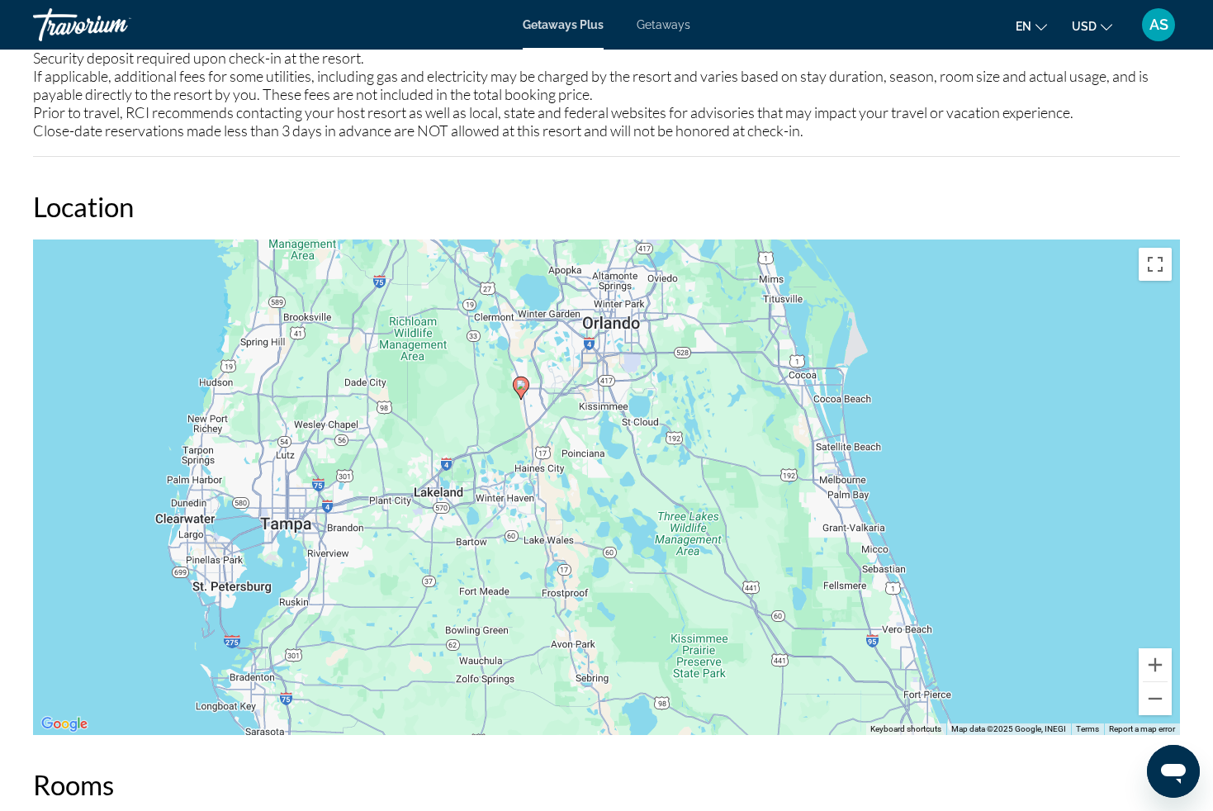
drag, startPoint x: 525, startPoint y: 508, endPoint x: 529, endPoint y: 625, distance: 117.4
click at [527, 635] on div "To activate drag with keyboard, press Alt + Enter. Once in keyboard drag state,…" at bounding box center [606, 488] width 1147 height 496
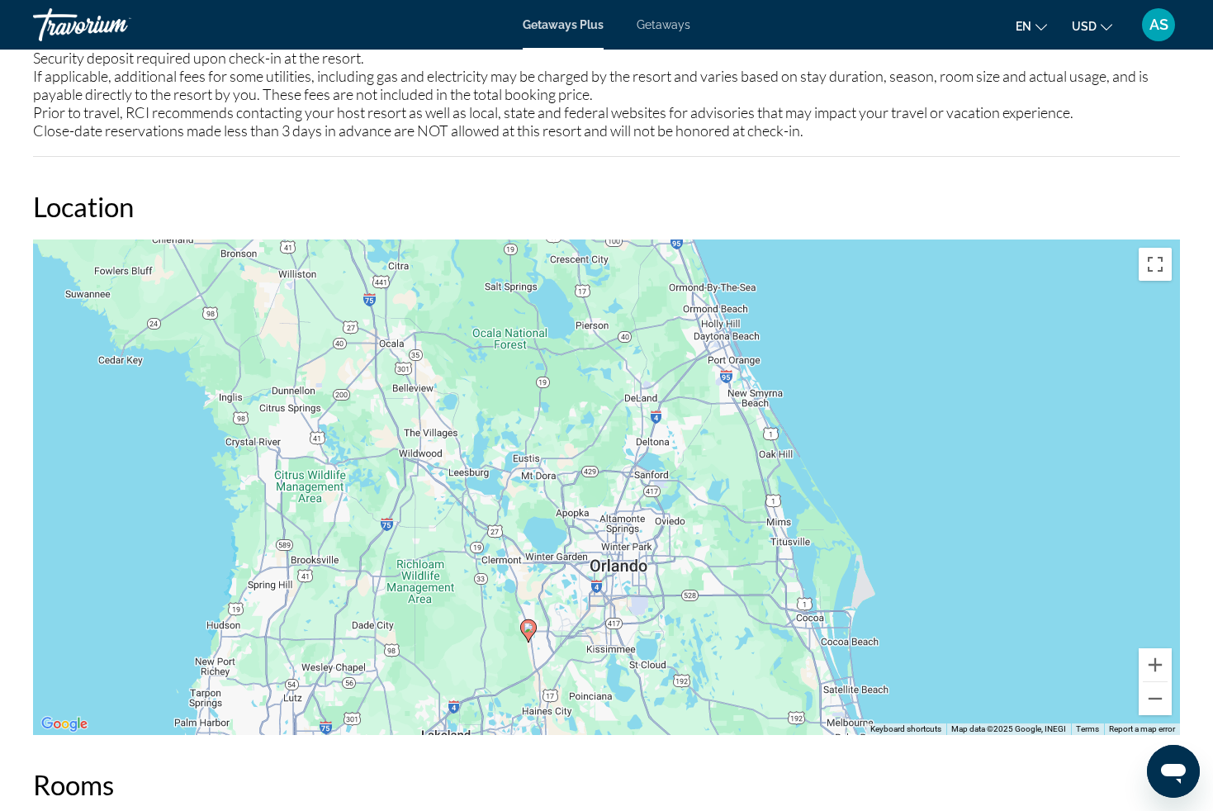
drag, startPoint x: 541, startPoint y: 549, endPoint x: 545, endPoint y: 690, distance: 141.3
click at [545, 690] on div "To activate drag with keyboard, press Alt + Enter. Once in keyboard drag state,…" at bounding box center [606, 488] width 1147 height 496
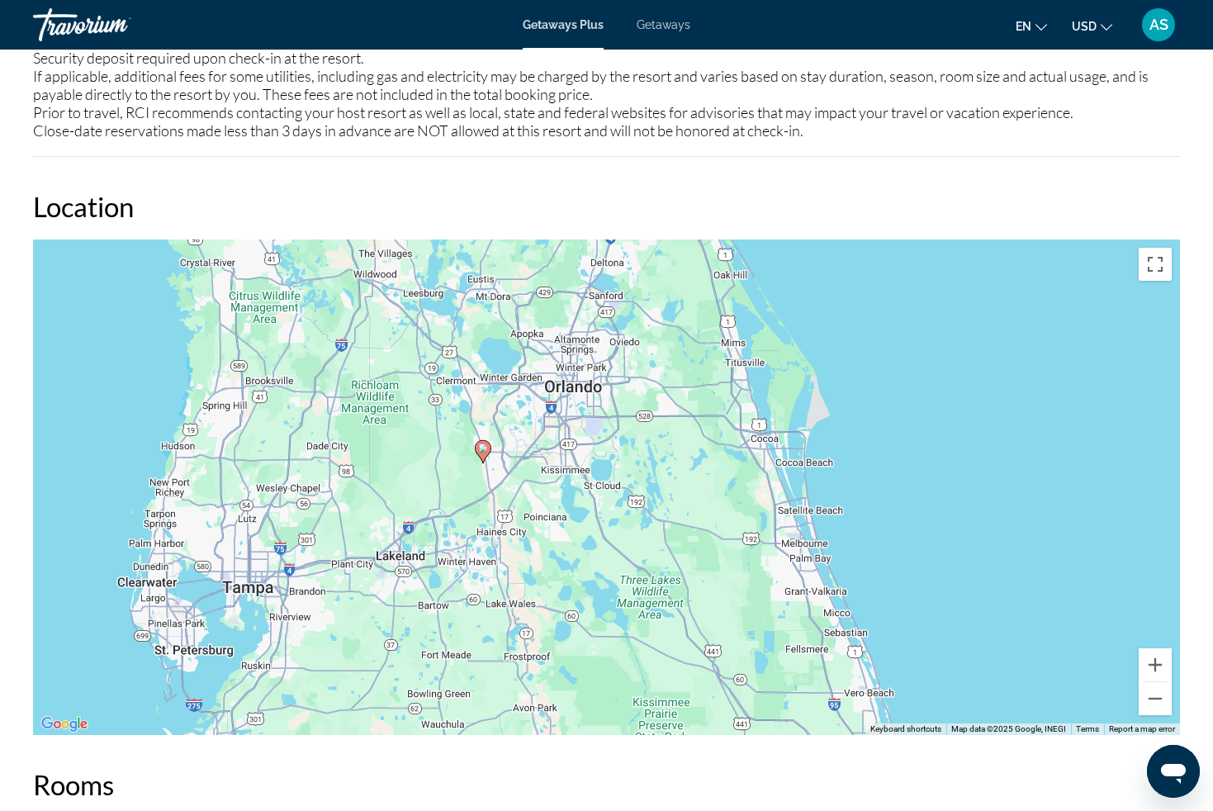
drag, startPoint x: 652, startPoint y: 629, endPoint x: 612, endPoint y: 452, distance: 181.1
click at [612, 452] on div "To activate drag with keyboard, press Alt + Enter. Once in keyboard drag state,…" at bounding box center [606, 488] width 1147 height 496
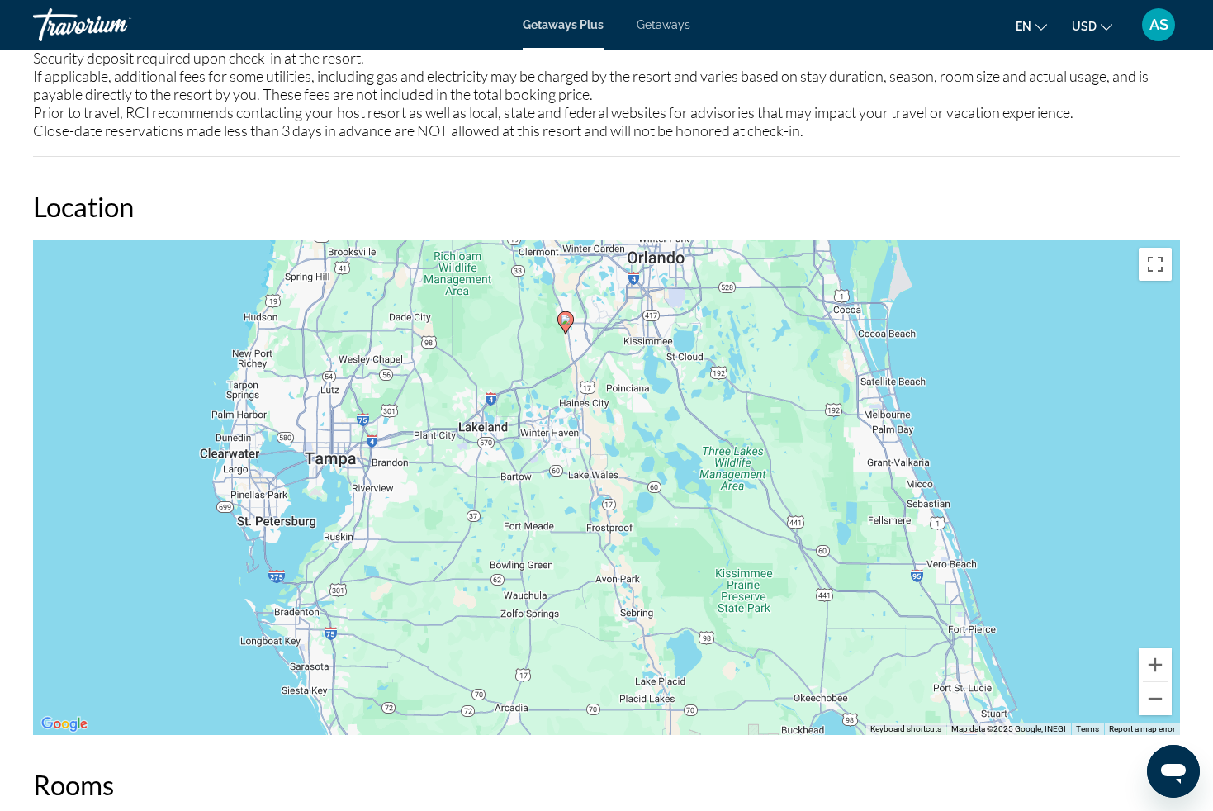
drag, startPoint x: 664, startPoint y: 496, endPoint x: 652, endPoint y: 493, distance: 12.6
click at [677, 432] on div "To activate drag with keyboard, press Alt + Enter. Once in keyboard drag state,…" at bounding box center [606, 488] width 1147 height 496
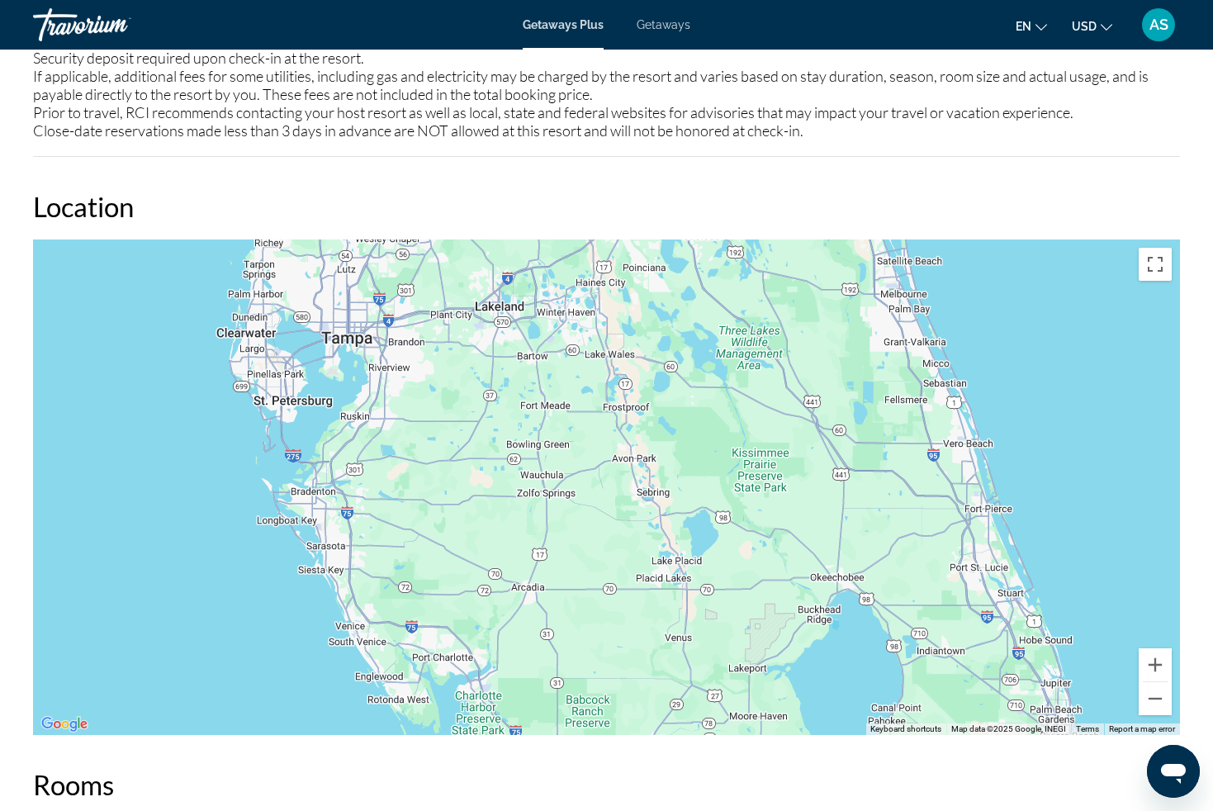
drag, startPoint x: 621, startPoint y: 584, endPoint x: 638, endPoint y: 492, distance: 93.3
click at [638, 492] on div "To activate drag with keyboard, press Alt + Enter. Once in keyboard drag state,…" at bounding box center [606, 488] width 1147 height 496
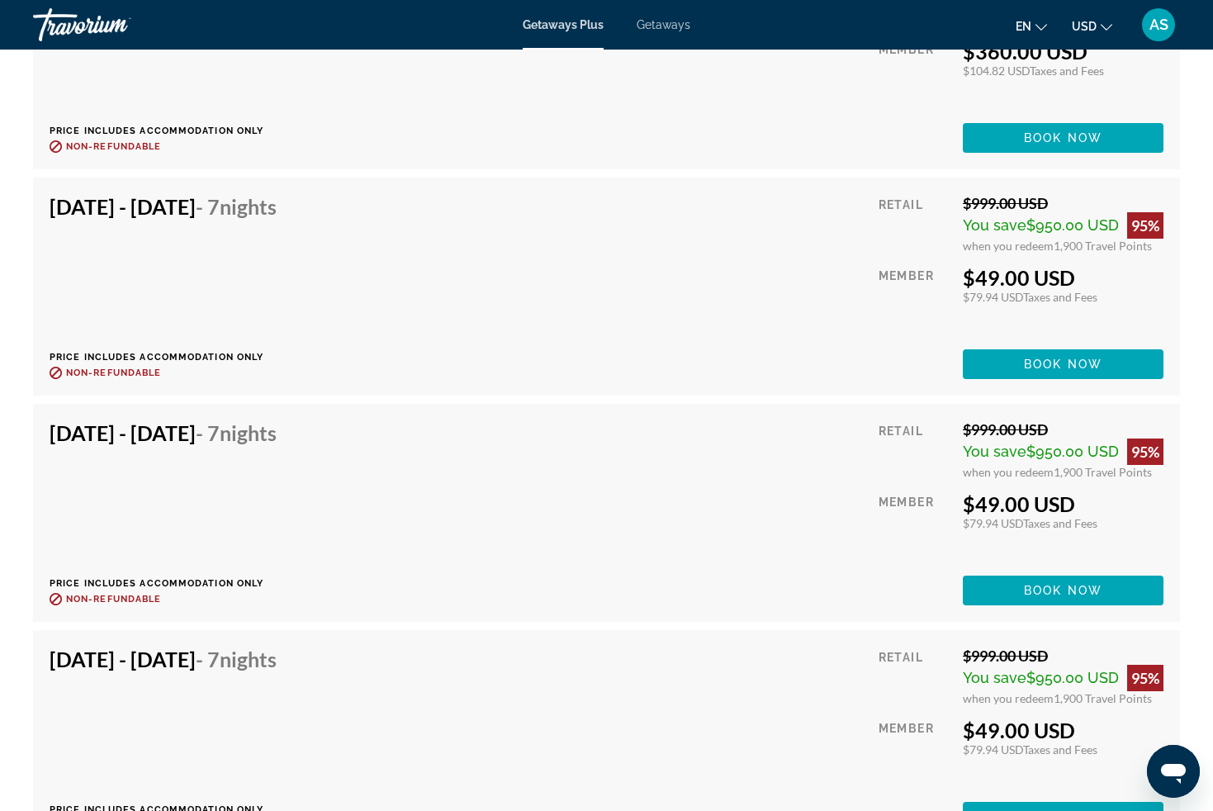
scroll to position [4759, 0]
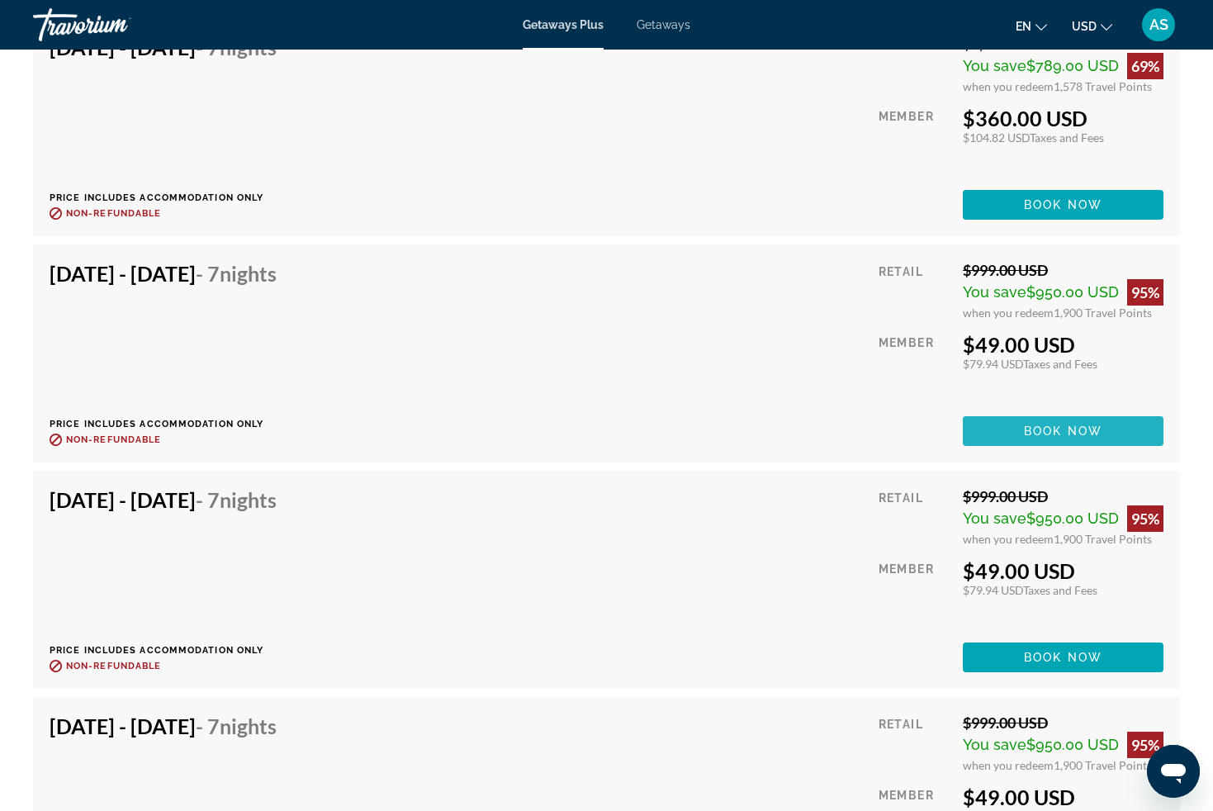
click at [1035, 427] on span "Book now" at bounding box center [1063, 431] width 78 height 13
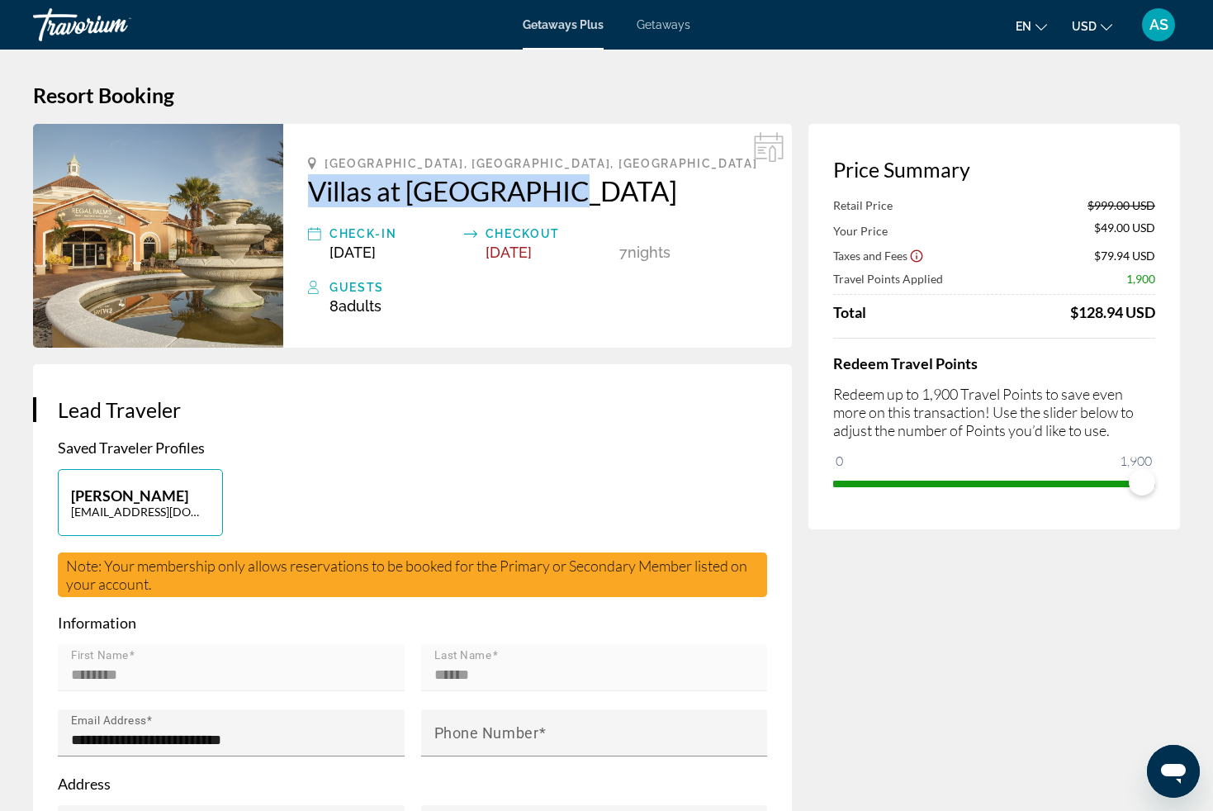
drag, startPoint x: 296, startPoint y: 187, endPoint x: 574, endPoint y: 184, distance: 278.4
click at [574, 184] on div "[GEOGRAPHIC_DATA], [GEOGRAPHIC_DATA], [GEOGRAPHIC_DATA] Villas at [GEOGRAPHIC_D…" at bounding box center [537, 236] width 509 height 224
copy h2 "Villas at [GEOGRAPHIC_DATA]"
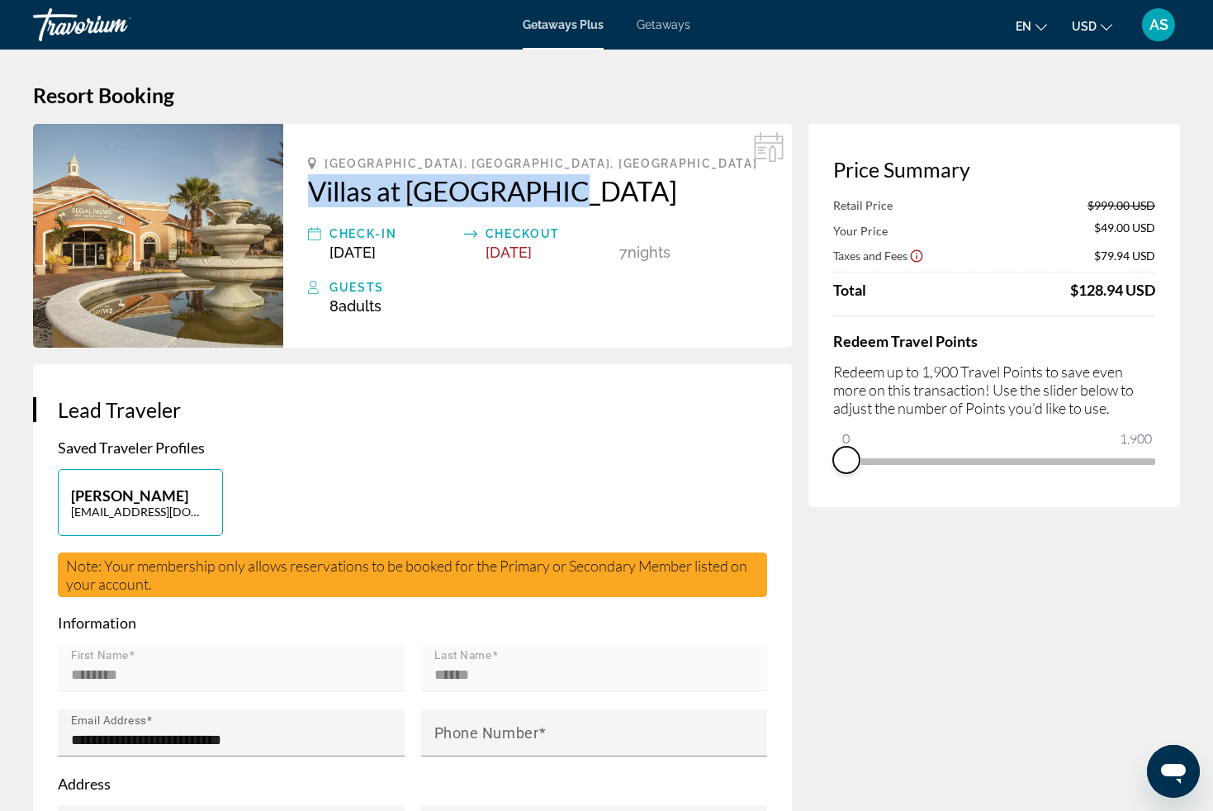
drag, startPoint x: 1083, startPoint y: 478, endPoint x: 756, endPoint y: 486, distance: 327.2
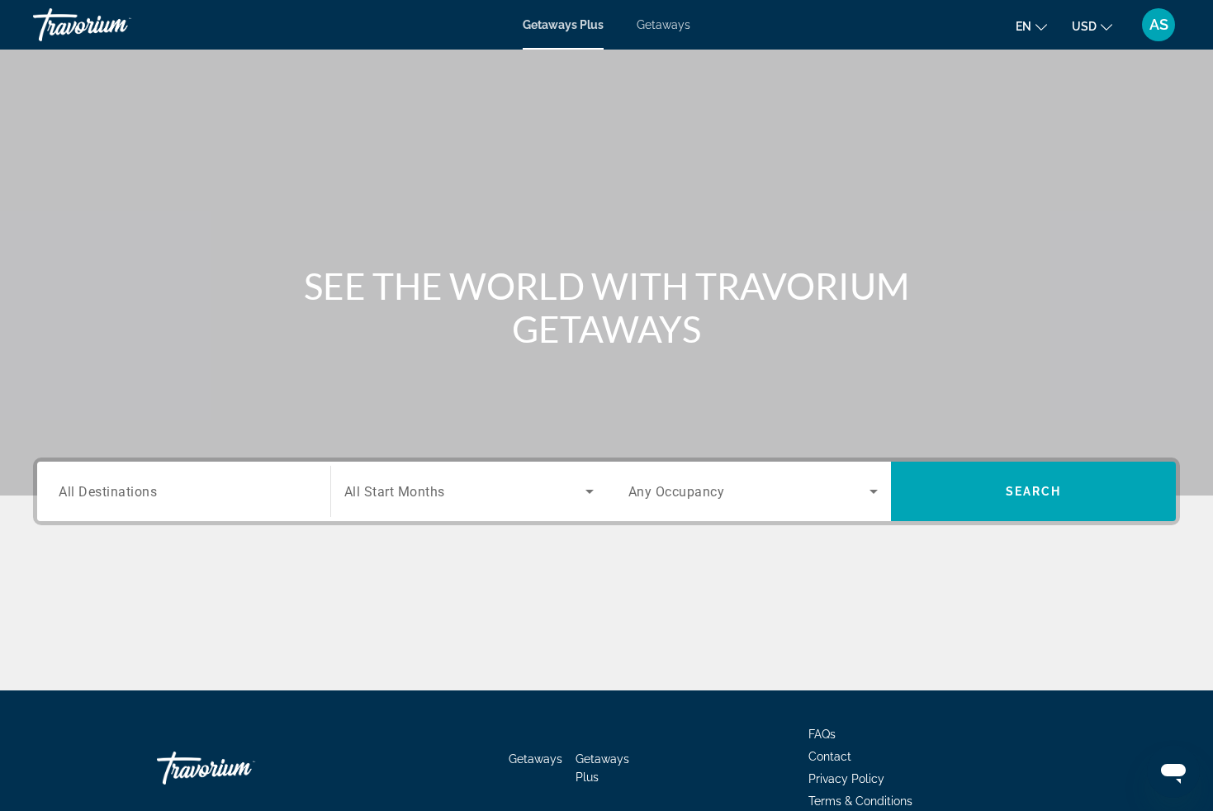
scroll to position [31, 0]
click at [662, 24] on span "Getaways" at bounding box center [664, 24] width 54 height 13
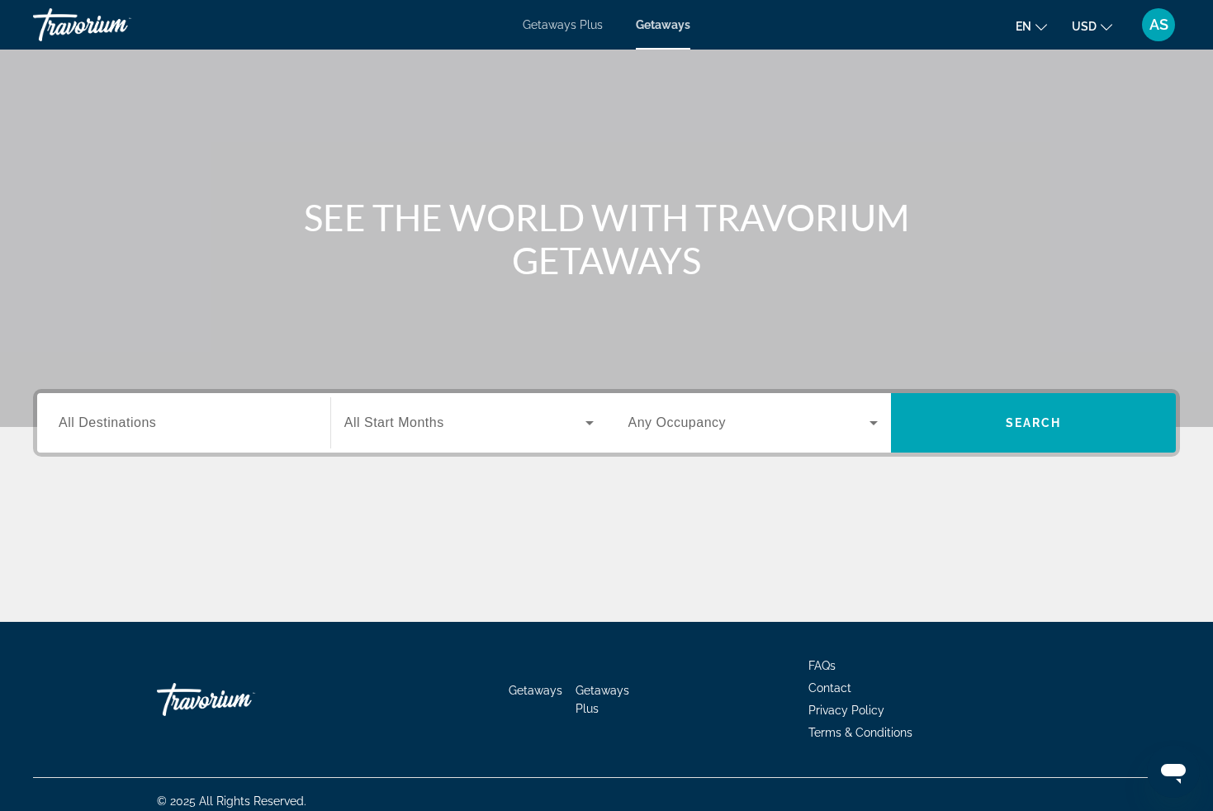
scroll to position [82, 0]
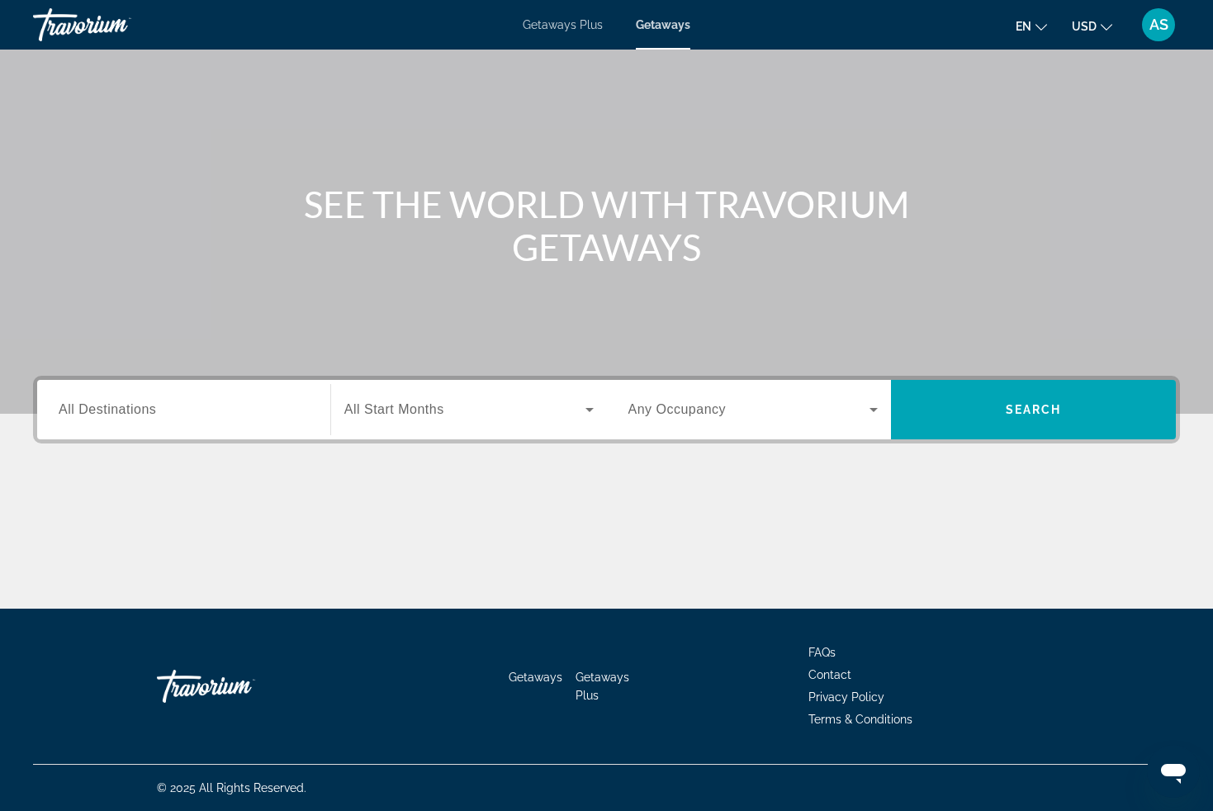
click at [178, 412] on input "Destination All Destinations" at bounding box center [184, 411] width 250 height 20
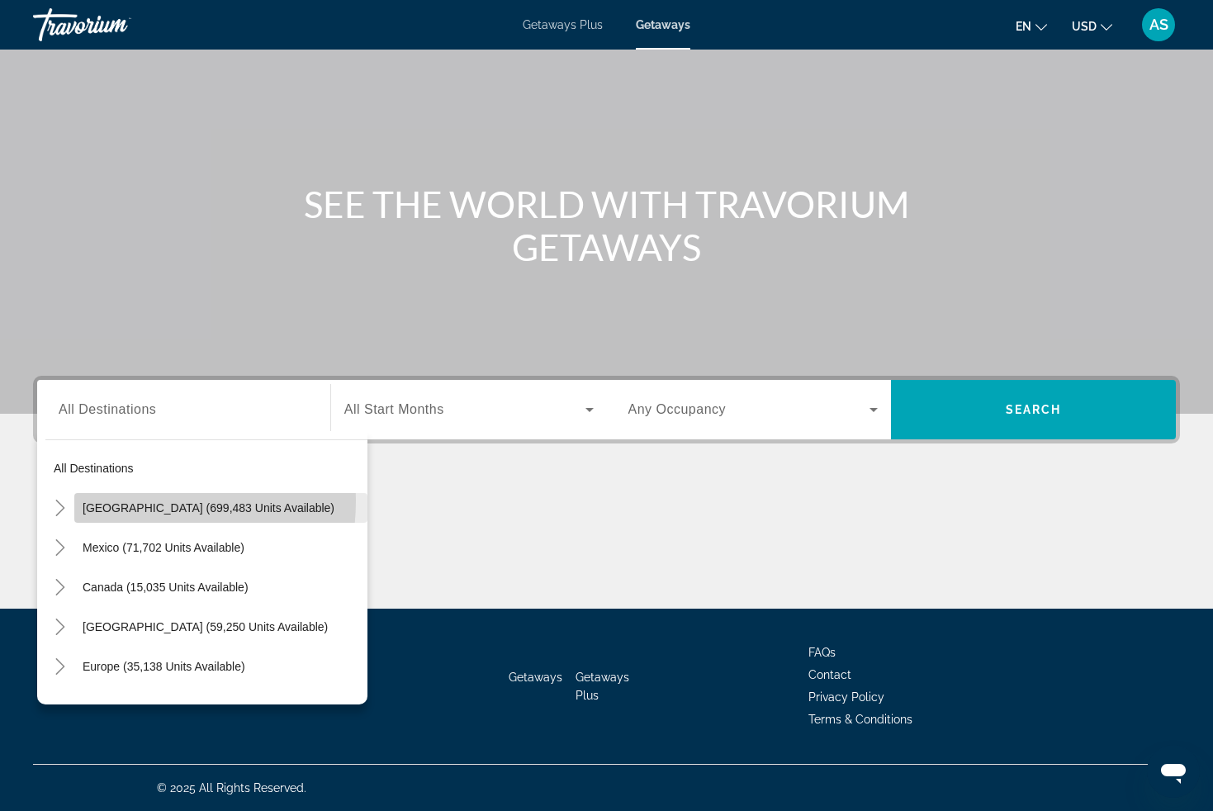
click at [112, 501] on span "United States (699,483 units available)" at bounding box center [209, 507] width 252 height 13
type input "**********"
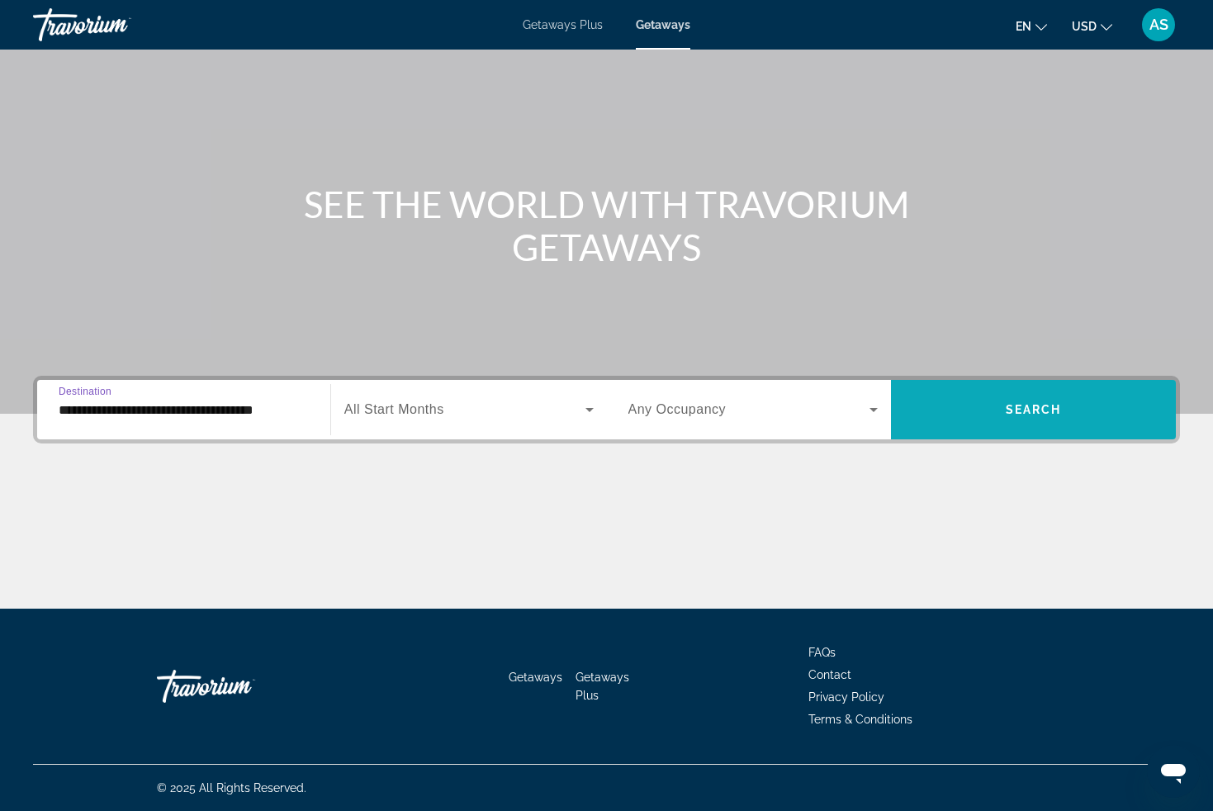
click at [1002, 404] on span "Search widget" at bounding box center [1033, 410] width 285 height 40
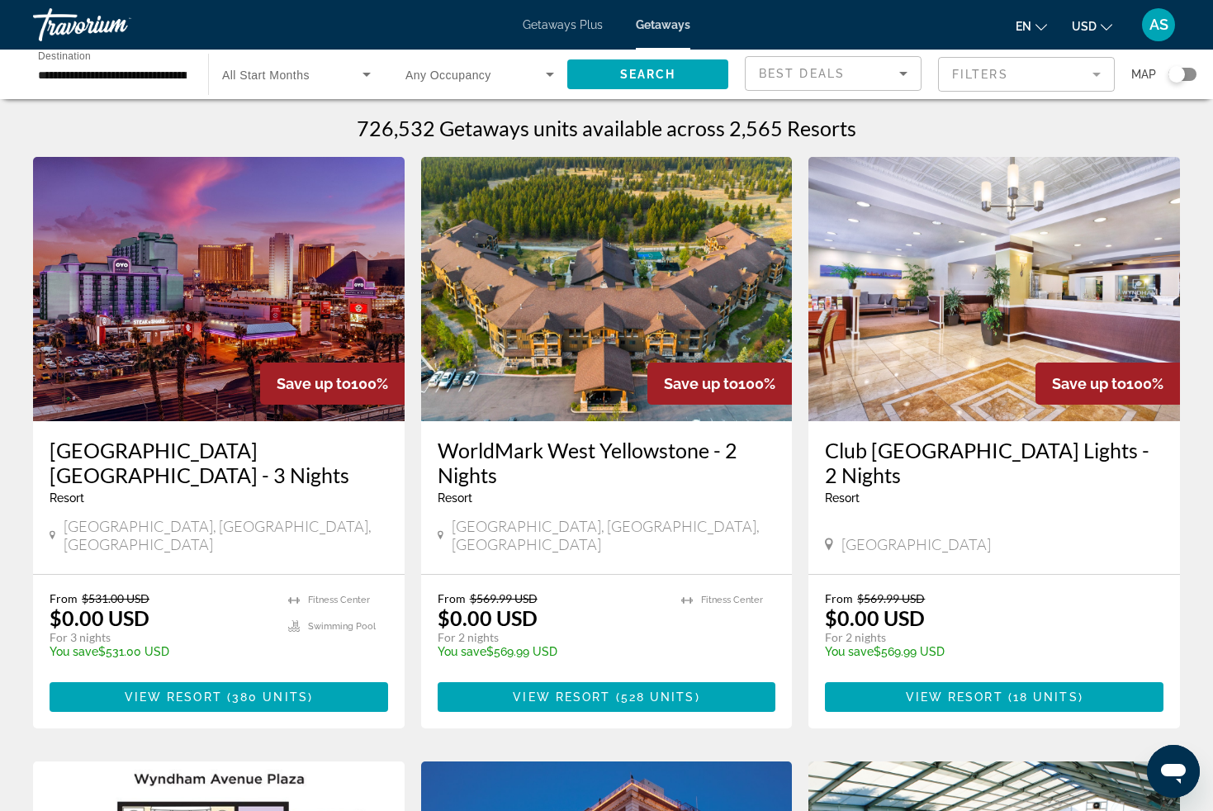
click at [912, 71] on icon "Sort by" at bounding box center [904, 74] width 20 height 20
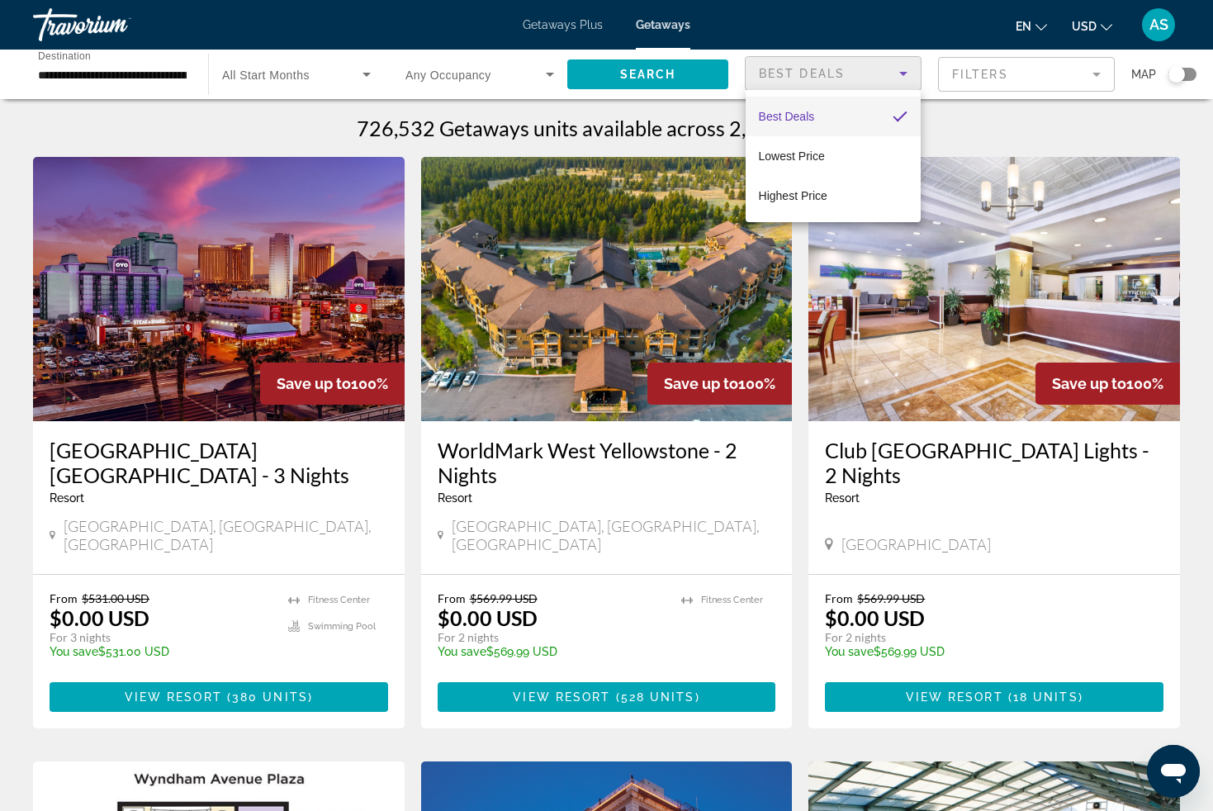
click at [969, 130] on div at bounding box center [606, 405] width 1213 height 811
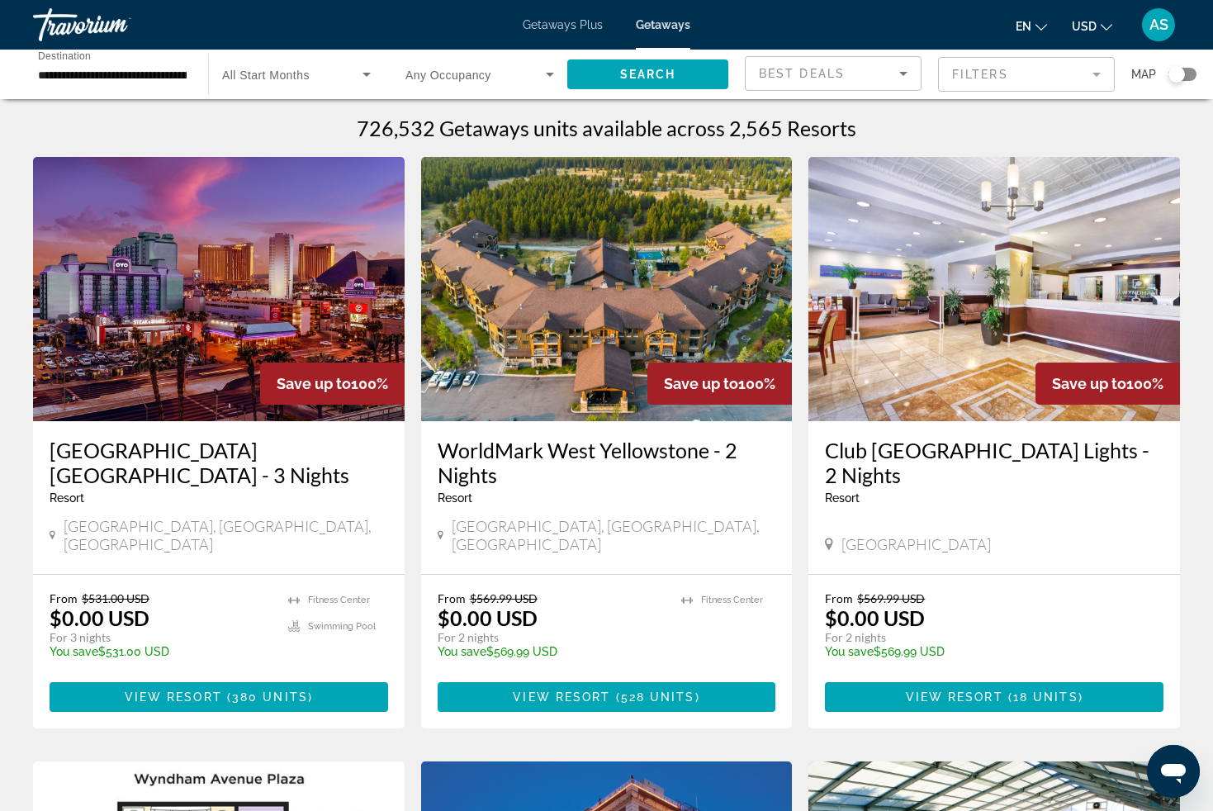
click at [1103, 72] on mat-form-field "Filters" at bounding box center [1026, 74] width 177 height 35
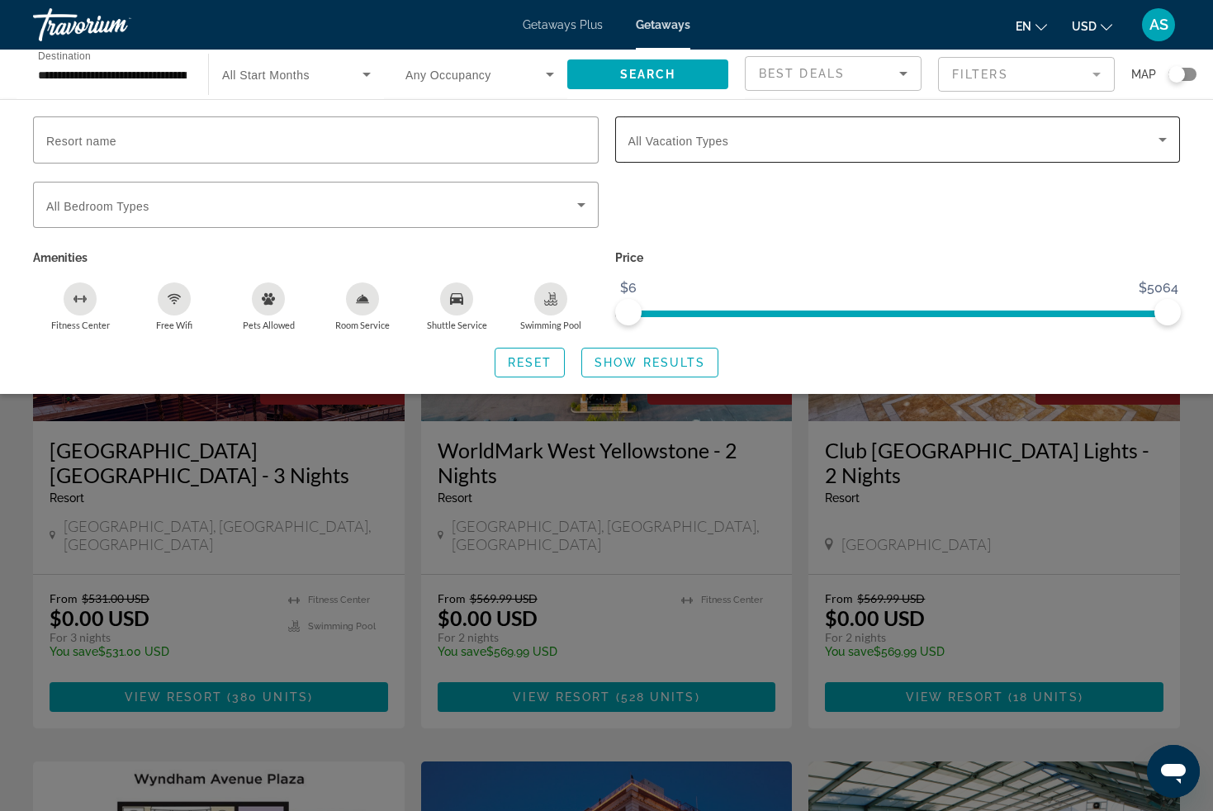
click at [1162, 139] on icon "Search widget" at bounding box center [1163, 140] width 8 height 4
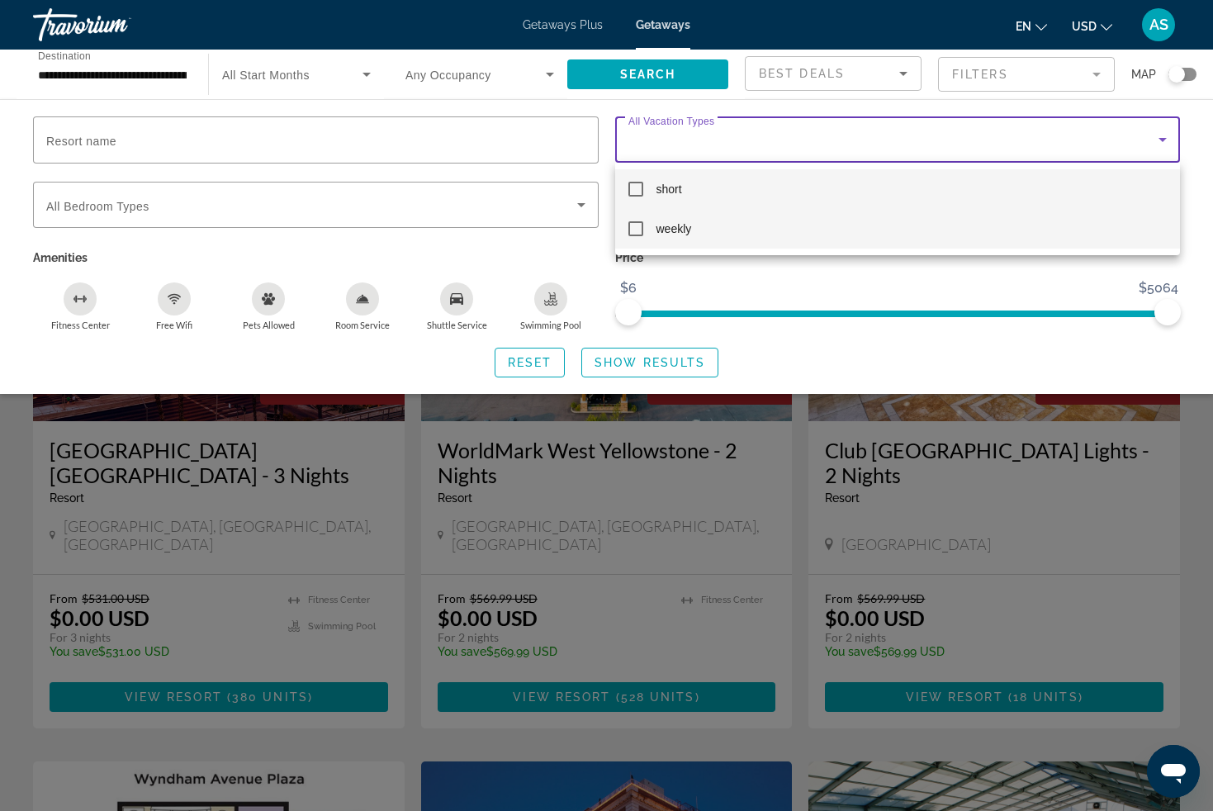
click at [633, 232] on mat-pseudo-checkbox at bounding box center [636, 228] width 15 height 15
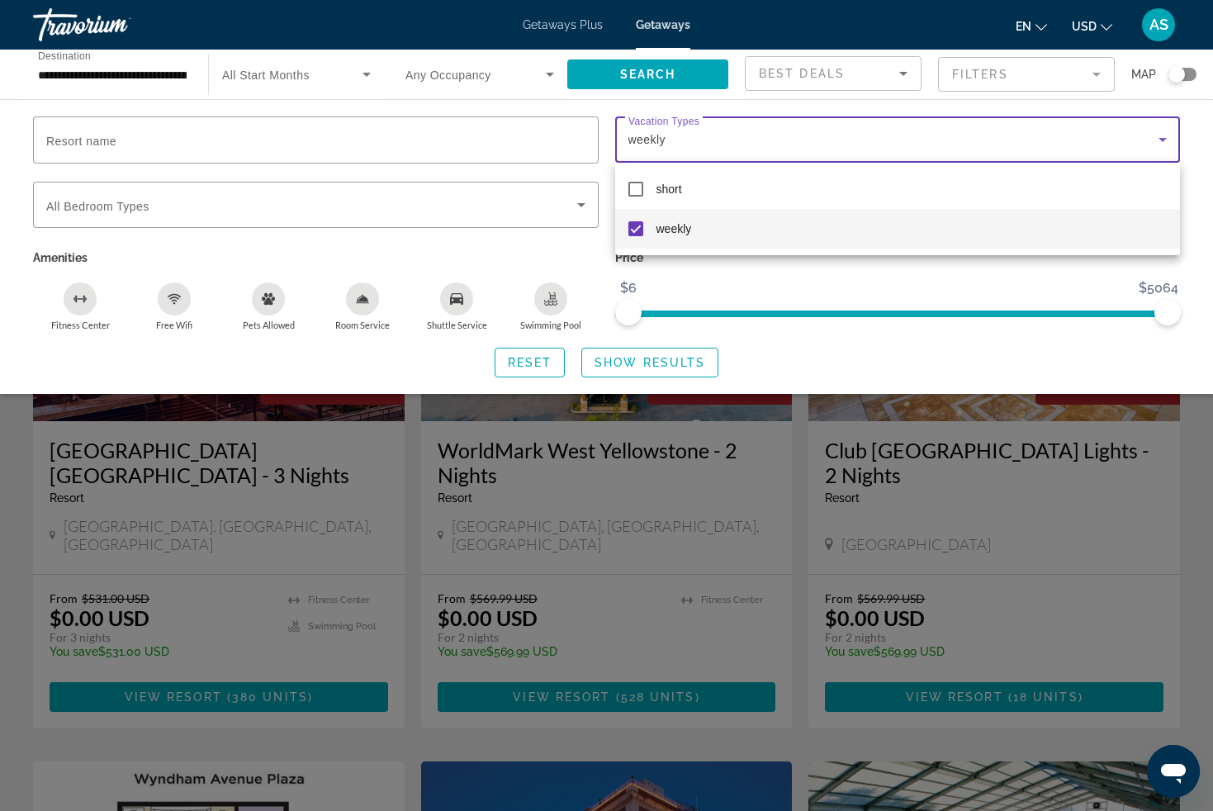
click at [547, 361] on div at bounding box center [606, 405] width 1213 height 811
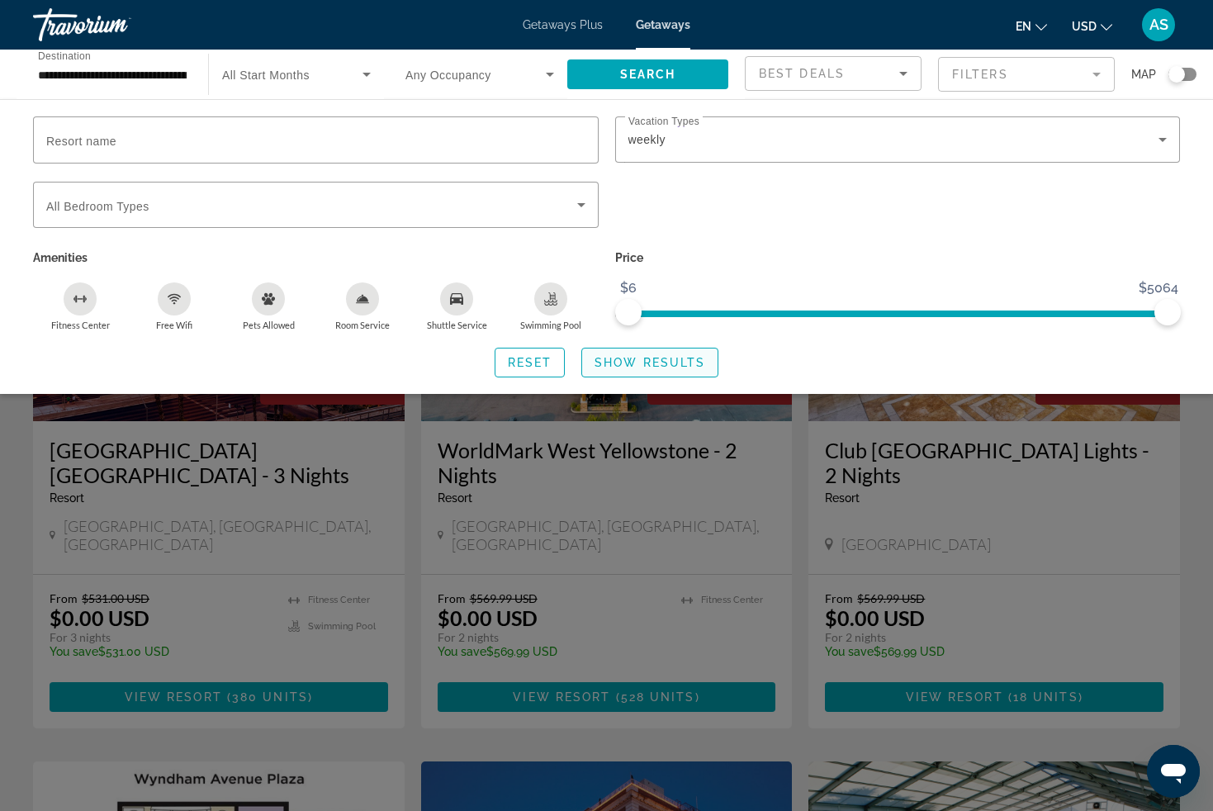
click at [623, 358] on span "Show Results" at bounding box center [650, 362] width 111 height 13
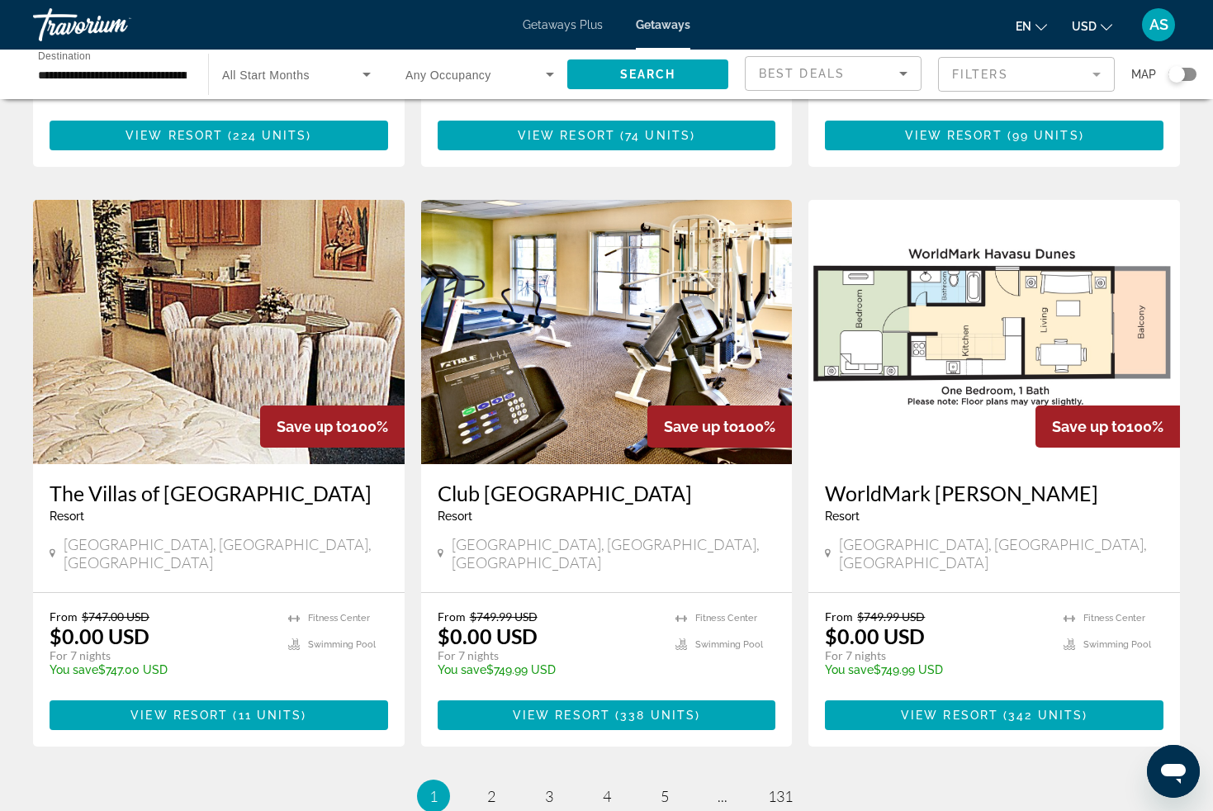
scroll to position [1743, 0]
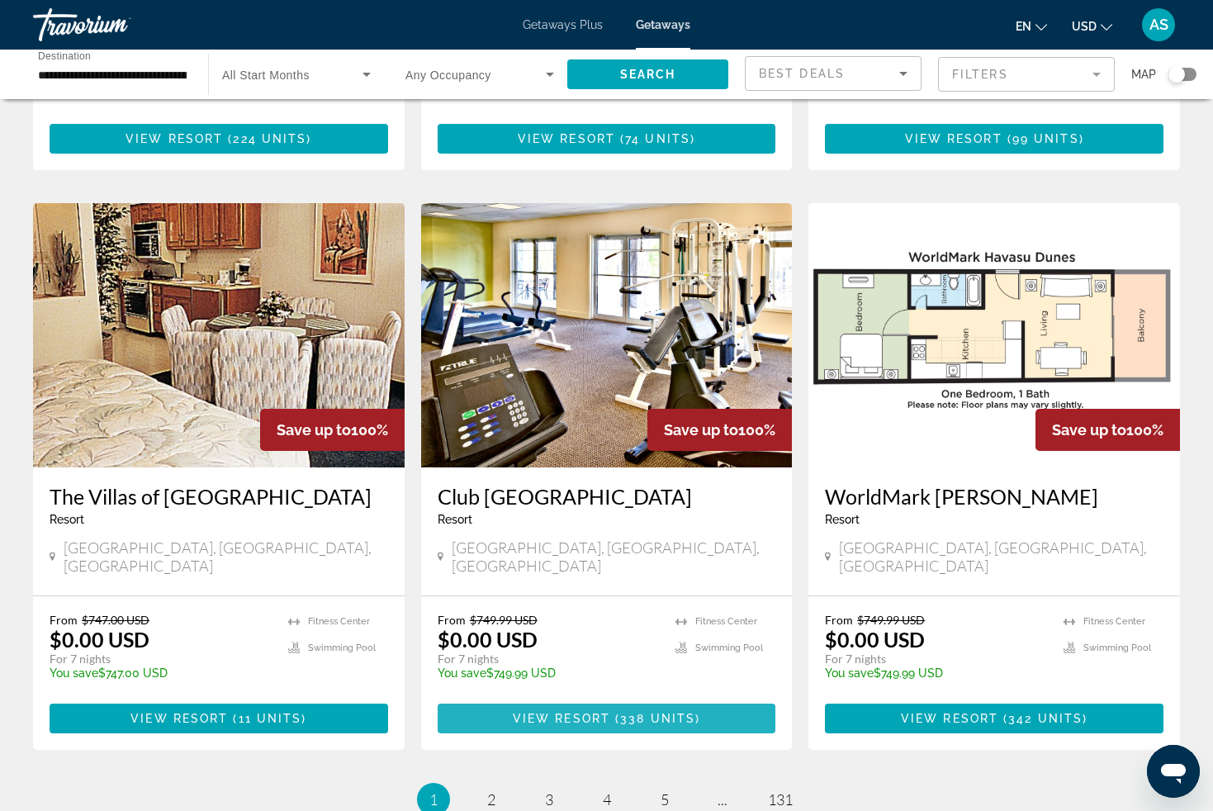
click at [576, 712] on span "View Resort" at bounding box center [561, 718] width 97 height 13
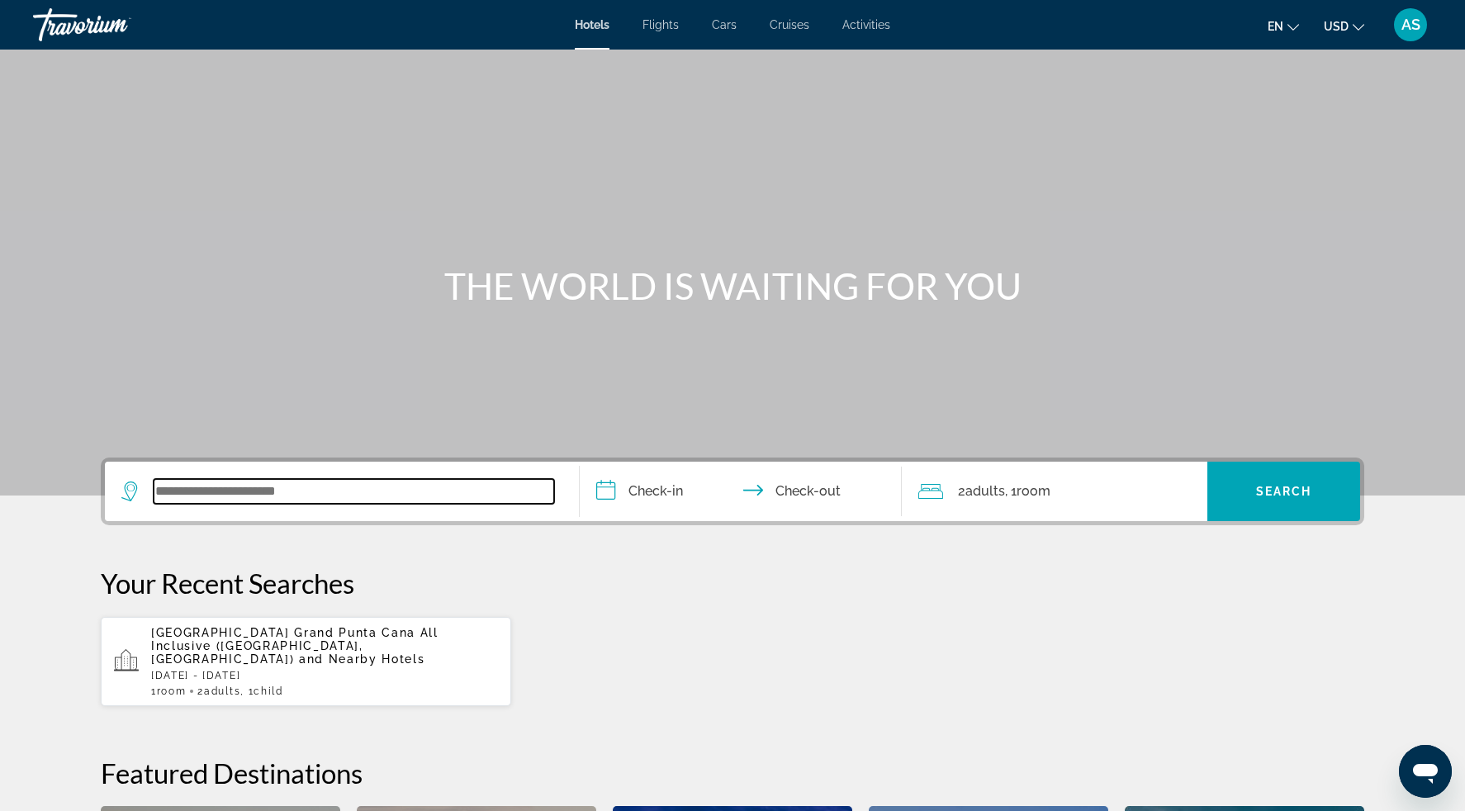
click at [407, 492] on input "Search widget" at bounding box center [354, 491] width 401 height 25
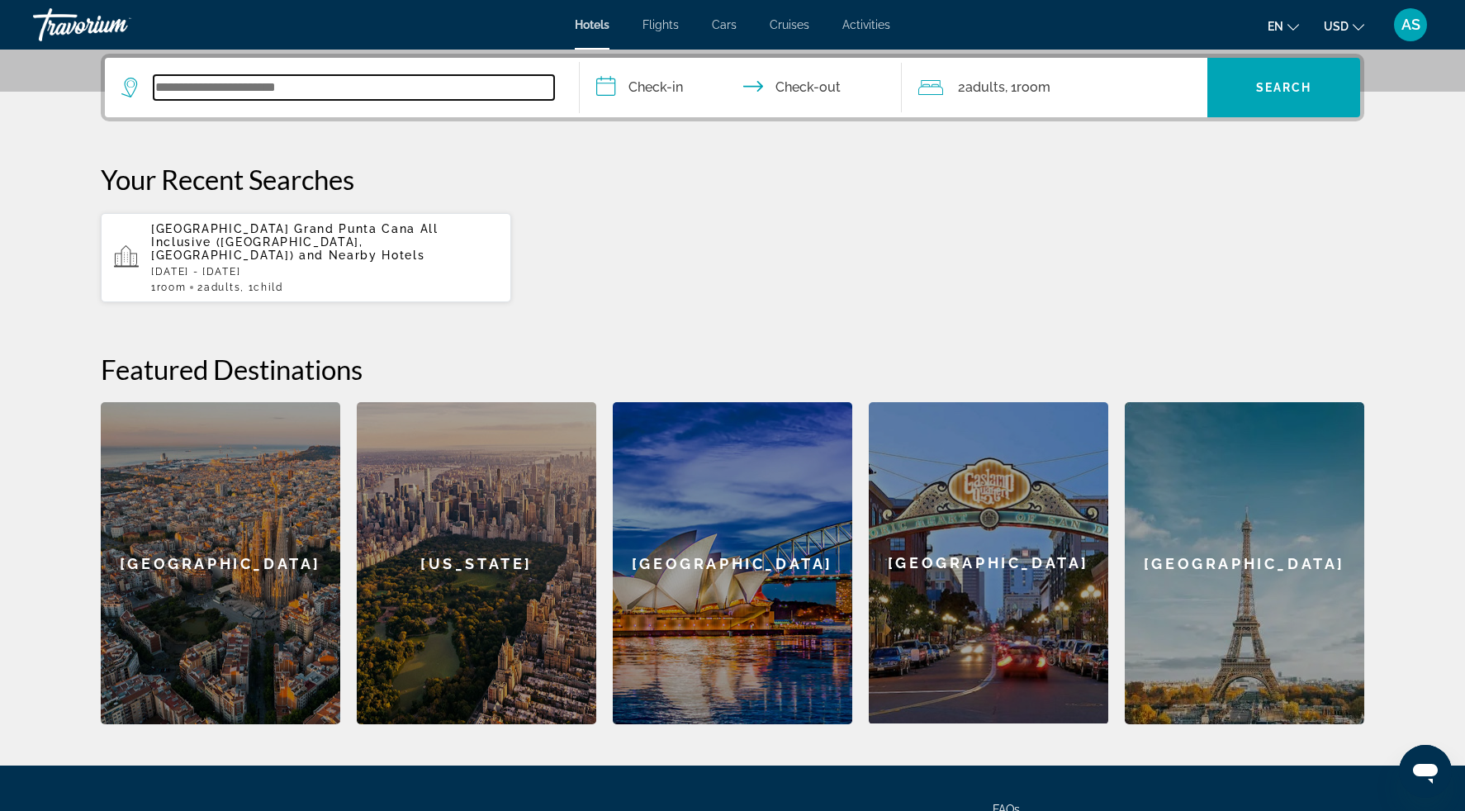
scroll to position [401, 0]
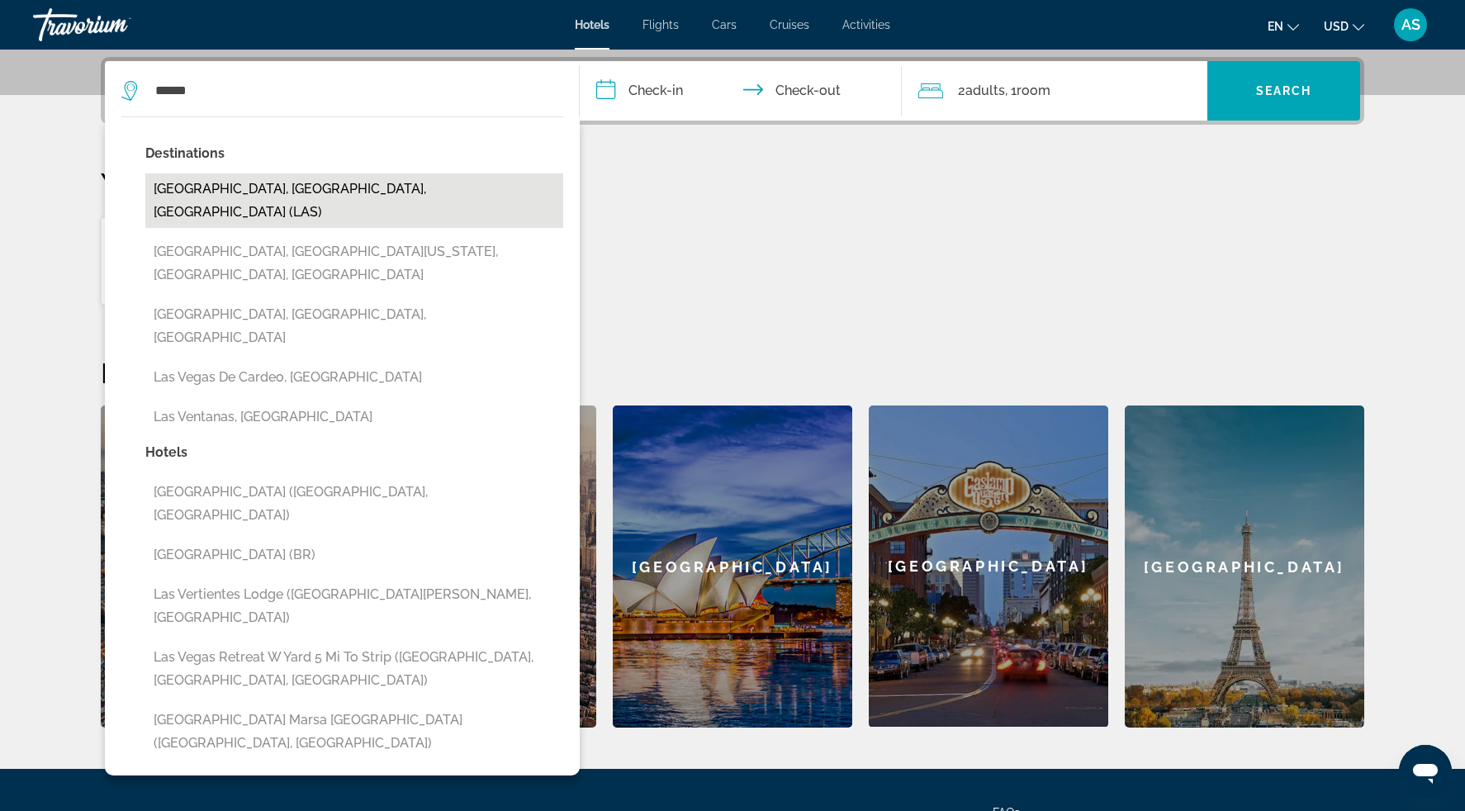
click at [353, 186] on button "Las Vegas, NV, United States (LAS)" at bounding box center [354, 200] width 418 height 55
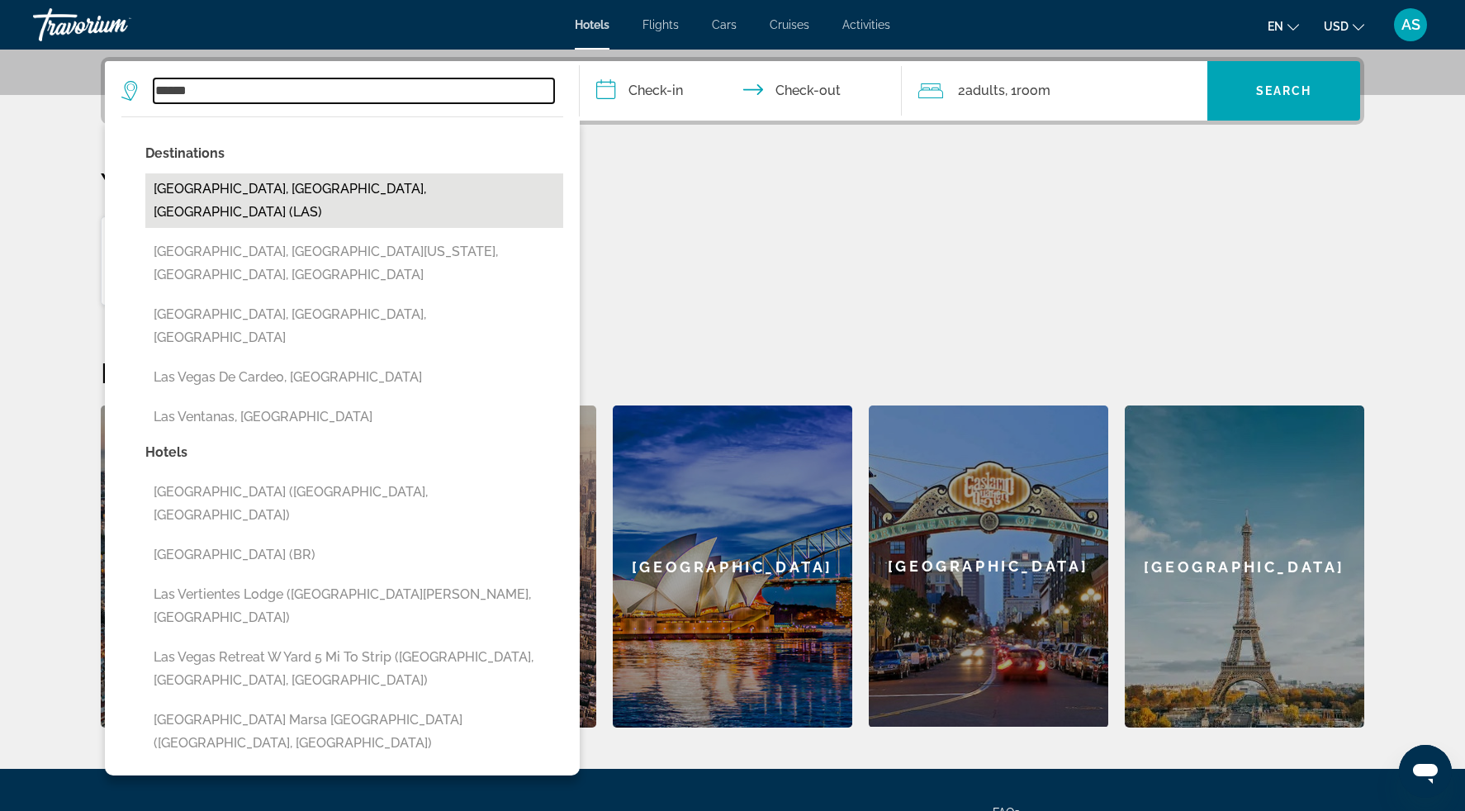
type input "**********"
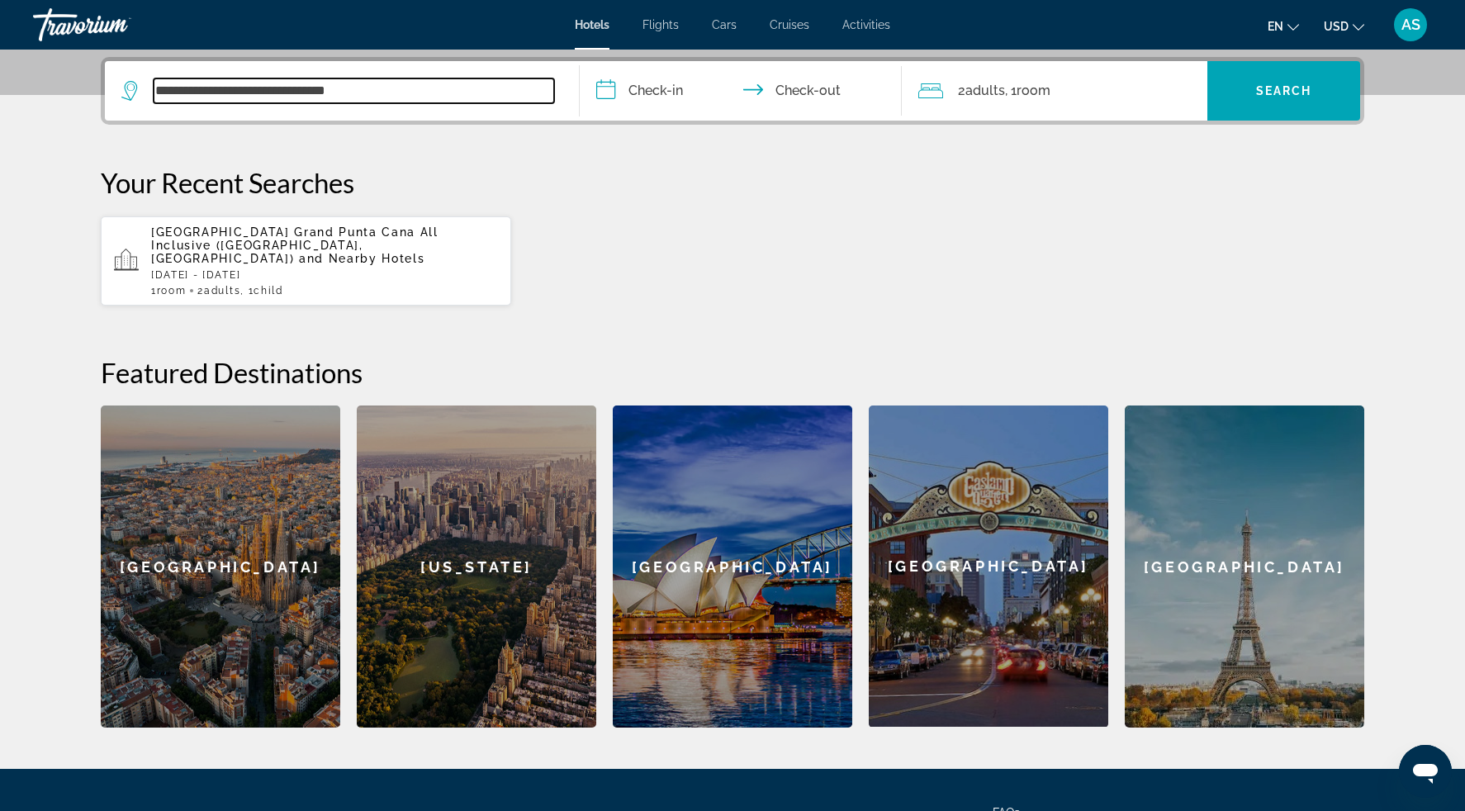
scroll to position [404, 0]
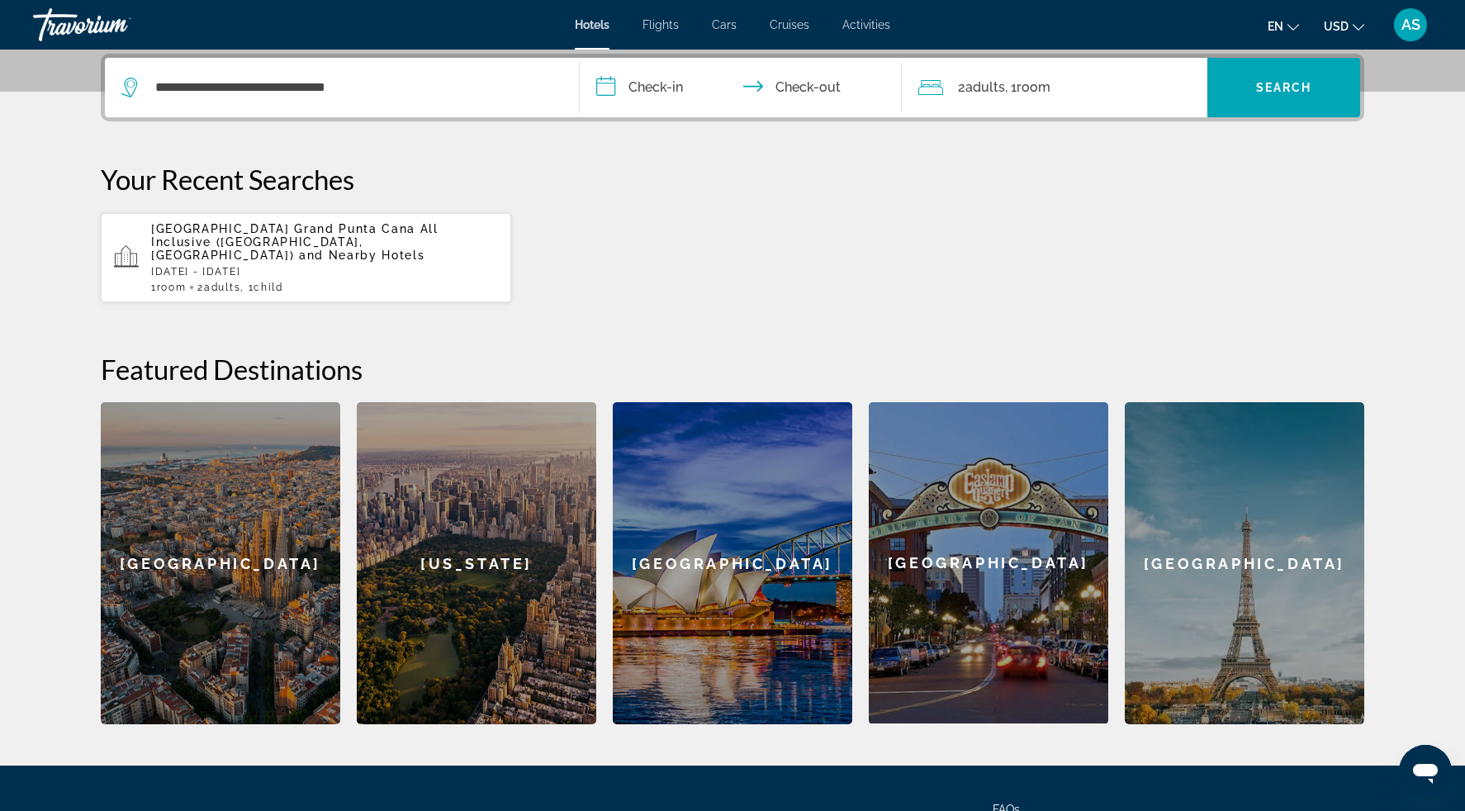
click at [647, 88] on input "**********" at bounding box center [744, 90] width 329 height 64
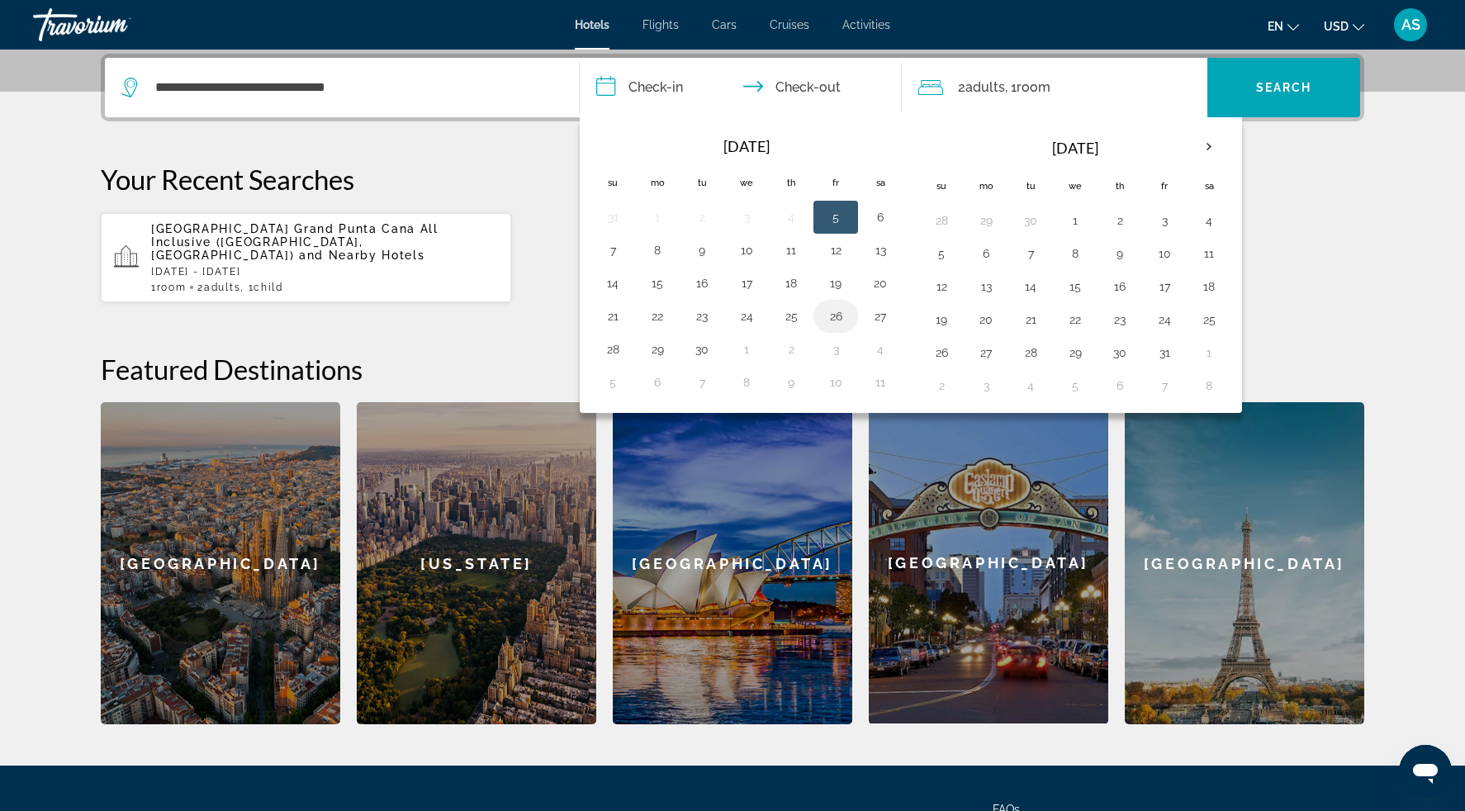
click at [845, 315] on button "26" at bounding box center [836, 316] width 26 height 23
click at [613, 347] on button "28" at bounding box center [613, 349] width 26 height 23
type input "**********"
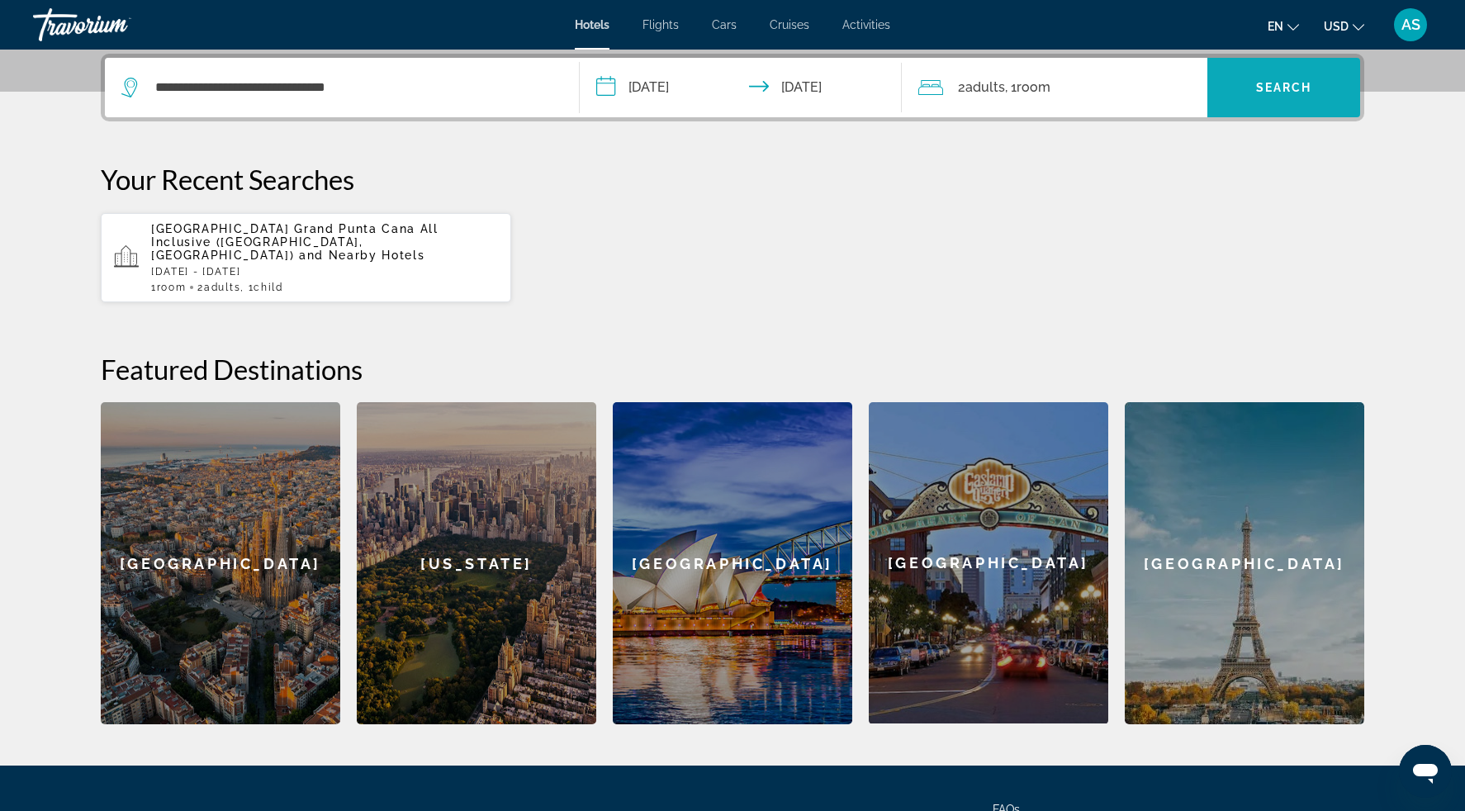
click at [1258, 86] on span "Search" at bounding box center [1284, 87] width 56 height 13
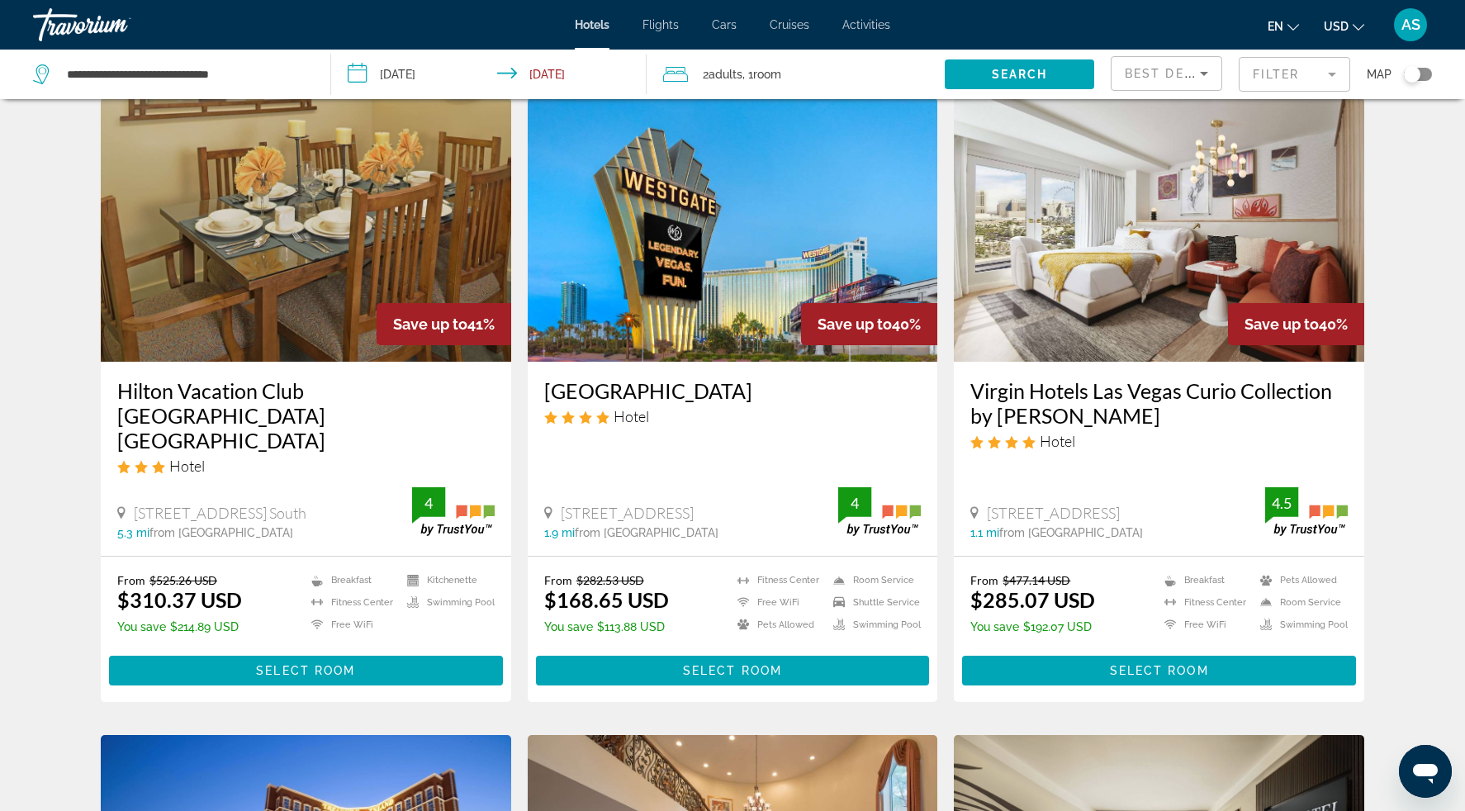
scroll to position [56, 0]
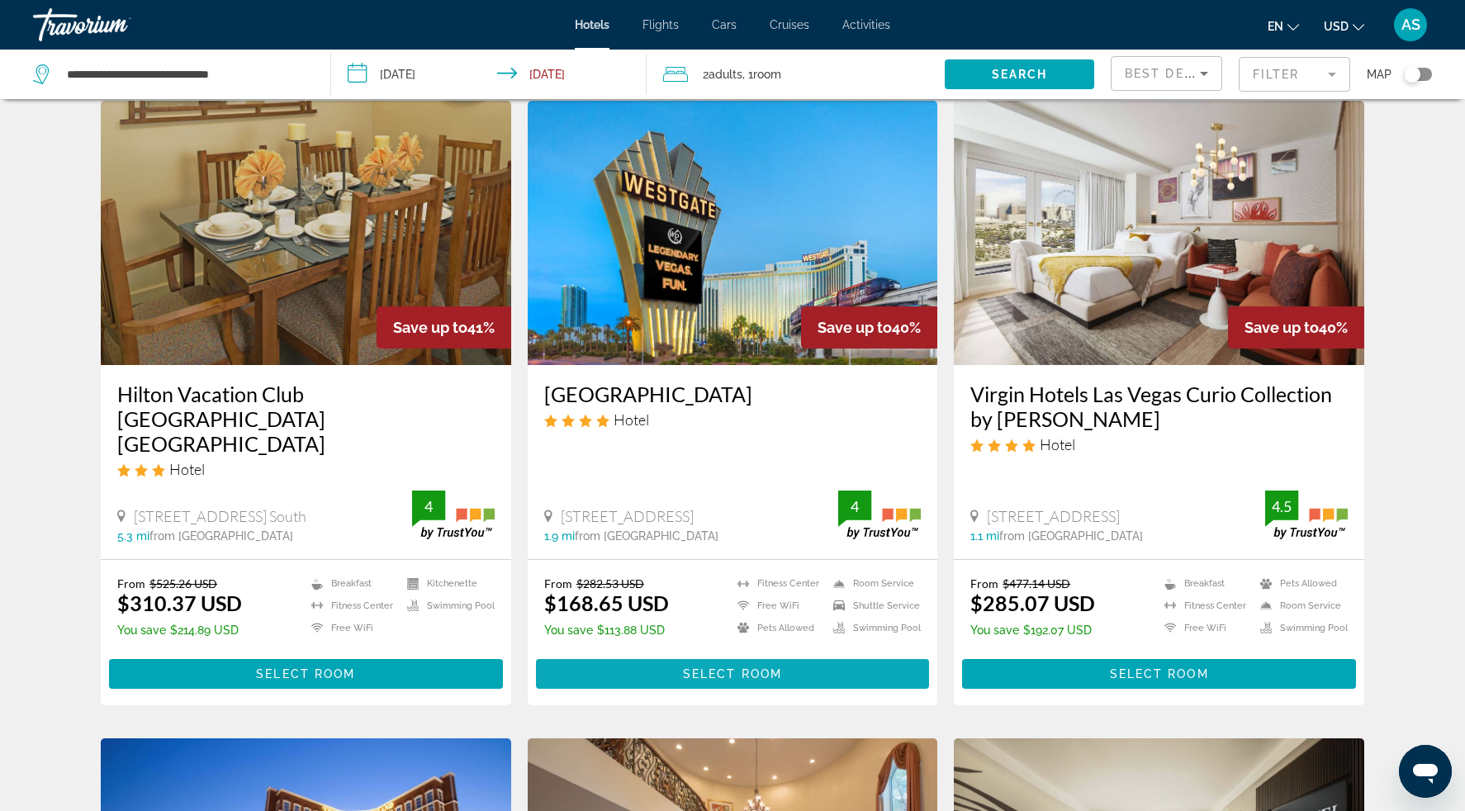
click at [711, 667] on span "Select Room" at bounding box center [732, 673] width 99 height 13
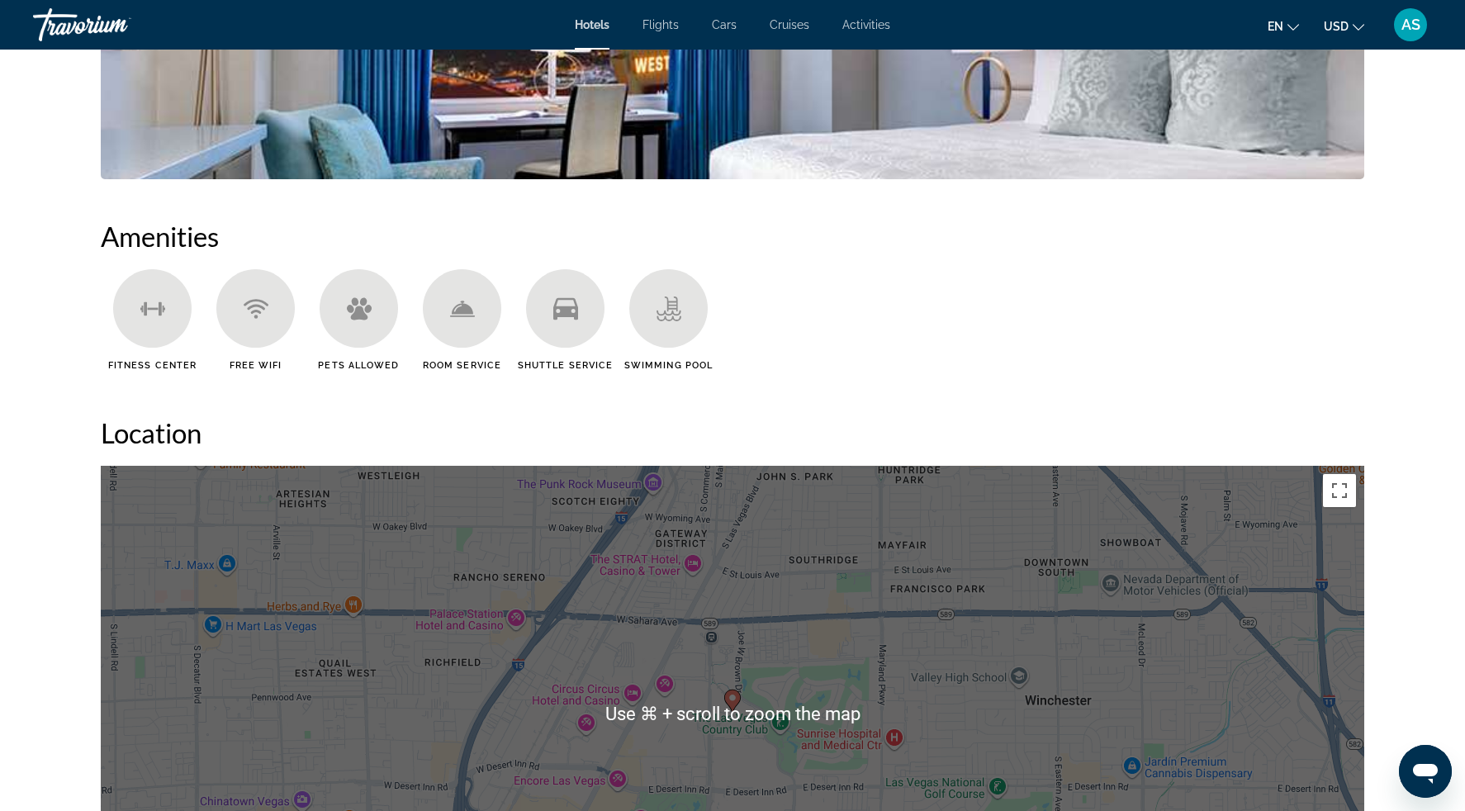
scroll to position [1192, 0]
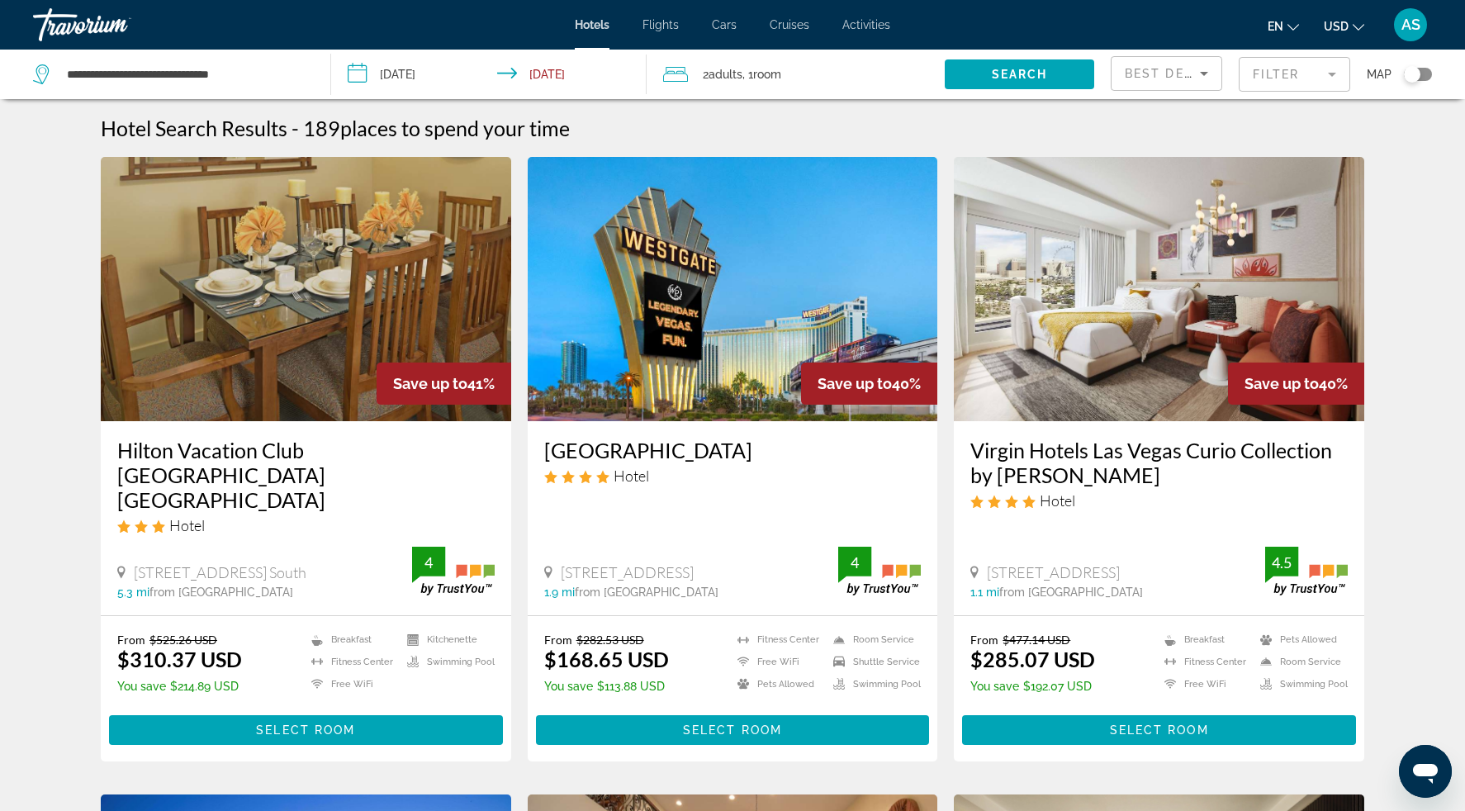
click at [354, 72] on input "**********" at bounding box center [491, 77] width 321 height 55
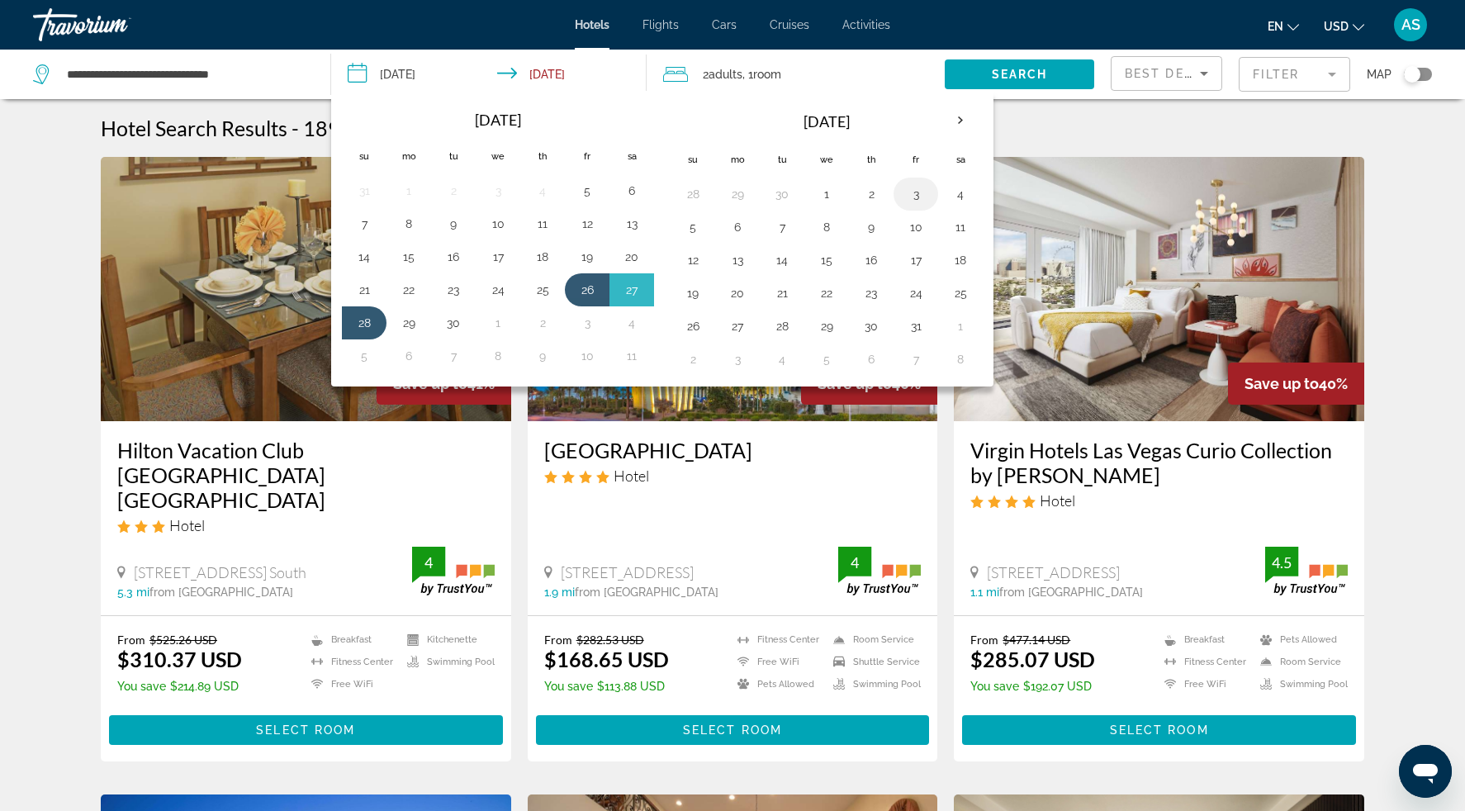
click at [916, 195] on button "3" at bounding box center [916, 194] width 26 height 23
click at [767, 194] on td "30" at bounding box center [782, 194] width 45 height 33
click at [785, 192] on button "30" at bounding box center [782, 194] width 26 height 23
type input "**********"
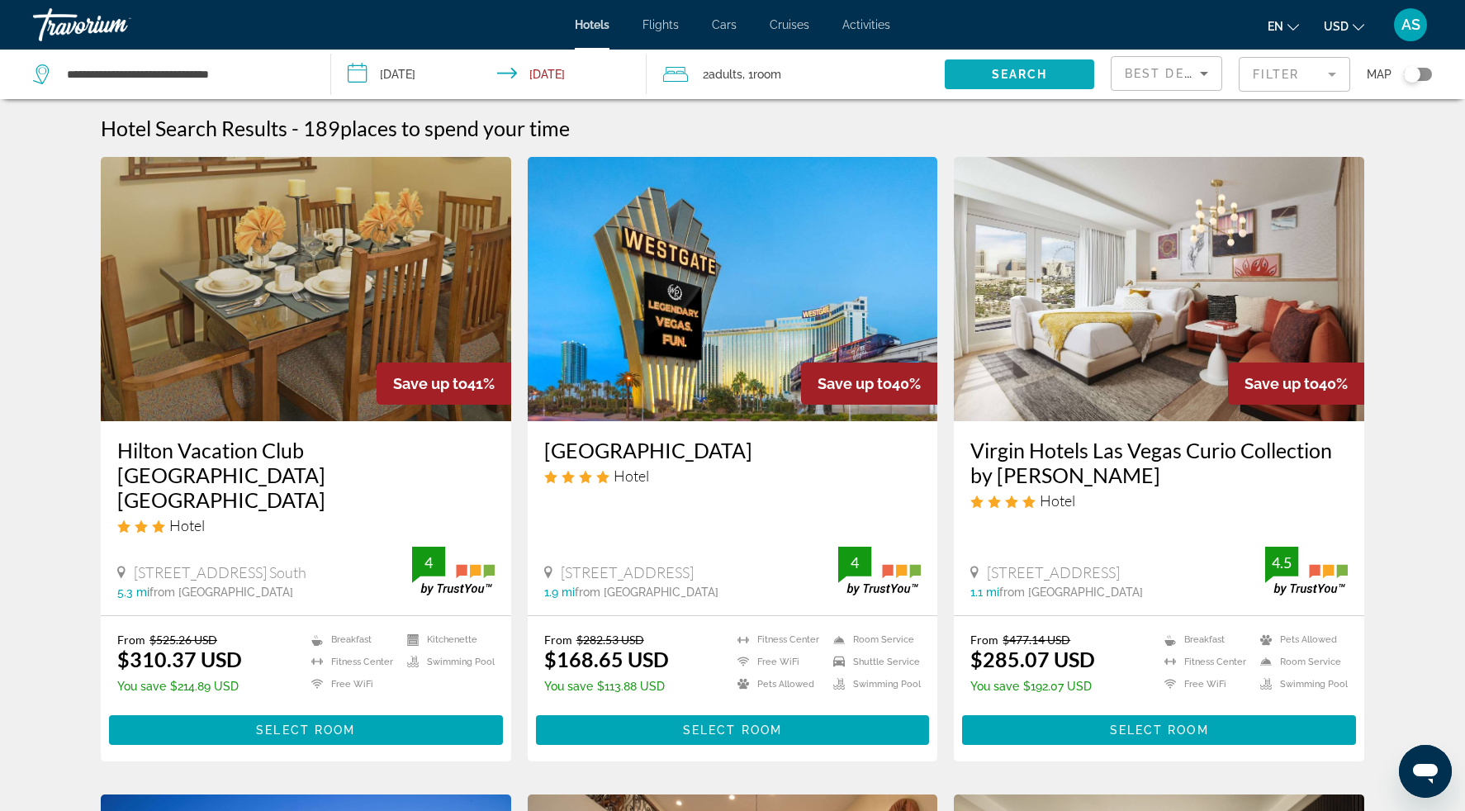
click at [975, 73] on span "Search widget" at bounding box center [1019, 75] width 149 height 40
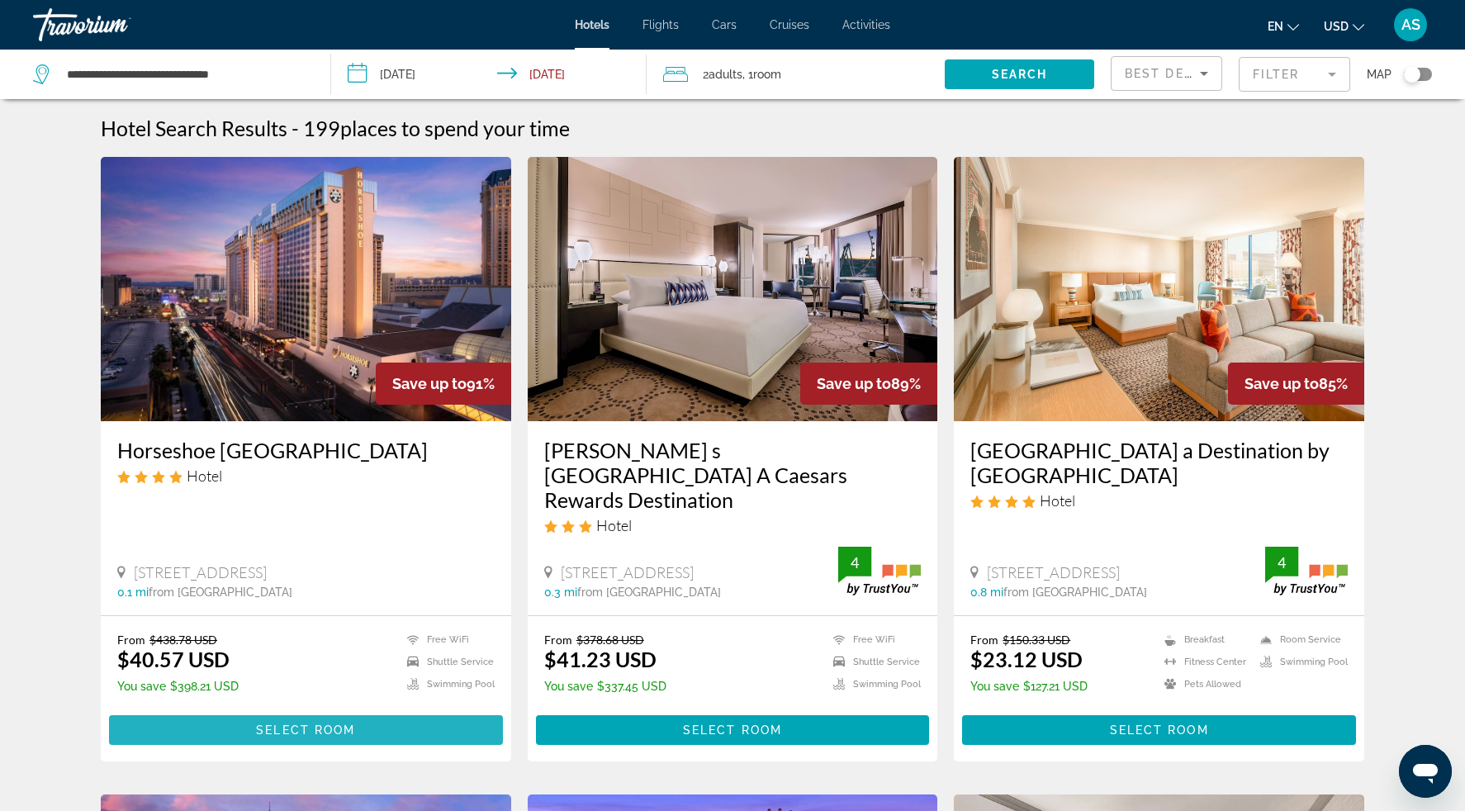
click at [310, 724] on span "Select Room" at bounding box center [305, 730] width 99 height 13
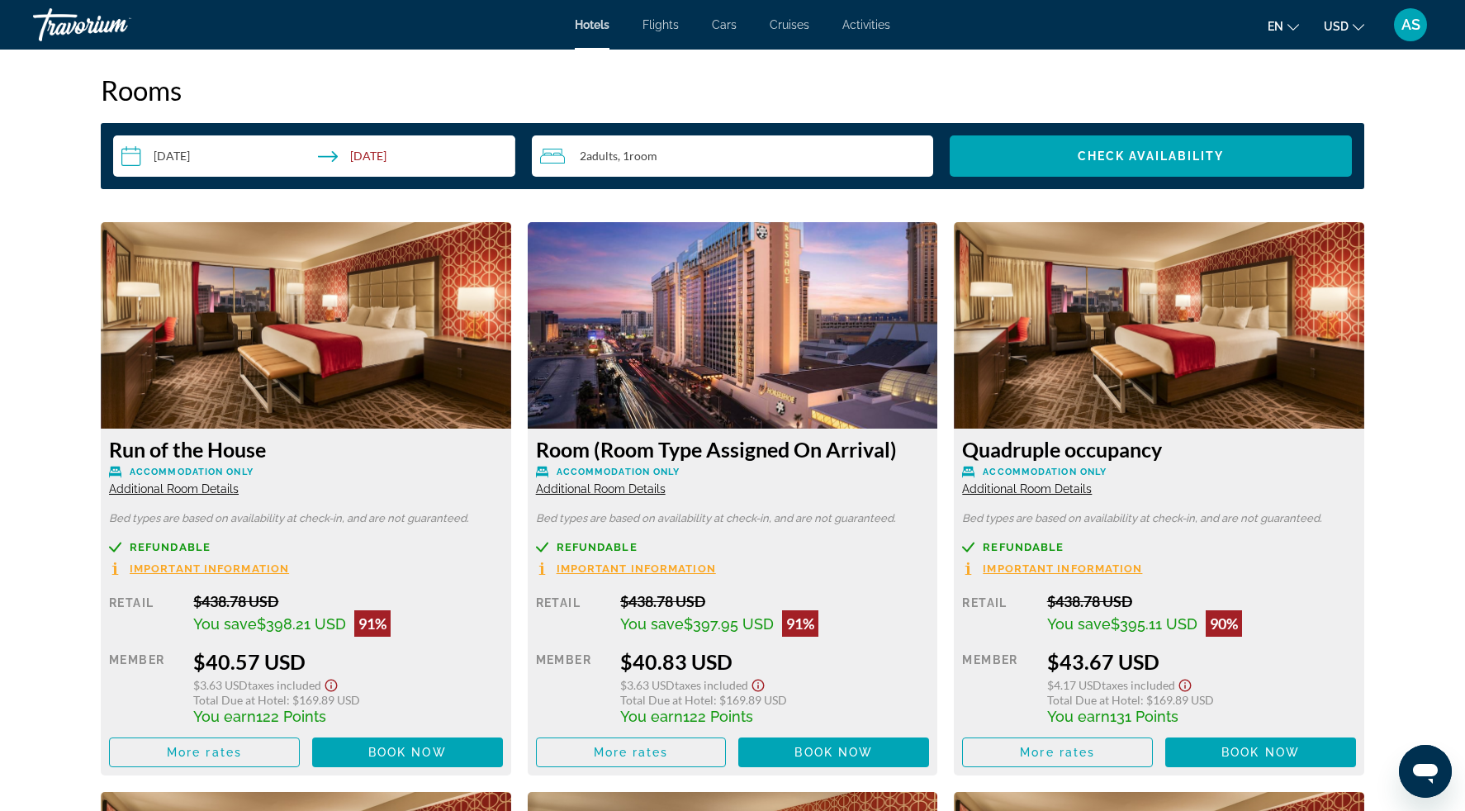
scroll to position [2086, 0]
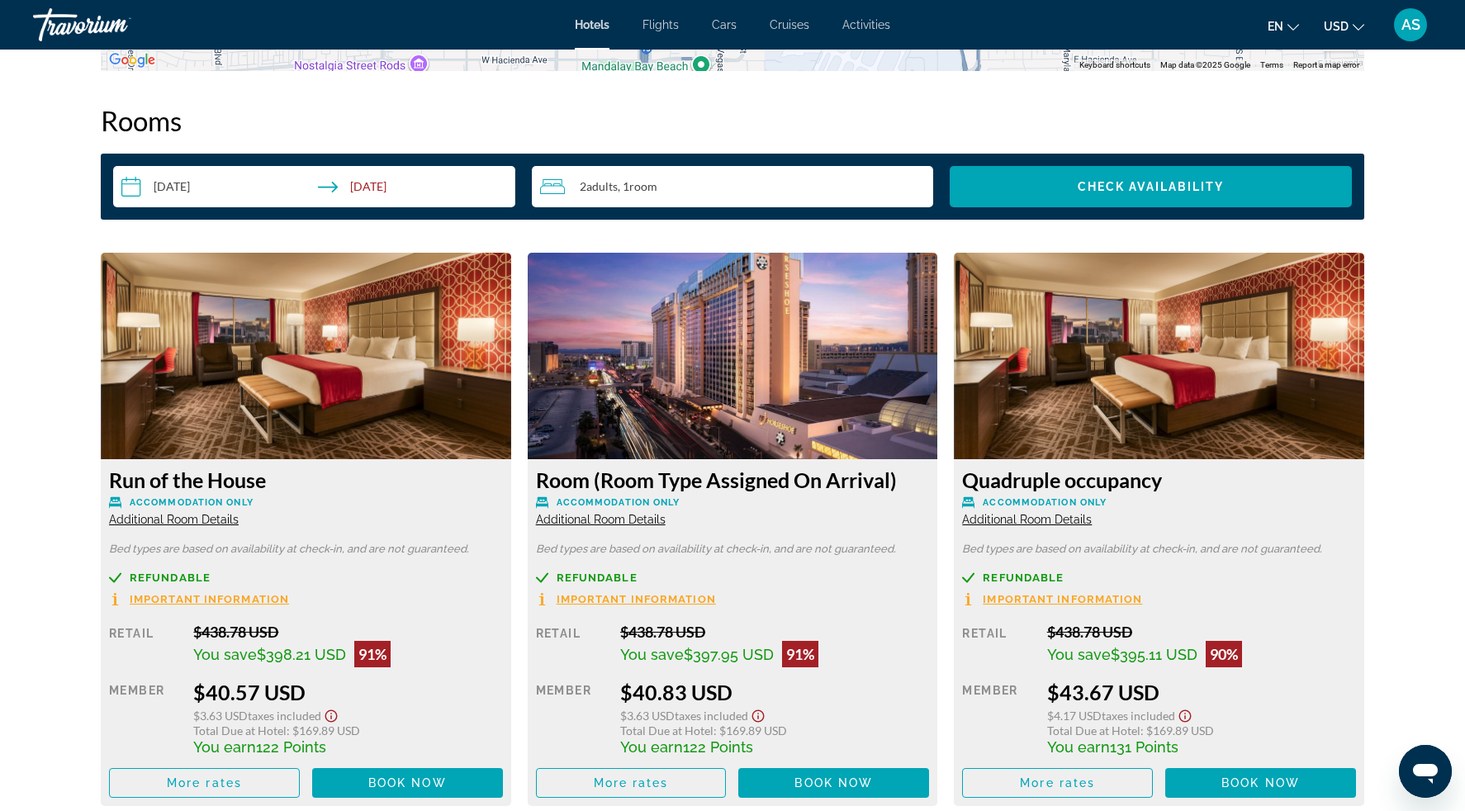
click at [135, 188] on input "**********" at bounding box center [317, 189] width 409 height 46
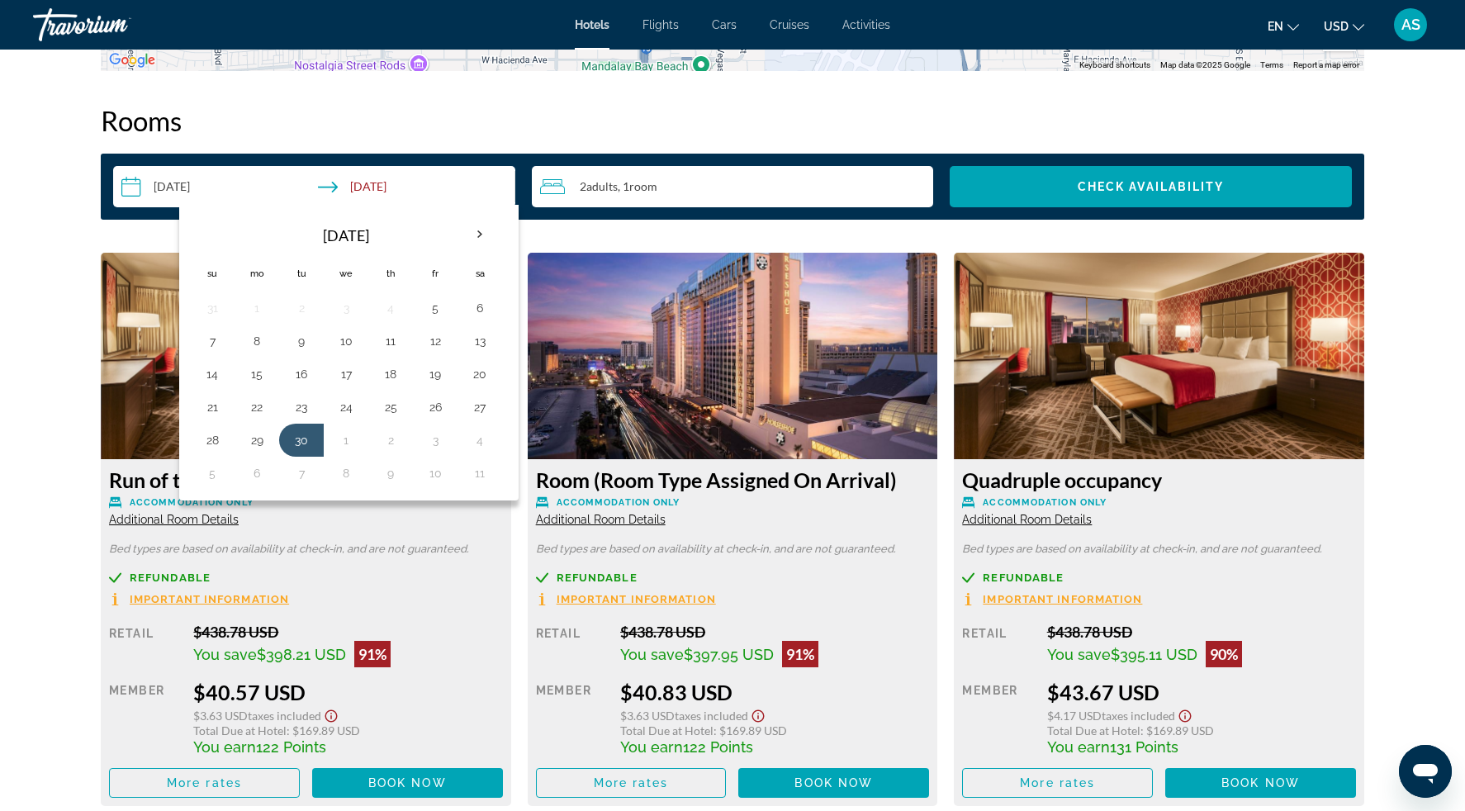
click at [531, 131] on h2 "Rooms" at bounding box center [733, 120] width 1264 height 33
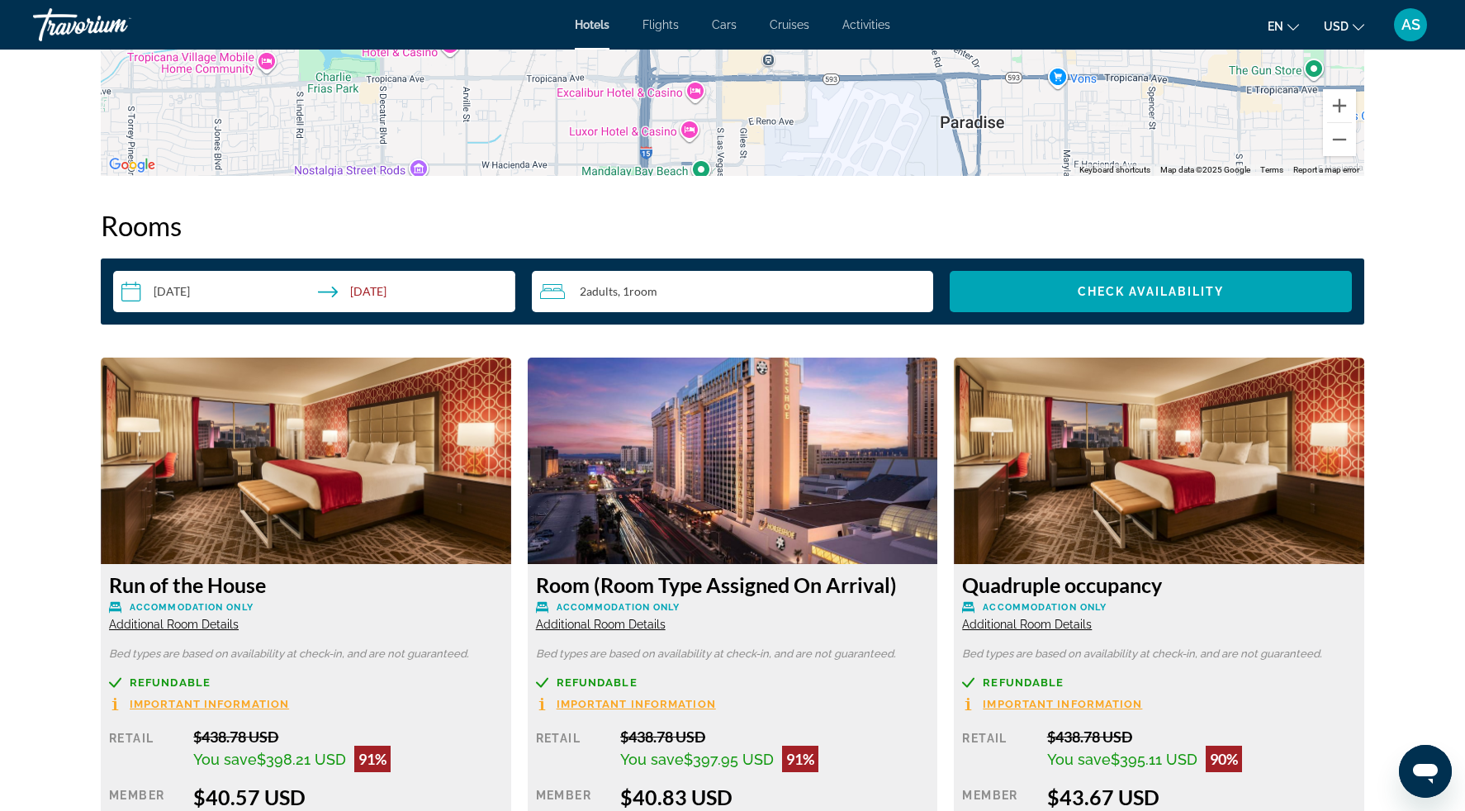
scroll to position [1904, 0]
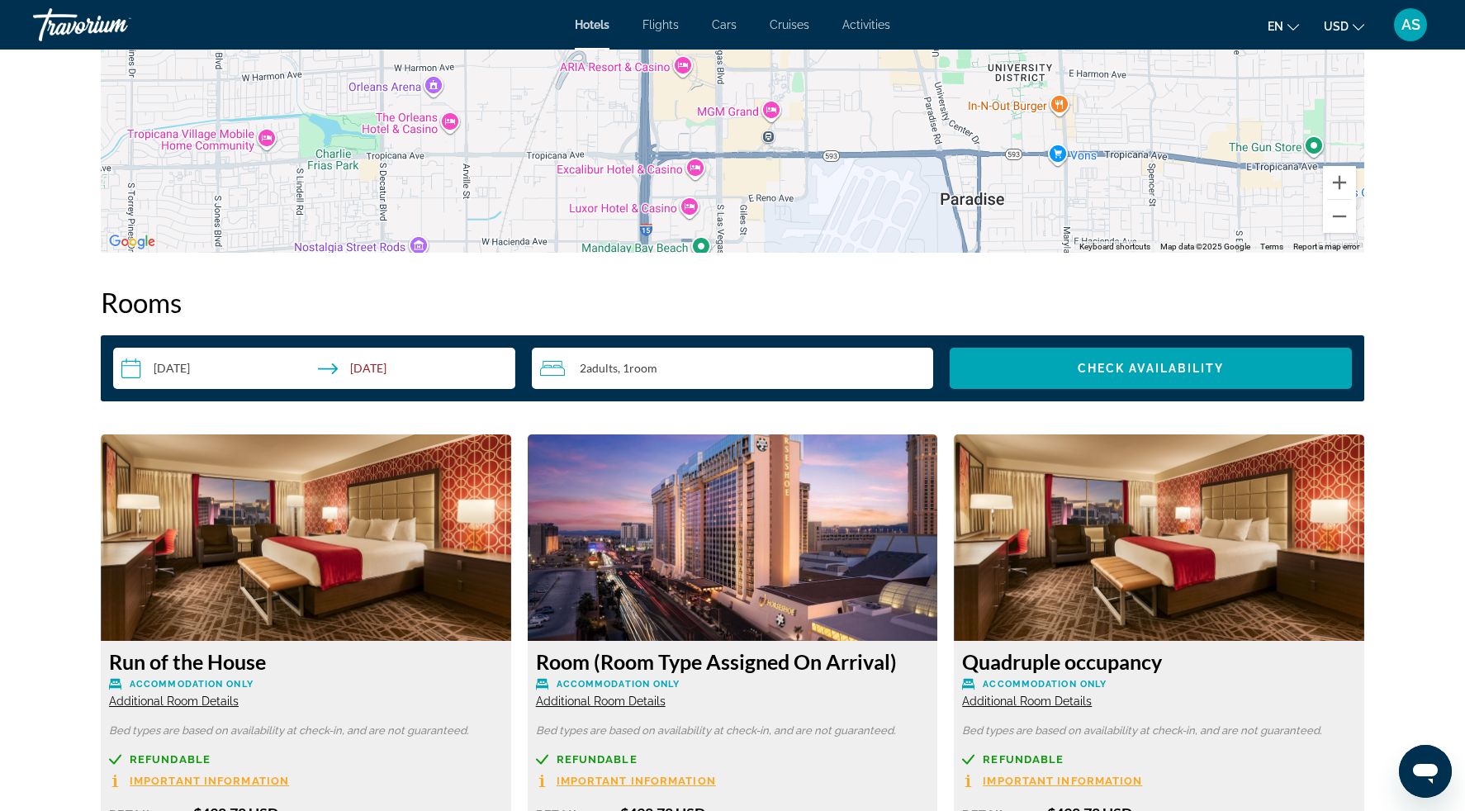
click at [131, 372] on input "**********" at bounding box center [317, 371] width 409 height 46
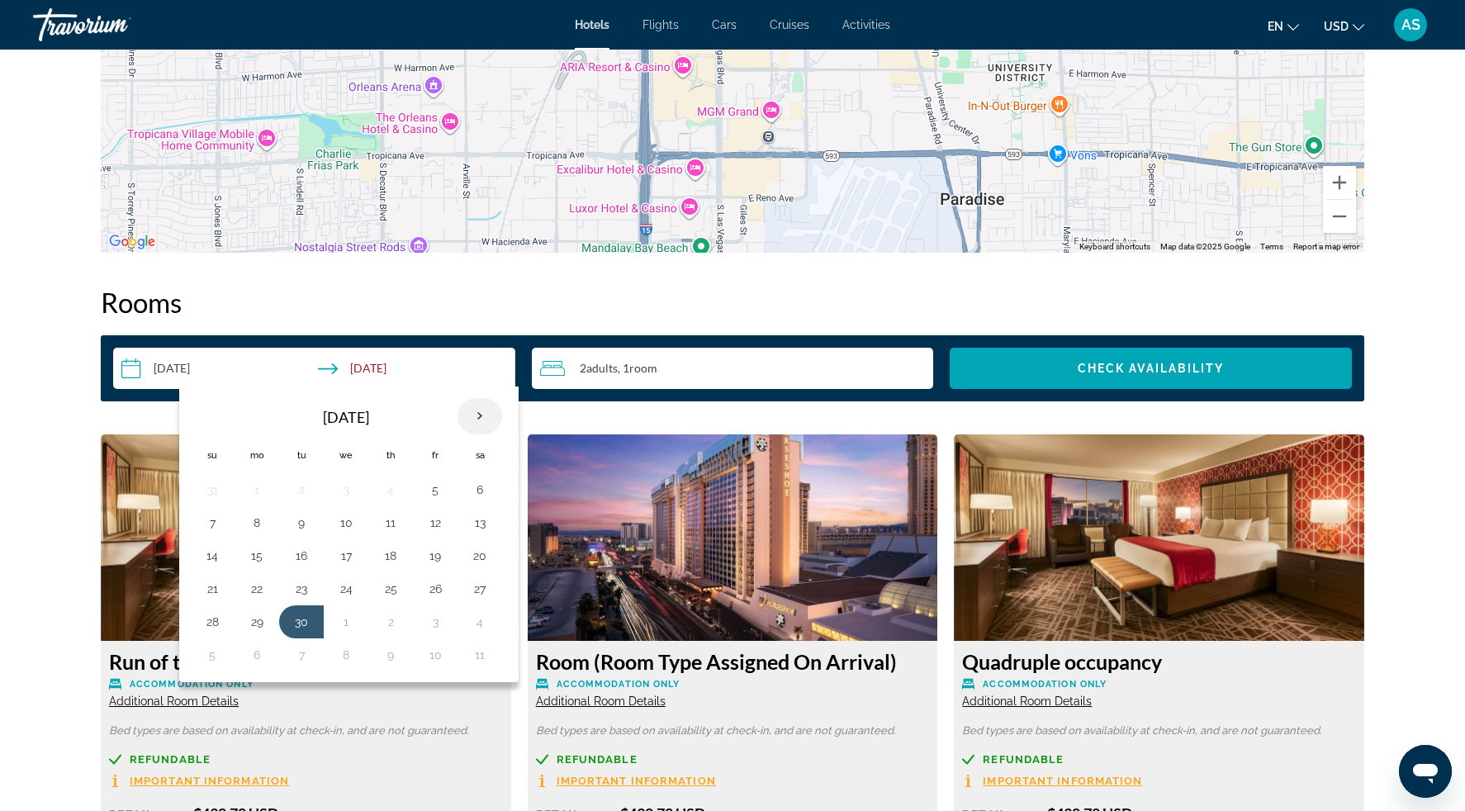
click at [485, 413] on th "Next month" at bounding box center [480, 416] width 45 height 36
click at [436, 525] on button "10" at bounding box center [435, 522] width 26 height 23
click at [214, 557] on button "12" at bounding box center [212, 555] width 26 height 23
type input "**********"
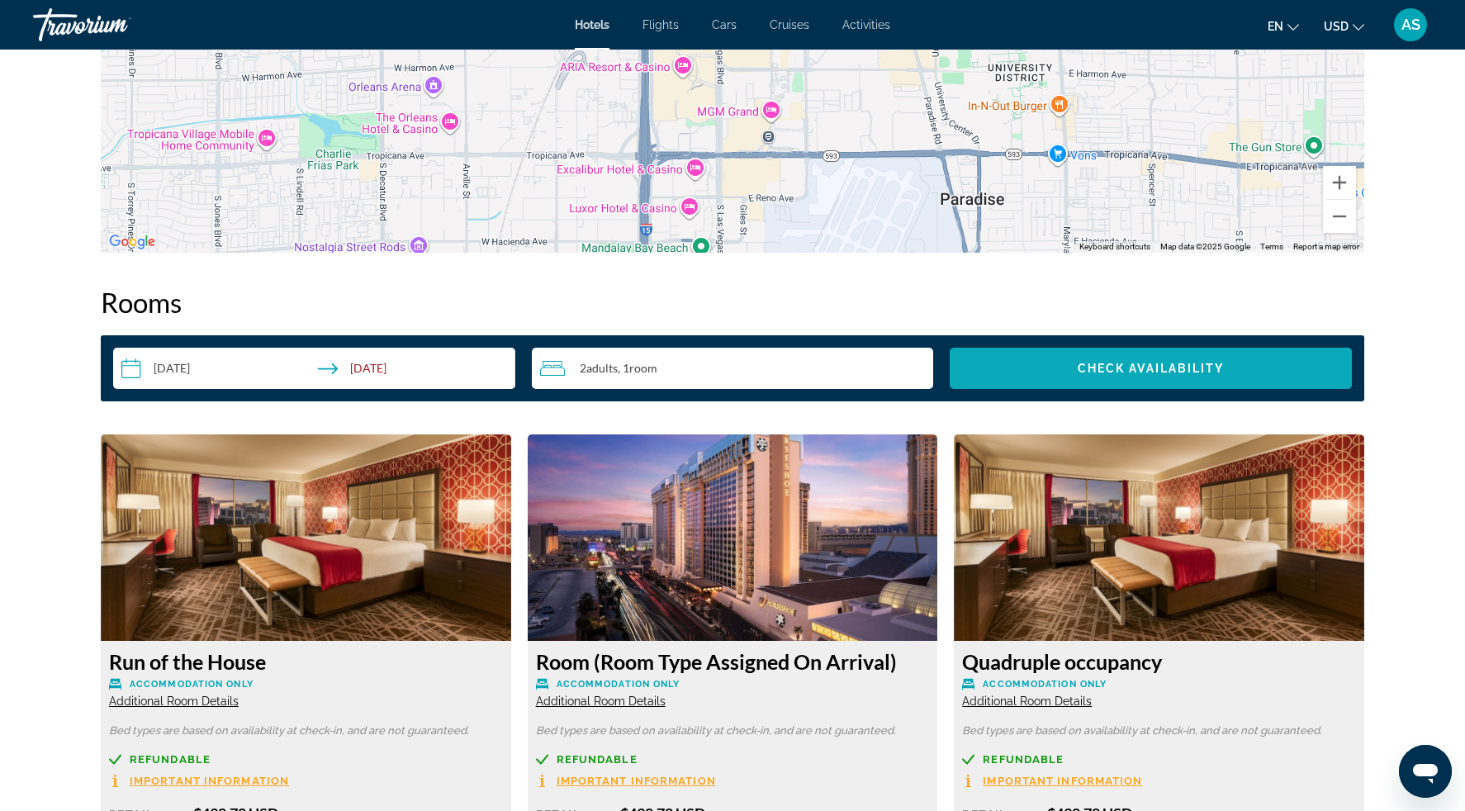
click at [1031, 373] on span "Search widget" at bounding box center [1151, 369] width 402 height 40
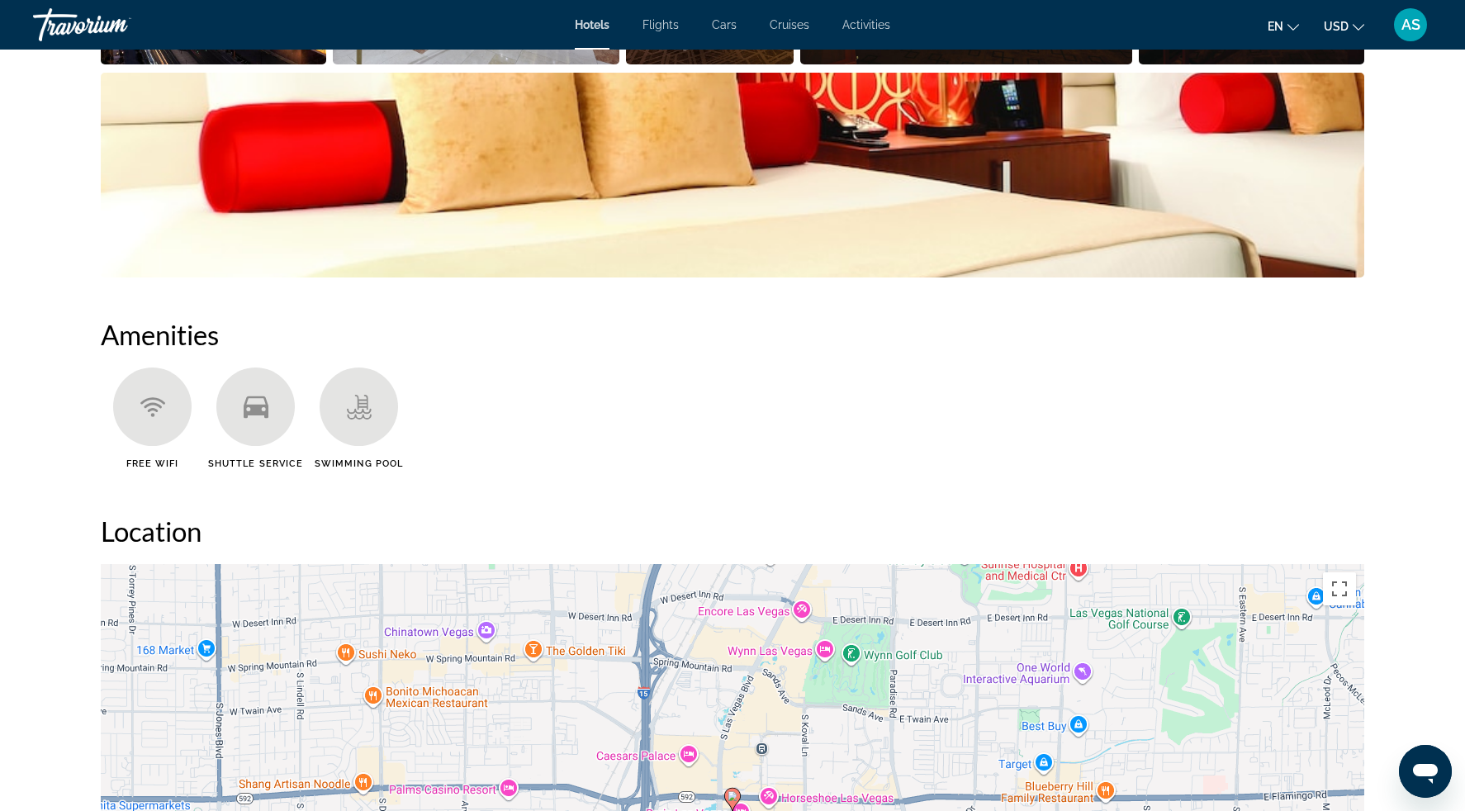
scroll to position [1105, 0]
